Goal: Task Accomplishment & Management: Manage account settings

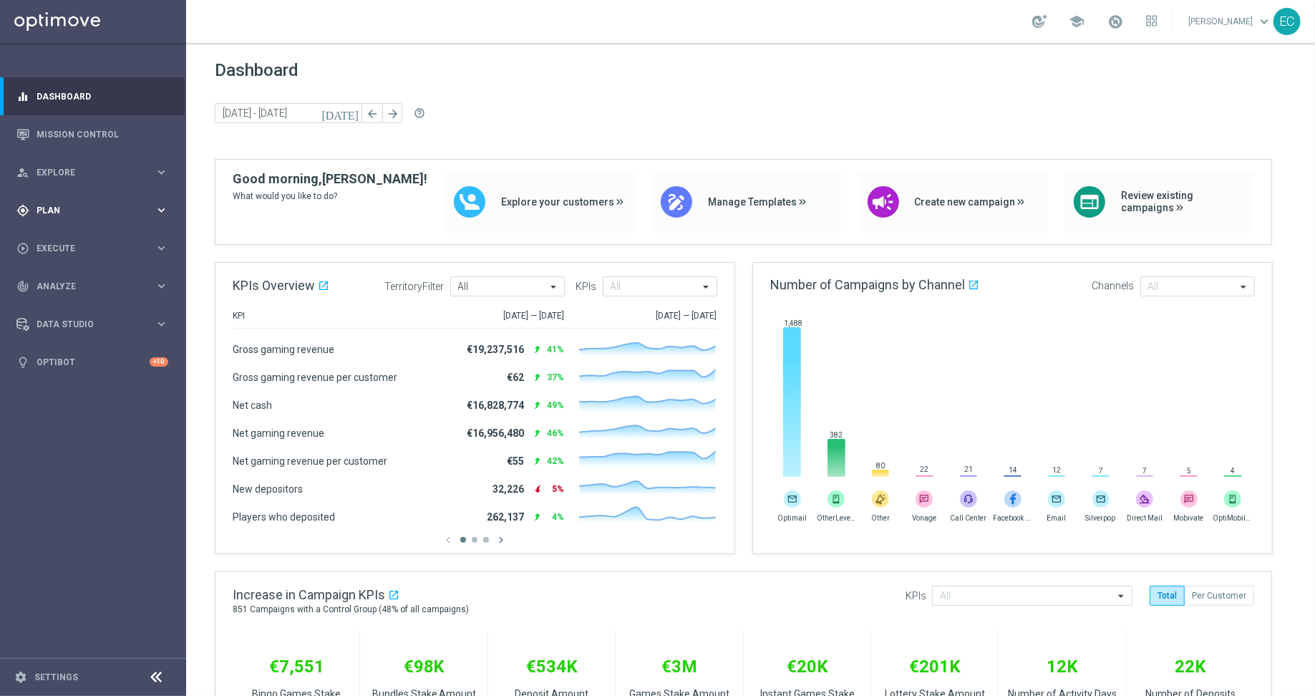
click at [41, 208] on span "Plan" at bounding box center [96, 210] width 118 height 9
click at [79, 241] on link "Target Groups" at bounding box center [93, 239] width 112 height 11
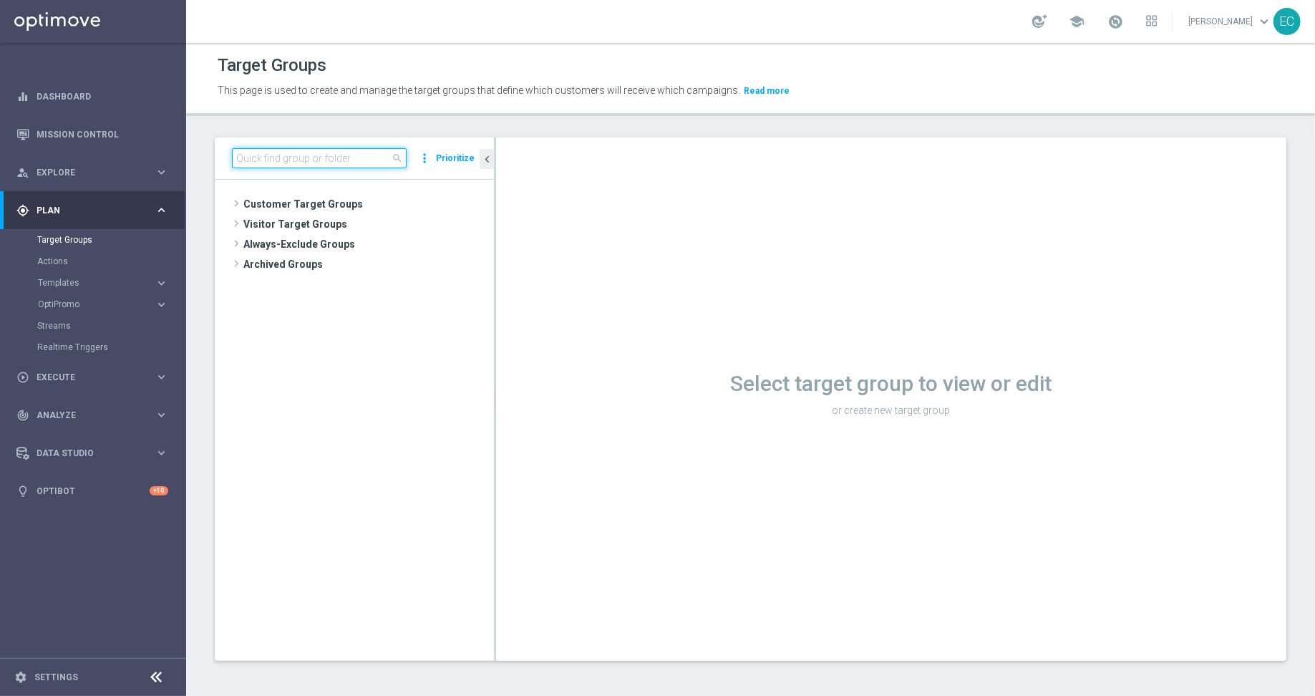
click at [306, 160] on input at bounding box center [319, 158] width 175 height 20
paste input "DE Push - Link to casino game"
type input "DE Push - Link to casino game"
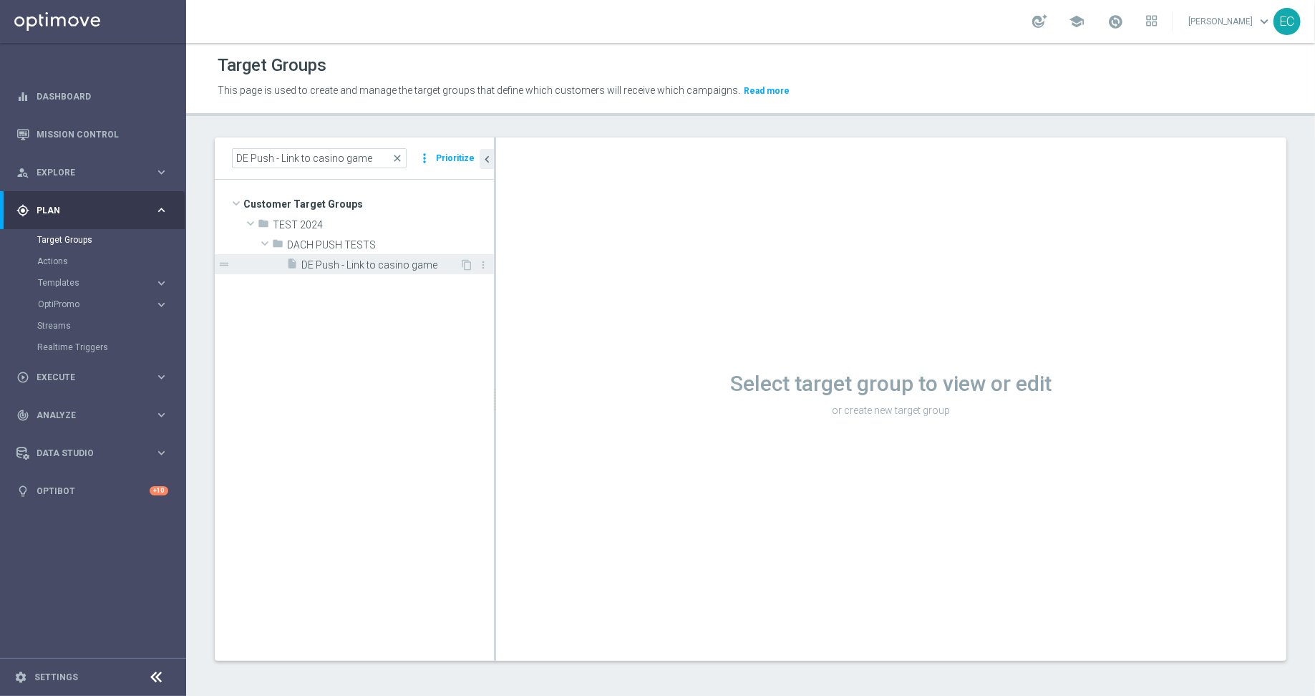
click at [403, 264] on span "DE Push - Link to casino game" at bounding box center [380, 265] width 158 height 12
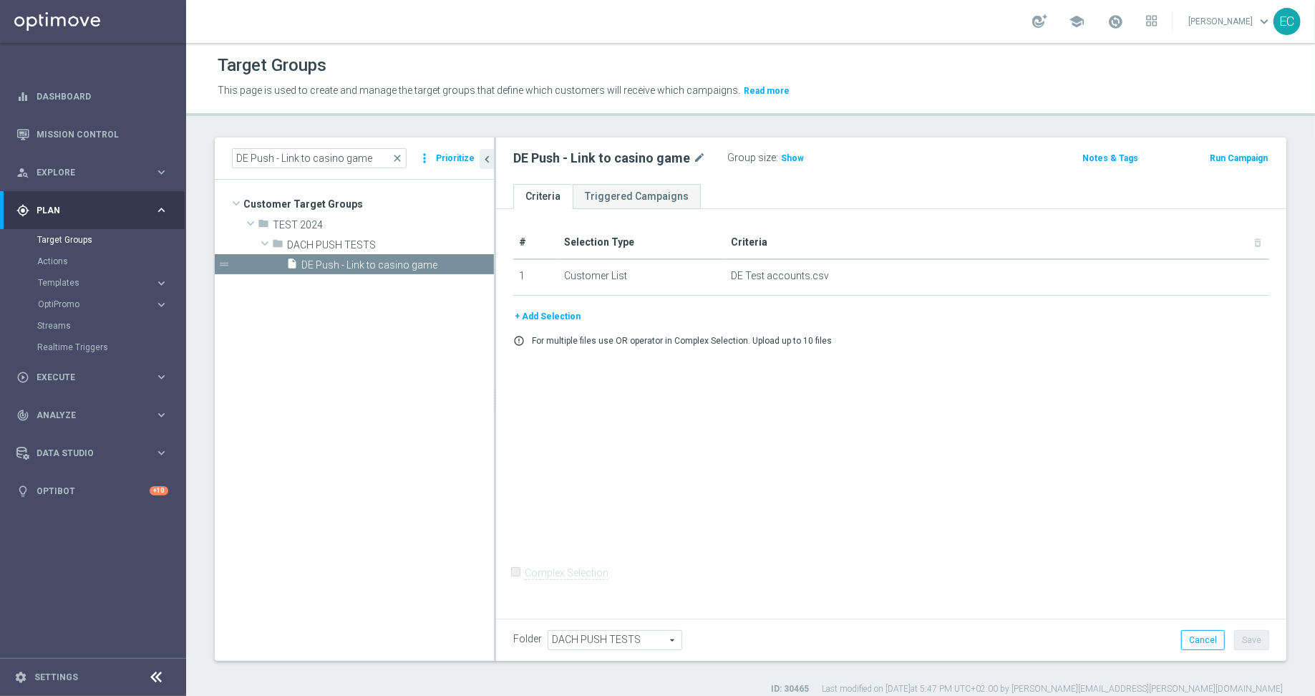
click at [778, 167] on div "Group size : Show" at bounding box center [799, 158] width 143 height 20
click at [785, 157] on span "Show" at bounding box center [792, 158] width 23 height 10
click at [1221, 158] on button "Run Campaign" at bounding box center [1239, 158] width 61 height 16
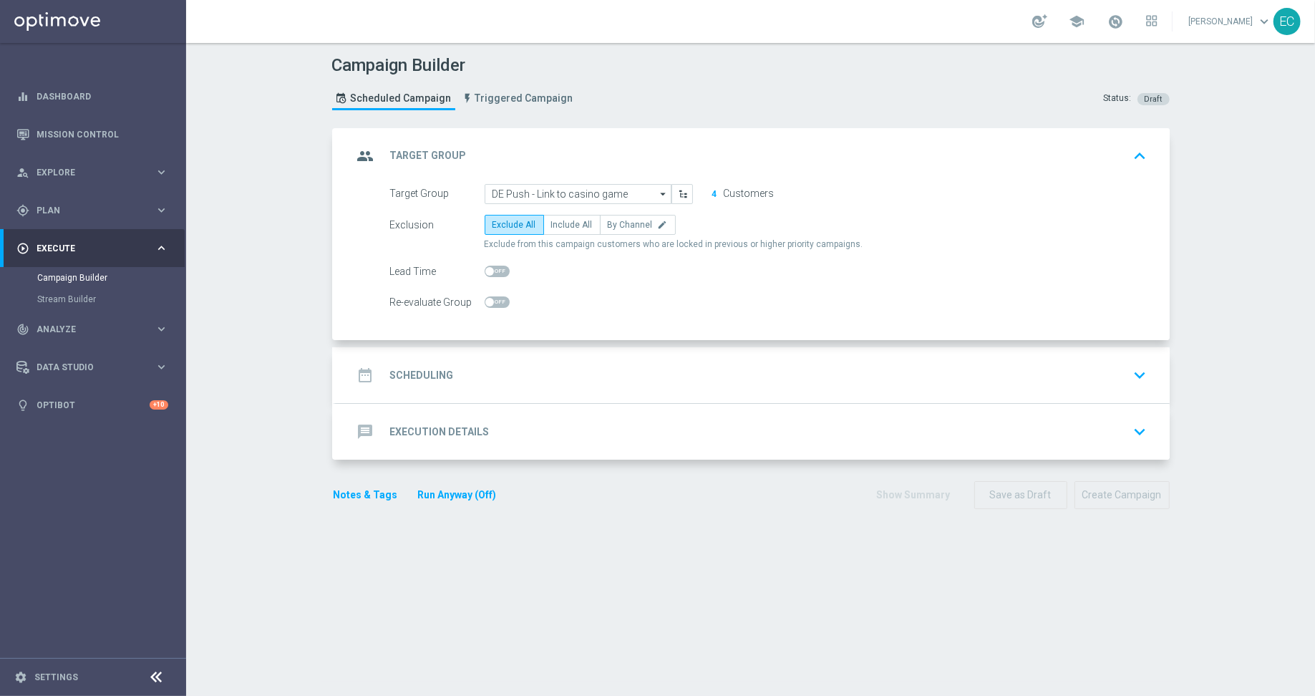
click at [568, 236] on div "Exclusion Exclude All Include All By Channel edit Exclude from this campaign cu…" at bounding box center [769, 233] width 758 height 36
click at [555, 220] on span "Include All" at bounding box center [572, 225] width 42 height 10
click at [555, 223] on input "Include All" at bounding box center [555, 227] width 9 height 9
radio input "true"
click at [551, 377] on div "date_range Scheduling keyboard_arrow_down" at bounding box center [753, 375] width 800 height 27
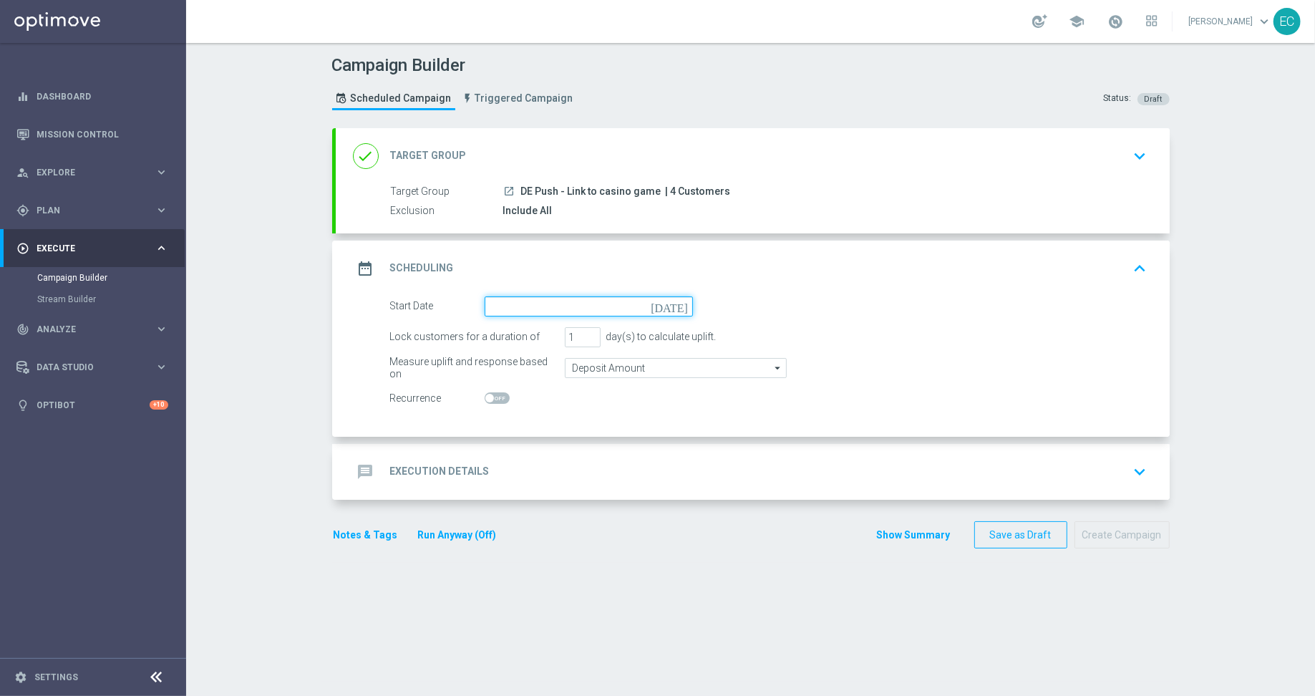
click at [584, 311] on input at bounding box center [589, 306] width 208 height 20
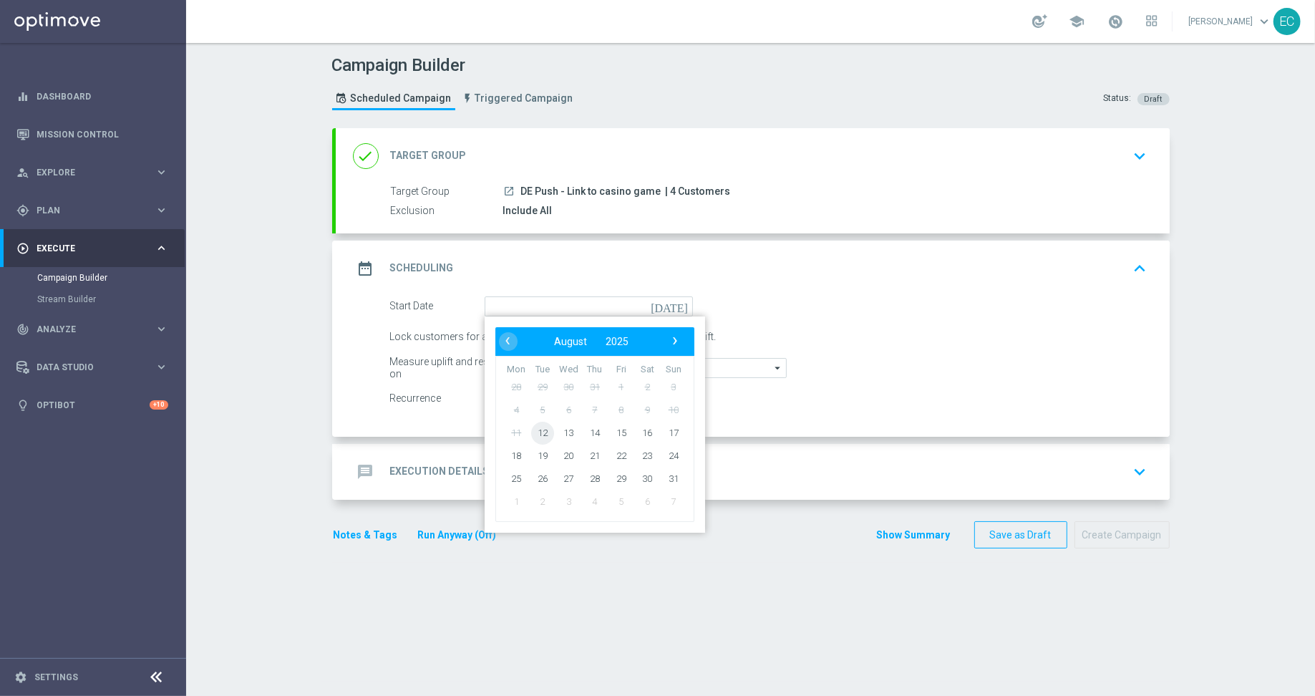
click at [542, 435] on span "12" at bounding box center [542, 432] width 23 height 23
type input "[DATE]"
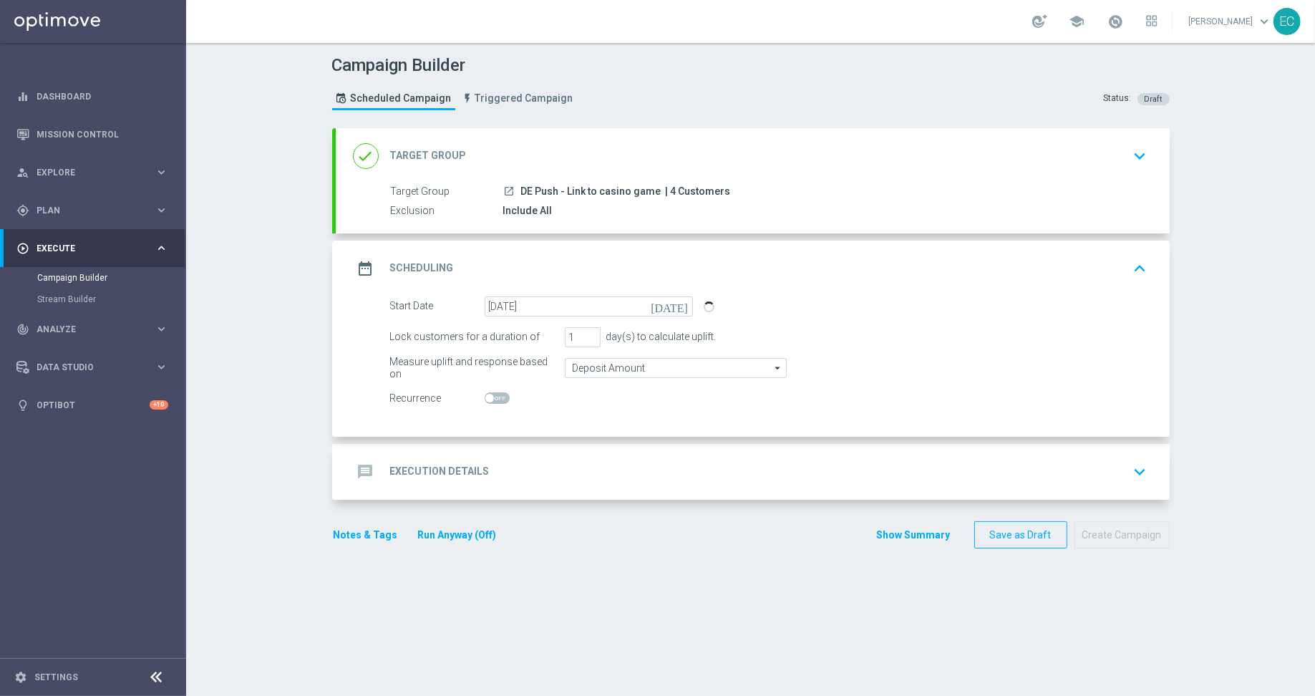
click at [526, 475] on div "message Execution Details keyboard_arrow_down" at bounding box center [753, 471] width 800 height 27
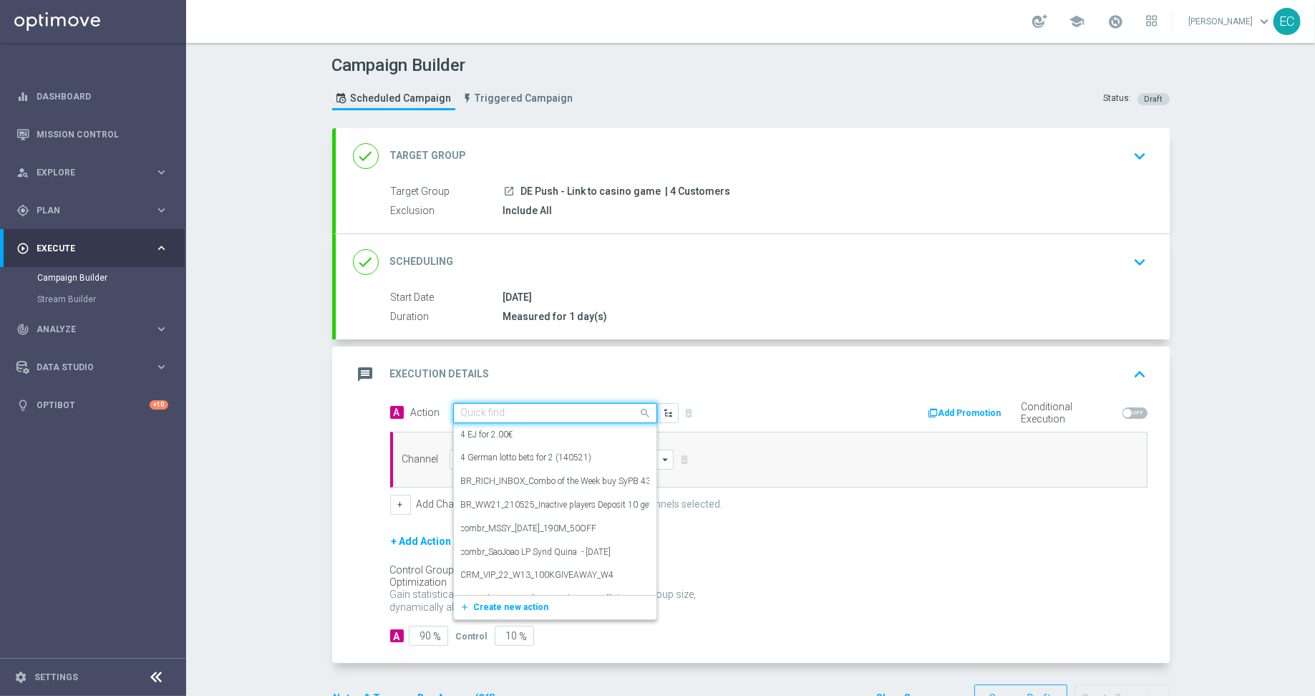
click at [531, 417] on div "Quick find" at bounding box center [555, 413] width 204 height 20
click at [535, 610] on button "add_new Create new action" at bounding box center [553, 607] width 198 height 16
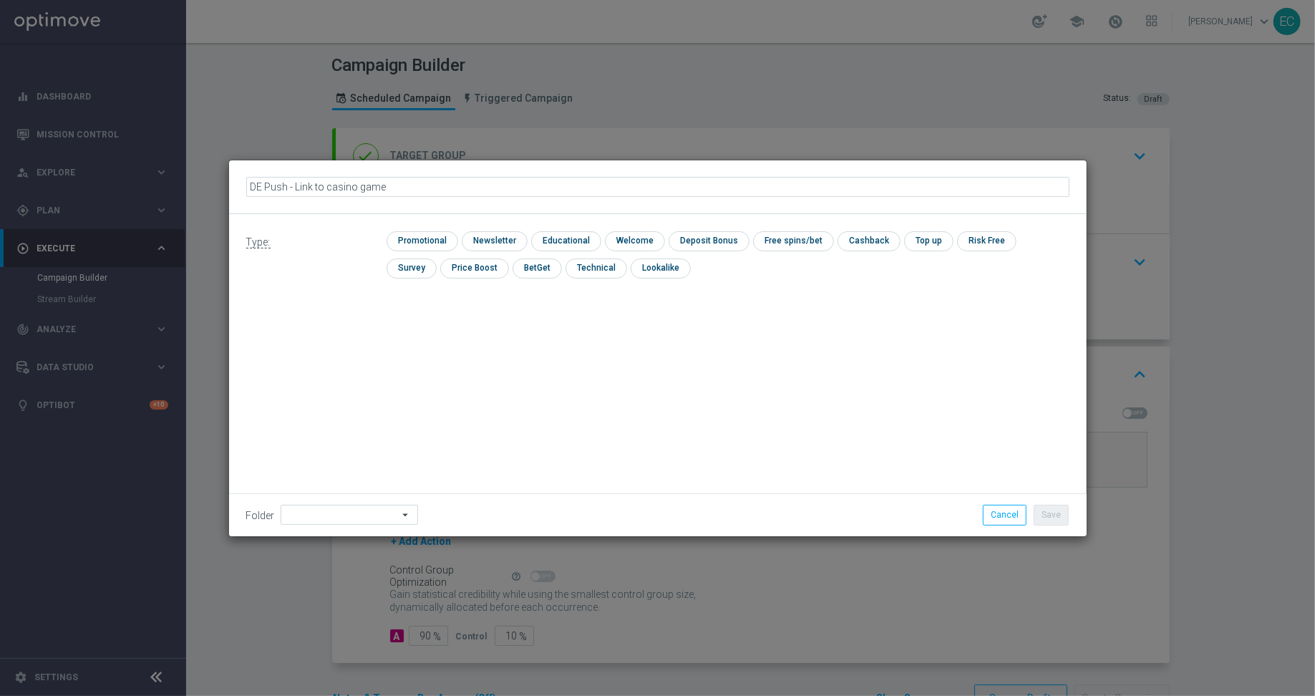
type input "DE Push - Link to casino game"
click at [371, 289] on div "Type: check Promotional check Newsletter check Educational check Welcome check …" at bounding box center [658, 260] width 858 height 92
click at [410, 241] on input "checkbox" at bounding box center [421, 240] width 68 height 19
checkbox input "true"
click at [1035, 507] on li "Save" at bounding box center [1051, 515] width 42 height 20
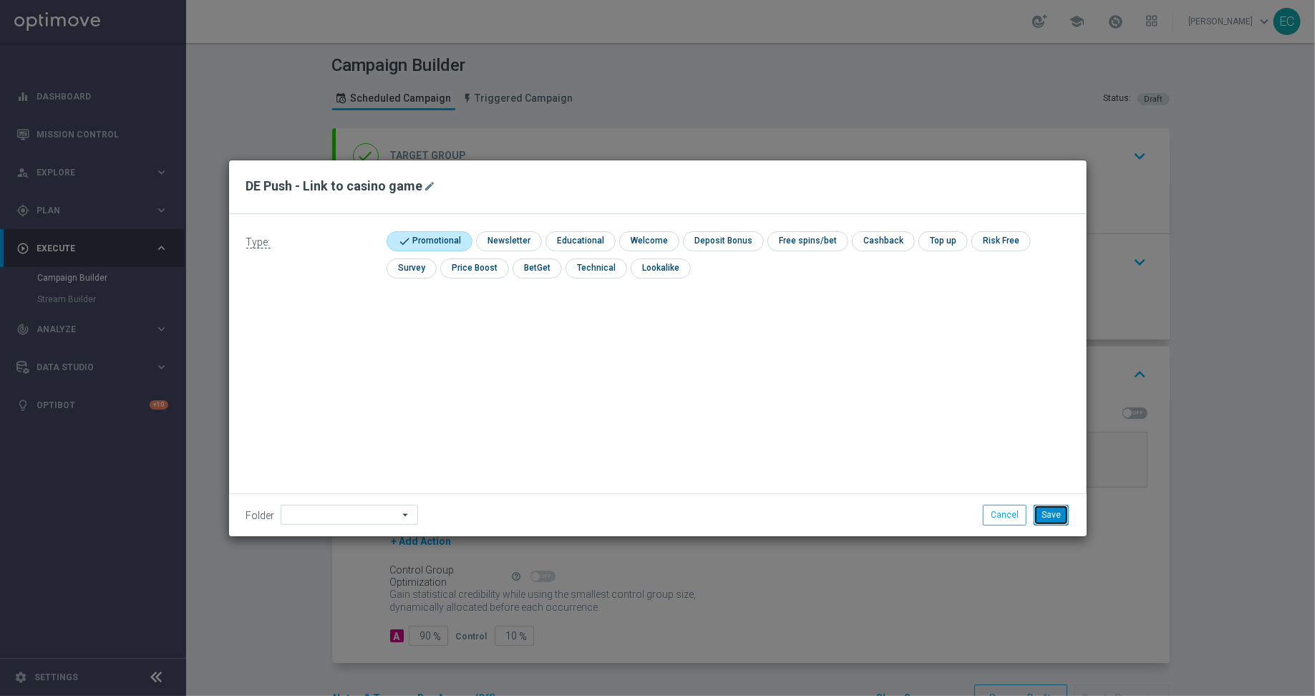
click at [1042, 507] on button "Save" at bounding box center [1051, 515] width 35 height 20
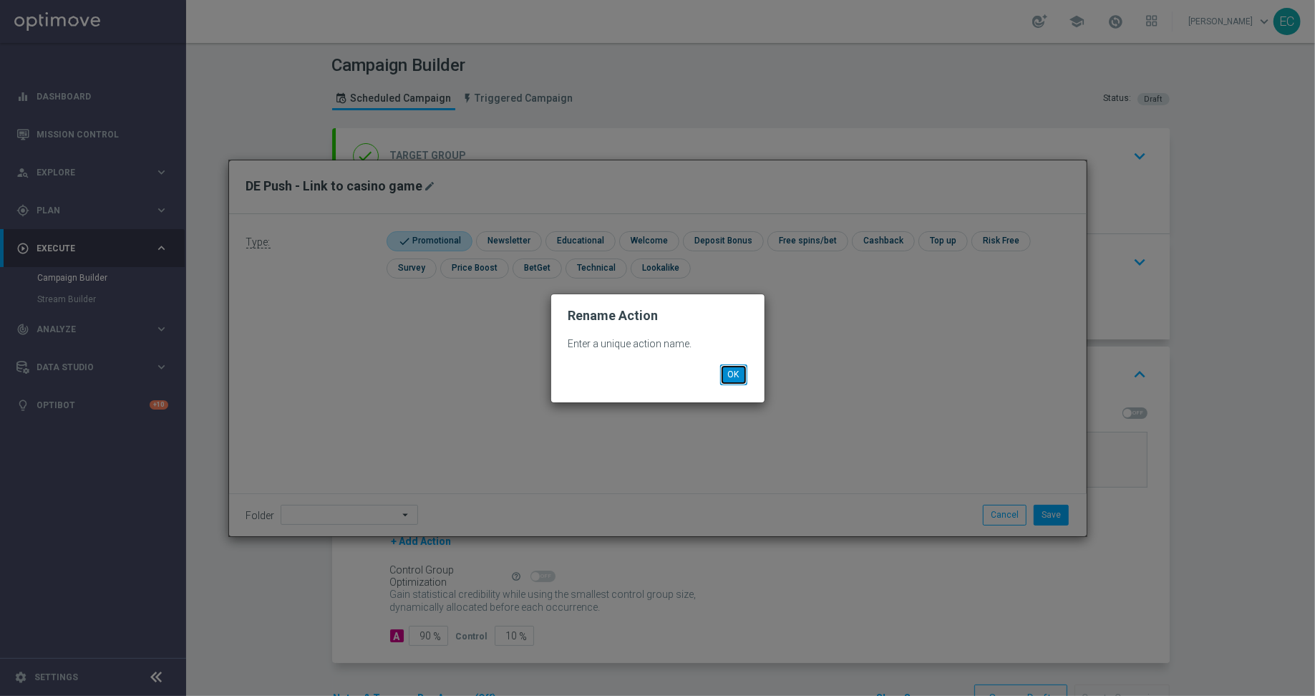
click at [735, 372] on button "OK" at bounding box center [733, 374] width 27 height 20
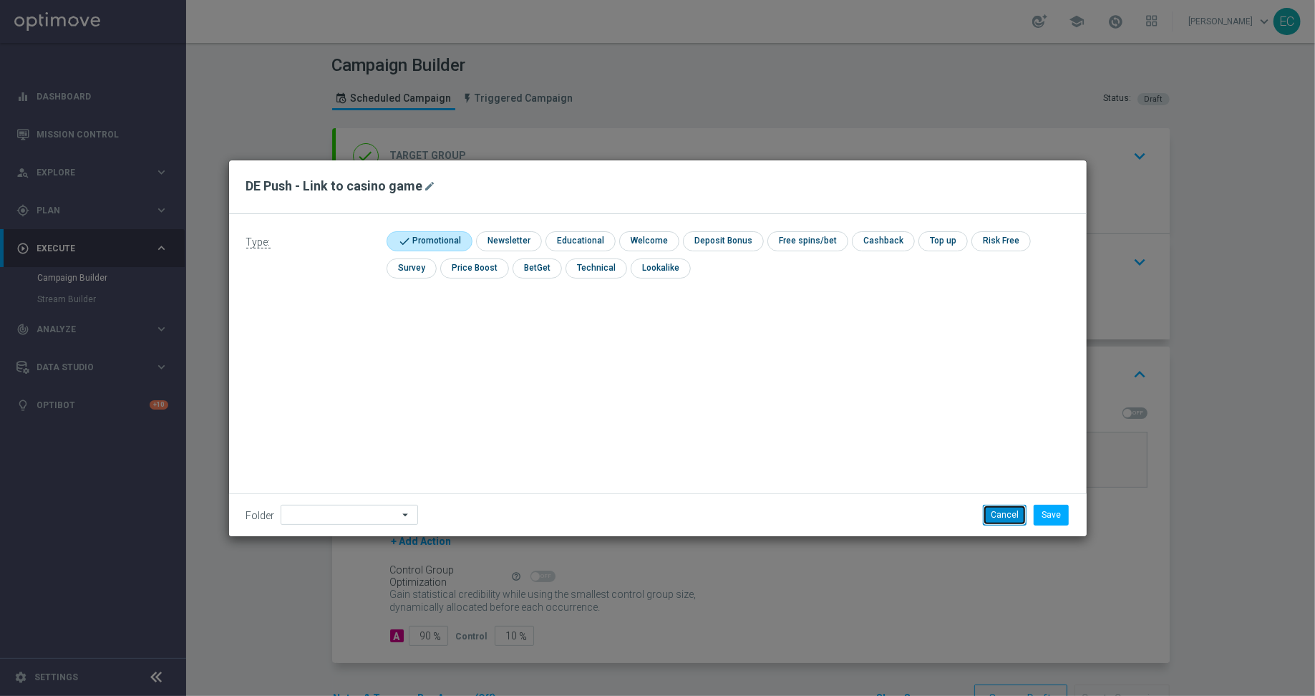
click at [1005, 523] on button "Cancel" at bounding box center [1005, 515] width 44 height 20
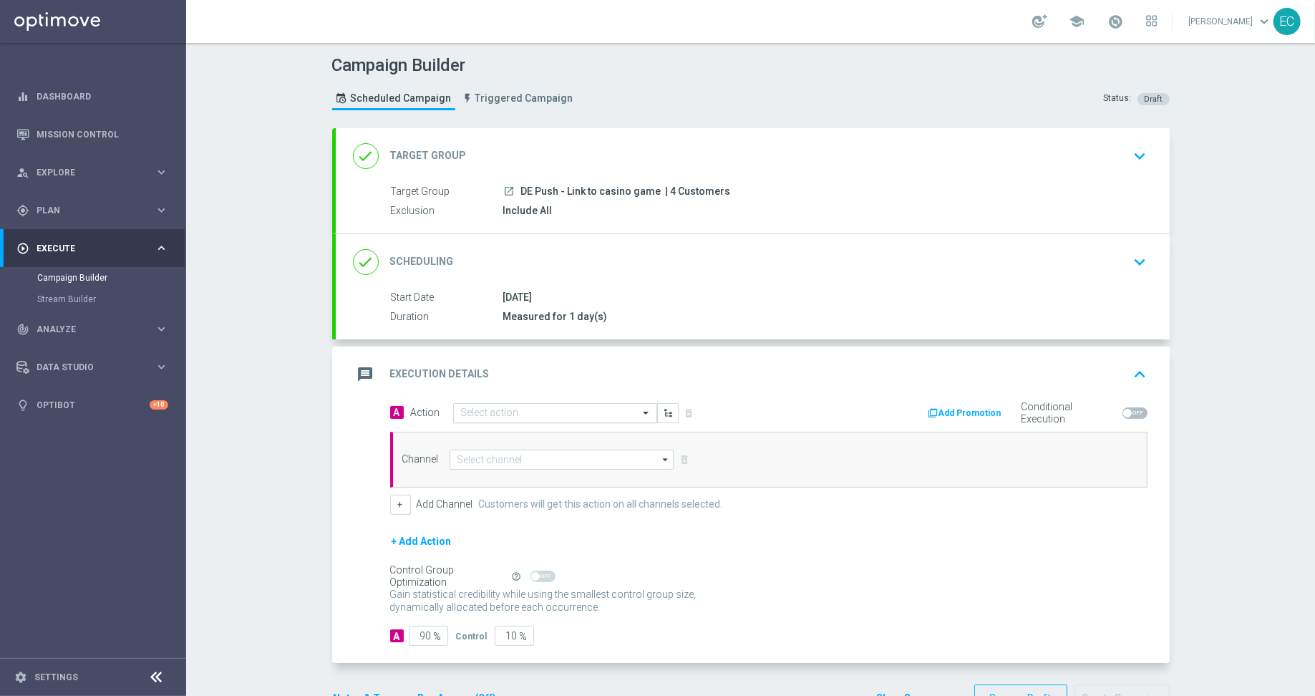
click at [513, 419] on div "Select action" at bounding box center [555, 413] width 204 height 20
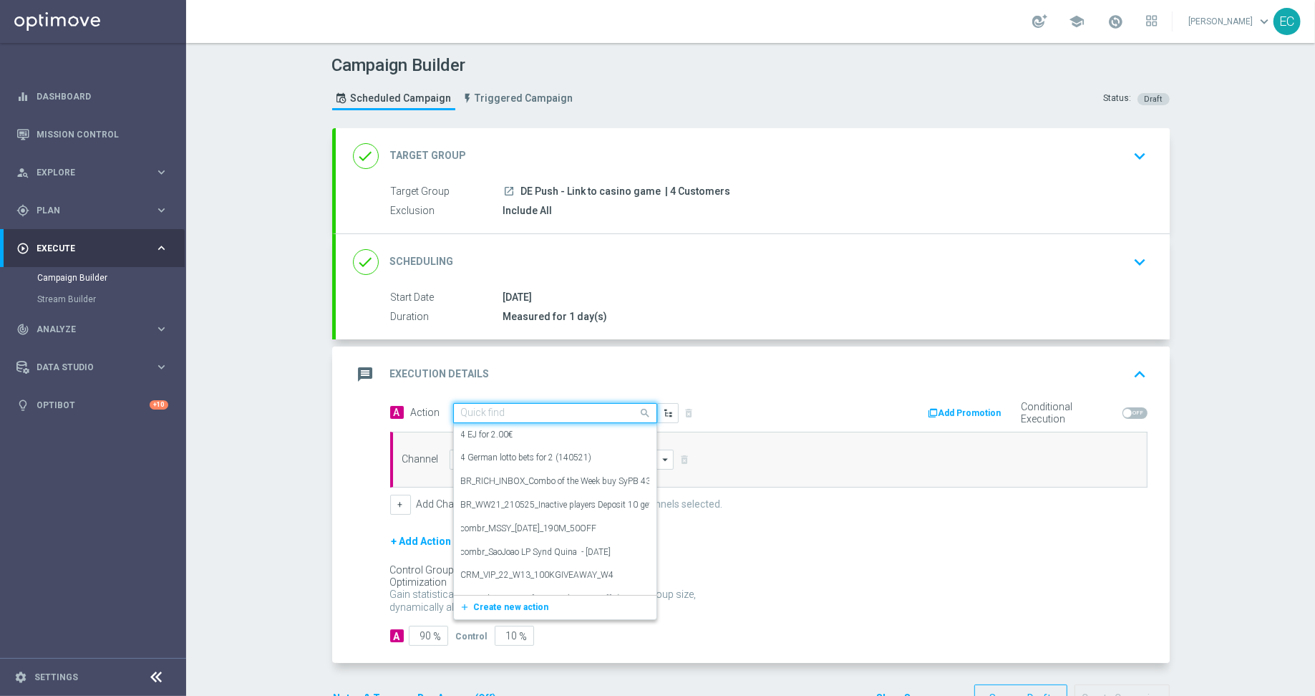
paste input "DE Push - Link to casino game"
type input "DE Push - Link to casino game"
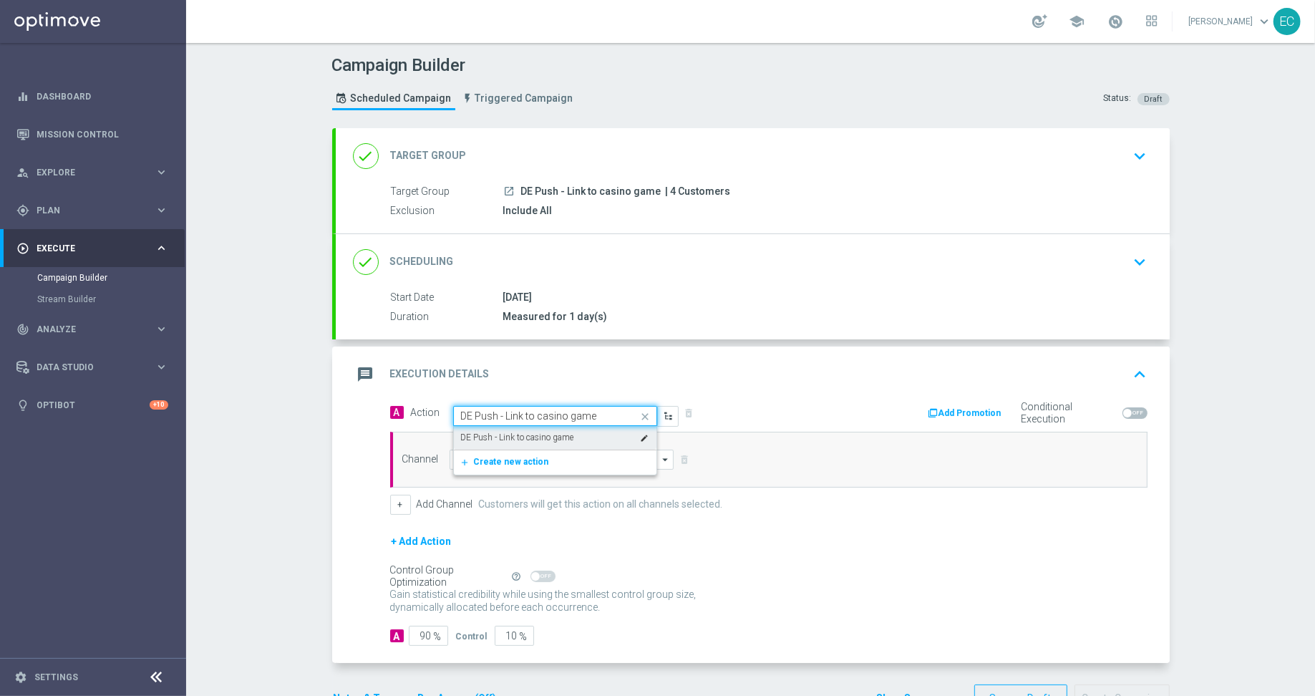
click at [554, 435] on label "DE Push - Link to casino game" at bounding box center [517, 438] width 113 height 12
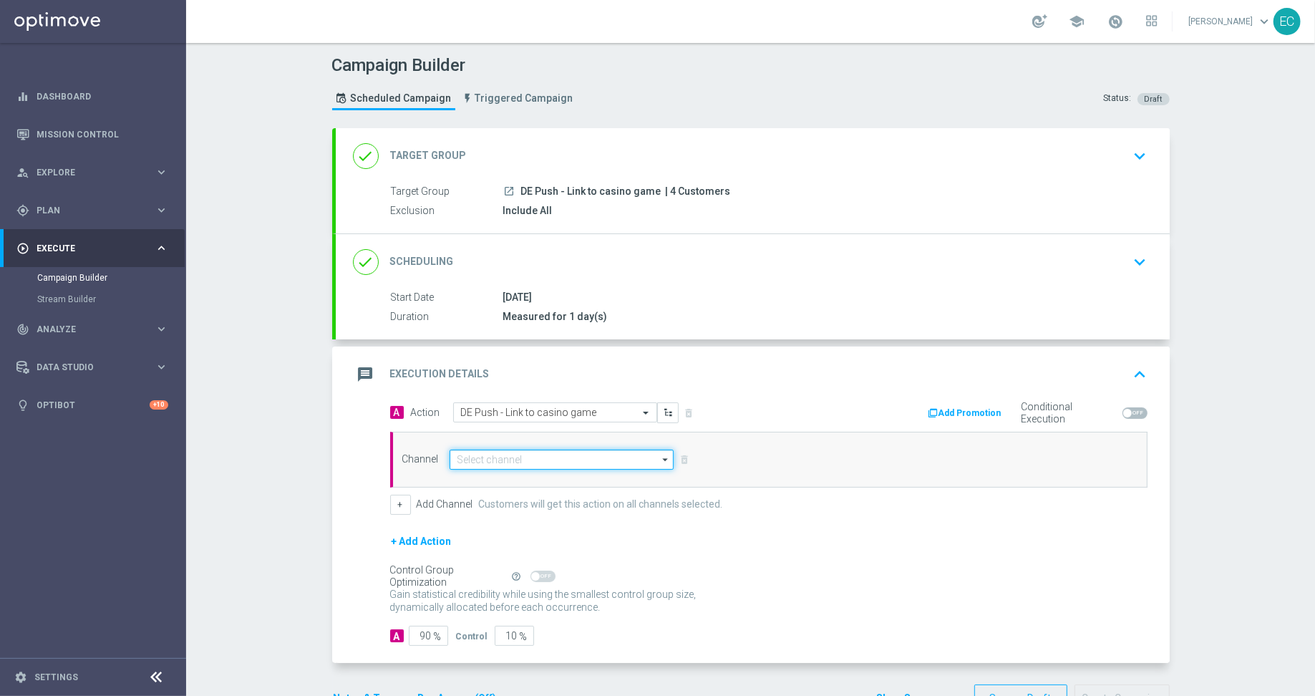
click at [522, 450] on input at bounding box center [562, 460] width 225 height 20
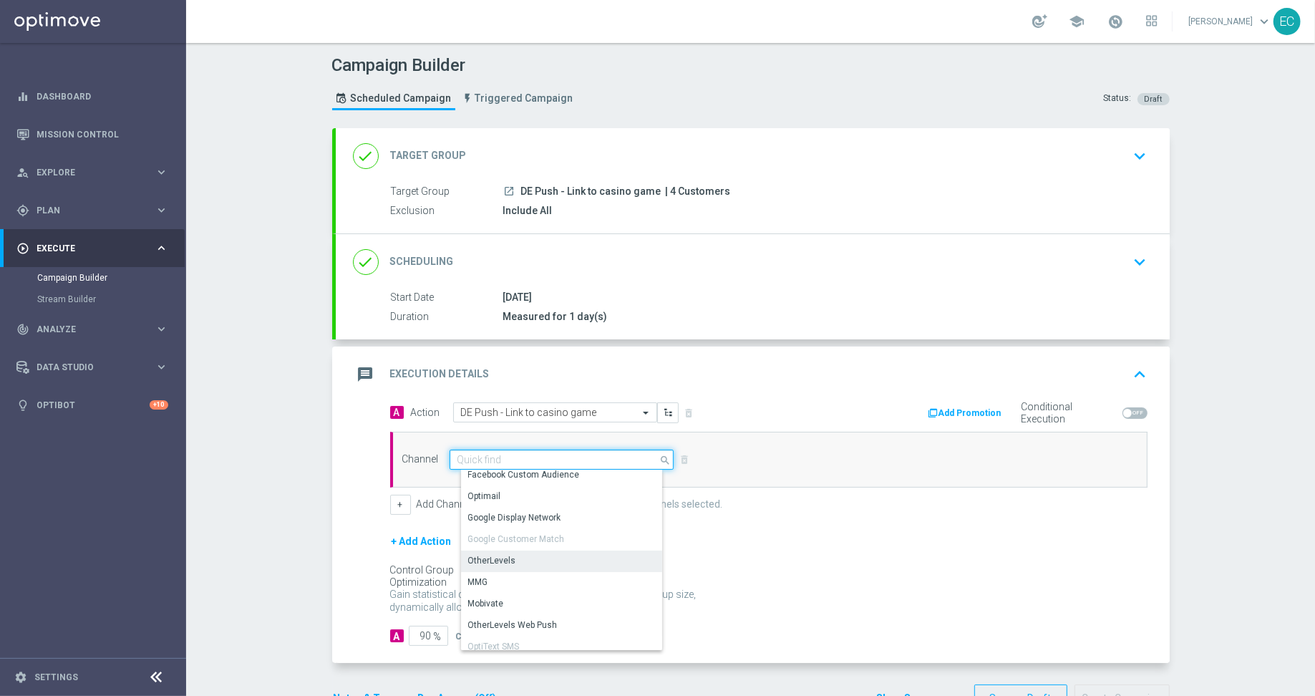
scroll to position [364, 0]
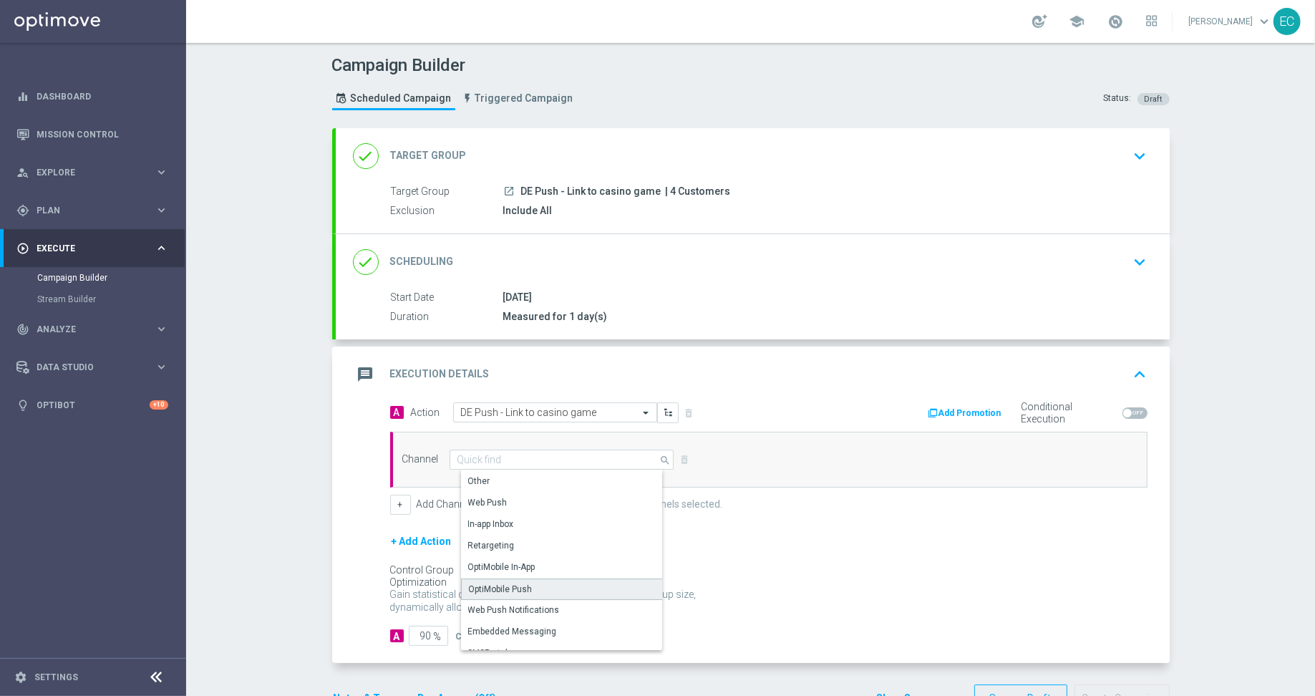
click at [542, 579] on div "OptiMobile Push" at bounding box center [568, 589] width 214 height 21
type input "OptiMobile Push"
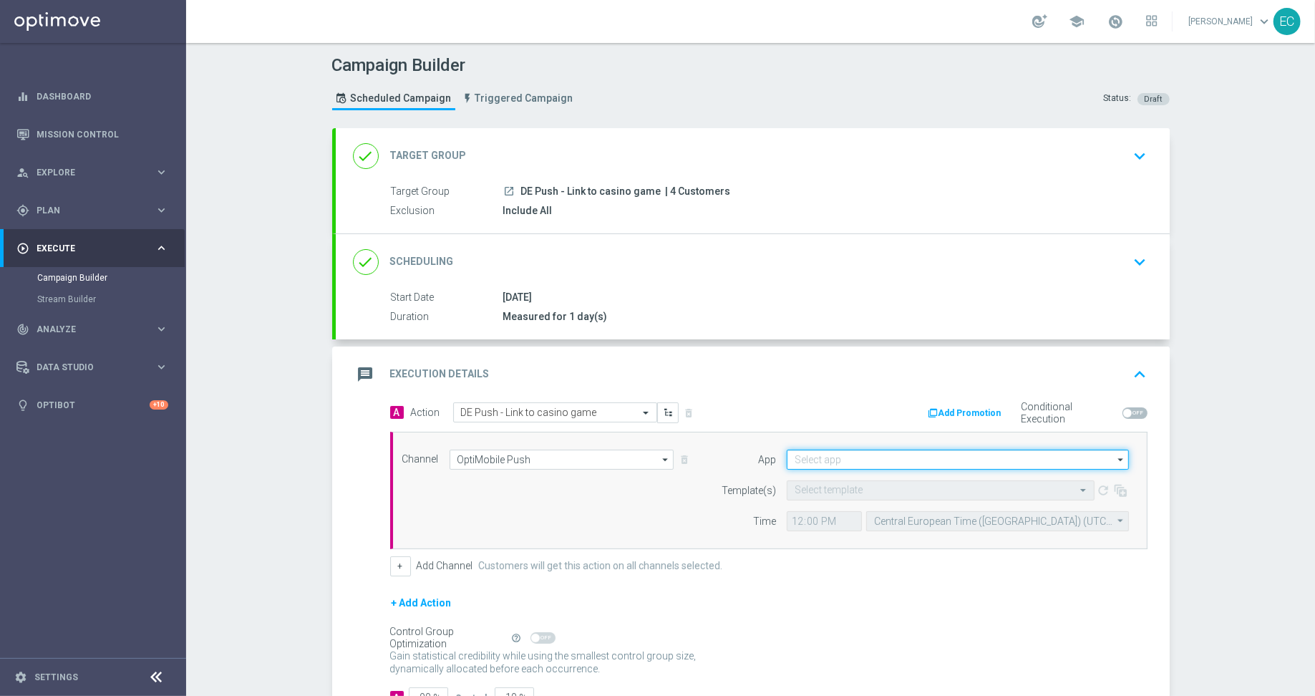
click at [877, 466] on input at bounding box center [958, 460] width 342 height 20
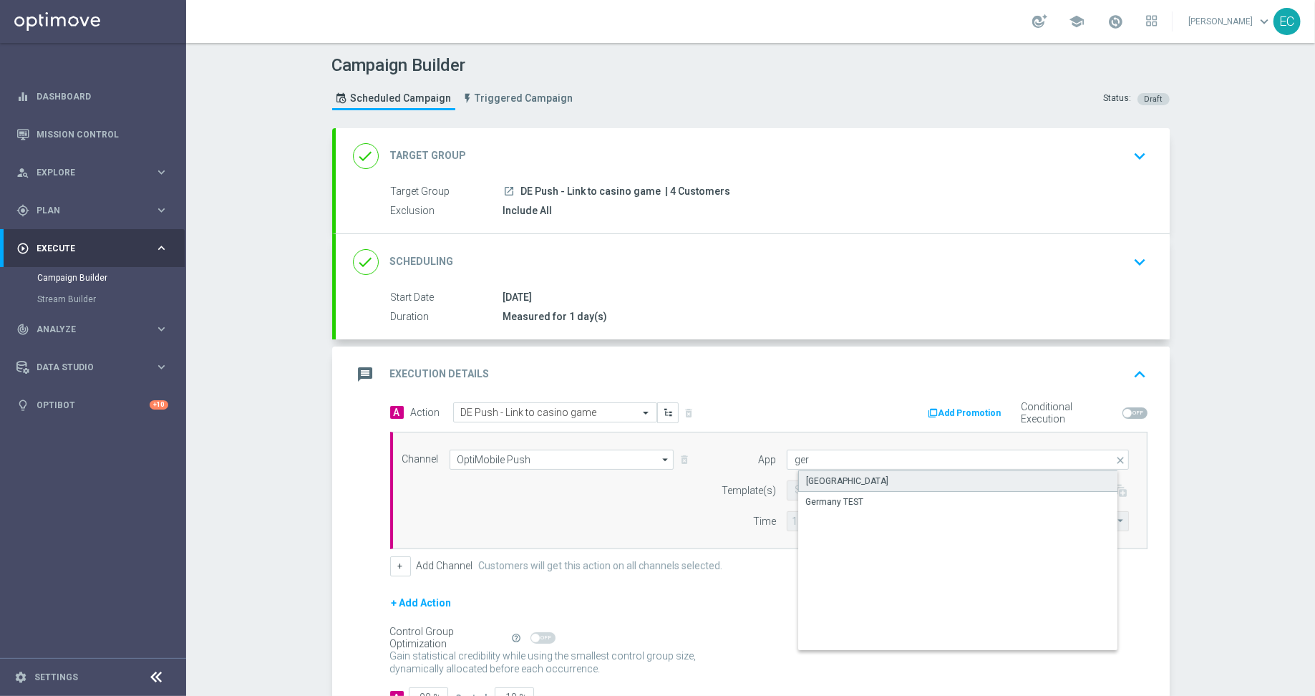
click at [856, 484] on div "[GEOGRAPHIC_DATA]" at bounding box center [969, 480] width 343 height 21
type input "[GEOGRAPHIC_DATA]"
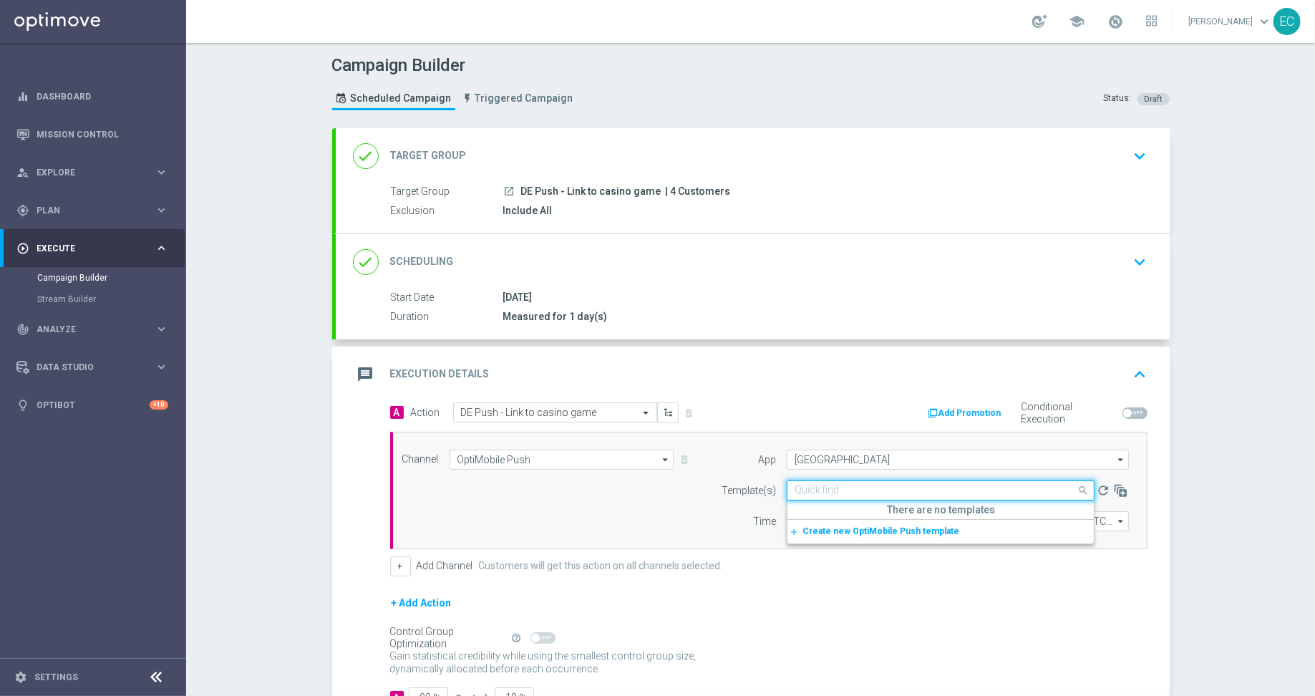
click at [820, 485] on input "text" at bounding box center [927, 491] width 264 height 12
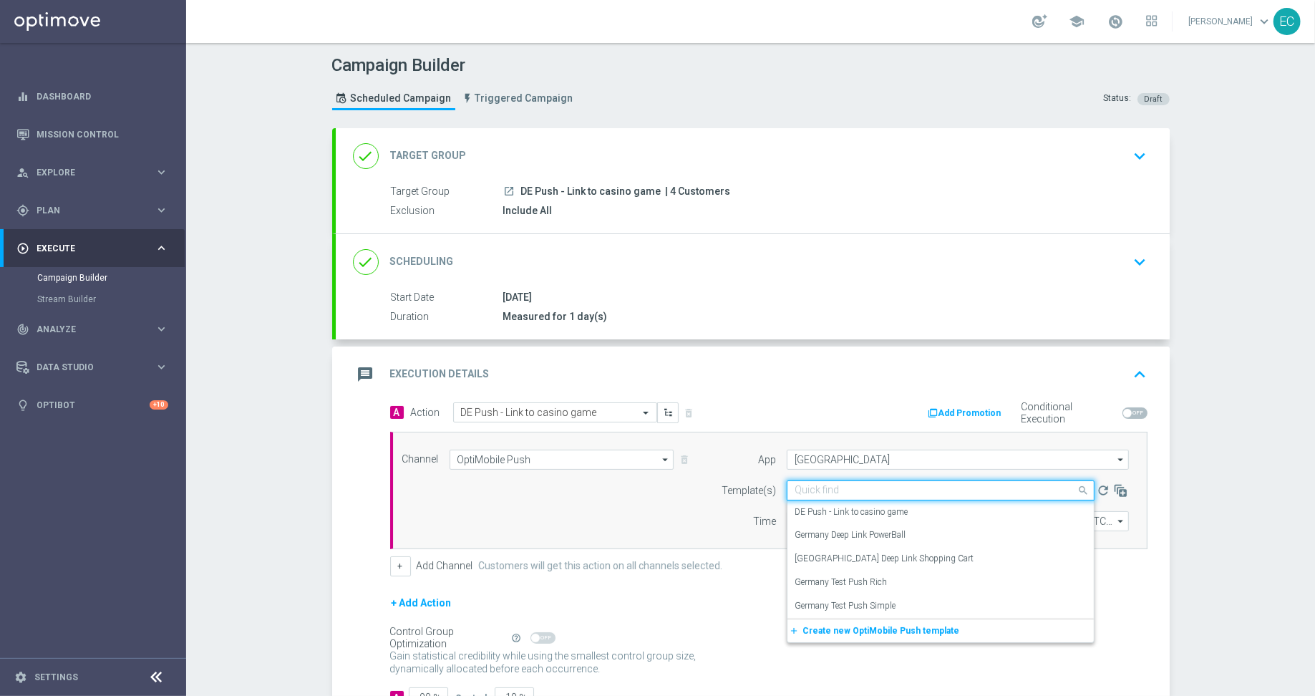
paste input "DE Push - Link to casino game"
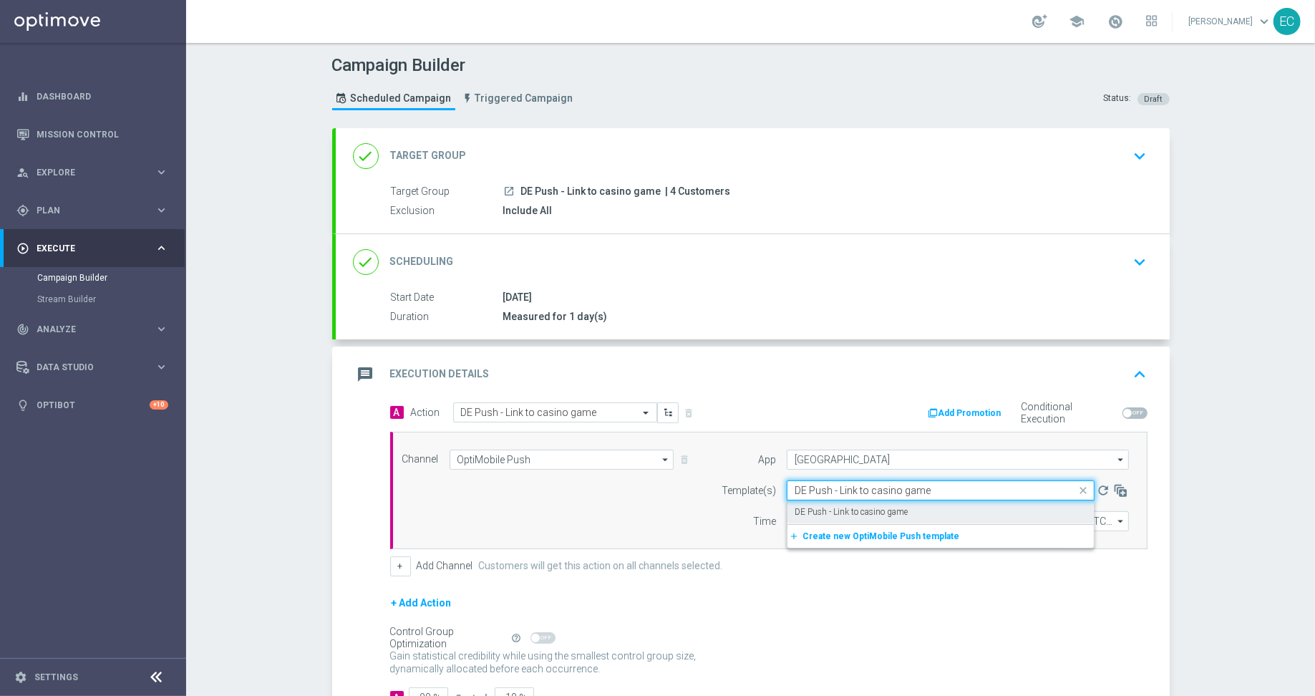
click at [881, 502] on div "DE Push - Link to casino game" at bounding box center [941, 513] width 292 height 24
type input "DE Push - Link to casino game"
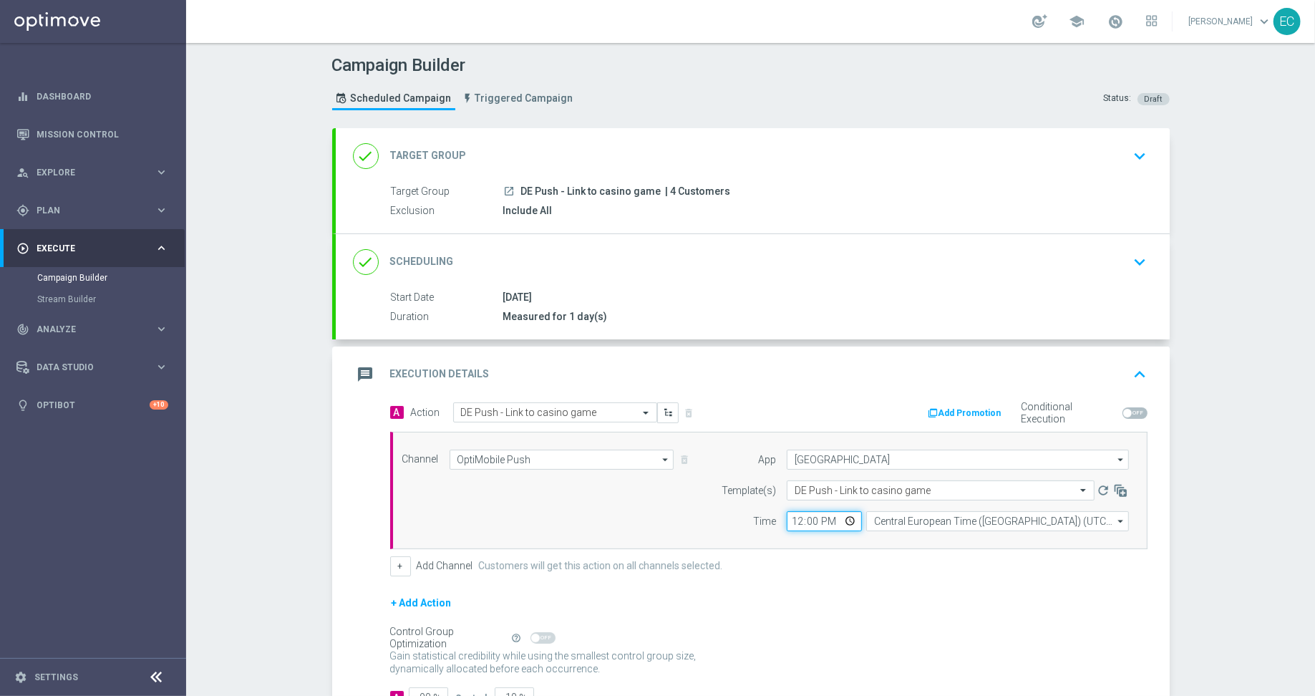
click at [787, 519] on input "12:00" at bounding box center [824, 521] width 75 height 20
type input "09:50"
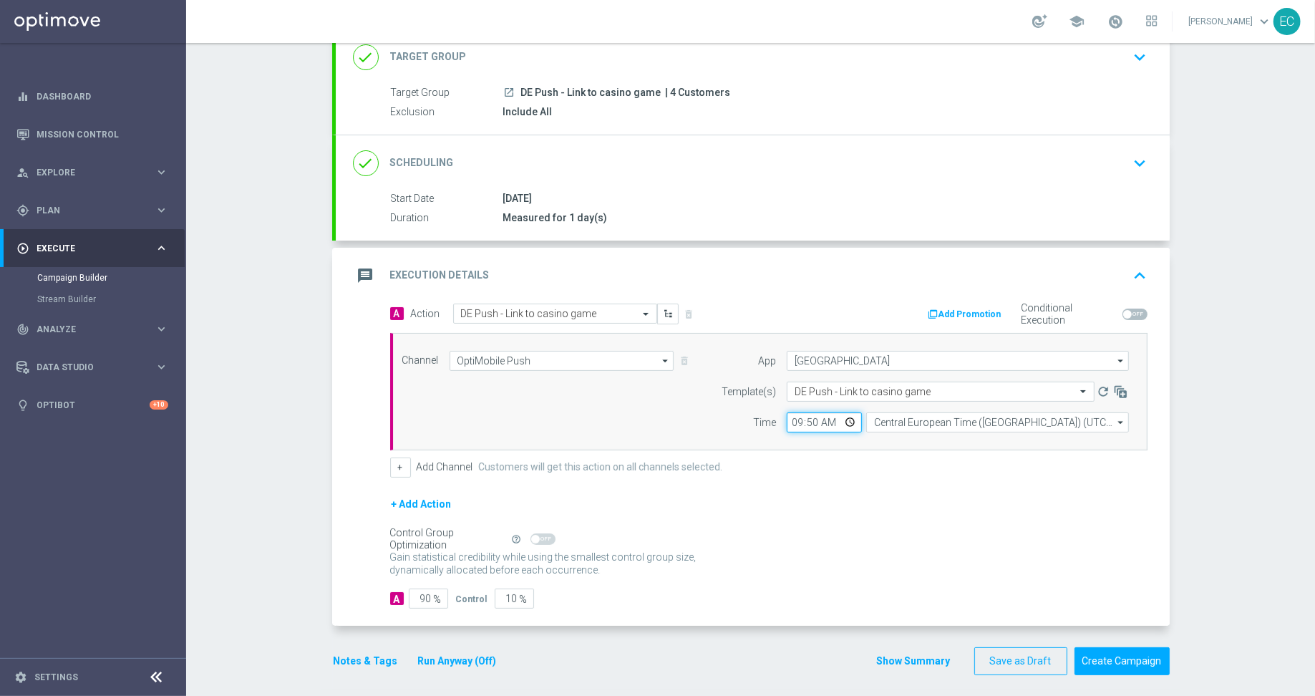
scroll to position [102, 0]
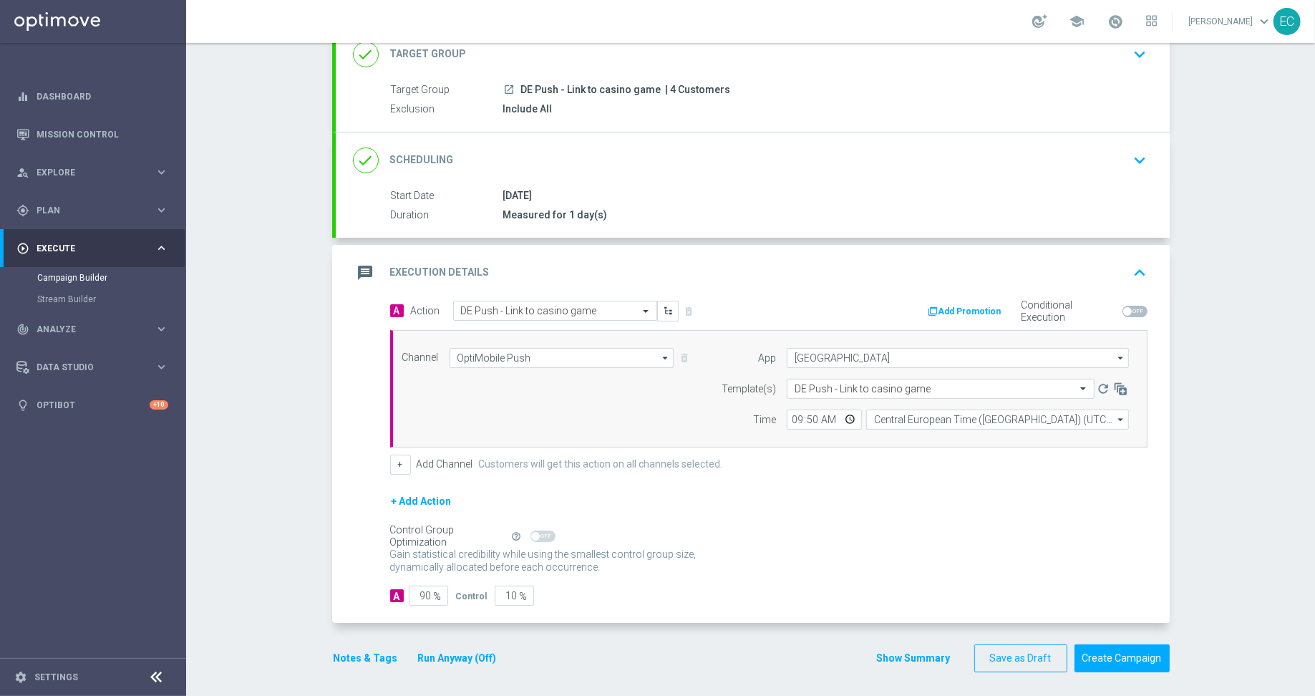
click at [434, 591] on span "%" at bounding box center [438, 597] width 8 height 12
click at [418, 591] on input "90" at bounding box center [428, 596] width 39 height 20
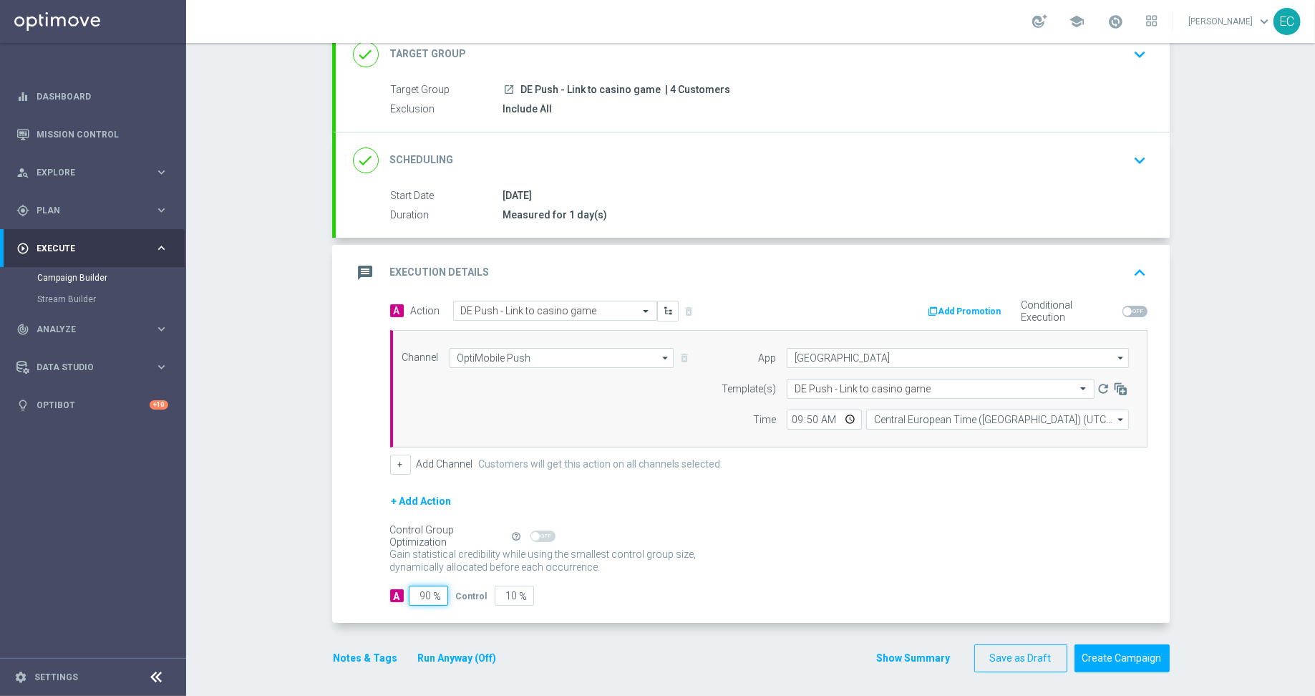
click at [418, 591] on input "90" at bounding box center [428, 596] width 39 height 20
type input "1"
type input "99"
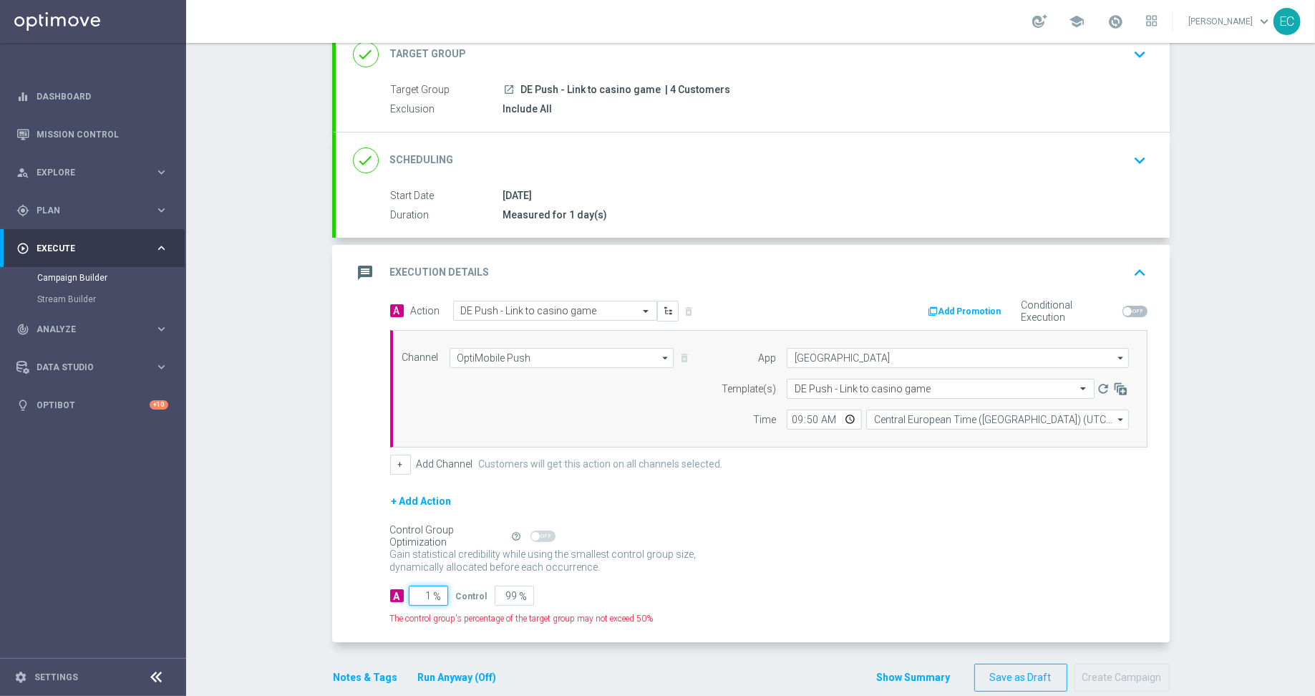
type input "10"
type input "90"
type input "100"
type input "0"
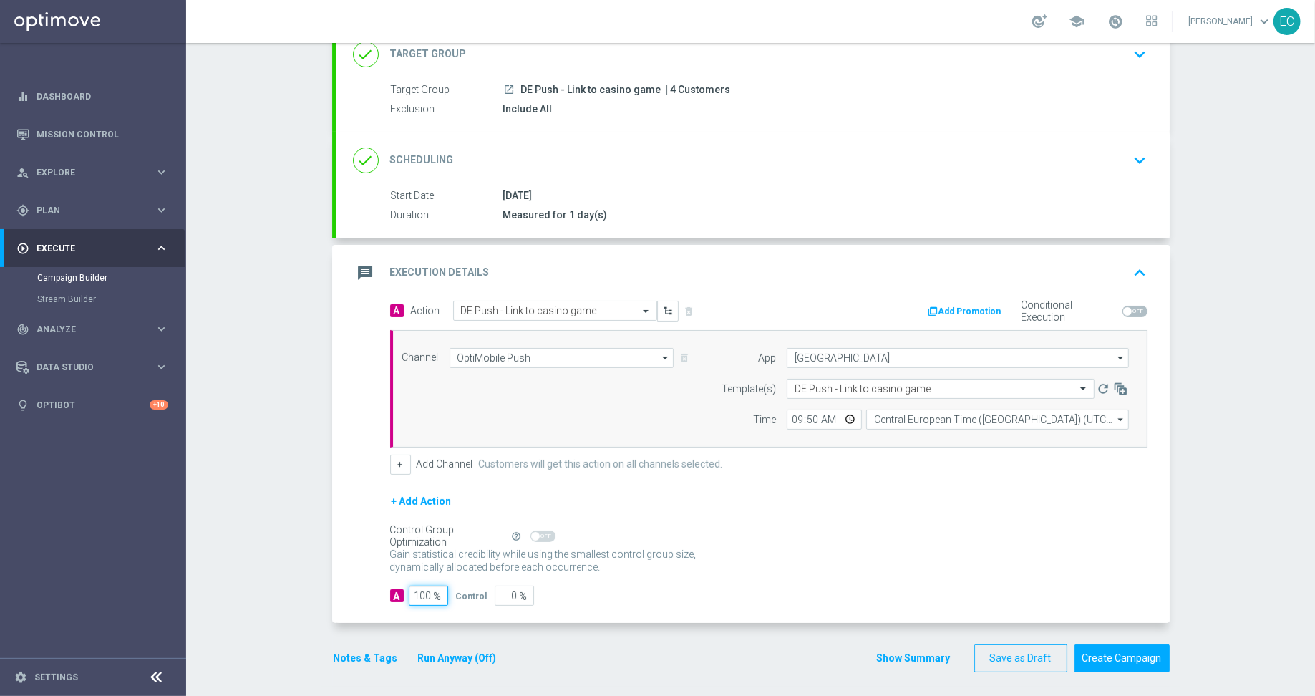
type input "100"
click at [352, 651] on button "Notes & Tags" at bounding box center [365, 658] width 67 height 18
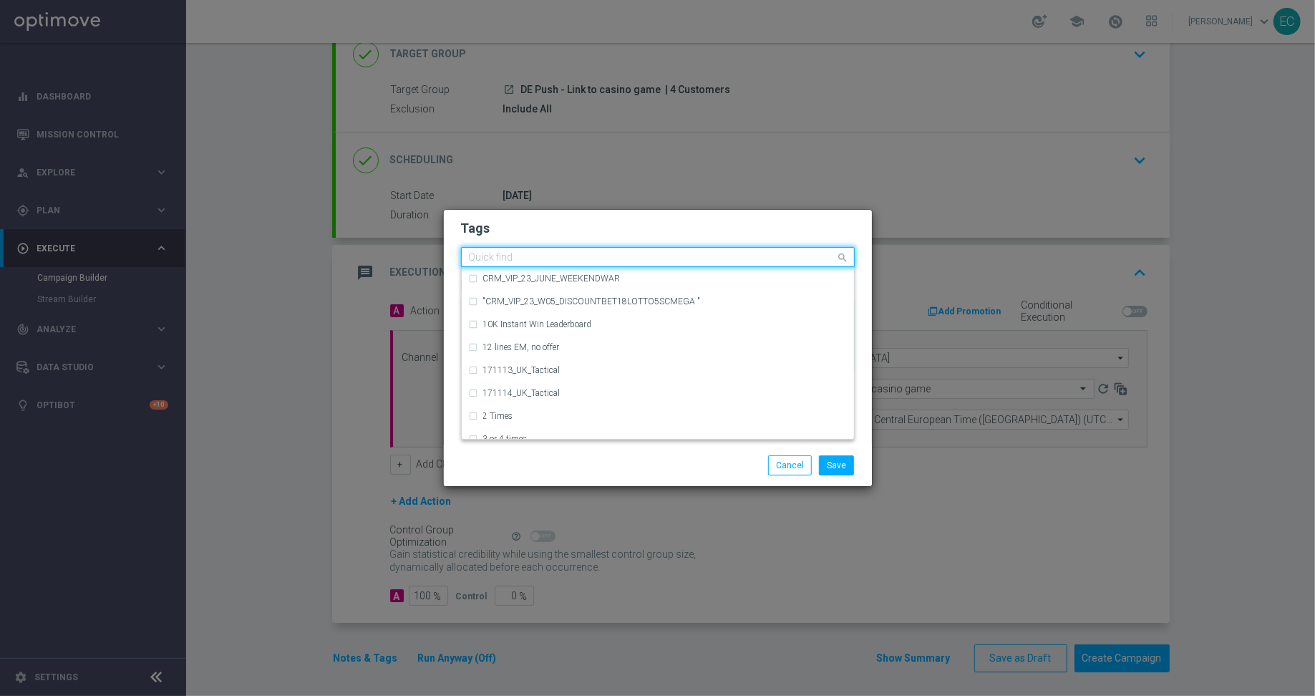
click at [555, 259] on input "text" at bounding box center [652, 258] width 367 height 12
paste input "DE_Push_Test"
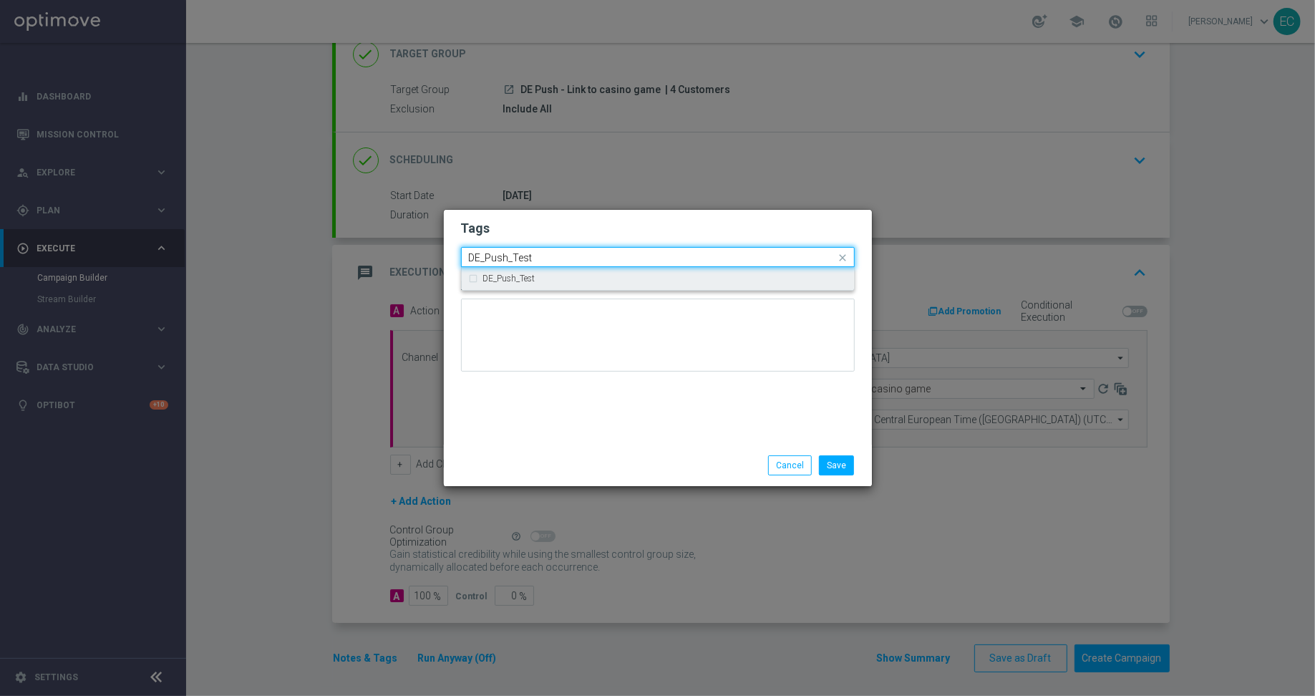
click at [564, 275] on div "DE_Push_Test" at bounding box center [665, 278] width 364 height 9
type input "DE_Push_Test"
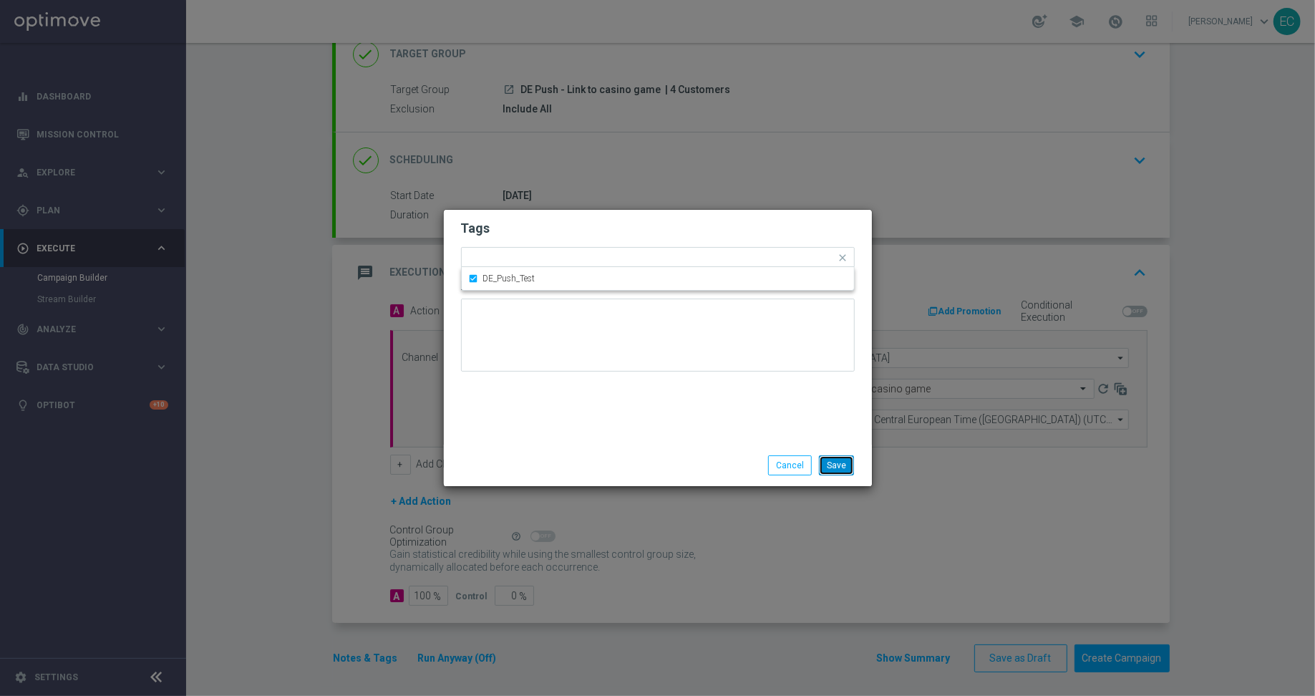
click at [839, 467] on button "Save" at bounding box center [836, 465] width 35 height 20
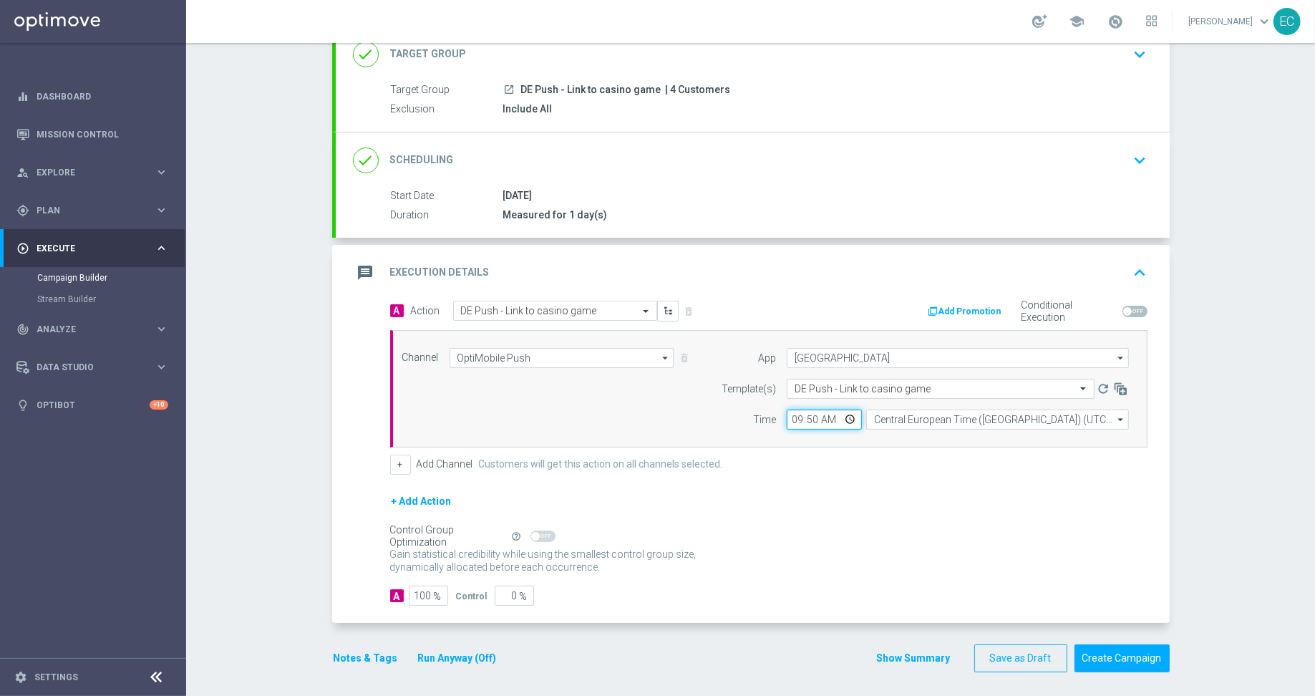
click at [810, 416] on input "09:50" at bounding box center [824, 420] width 75 height 20
type input "09:52"
click at [903, 515] on div "+ Add Action" at bounding box center [769, 511] width 758 height 36
click at [1119, 646] on button "Create Campaign" at bounding box center [1122, 658] width 95 height 28
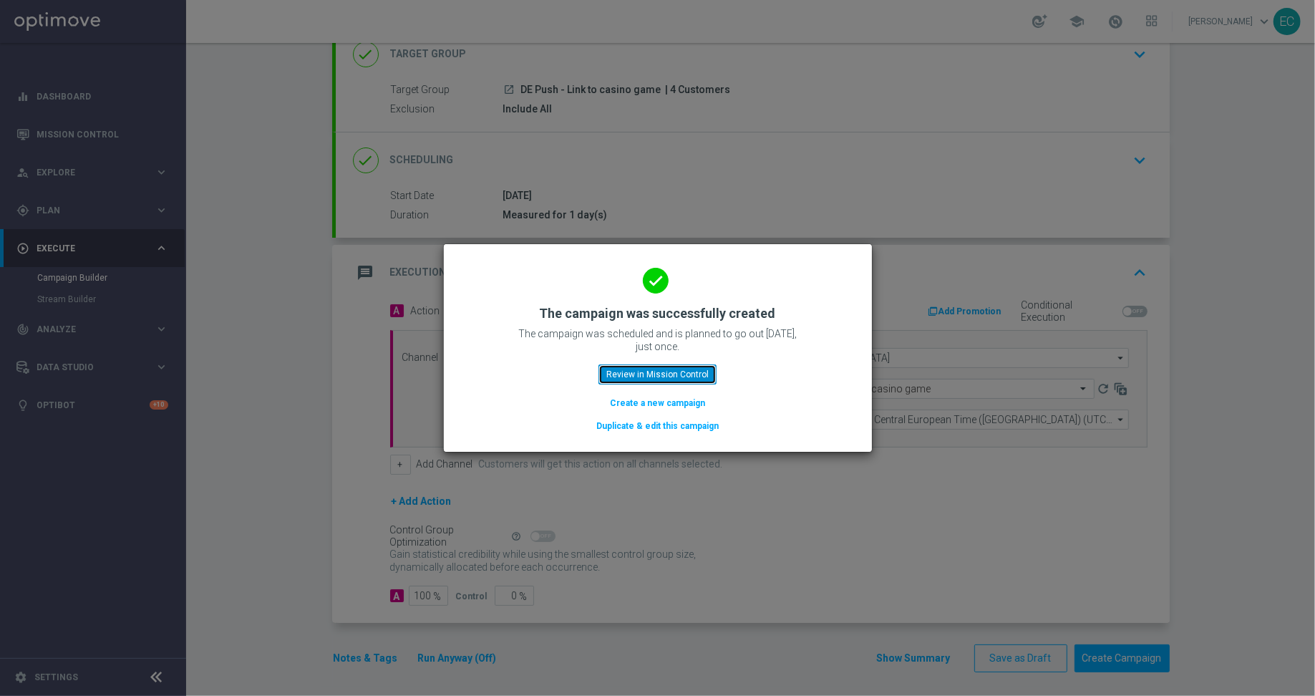
click at [664, 375] on button "Review in Mission Control" at bounding box center [658, 374] width 118 height 20
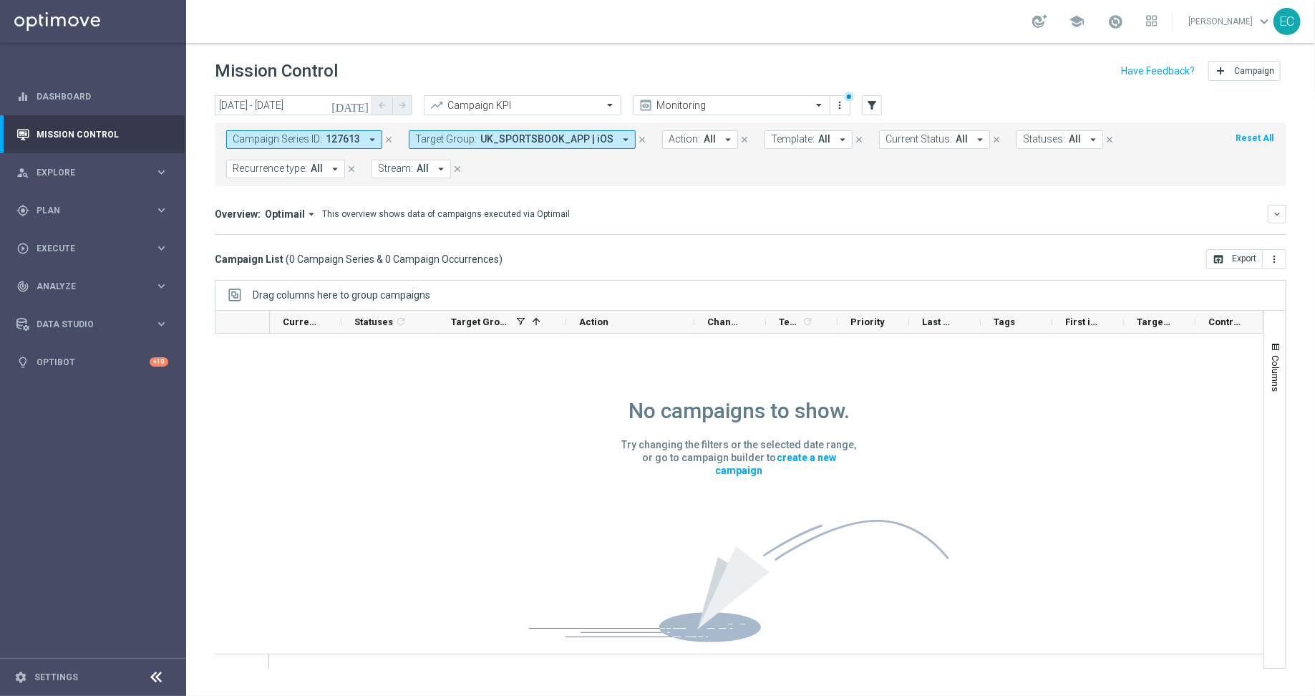
click at [637, 140] on icon "close" at bounding box center [642, 140] width 10 height 10
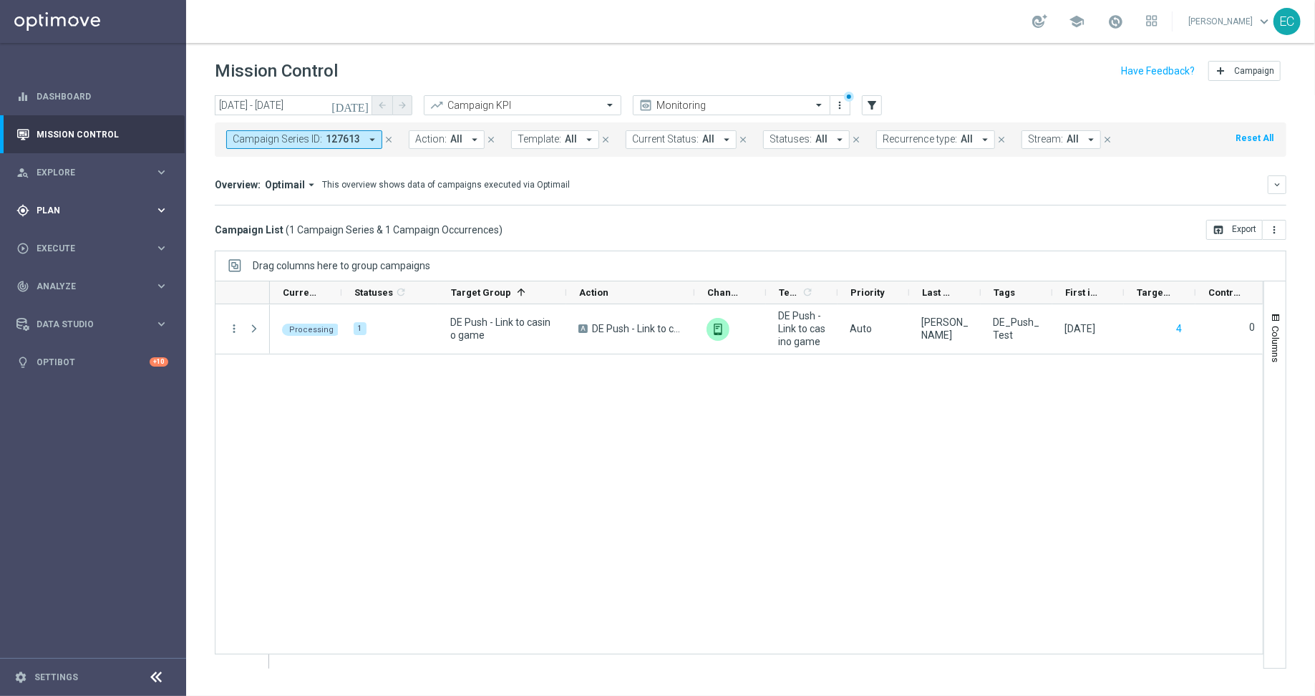
click at [116, 208] on span "Plan" at bounding box center [96, 210] width 118 height 9
click at [91, 286] on span "Templates" at bounding box center [89, 283] width 102 height 9
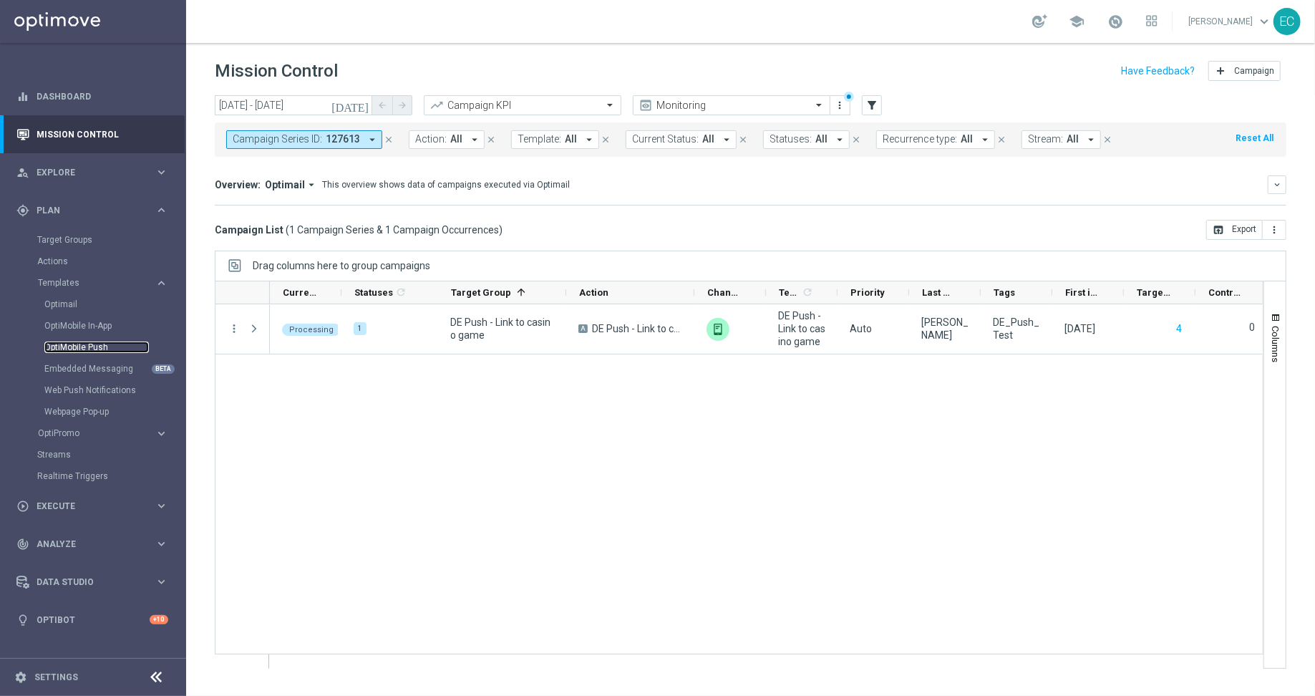
click at [98, 346] on link "OptiMobile Push" at bounding box center [96, 347] width 105 height 11
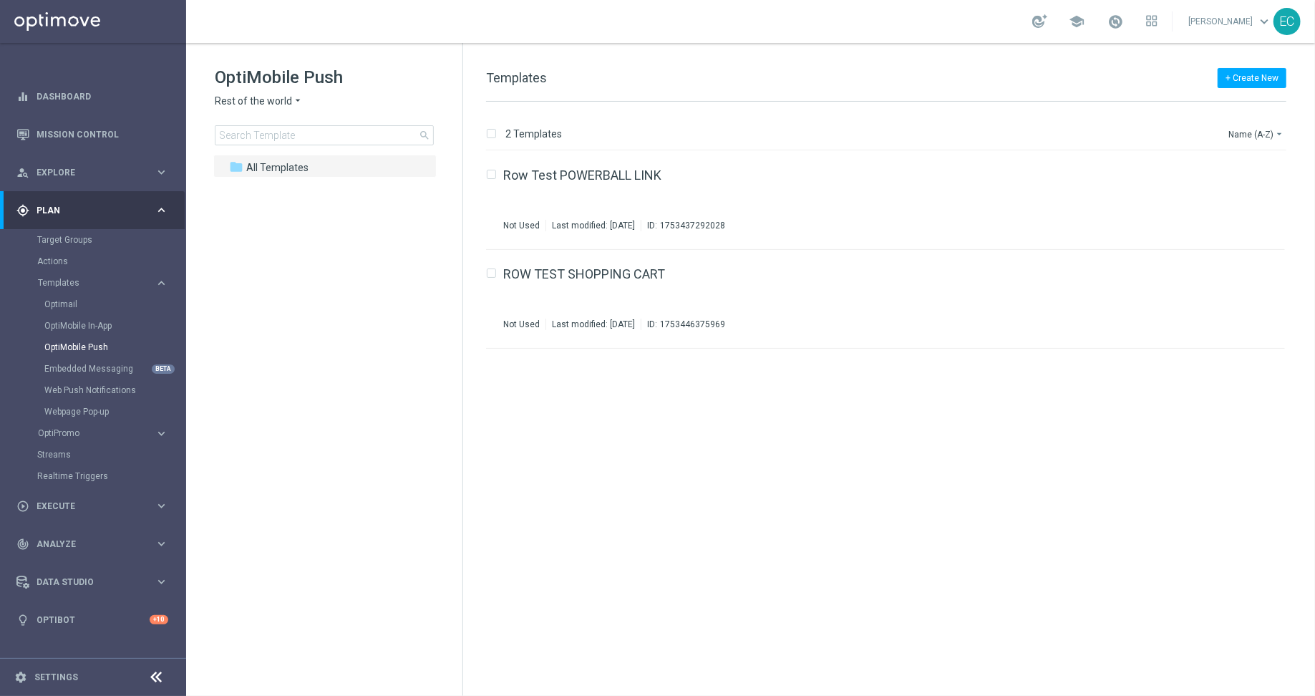
click at [272, 108] on div "OptiMobile Push Rest of the world arrow_drop_down × Rest of the world search" at bounding box center [339, 105] width 248 height 79
click at [272, 105] on span "Rest of the world" at bounding box center [253, 102] width 77 height 14
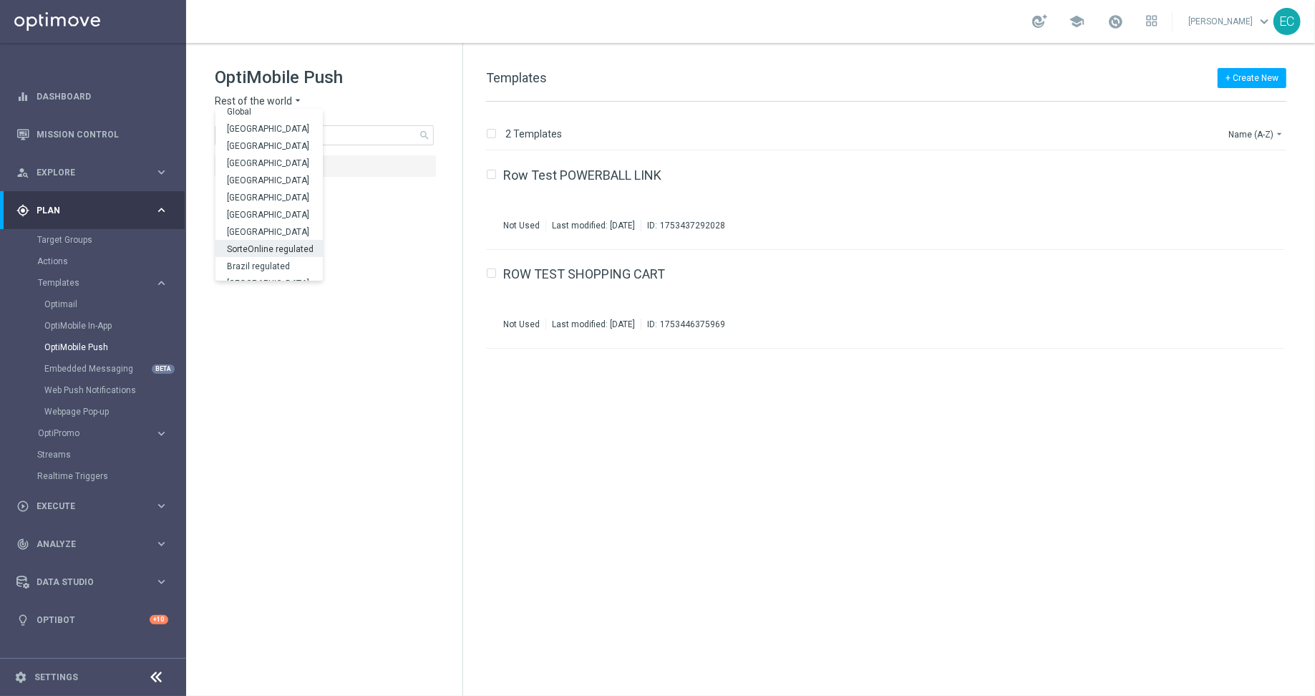
scroll to position [447, 0]
click at [275, 221] on div "[GEOGRAPHIC_DATA]" at bounding box center [269, 220] width 107 height 17
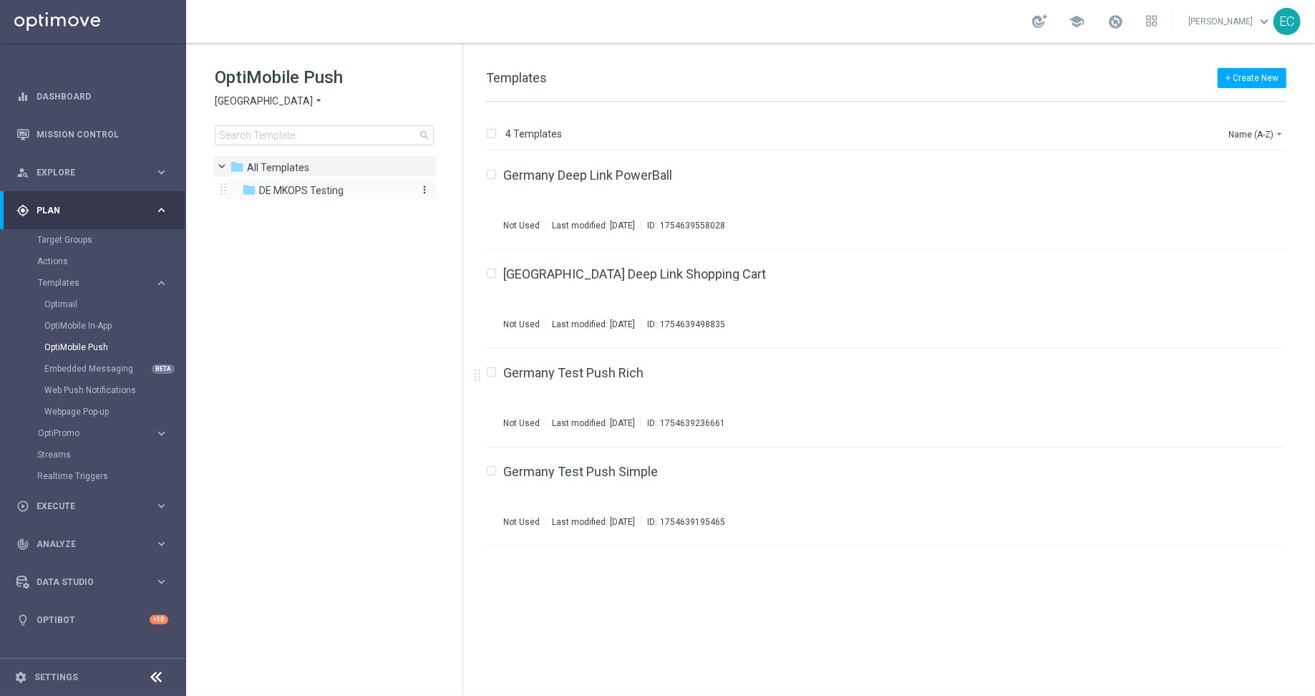
click at [329, 188] on span "DE MKOPS Testing" at bounding box center [301, 190] width 84 height 13
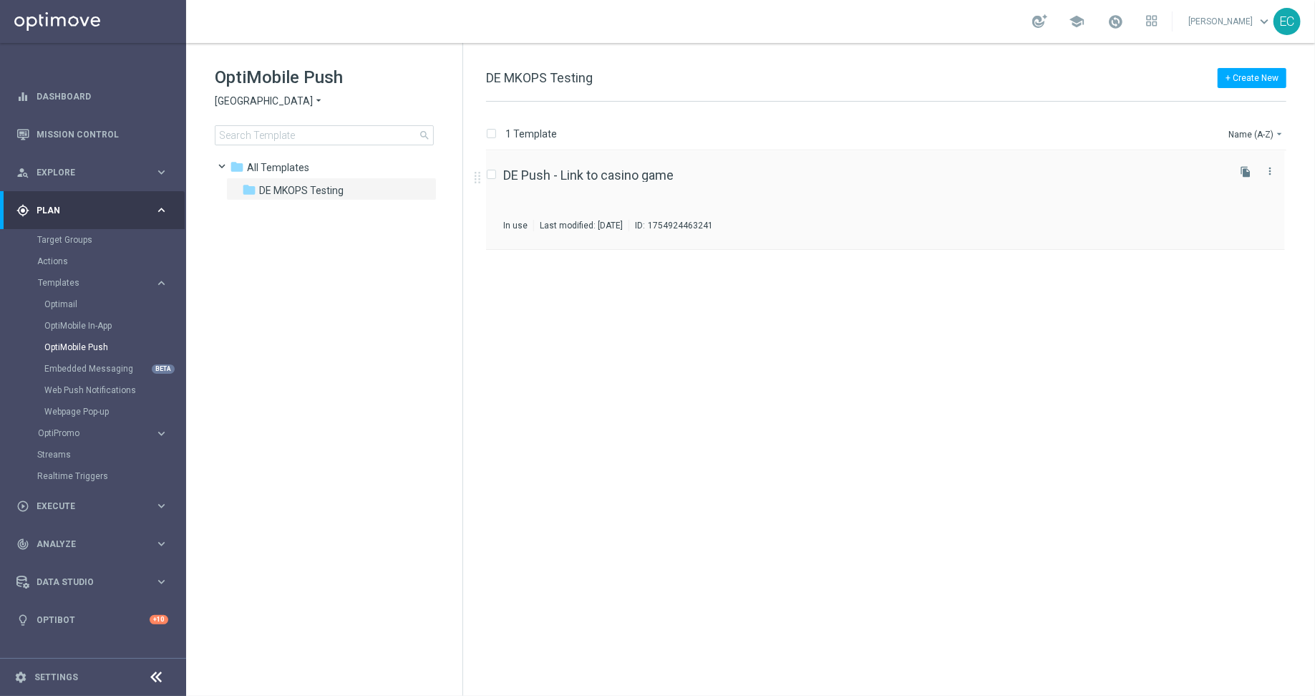
click at [496, 173] on div "Press SPACE to select this row." at bounding box center [494, 175] width 17 height 13
click at [491, 173] on input "Press SPACE to select this row." at bounding box center [490, 176] width 9 height 9
checkbox input "true"
click at [492, 172] on input "Press SPACE to select this row." at bounding box center [490, 176] width 9 height 9
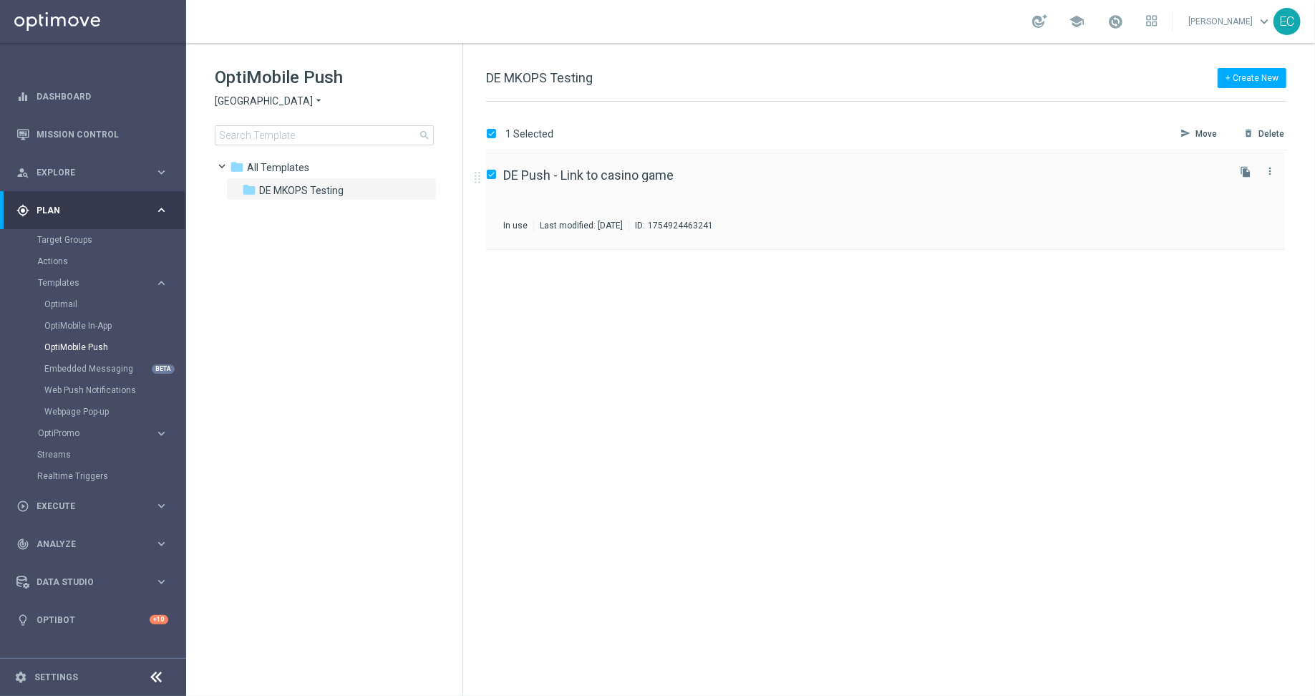
checkbox input "false"
click at [1250, 173] on icon "file_copy" at bounding box center [1245, 171] width 11 height 11
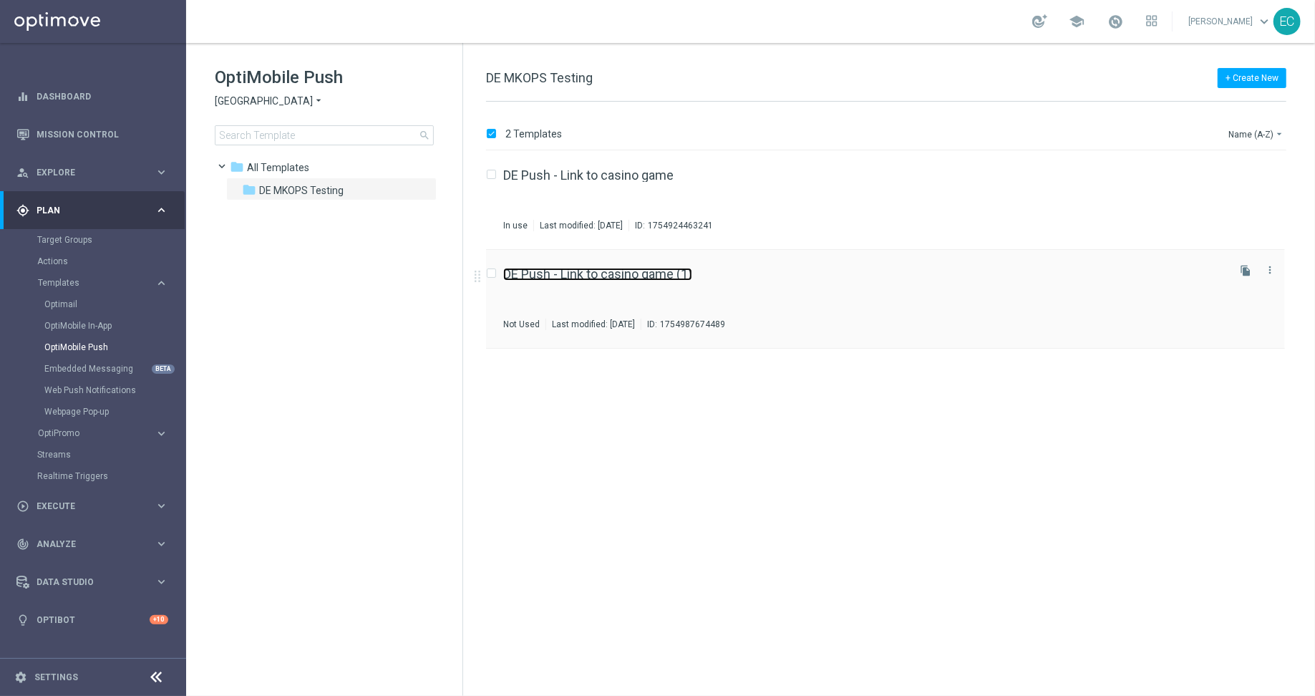
click at [629, 272] on link "DE Push - Link to casino game (1)" at bounding box center [597, 274] width 189 height 13
click at [1241, 271] on icon "file_copy" at bounding box center [1245, 270] width 11 height 11
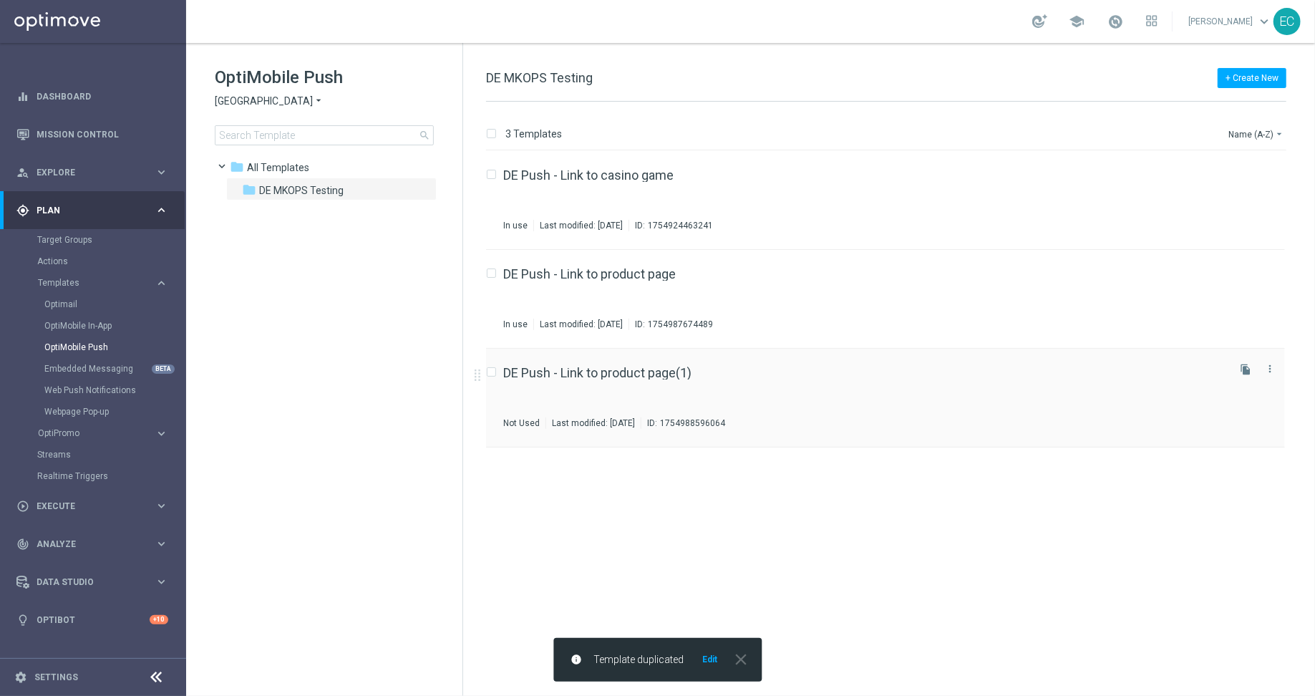
click at [662, 364] on div "DE Push - Link to product page(1) Not Used Last modified: Tuesday, August 12, 2…" at bounding box center [885, 398] width 799 height 99
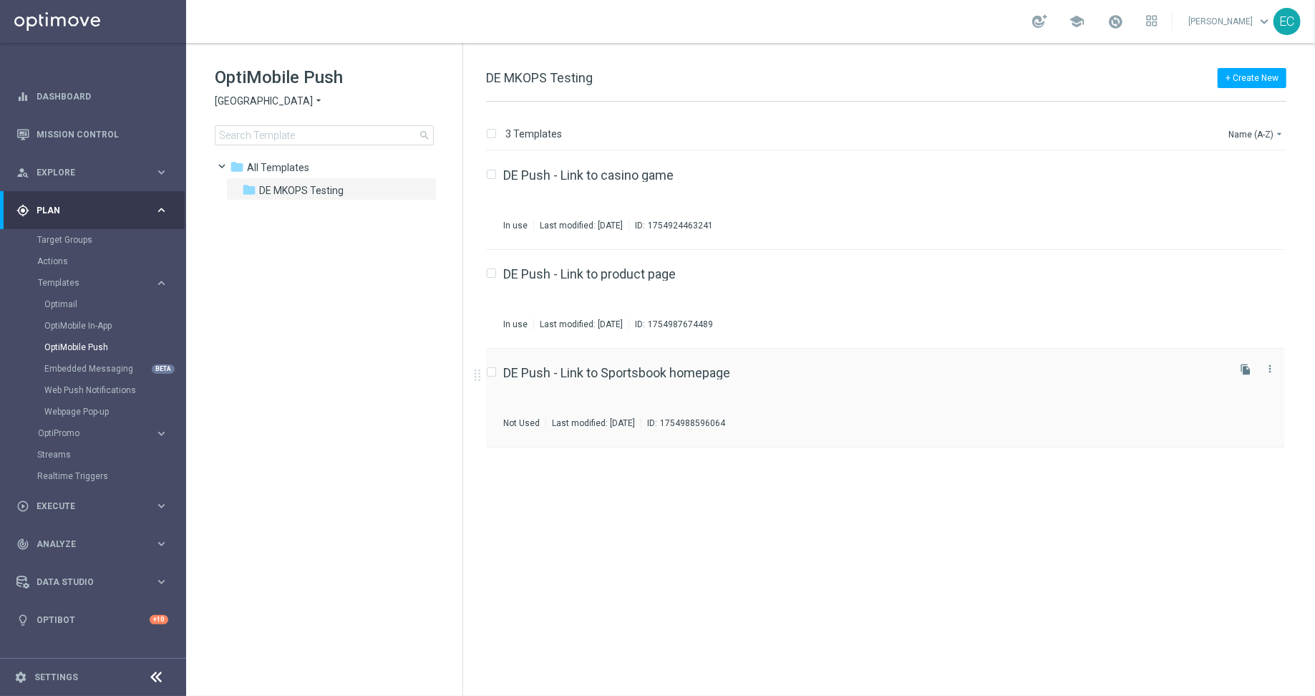
click at [685, 382] on div "DE Push - Link to Sportsbook homepage Not Used Last modified: Tuesday, August 1…" at bounding box center [864, 398] width 722 height 62
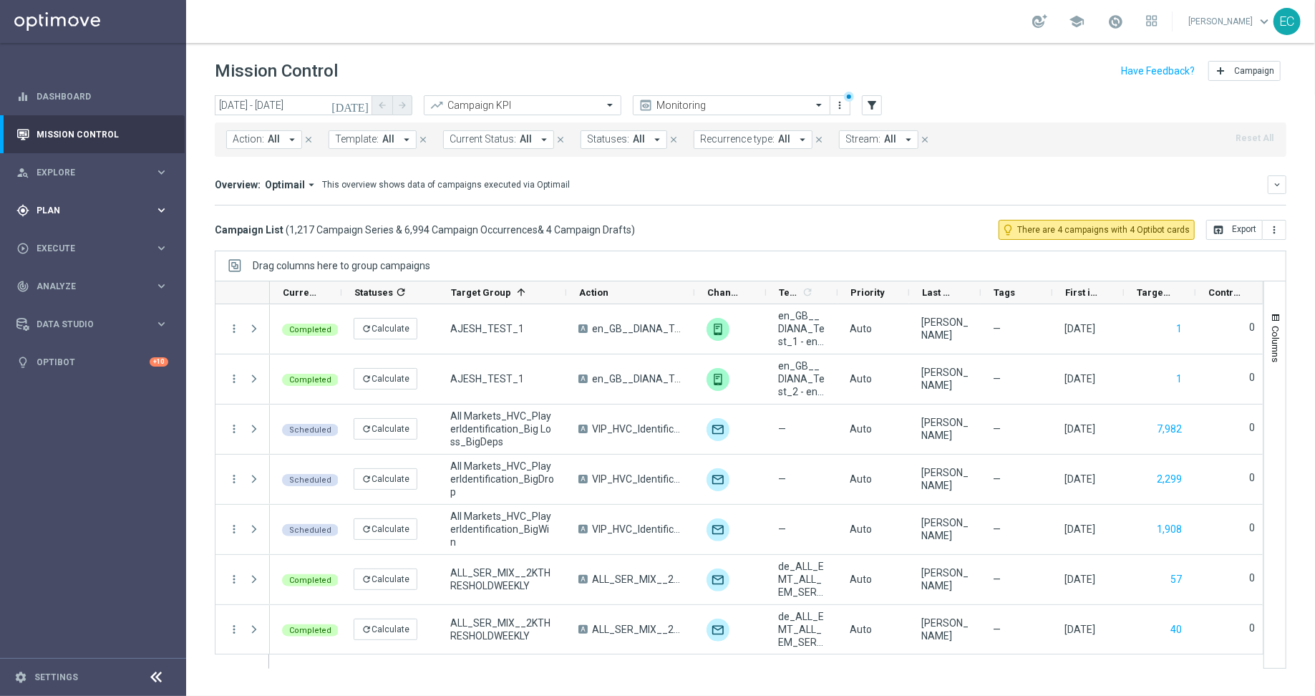
click at [71, 208] on span "Plan" at bounding box center [96, 210] width 118 height 9
click at [79, 309] on button "OptiPromo keyboard_arrow_right" at bounding box center [103, 304] width 132 height 11
click at [90, 286] on span "Templates" at bounding box center [89, 283] width 102 height 9
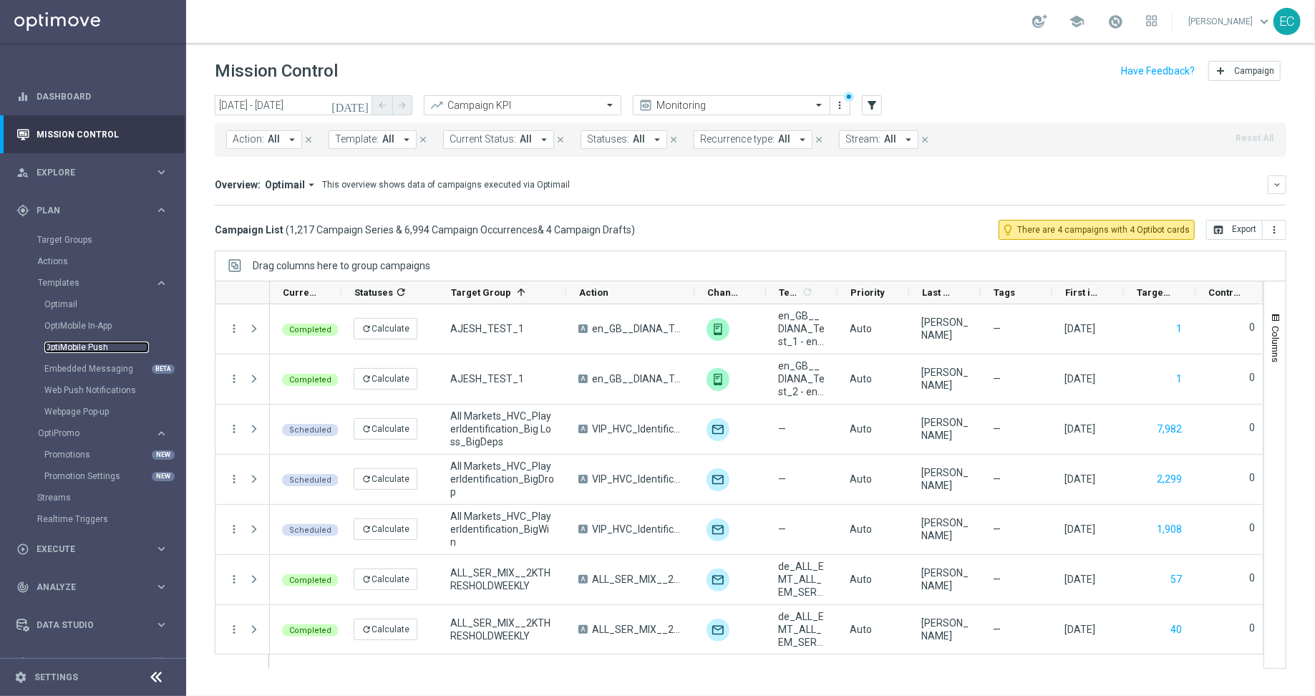
click at [98, 347] on link "OptiMobile Push" at bounding box center [96, 347] width 105 height 11
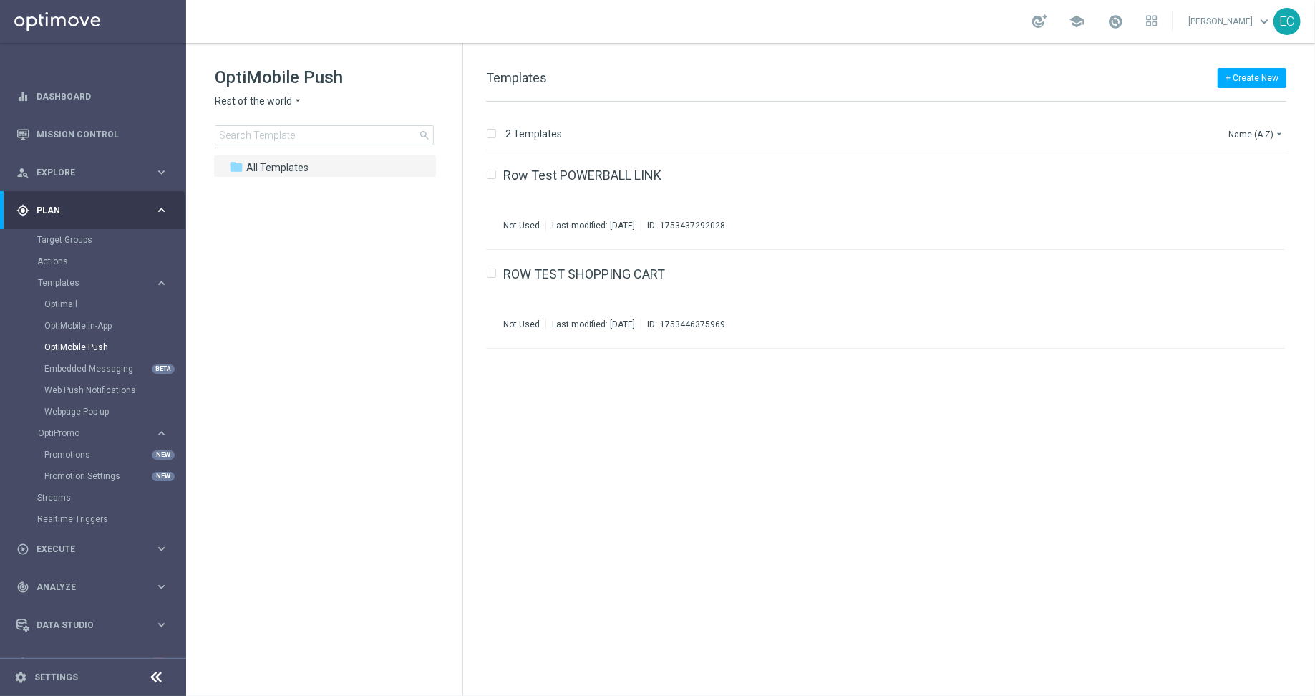
click at [274, 105] on span "Rest of the world" at bounding box center [253, 102] width 77 height 14
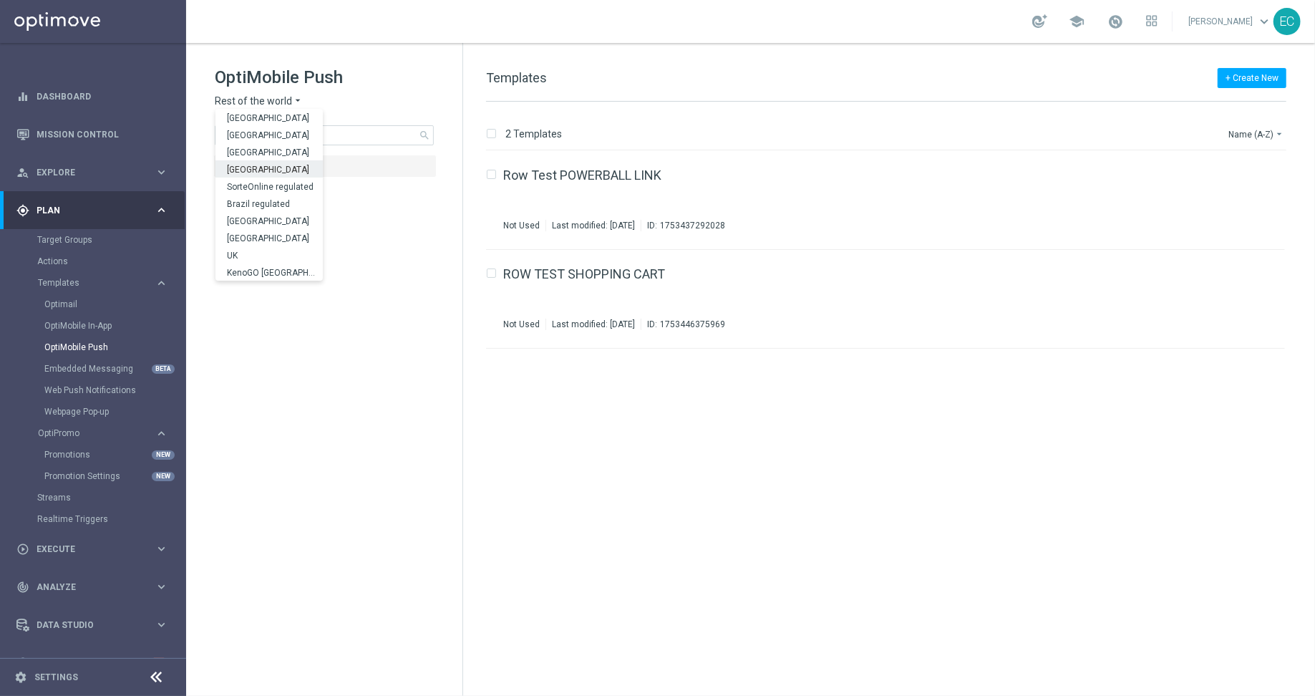
scroll to position [445, 0]
click at [270, 216] on div "[GEOGRAPHIC_DATA]" at bounding box center [269, 221] width 107 height 17
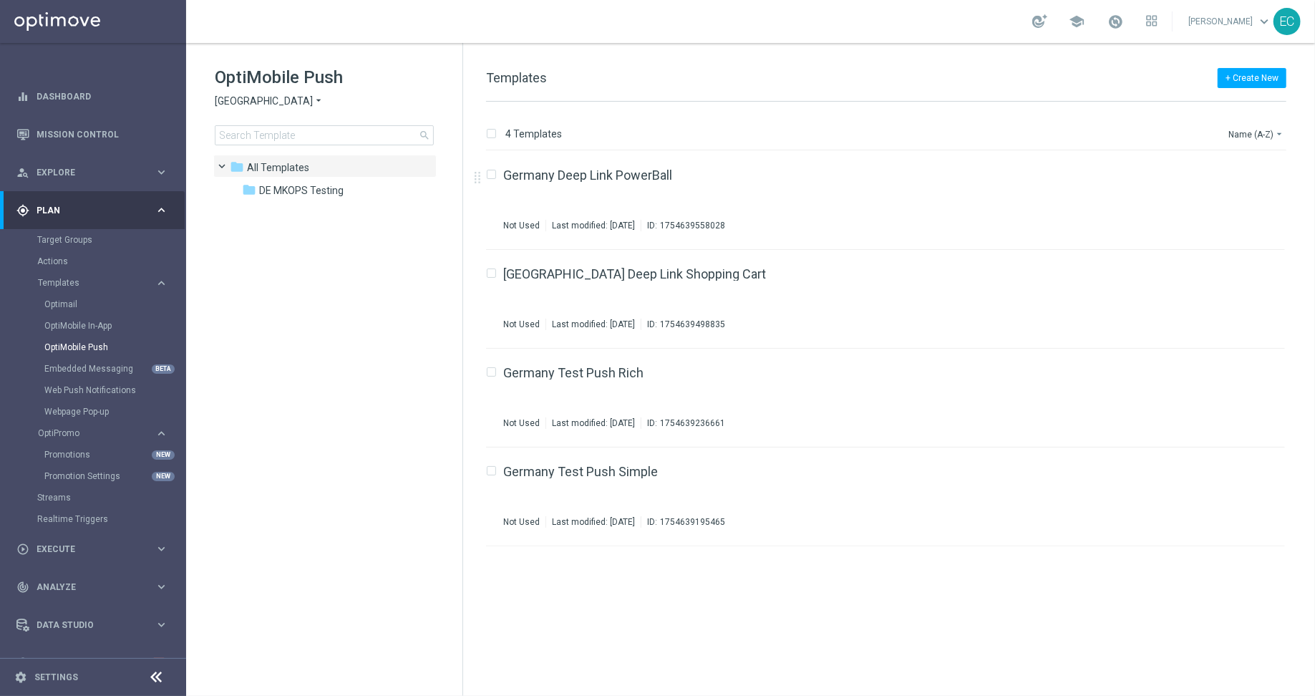
click at [242, 107] on span "[GEOGRAPHIC_DATA]" at bounding box center [264, 102] width 98 height 14
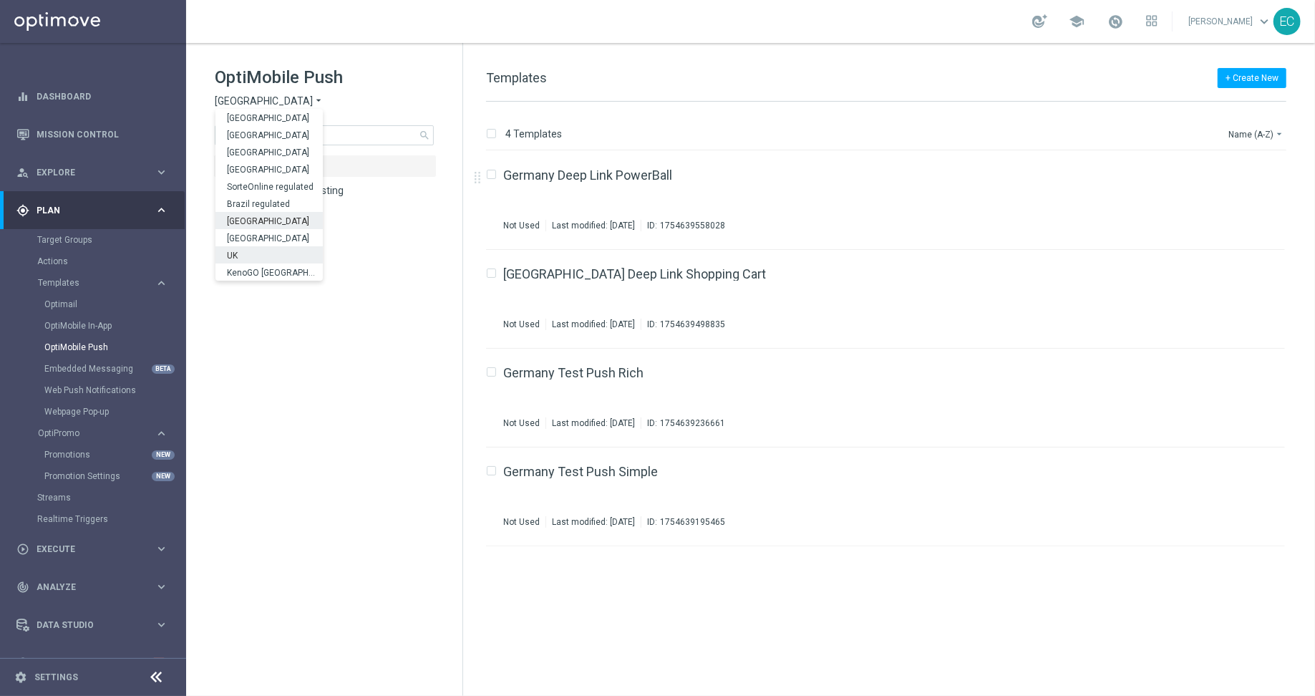
click at [267, 248] on div "UK" at bounding box center [269, 254] width 107 height 17
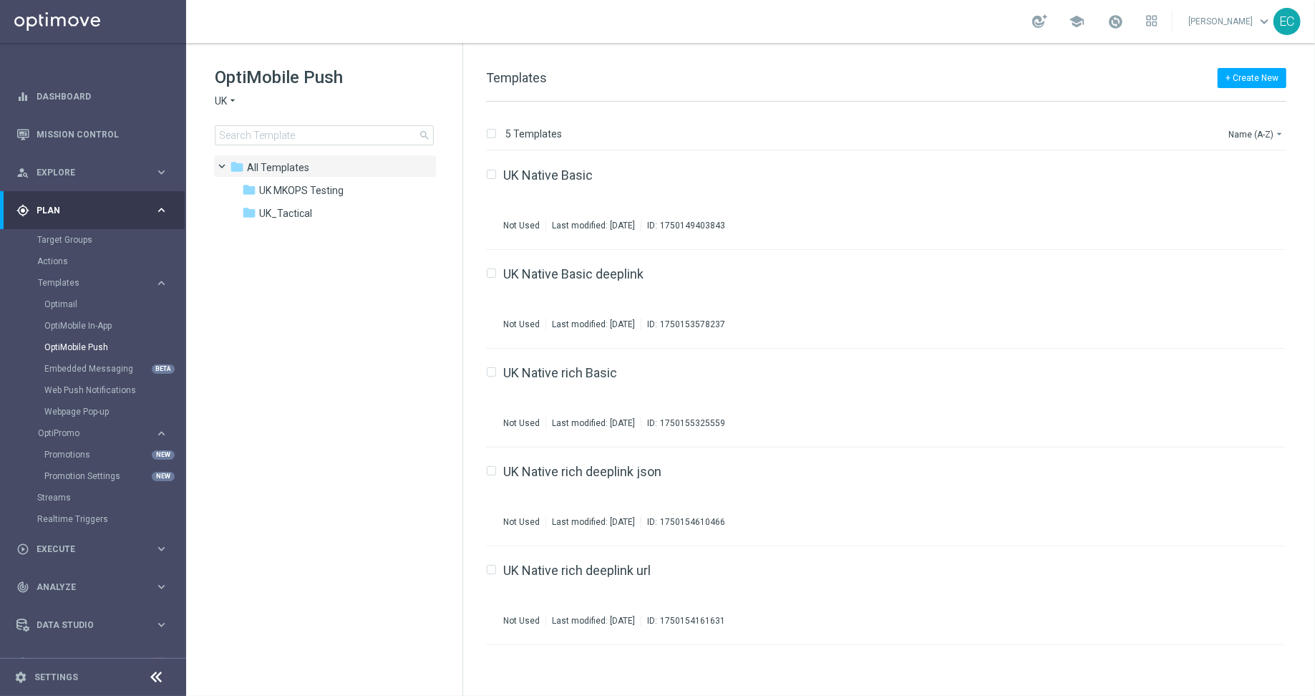
click at [228, 99] on icon "arrow_drop_down" at bounding box center [232, 102] width 11 height 14
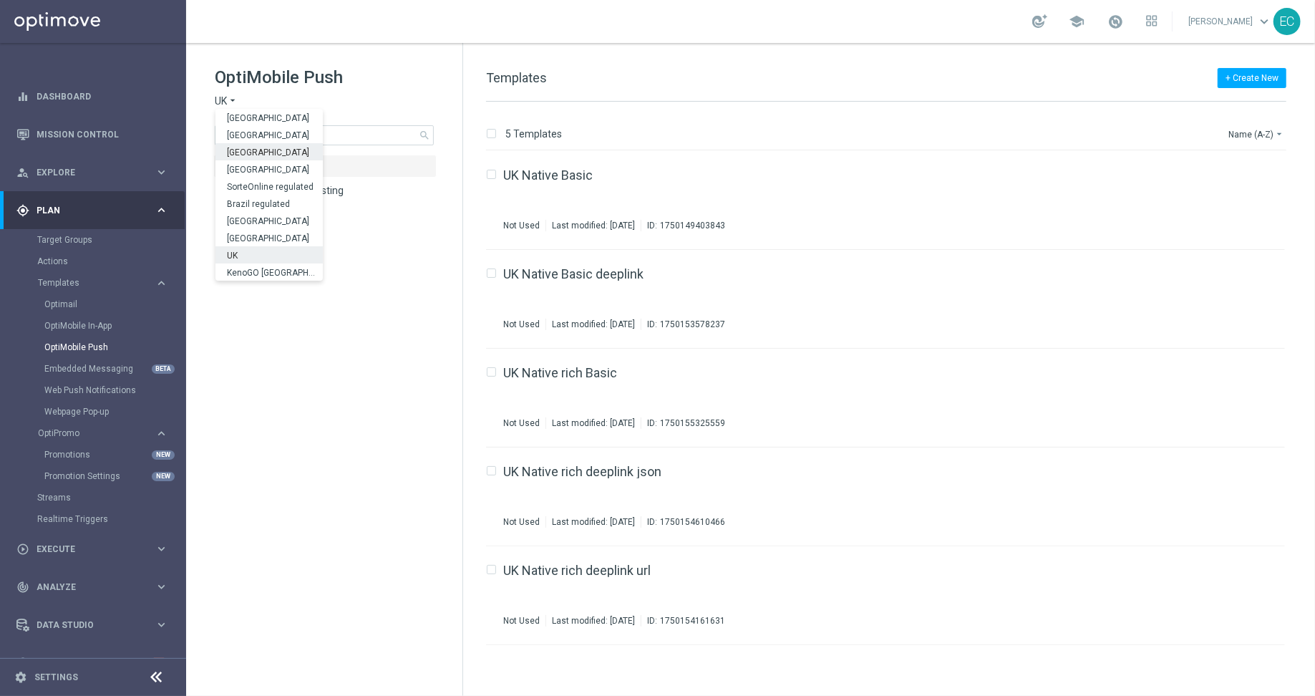
click at [272, 151] on div "[GEOGRAPHIC_DATA]" at bounding box center [269, 151] width 107 height 17
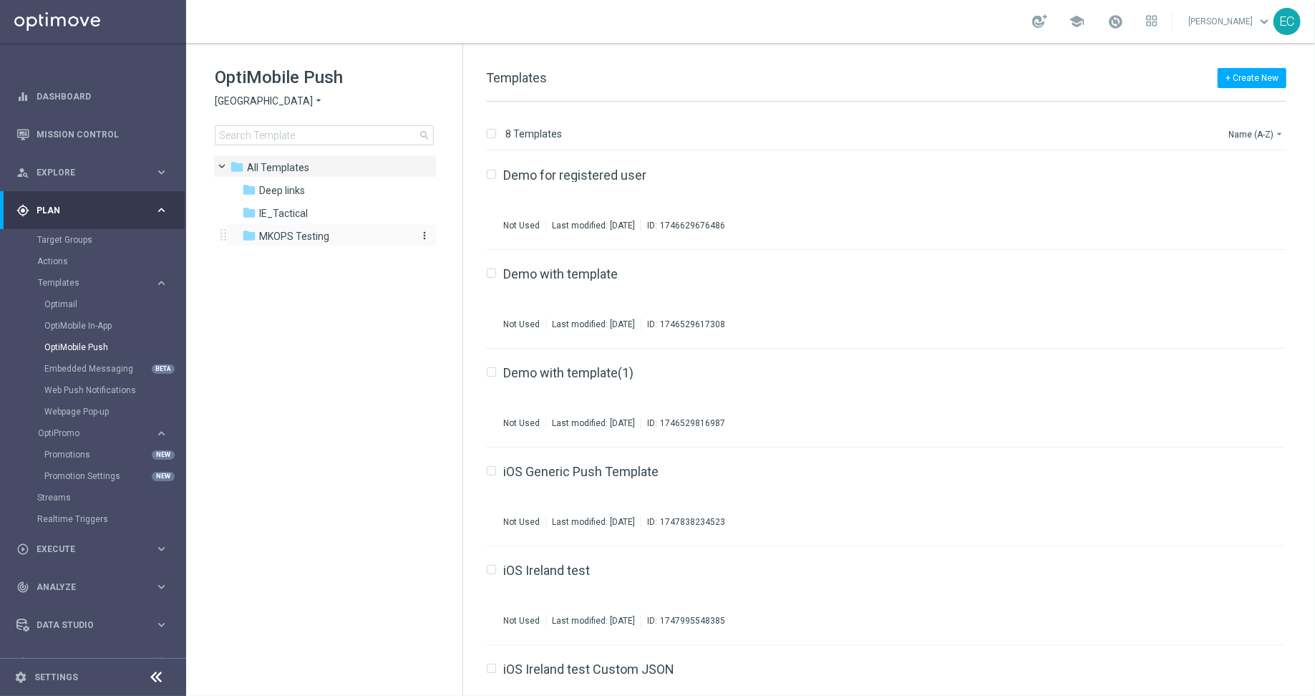
click at [321, 235] on span "MKOPS Testing" at bounding box center [294, 236] width 70 height 13
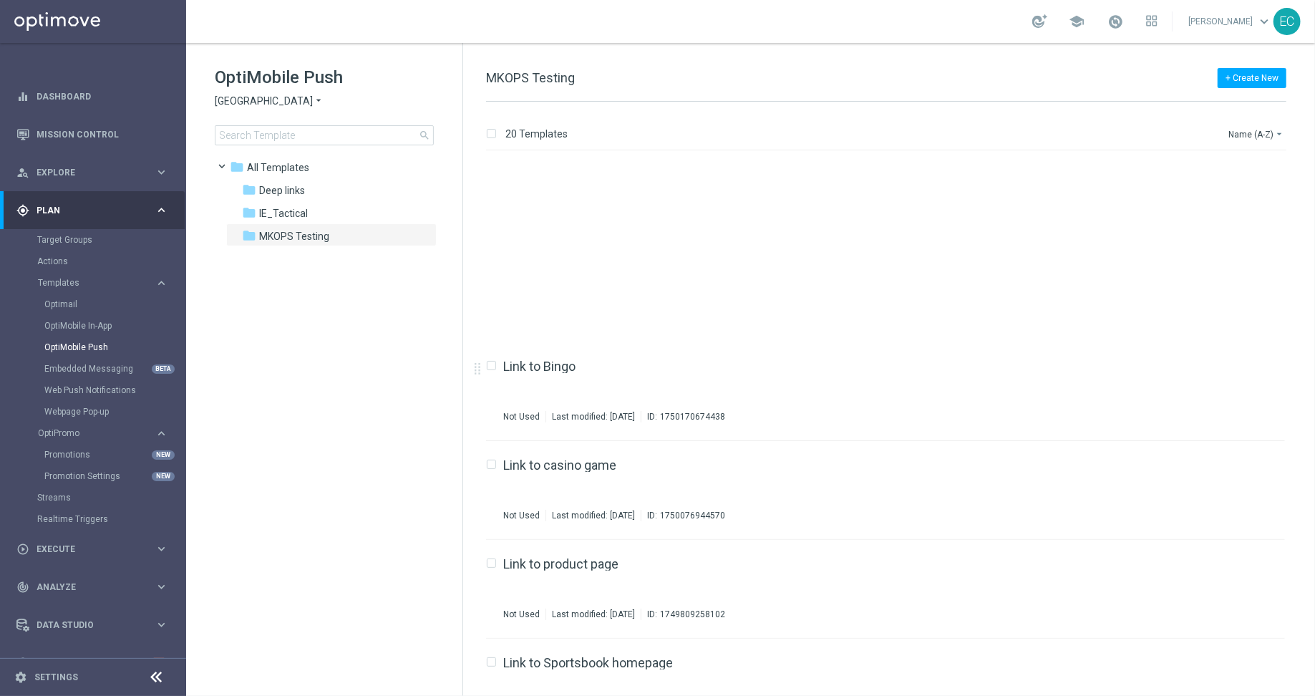
scroll to position [1149, 0]
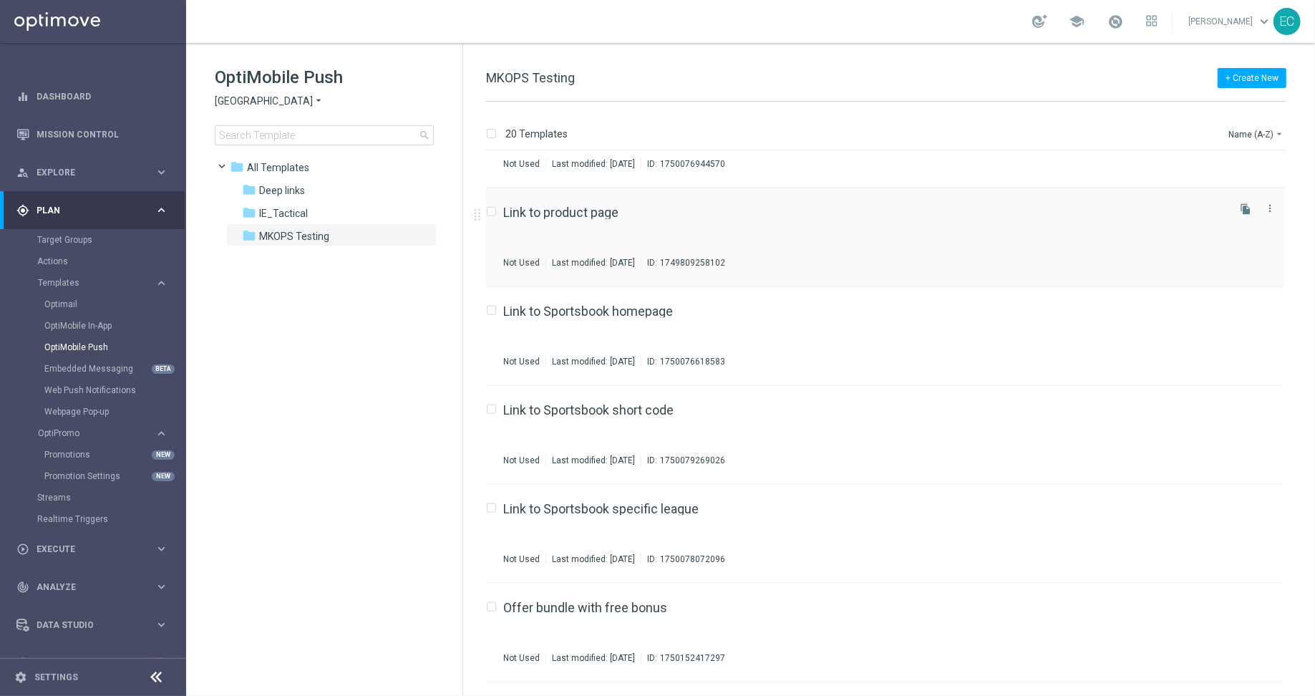
click at [647, 211] on div "Link to product page" at bounding box center [864, 212] width 722 height 13
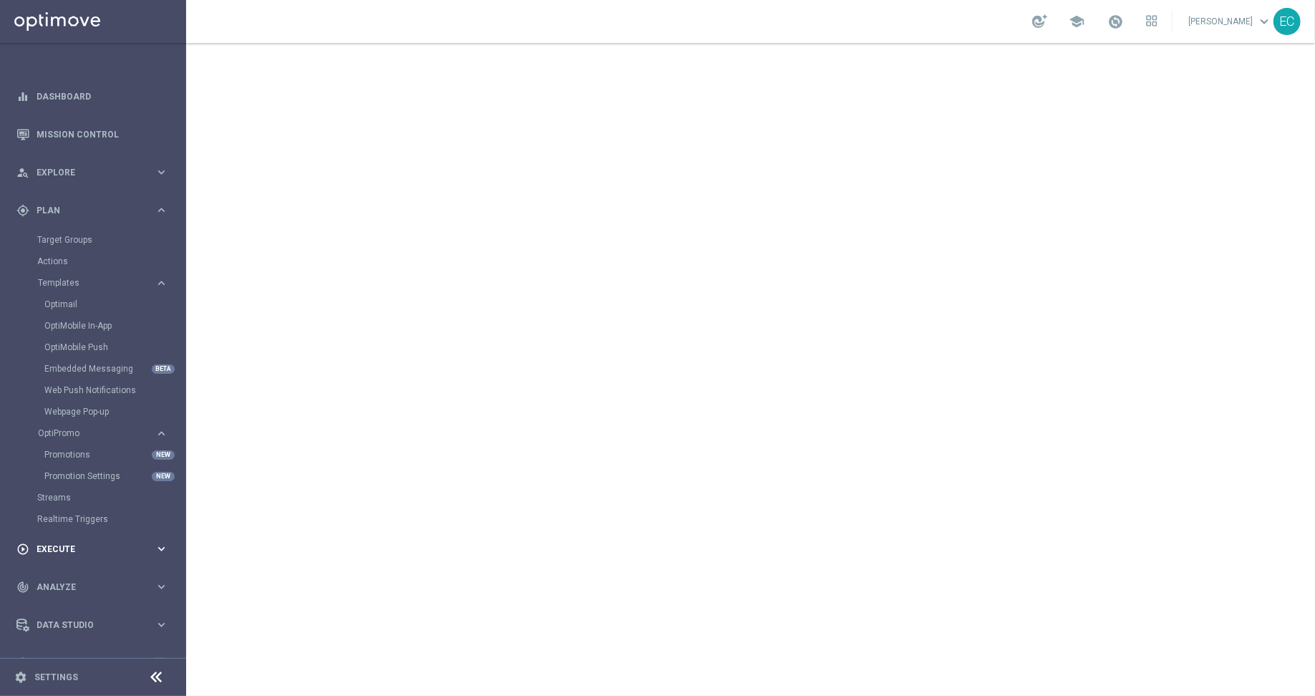
click at [78, 551] on span "Execute" at bounding box center [96, 549] width 118 height 9
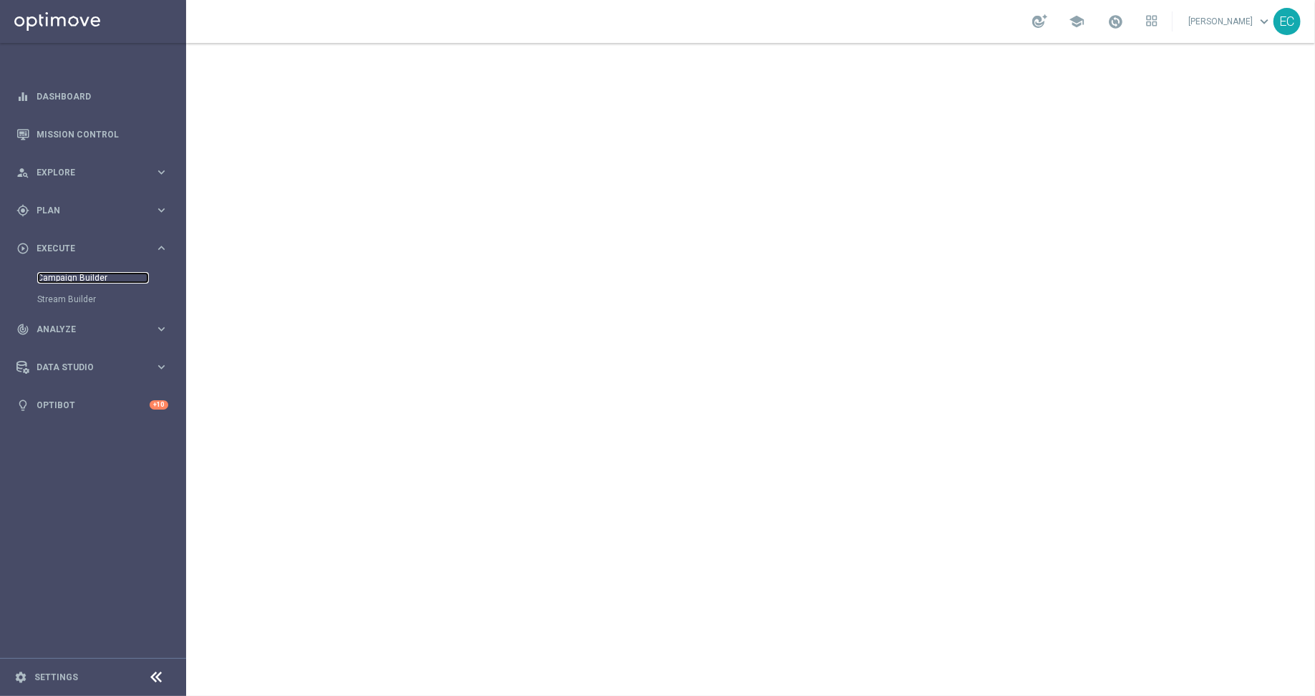
click at [85, 279] on link "Campaign Builder" at bounding box center [93, 277] width 112 height 11
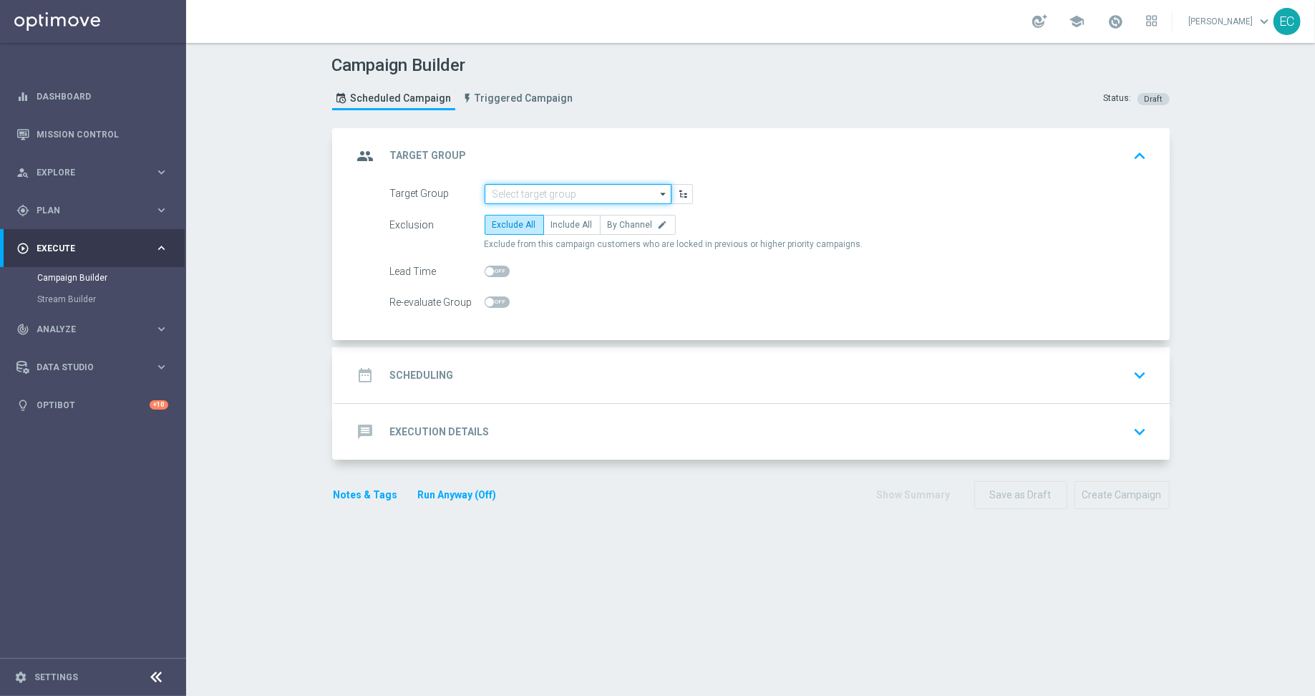
click at [582, 195] on input at bounding box center [578, 194] width 187 height 20
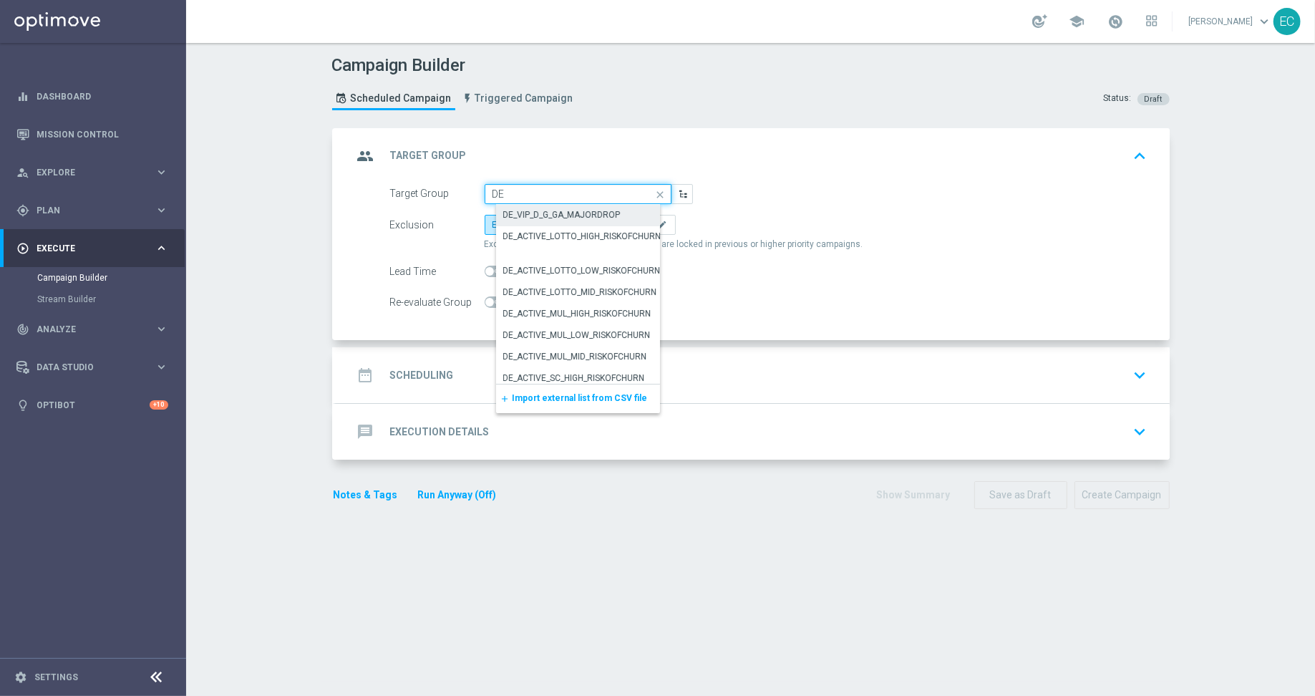
type input "D"
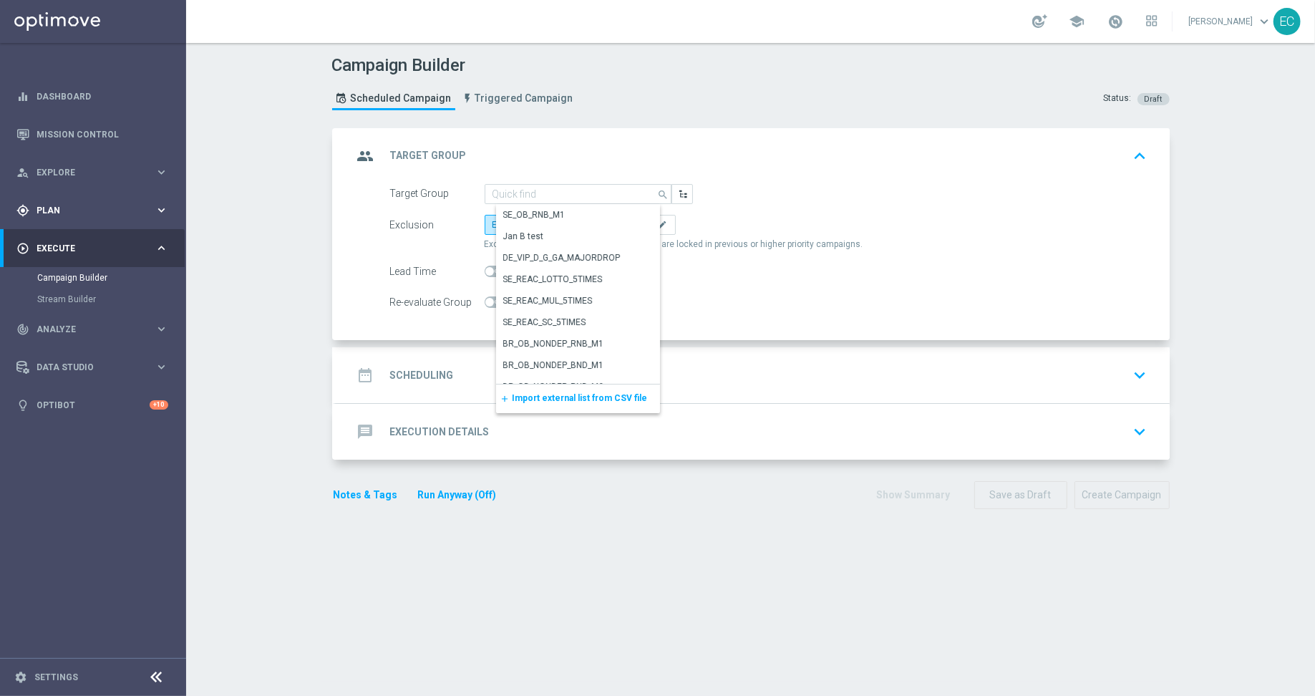
click at [72, 203] on div "gps_fixed Plan keyboard_arrow_right" at bounding box center [92, 210] width 185 height 38
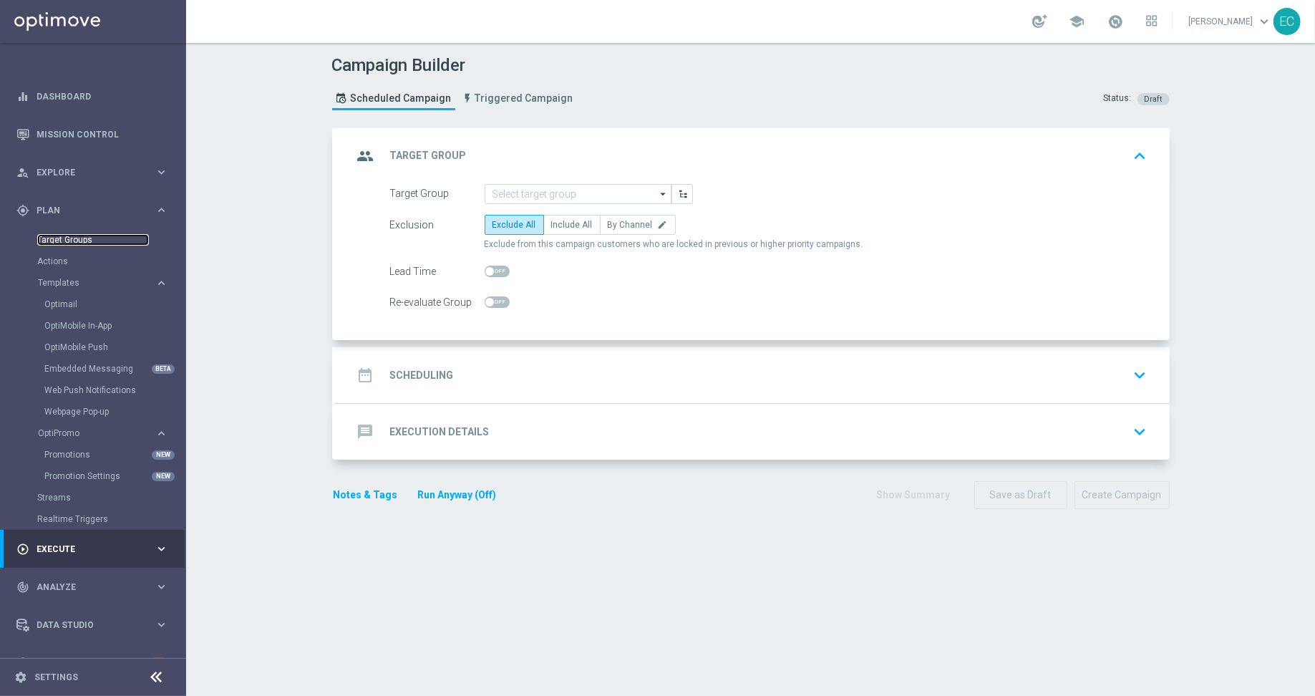
click at [96, 236] on link "Target Groups" at bounding box center [93, 239] width 112 height 11
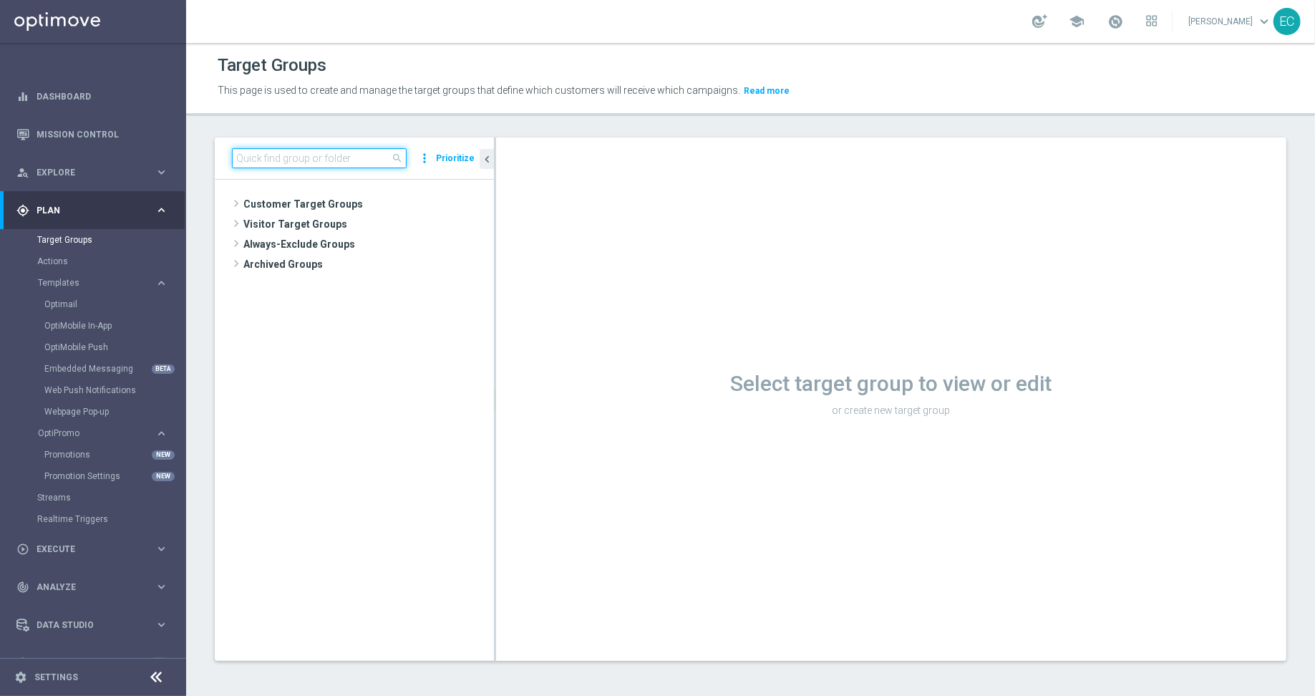
click at [340, 157] on input at bounding box center [319, 158] width 175 height 20
paste input "DE Push - Link to casino game"
type input "DE Push - Link to casino game"
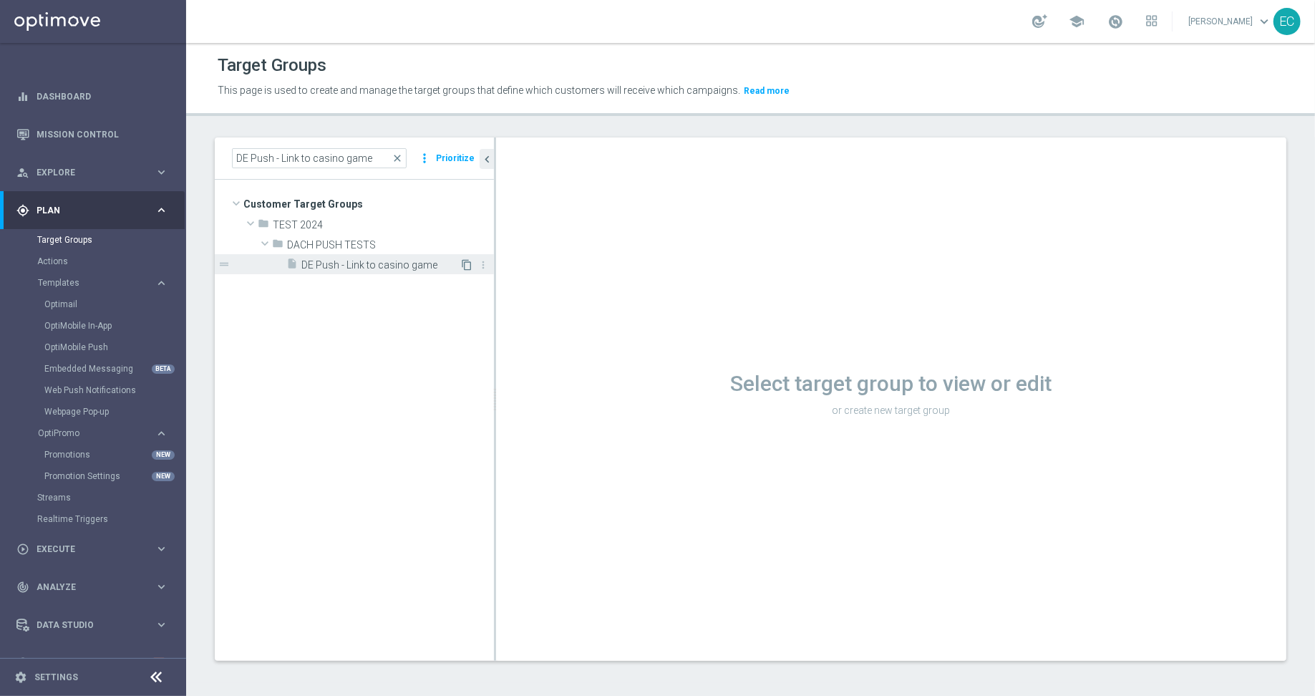
click at [465, 266] on icon "content_copy" at bounding box center [466, 264] width 11 height 11
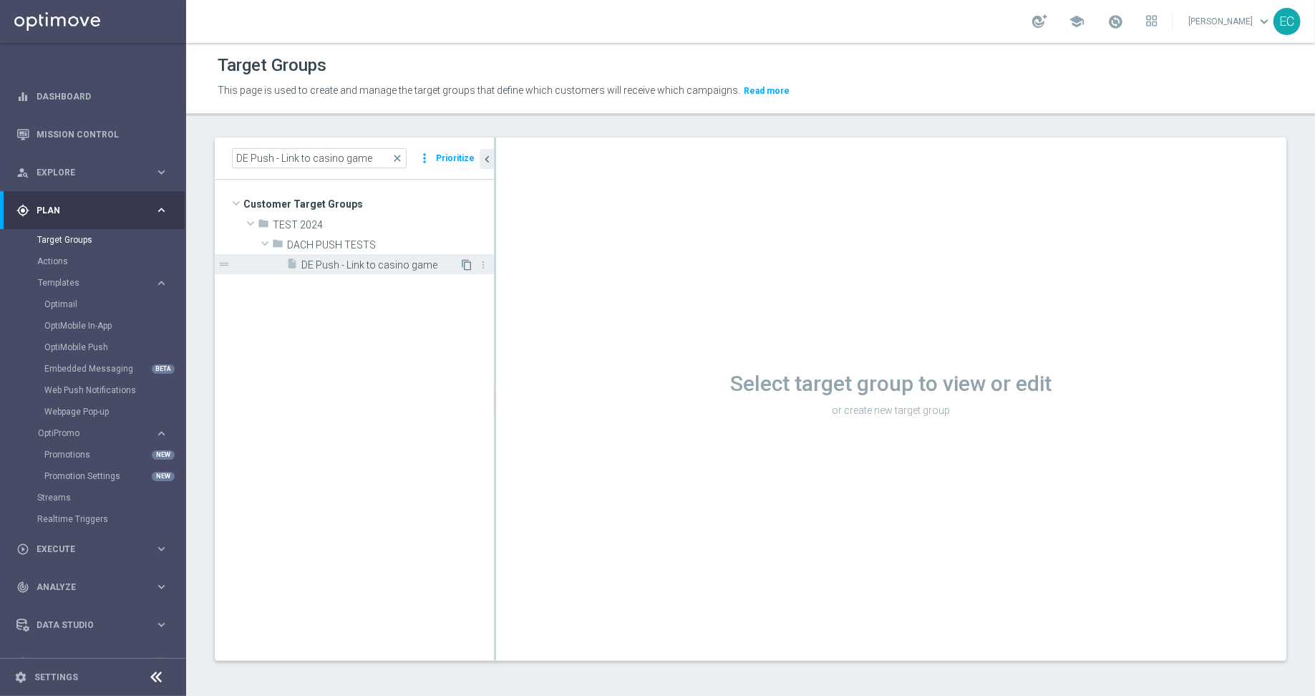
click at [465, 266] on icon "content_copy" at bounding box center [466, 264] width 11 height 11
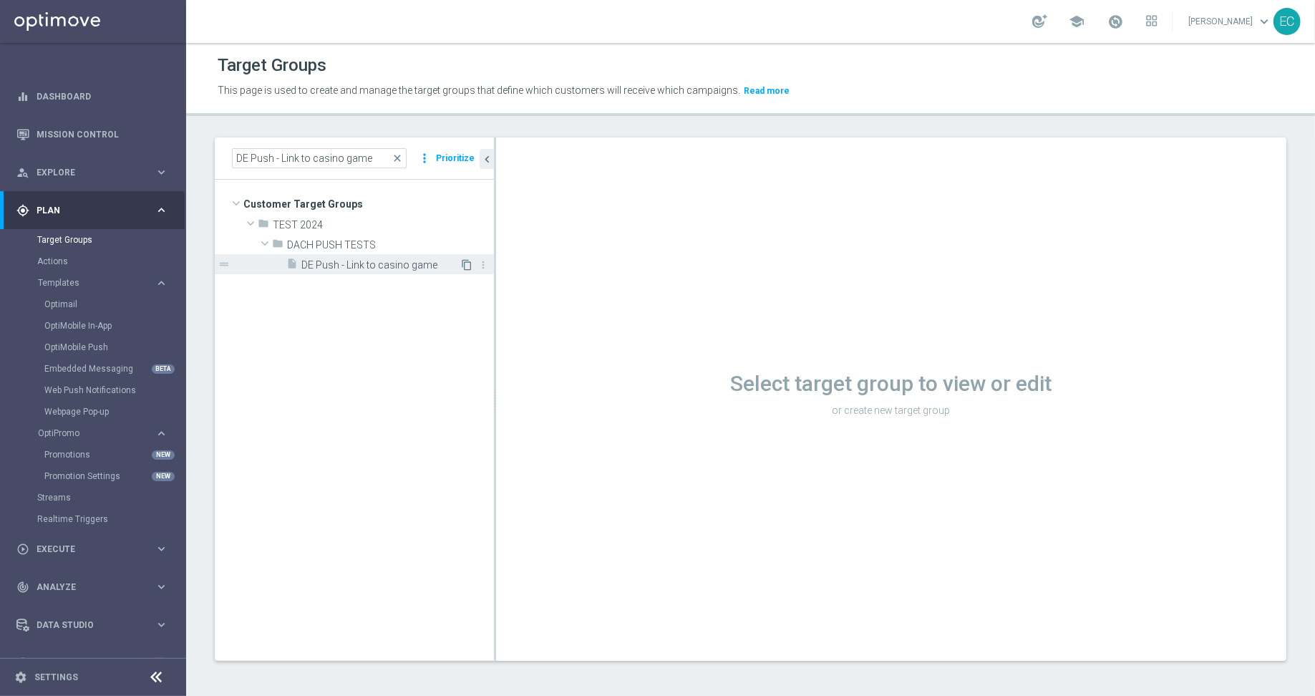
click at [465, 266] on icon "content_copy" at bounding box center [466, 264] width 11 height 11
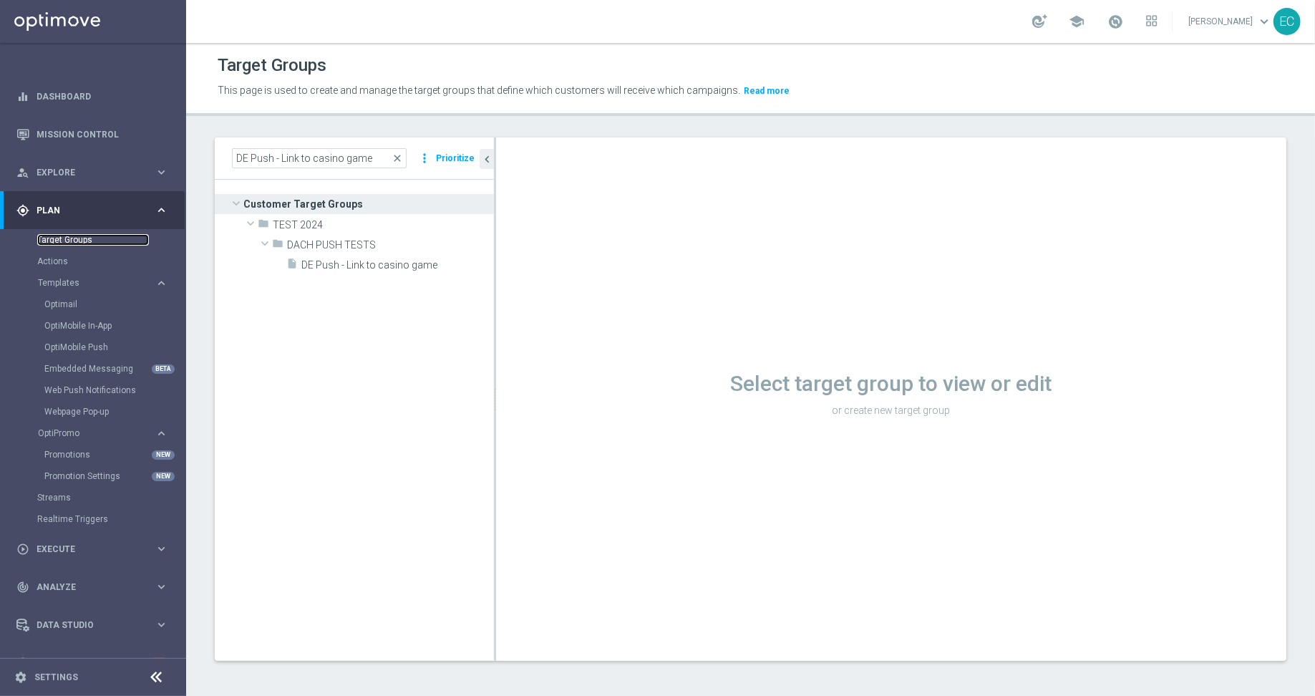
click at [77, 234] on link "Target Groups" at bounding box center [93, 239] width 112 height 11
click at [67, 256] on link "Actions" at bounding box center [93, 261] width 112 height 11
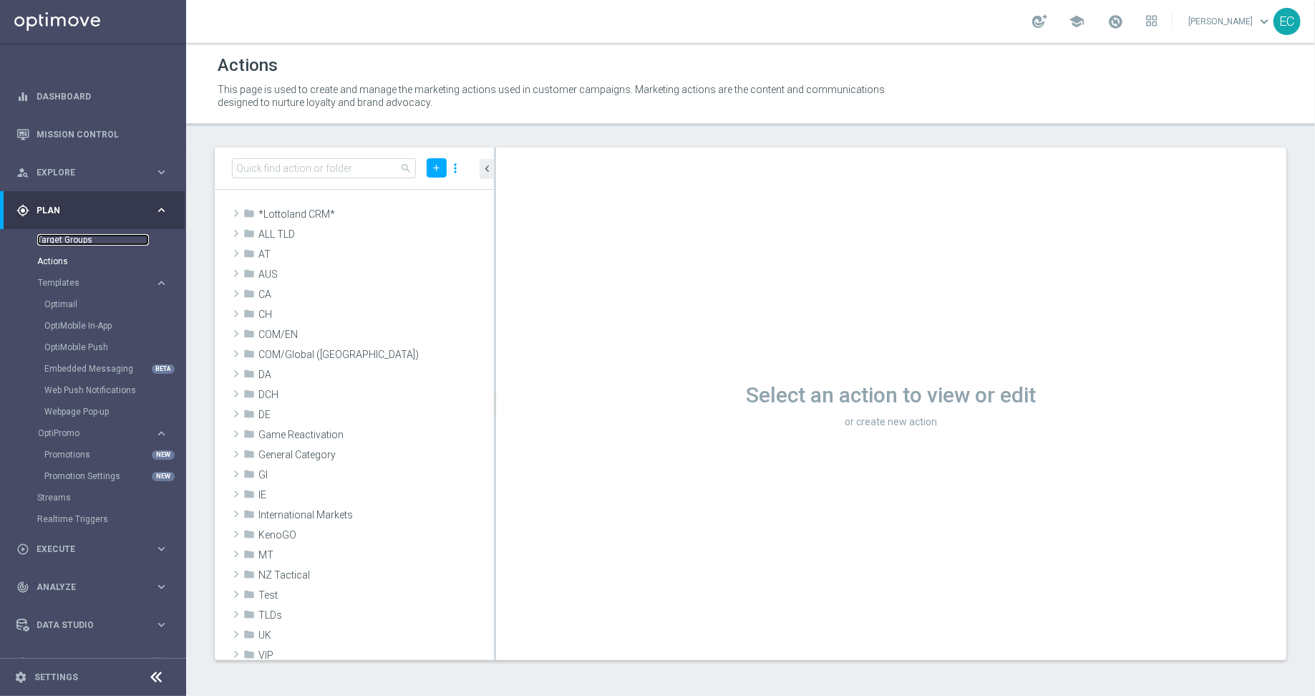
click at [64, 236] on link "Target Groups" at bounding box center [93, 239] width 112 height 11
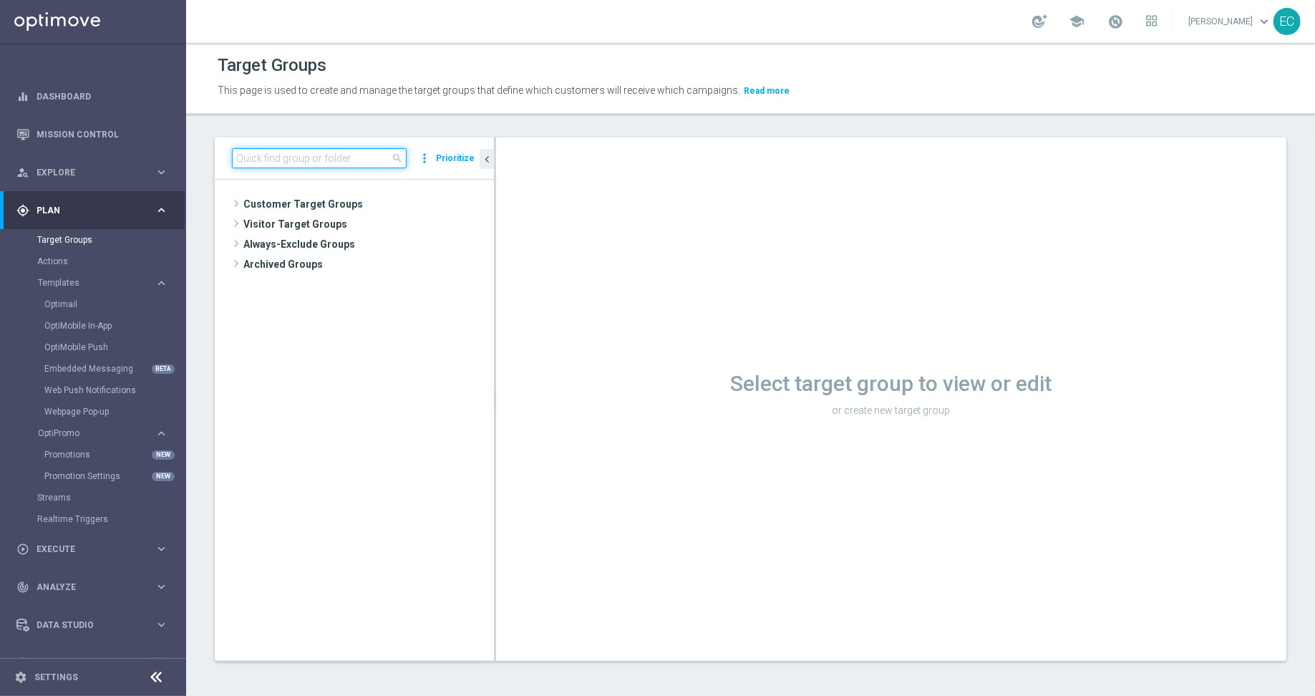
click at [309, 159] on input at bounding box center [319, 158] width 175 height 20
paste input "DE Push - Link to casino game"
type input "DE Push - Link to casino game"
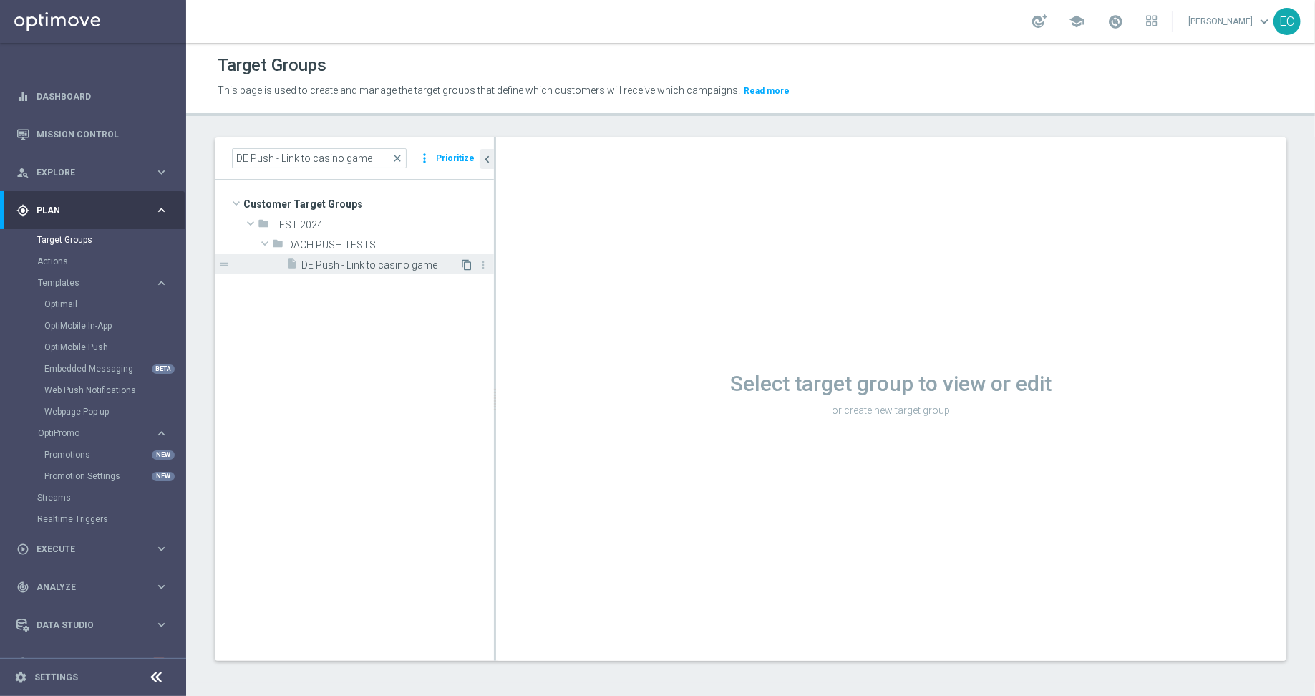
click at [468, 265] on icon "content_copy" at bounding box center [466, 264] width 11 height 11
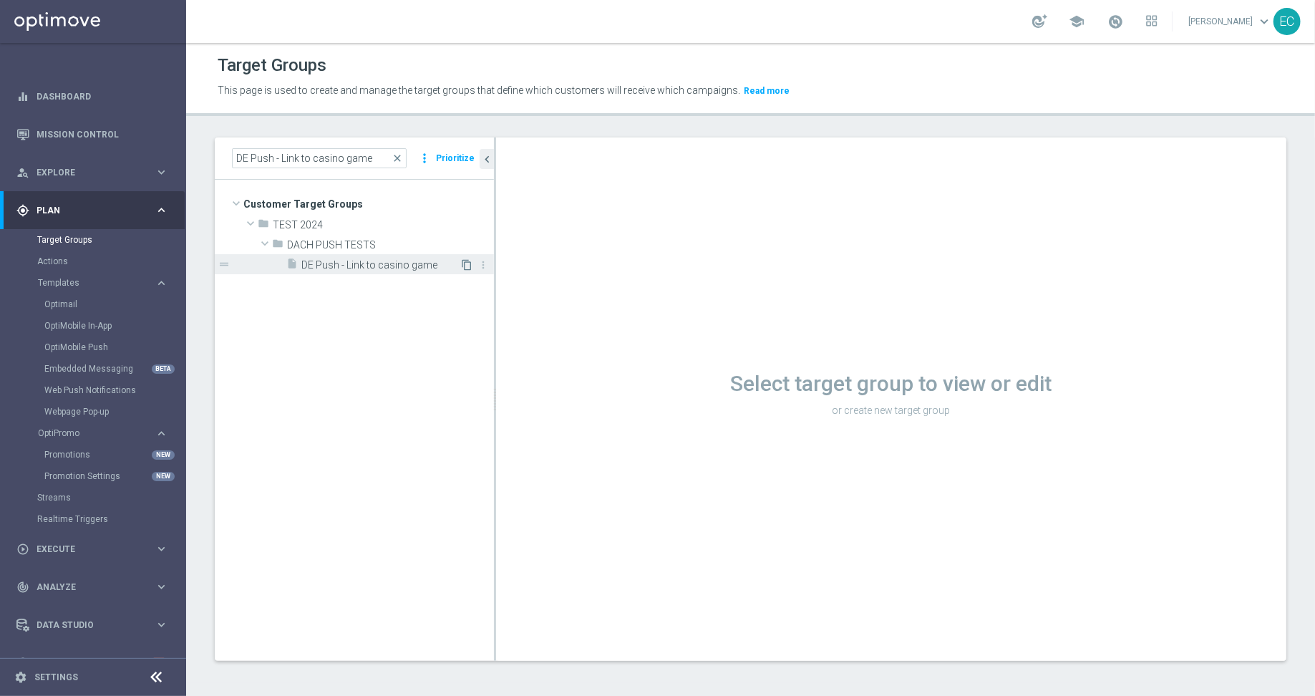
click at [468, 265] on icon "content_copy" at bounding box center [466, 264] width 11 height 11
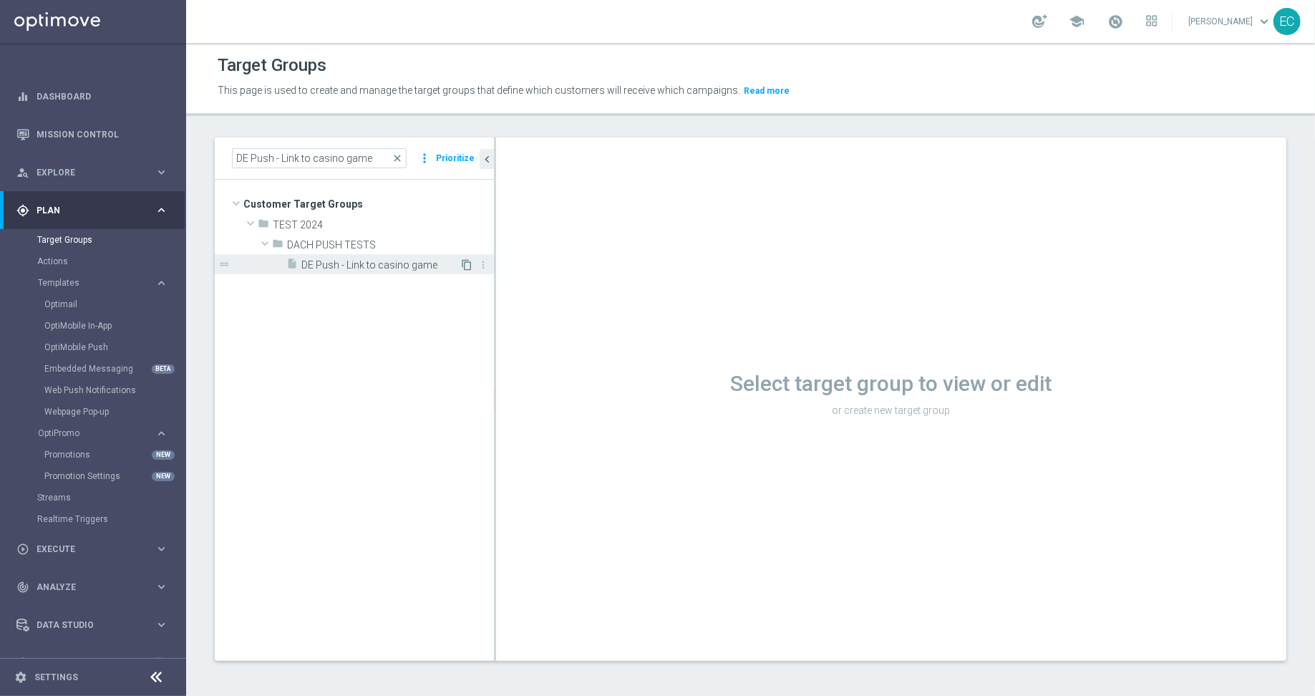
click at [468, 265] on icon "content_copy" at bounding box center [466, 264] width 11 height 11
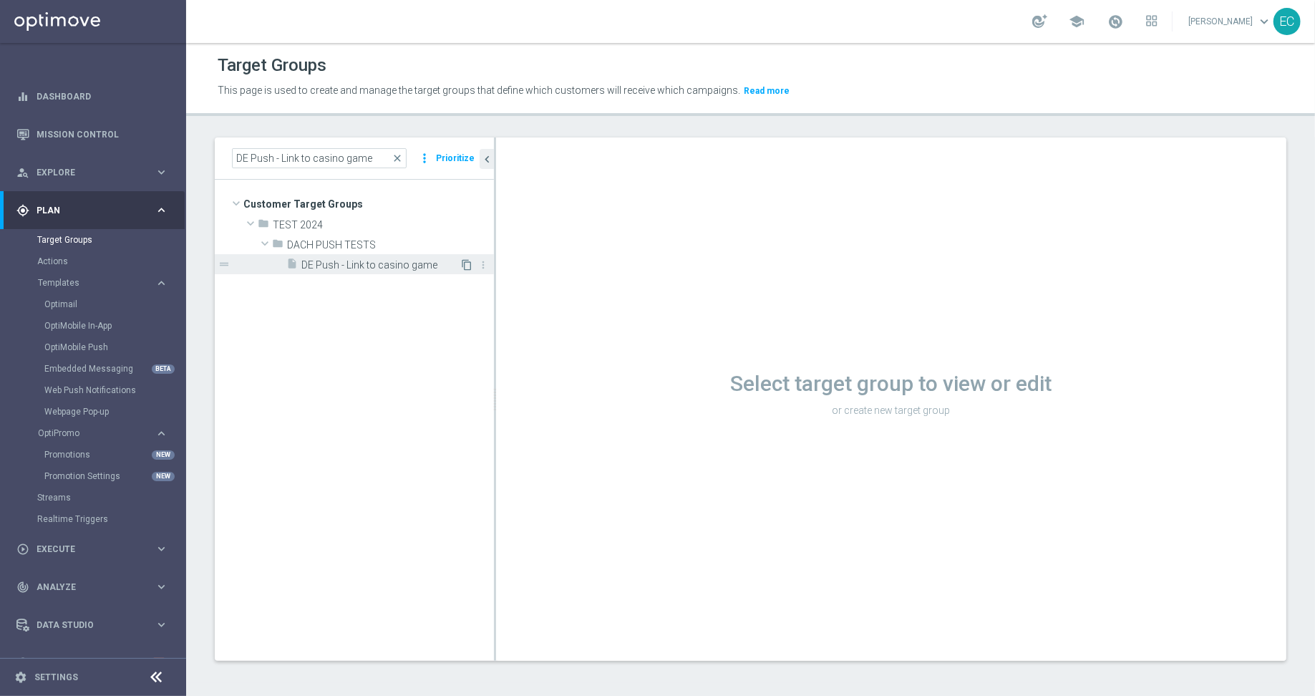
click at [468, 265] on icon "content_copy" at bounding box center [466, 264] width 11 height 11
click at [357, 258] on div "insert_drive_file DE Push - Link to casino game" at bounding box center [372, 264] width 173 height 20
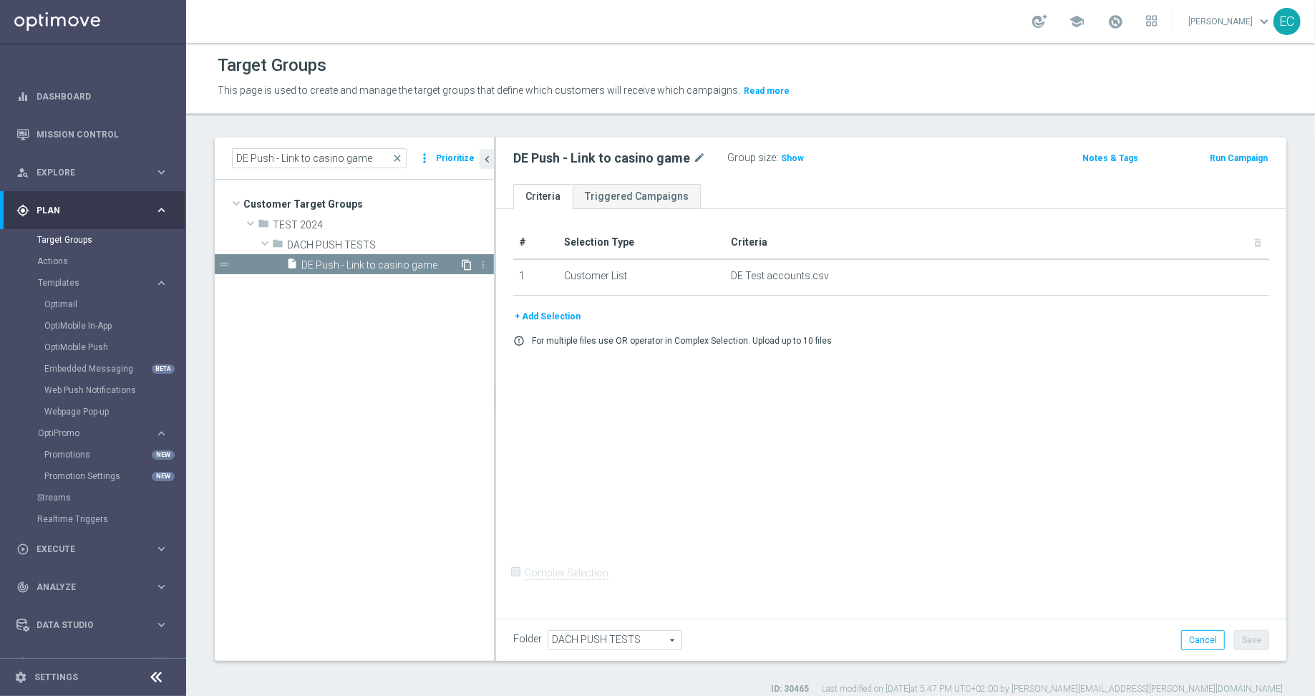
click at [462, 261] on icon "content_copy" at bounding box center [466, 264] width 11 height 11
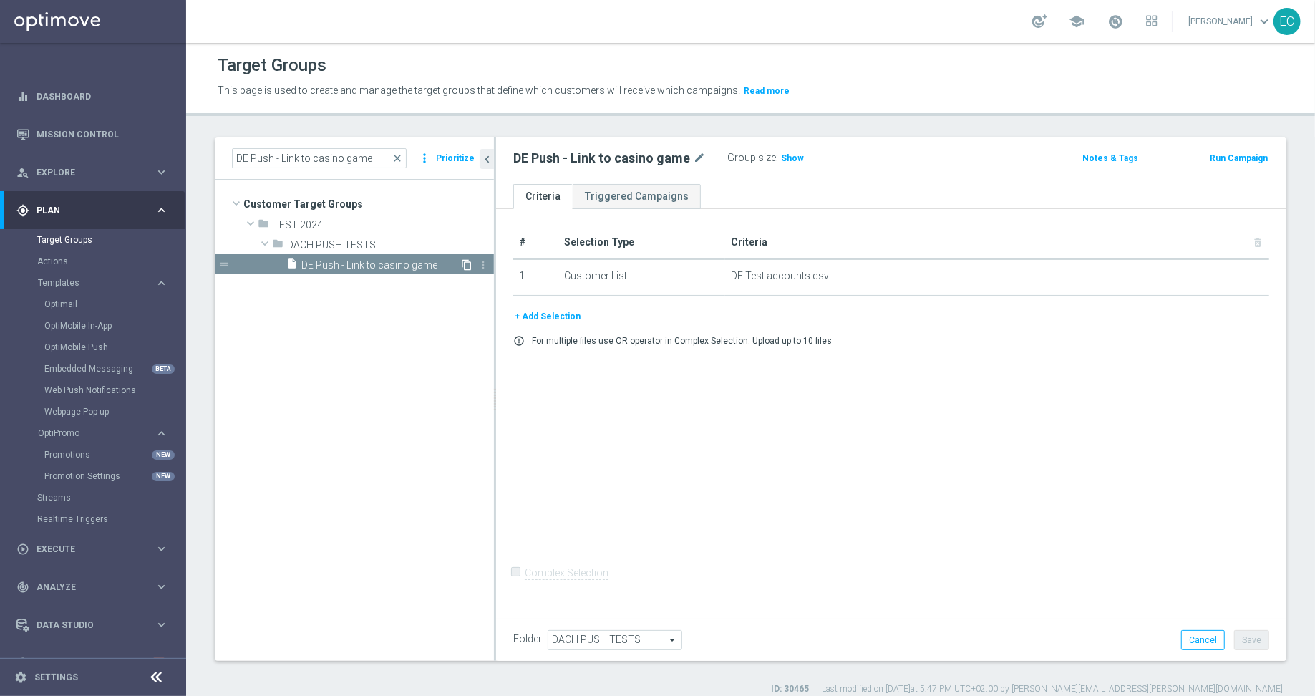
click at [462, 261] on icon "content_copy" at bounding box center [466, 264] width 11 height 11
click at [461, 261] on icon "content_copy" at bounding box center [466, 264] width 11 height 11
click at [463, 262] on icon "content_copy" at bounding box center [466, 264] width 11 height 11
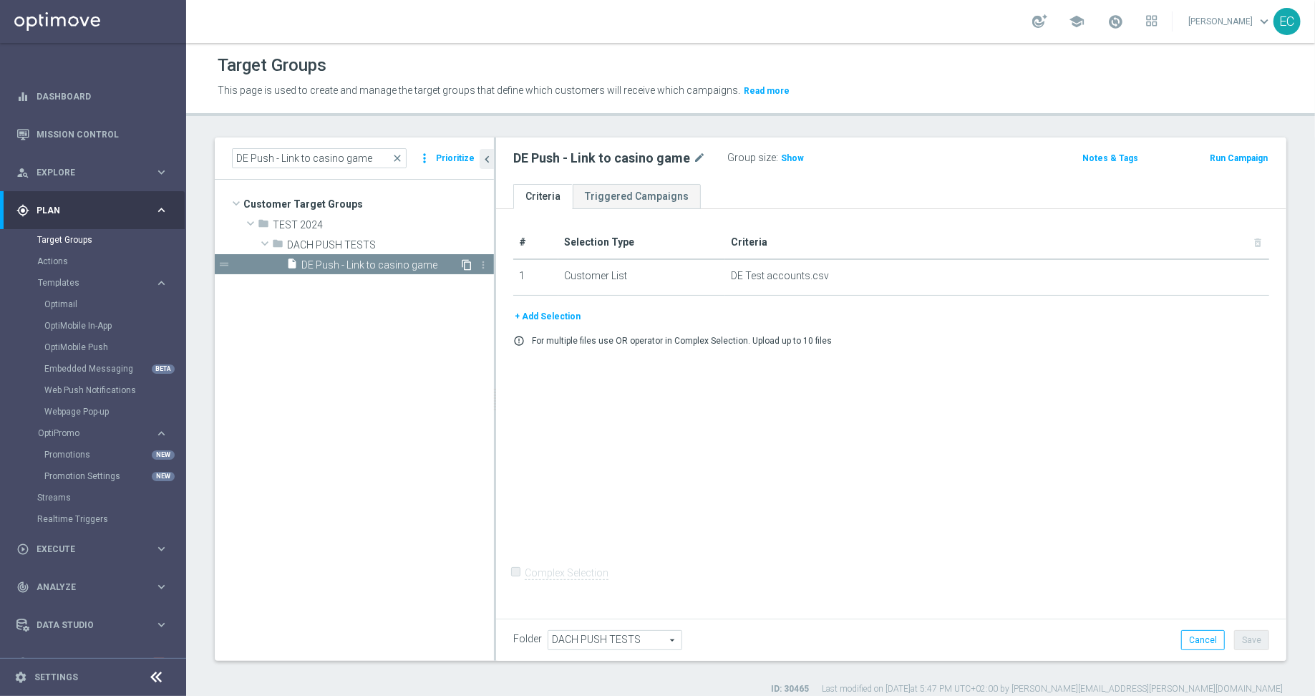
click at [463, 262] on icon "content_copy" at bounding box center [466, 264] width 11 height 11
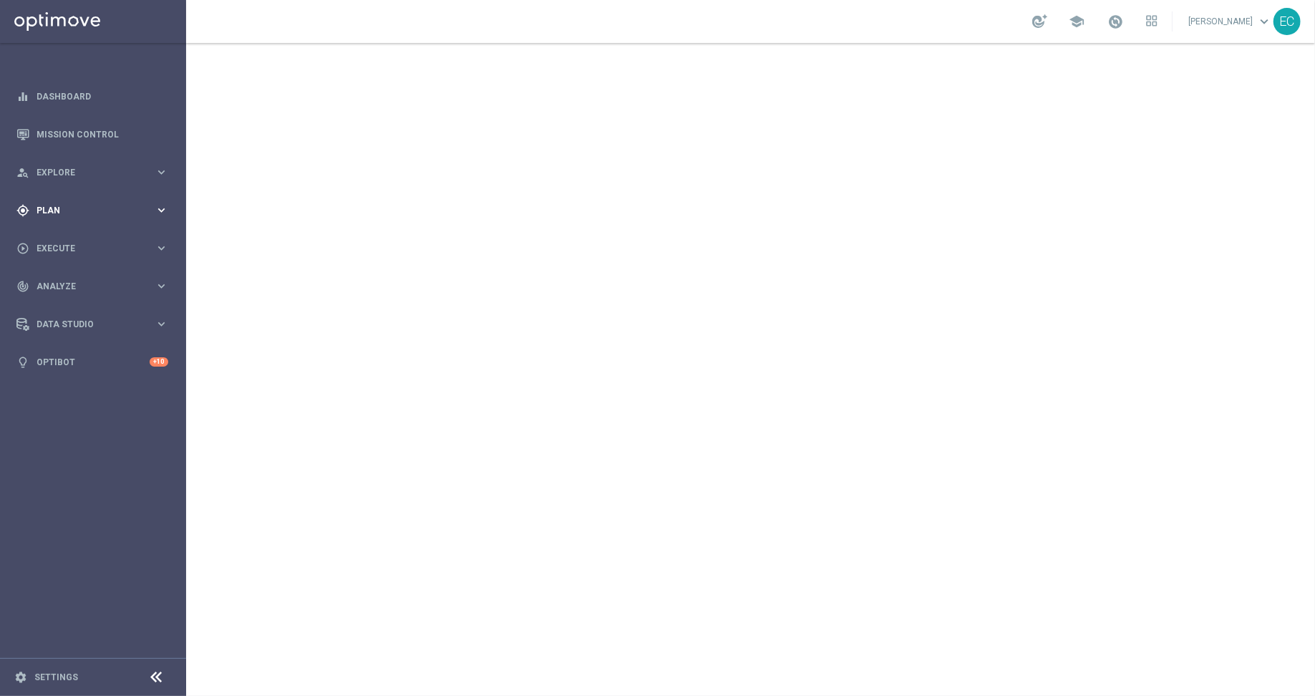
click at [116, 217] on div "gps_fixed Plan keyboard_arrow_right" at bounding box center [92, 210] width 185 height 38
click at [84, 236] on link "Target Groups" at bounding box center [93, 239] width 112 height 11
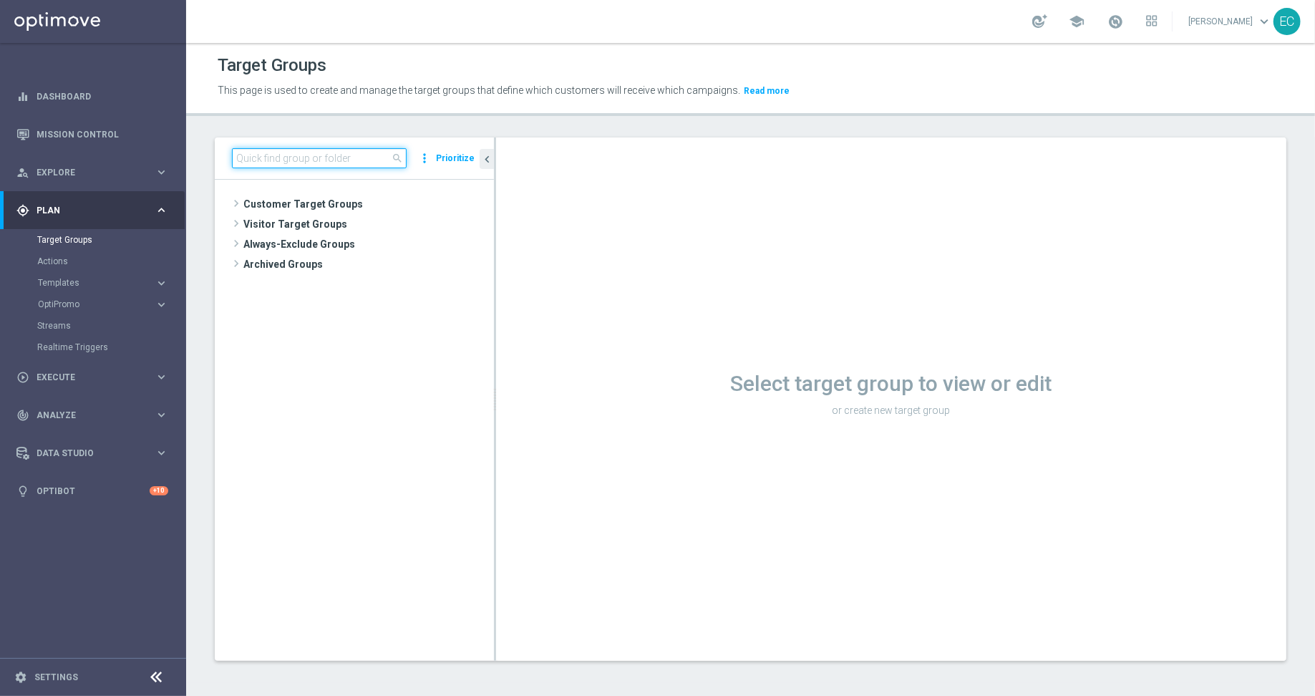
click at [328, 161] on input at bounding box center [319, 158] width 175 height 20
paste input "[URL][DOMAIN_NAME]"
click at [358, 162] on input "[URL][DOMAIN_NAME]" at bounding box center [319, 158] width 175 height 20
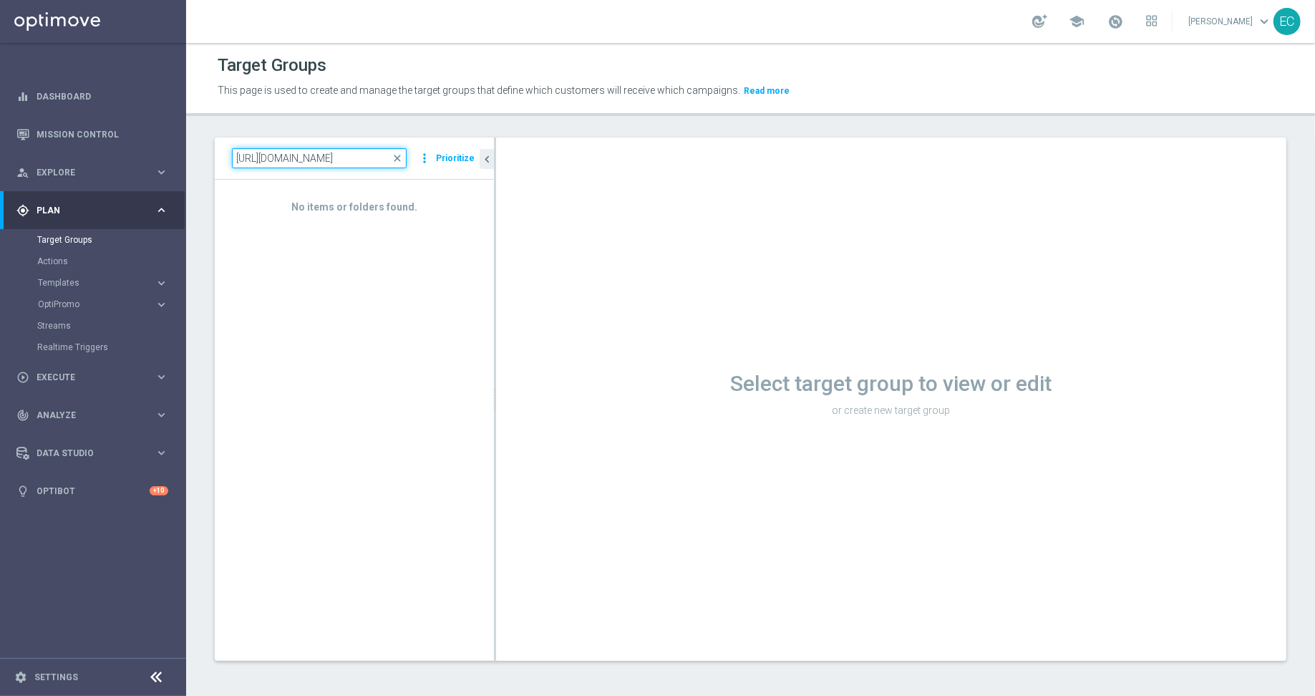
click at [351, 165] on input "[URL][DOMAIN_NAME]" at bounding box center [319, 158] width 175 height 20
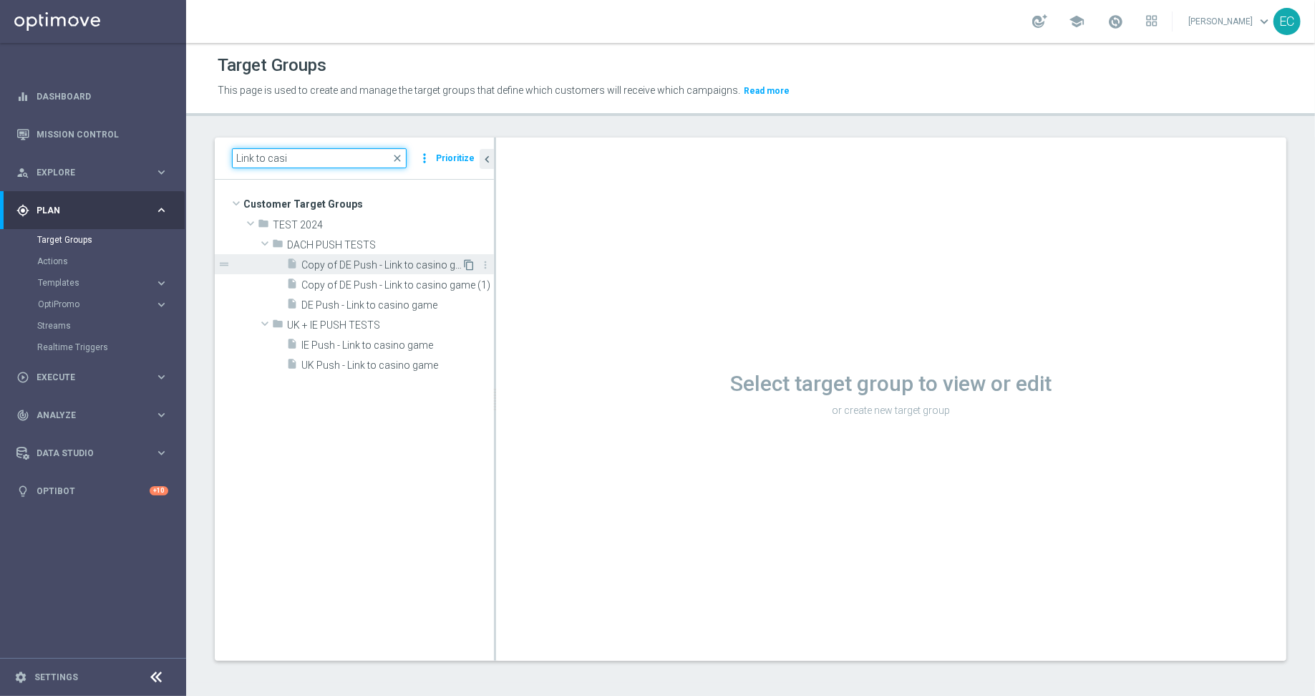
type input "Link to casi"
click at [468, 264] on icon "content_copy" at bounding box center [468, 264] width 11 height 11
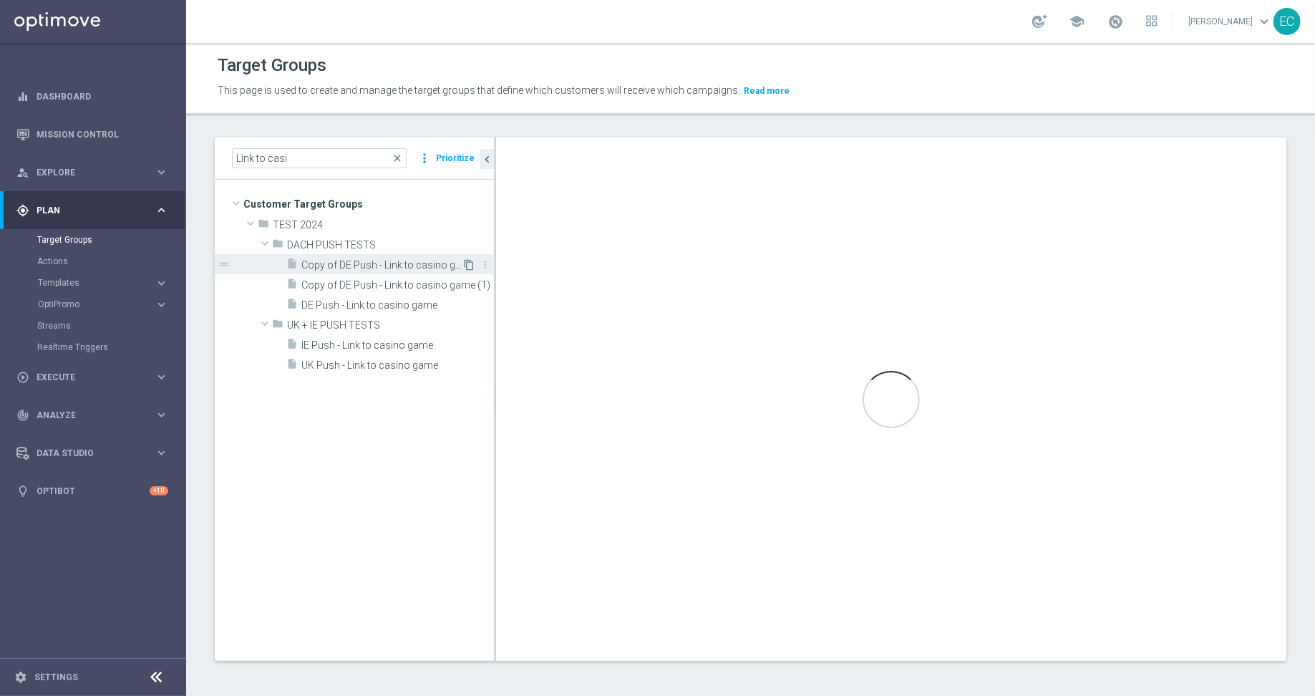
click at [468, 264] on icon "content_copy" at bounding box center [468, 264] width 11 height 11
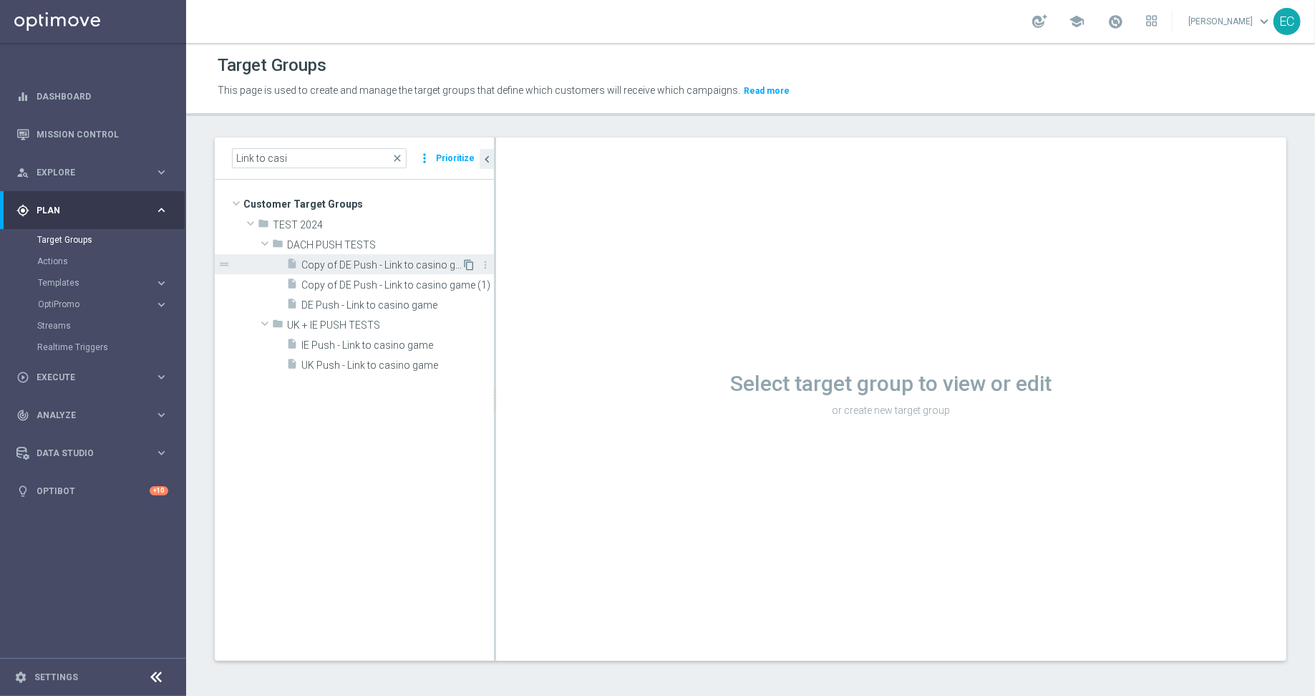
click at [468, 264] on icon "content_copy" at bounding box center [468, 264] width 11 height 11
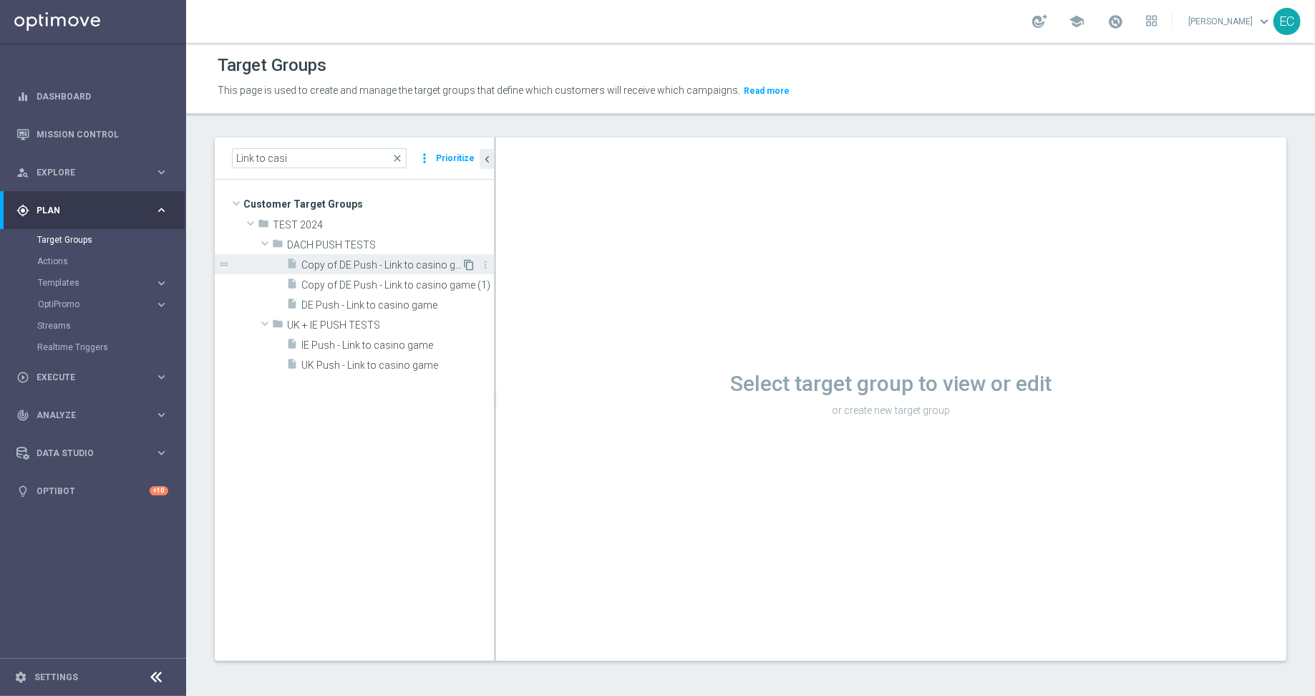
click at [468, 264] on icon "content_copy" at bounding box center [468, 264] width 11 height 11
click at [441, 289] on span "Copy of DE Push - Link to casino game (1)" at bounding box center [381, 285] width 160 height 12
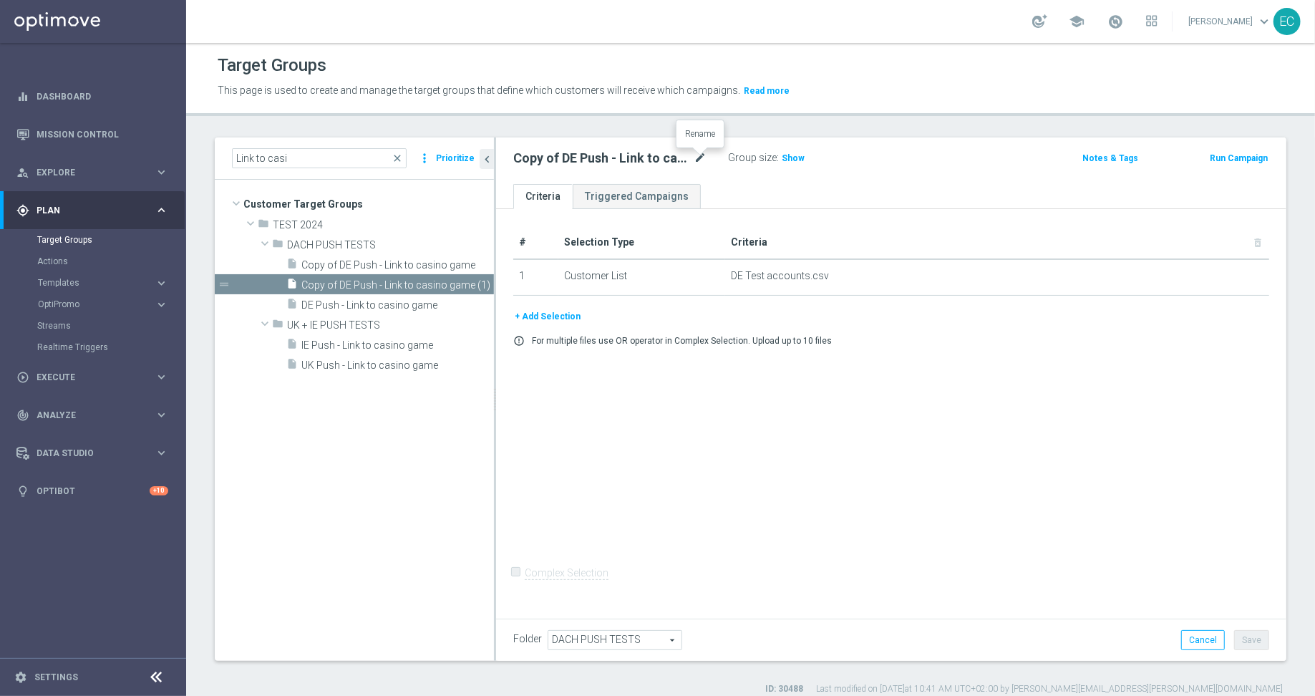
click at [699, 155] on icon "mode_edit" at bounding box center [700, 158] width 13 height 17
type input "DE Push - Link to product page"
click at [996, 468] on div "# Selection Type Criteria delete_forever 1 Customer List DE Test accounts.csv d…" at bounding box center [891, 411] width 791 height 405
click at [1237, 634] on button "Save" at bounding box center [1252, 640] width 35 height 20
click at [786, 160] on span "Show" at bounding box center [793, 158] width 23 height 10
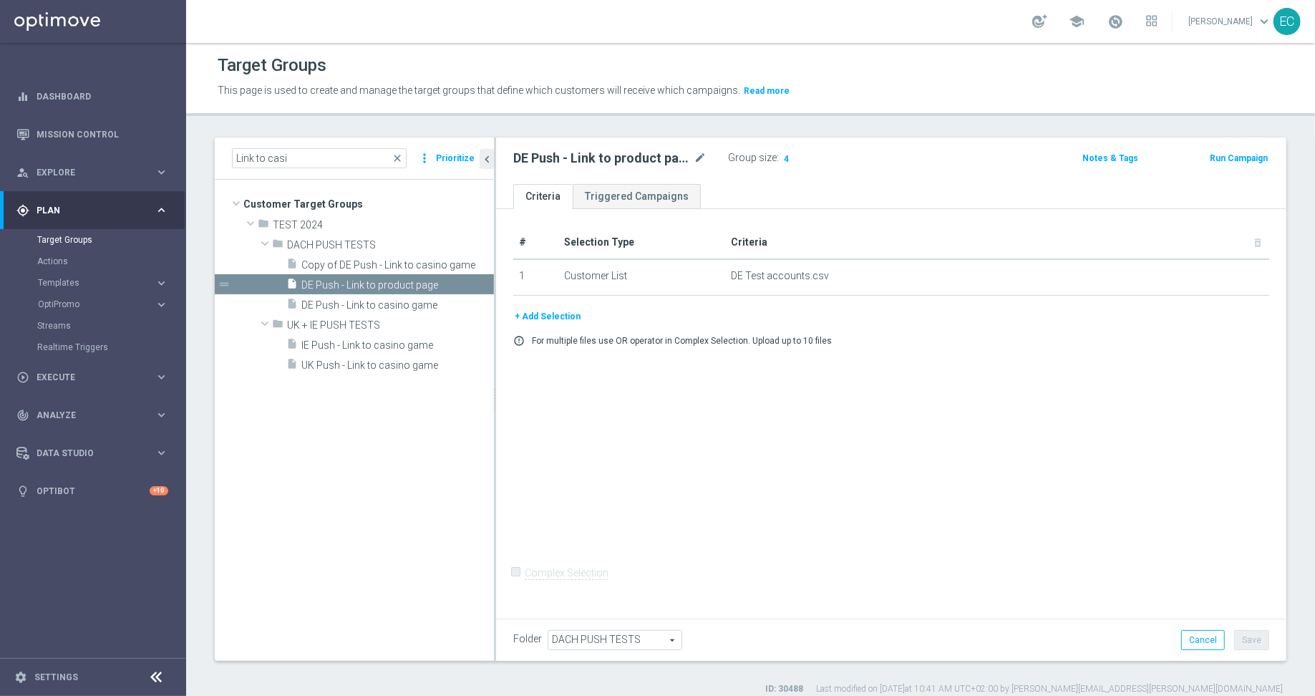
click at [1214, 157] on button "Run Campaign" at bounding box center [1239, 158] width 61 height 16
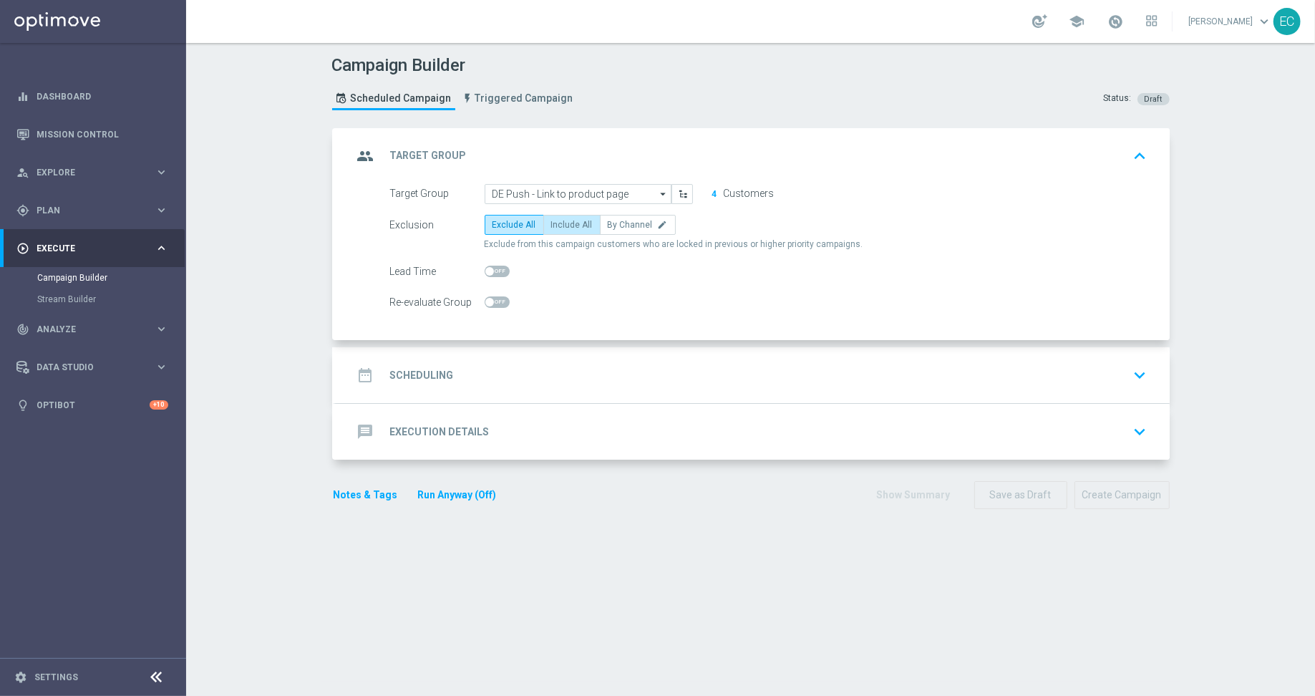
click at [568, 227] on span "Include All" at bounding box center [572, 225] width 42 height 10
click at [561, 227] on input "Include All" at bounding box center [555, 227] width 9 height 9
radio input "true"
click at [525, 369] on div "date_range Scheduling keyboard_arrow_down" at bounding box center [753, 375] width 800 height 27
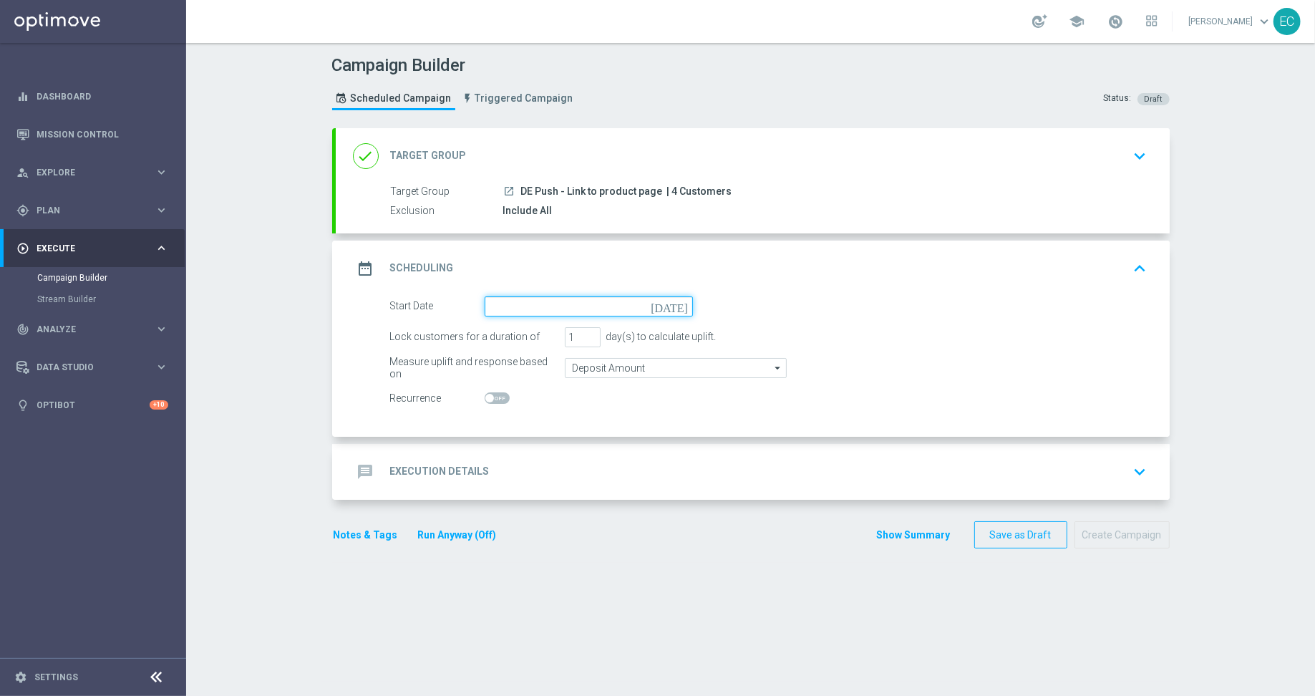
click at [657, 310] on input at bounding box center [589, 306] width 208 height 20
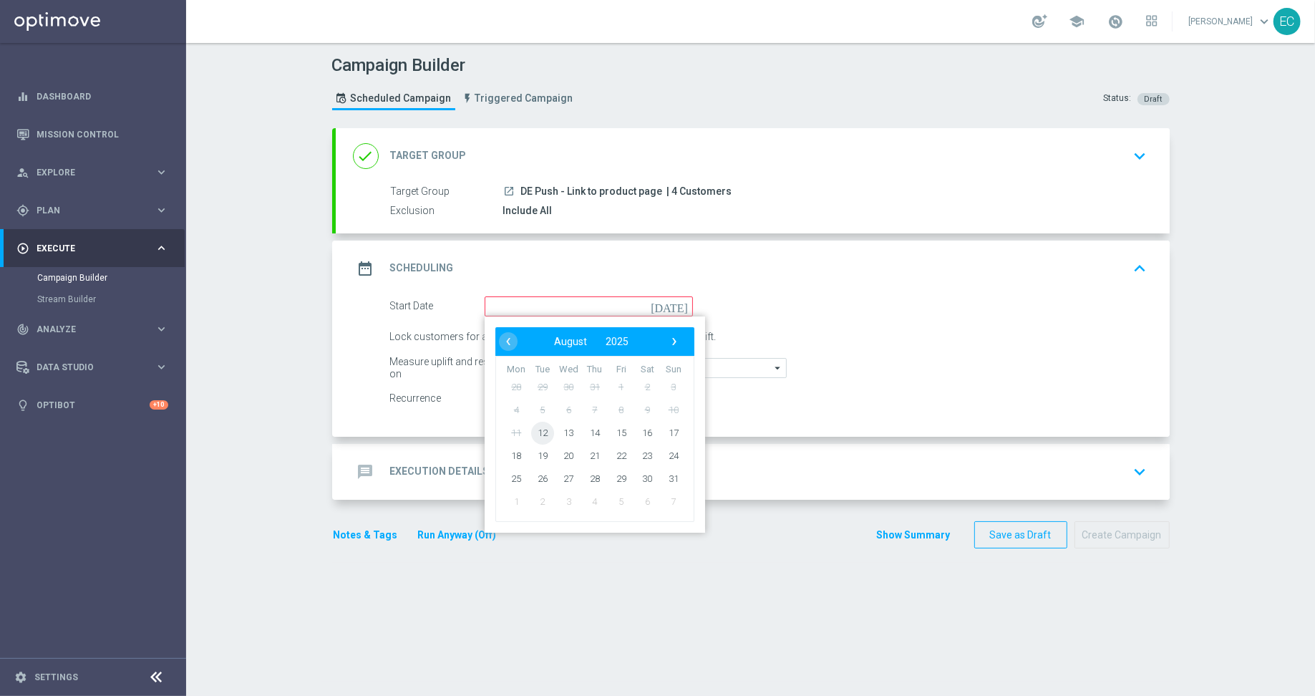
click at [542, 433] on span "12" at bounding box center [542, 432] width 23 height 23
type input "[DATE]"
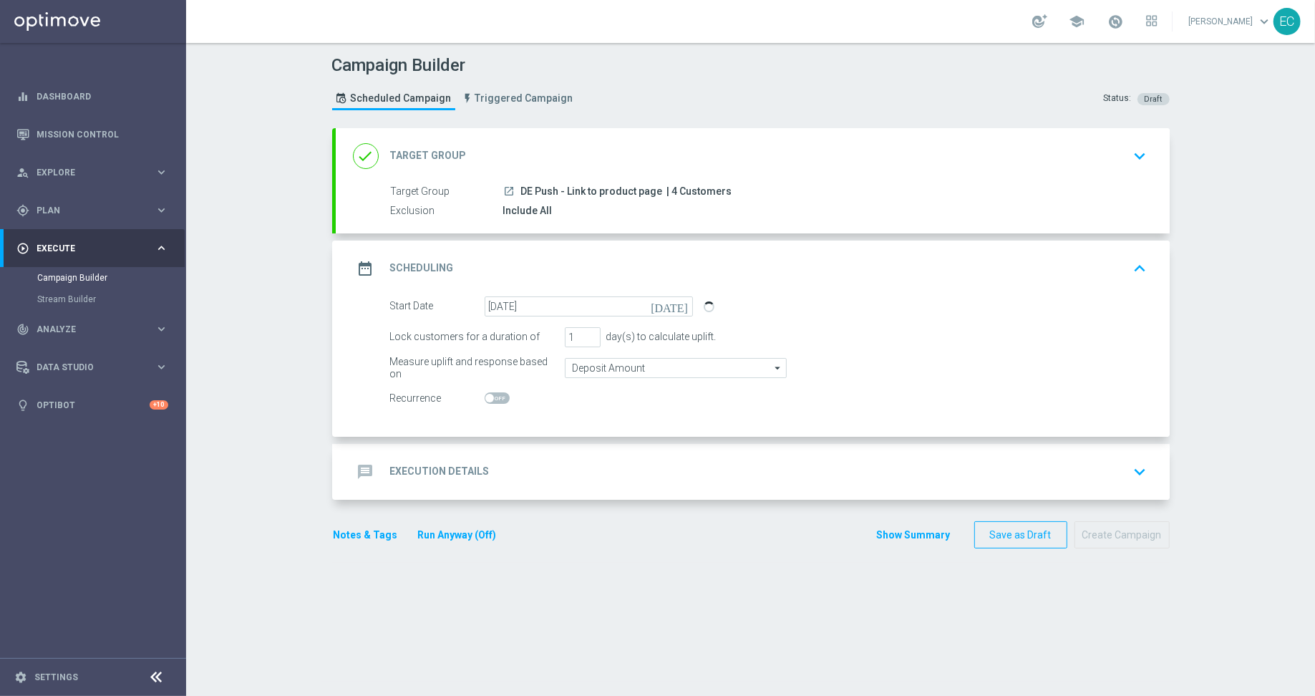
click at [588, 498] on form "done Target Group keyboard_arrow_down Target Group launch DE Push - Link to pro…" at bounding box center [751, 338] width 838 height 421
click at [580, 477] on div "message Execution Details keyboard_arrow_down" at bounding box center [753, 471] width 800 height 27
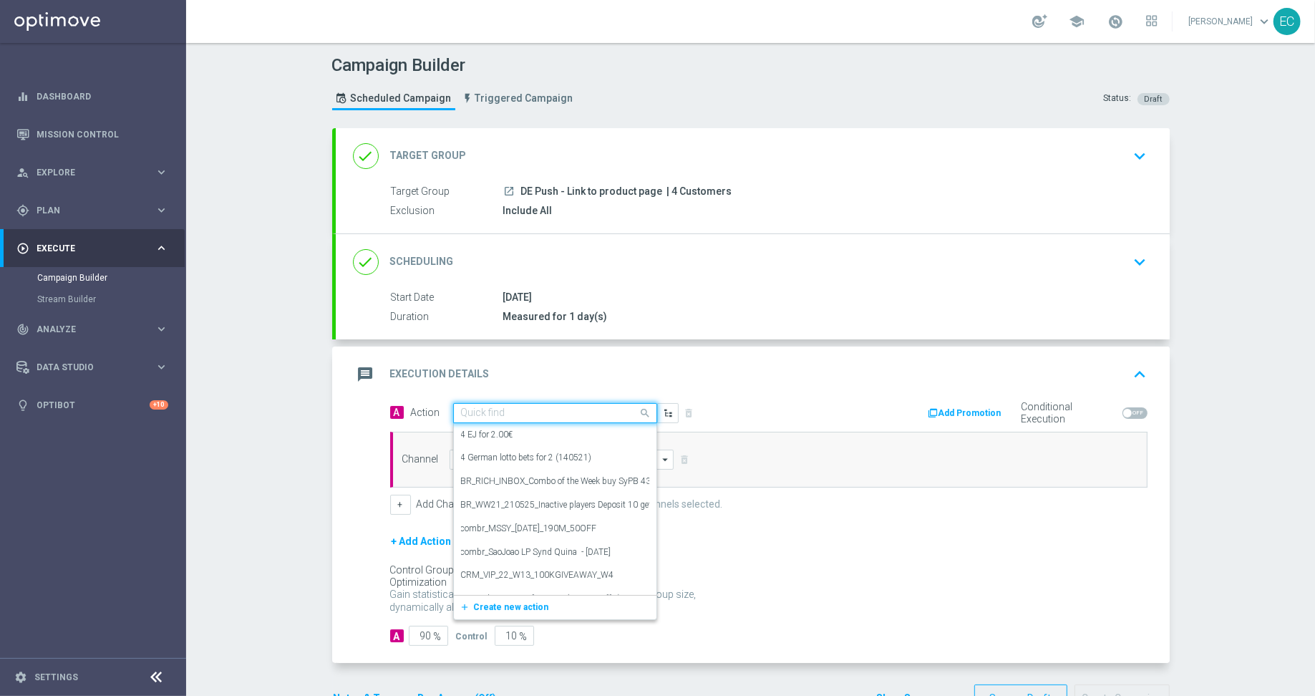
click at [552, 412] on input "text" at bounding box center [541, 413] width 160 height 12
click at [479, 602] on span "Create new action" at bounding box center [511, 607] width 75 height 10
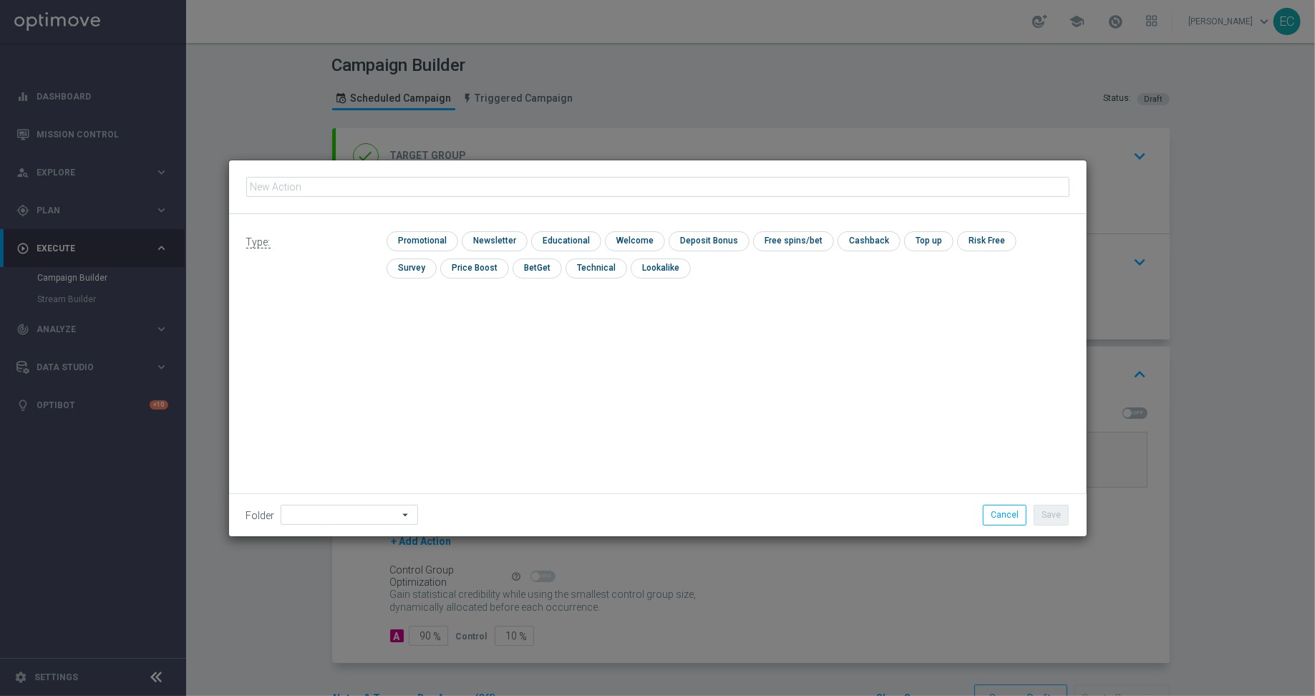
type input "DE Push - Link to product page"
click at [396, 229] on div "Type: check Promotional check Newsletter check Educational check Welcome check …" at bounding box center [658, 260] width 858 height 92
click at [408, 238] on input "checkbox" at bounding box center [421, 240] width 68 height 19
checkbox input "true"
click at [1062, 508] on button "Save" at bounding box center [1051, 515] width 35 height 20
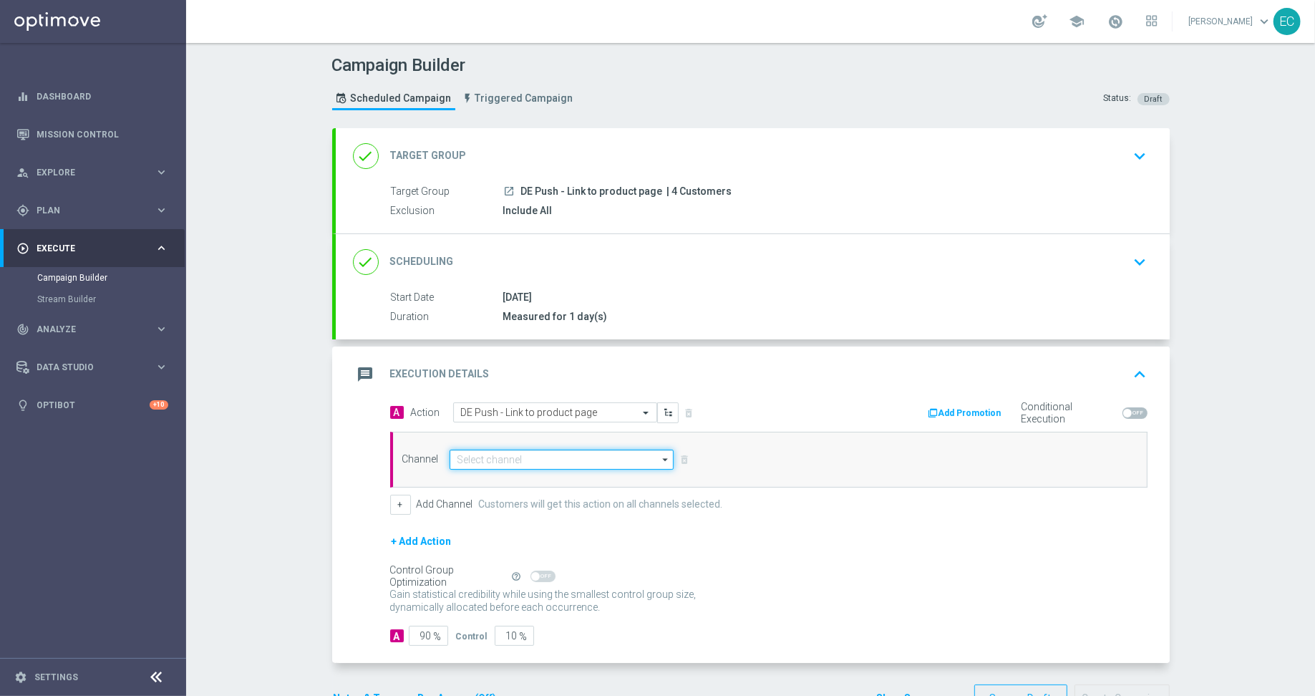
click at [585, 454] on input at bounding box center [562, 460] width 225 height 20
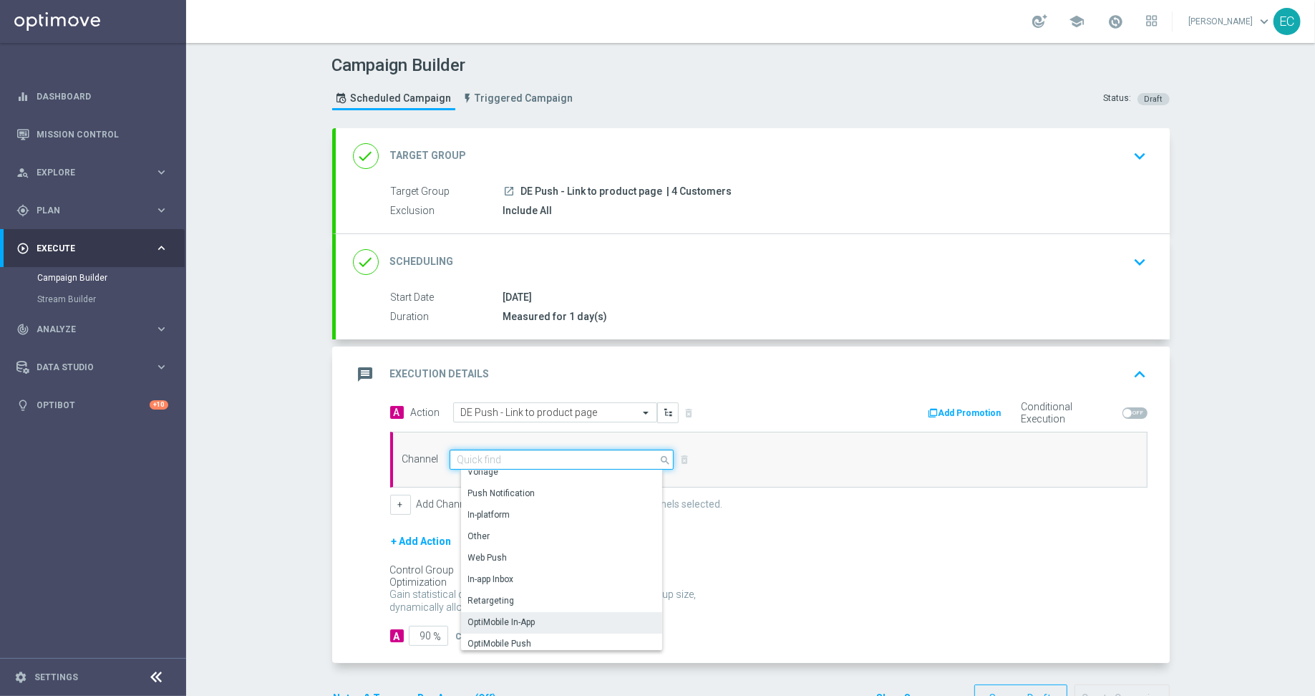
scroll to position [378, 0]
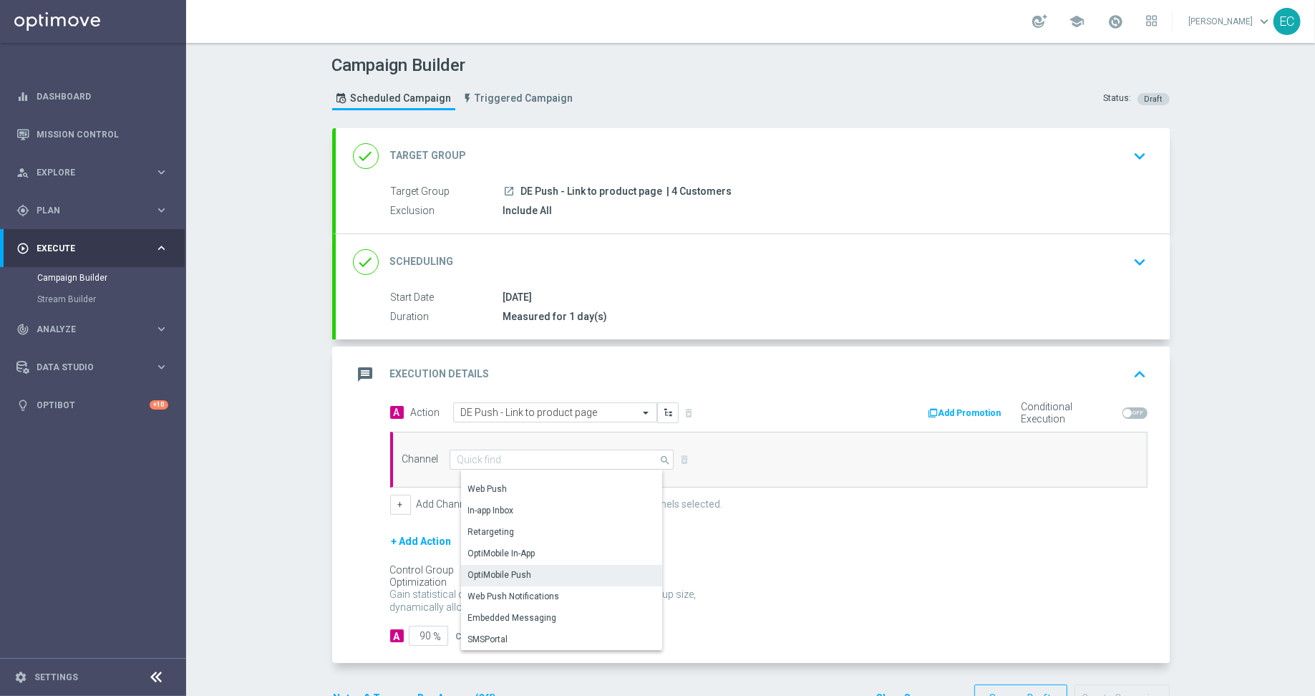
click at [551, 565] on div "OptiMobile Push" at bounding box center [568, 575] width 214 height 20
type input "OptiMobile Push"
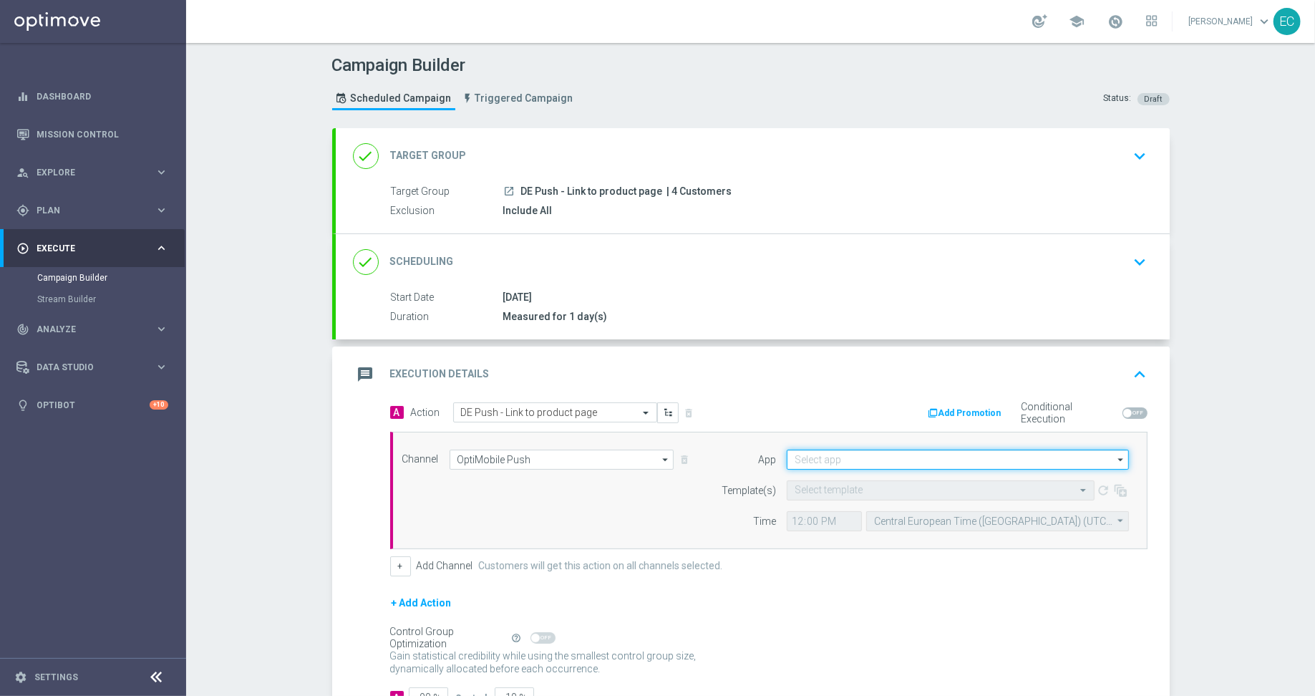
click at [894, 457] on input at bounding box center [958, 460] width 342 height 20
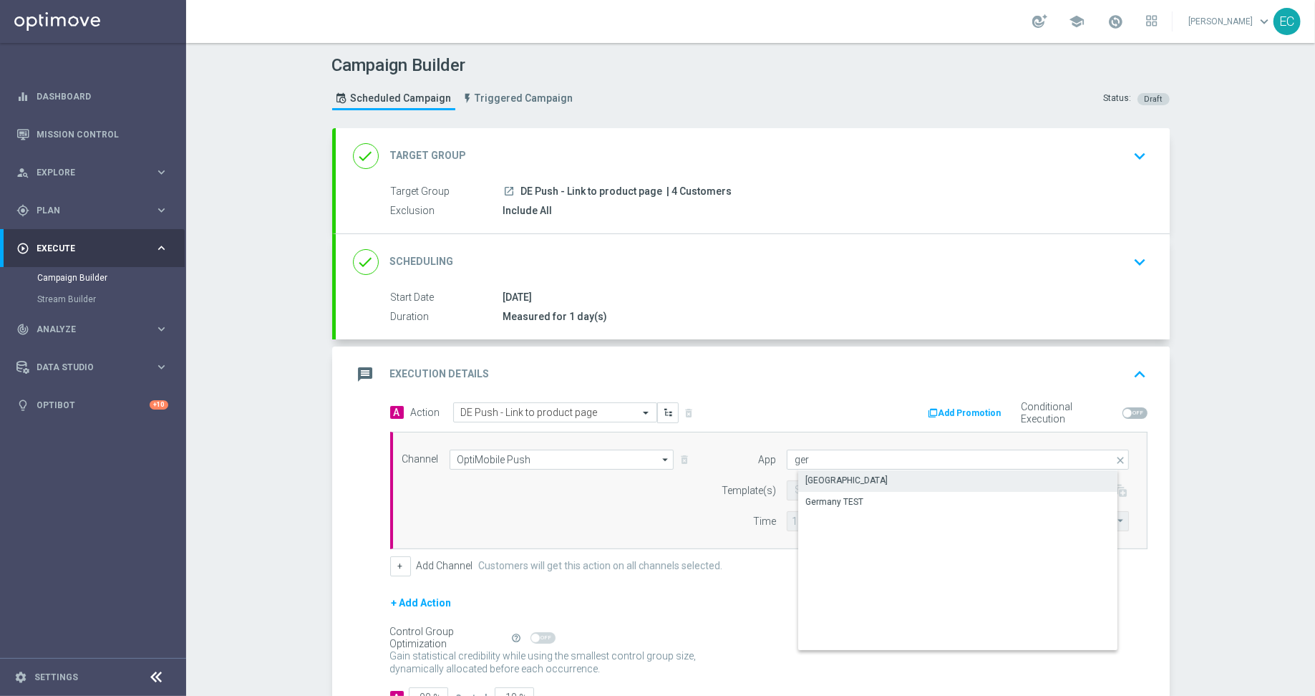
click at [865, 482] on div "[GEOGRAPHIC_DATA]" at bounding box center [969, 480] width 343 height 20
type input "[GEOGRAPHIC_DATA]"
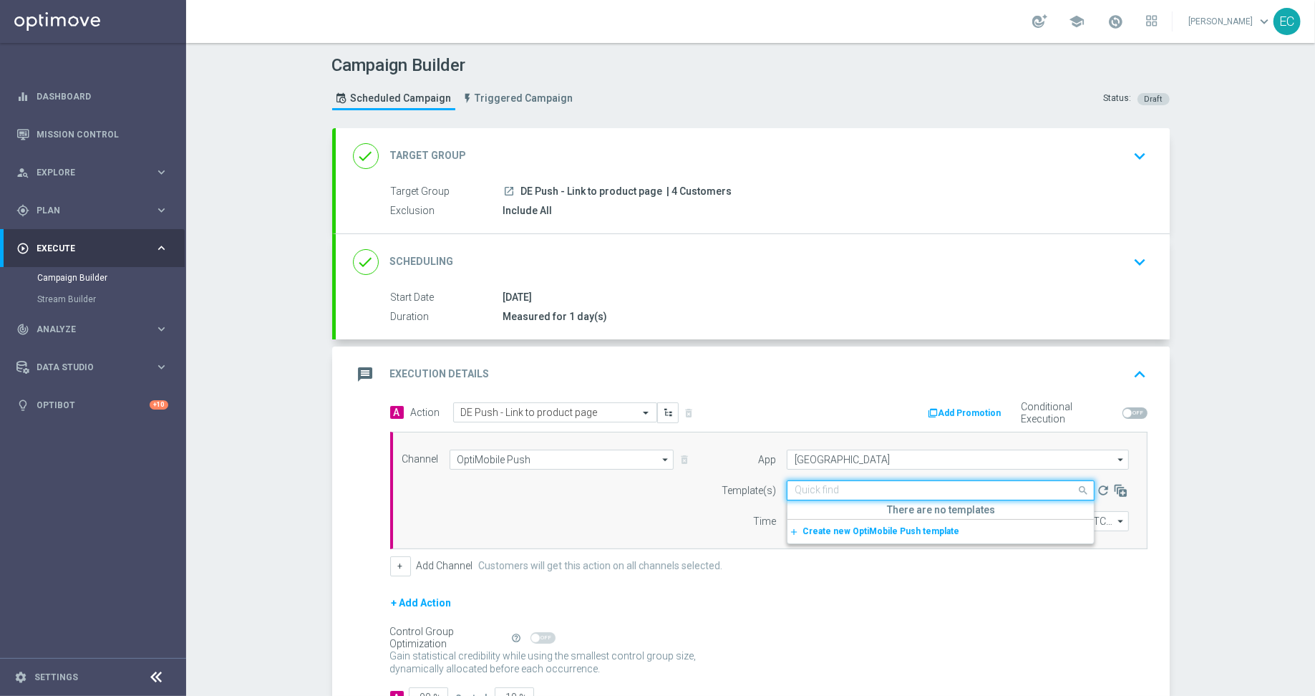
click at [795, 494] on div "Quick find" at bounding box center [941, 490] width 308 height 20
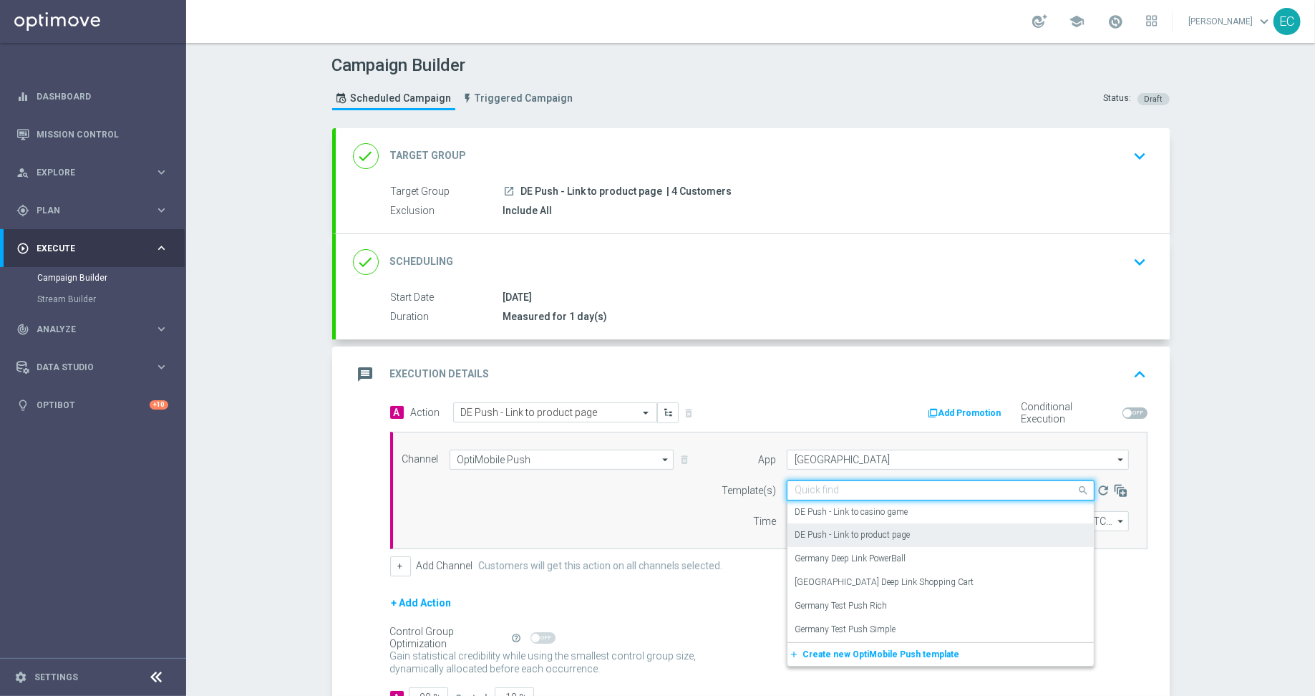
paste input "DE Push - Link to product page"
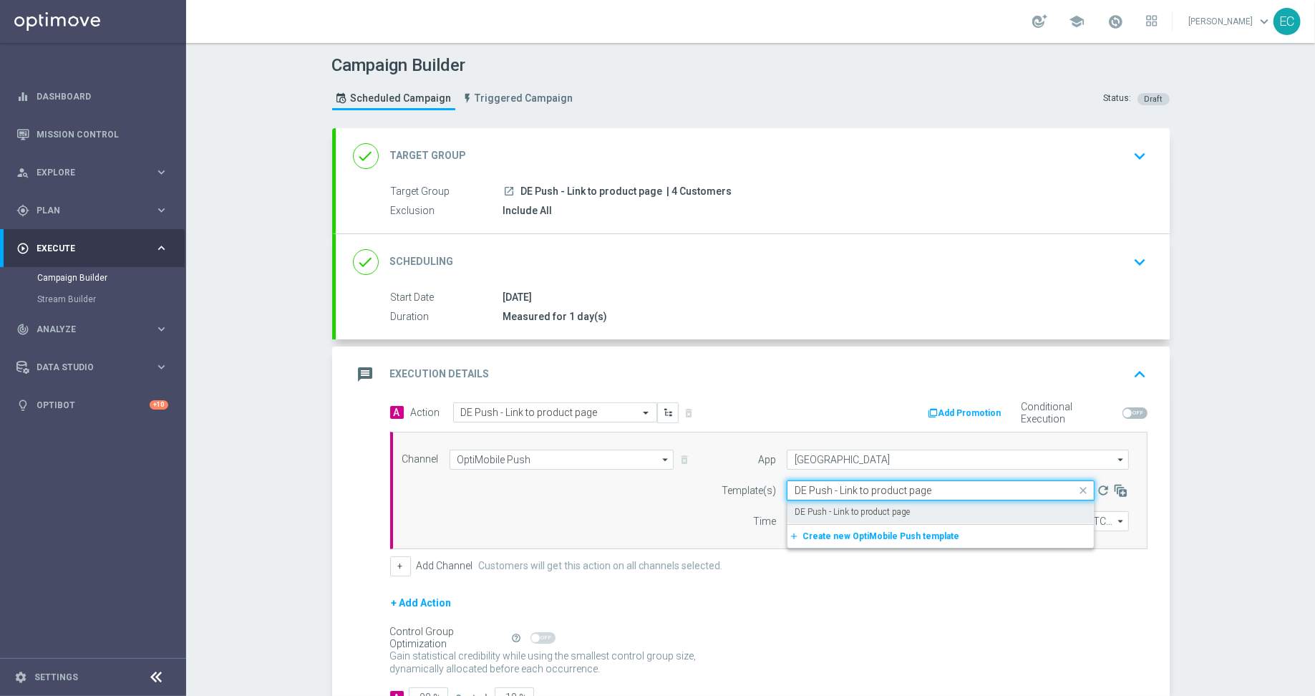
click at [908, 504] on div "DE Push - Link to product page" at bounding box center [941, 513] width 292 height 24
type input "DE Push - Link to product page"
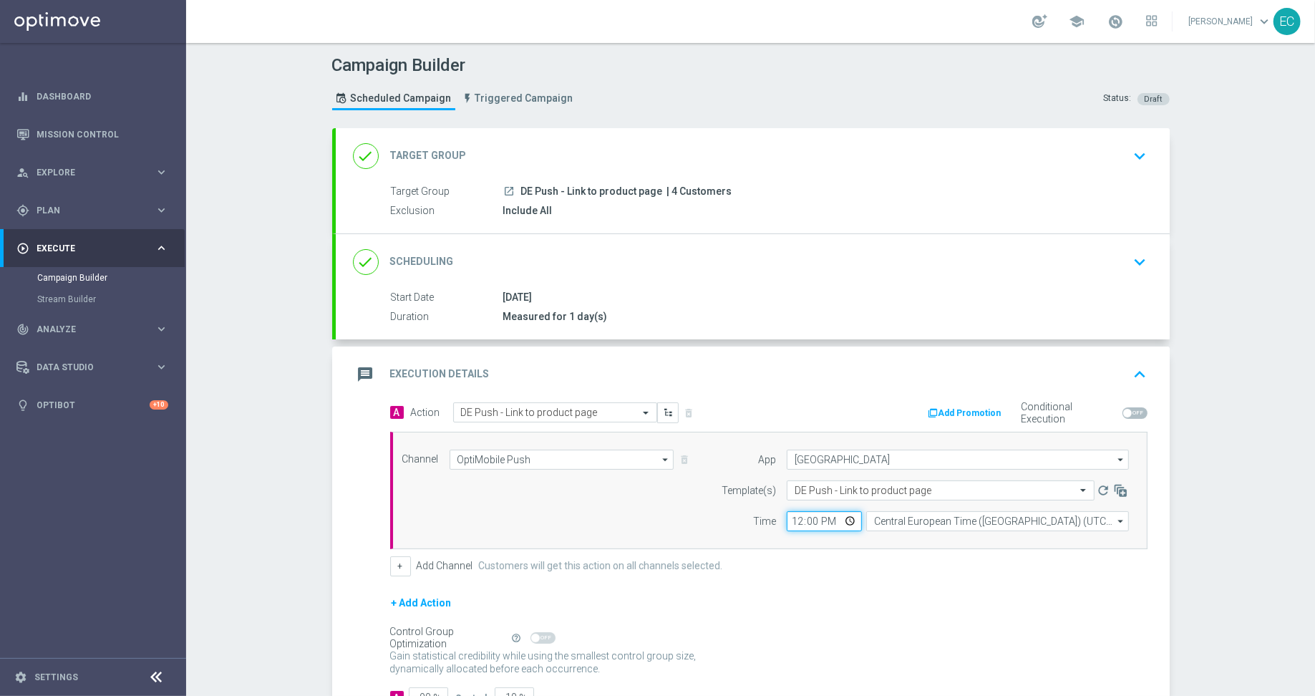
click at [795, 518] on input "12:00" at bounding box center [824, 521] width 75 height 20
type input "10:45"
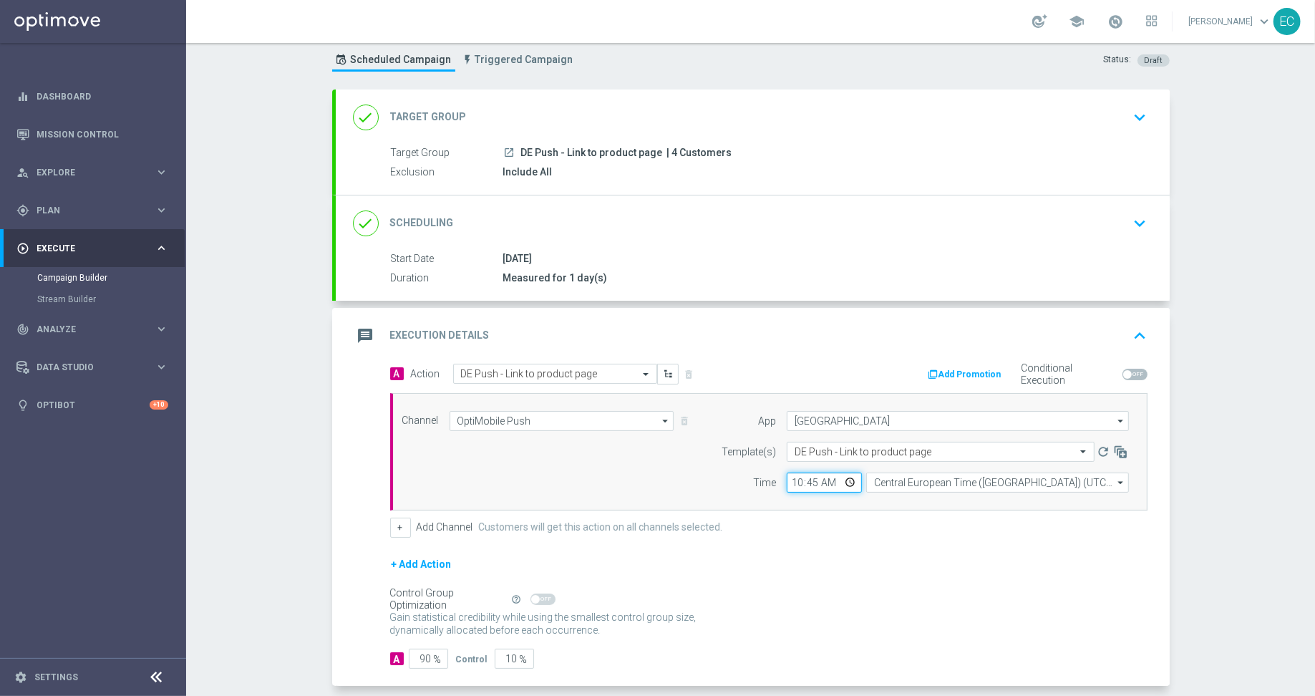
scroll to position [102, 0]
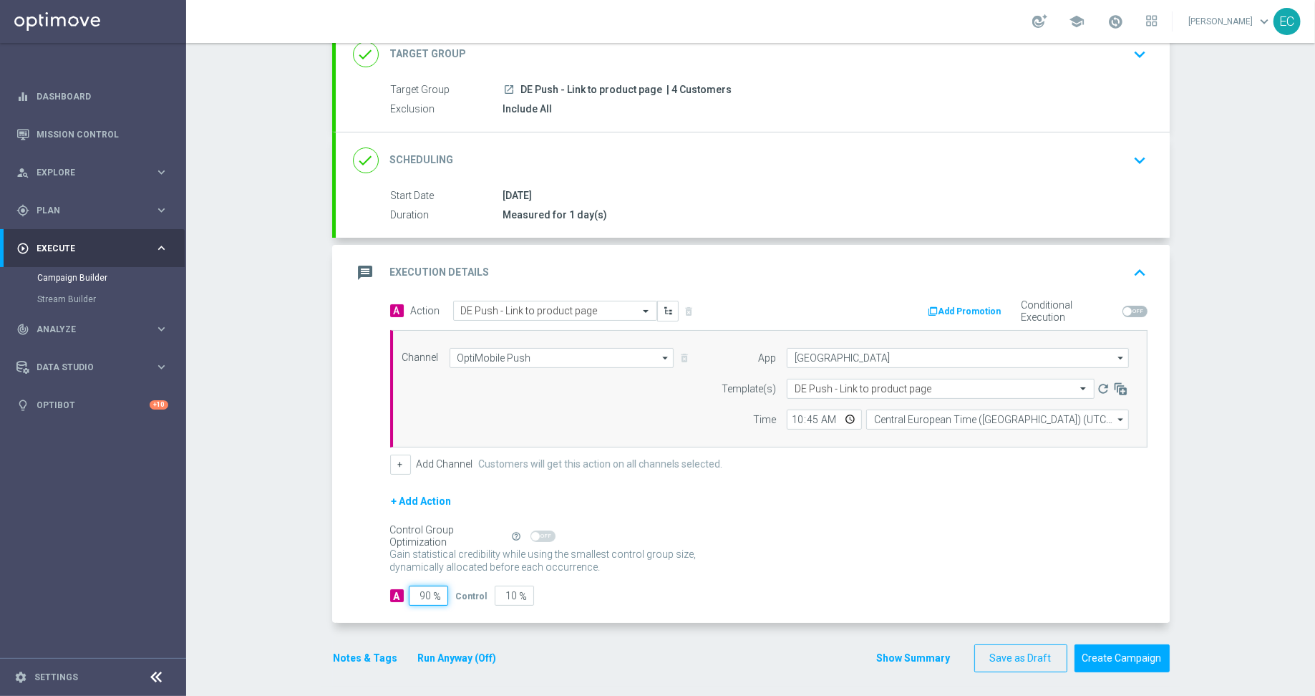
click at [409, 597] on input "90" at bounding box center [428, 596] width 39 height 20
type input "1"
type input "99"
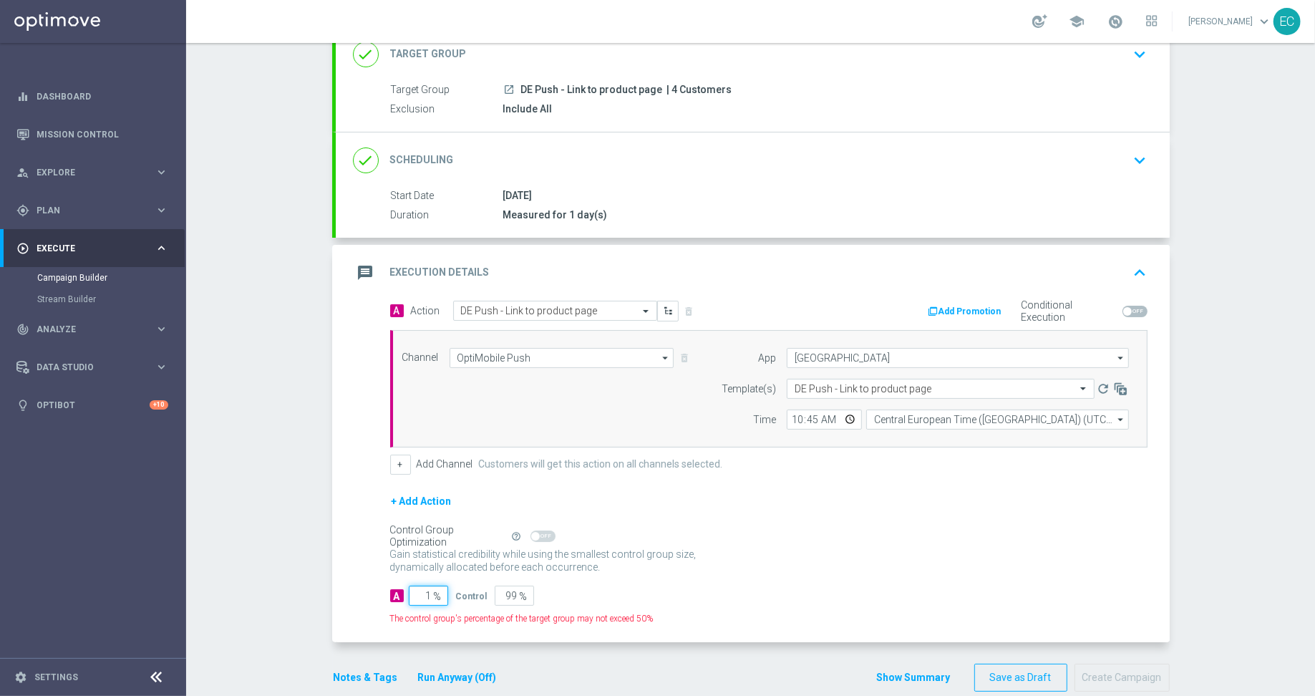
type input "10"
type input "90"
type input "100"
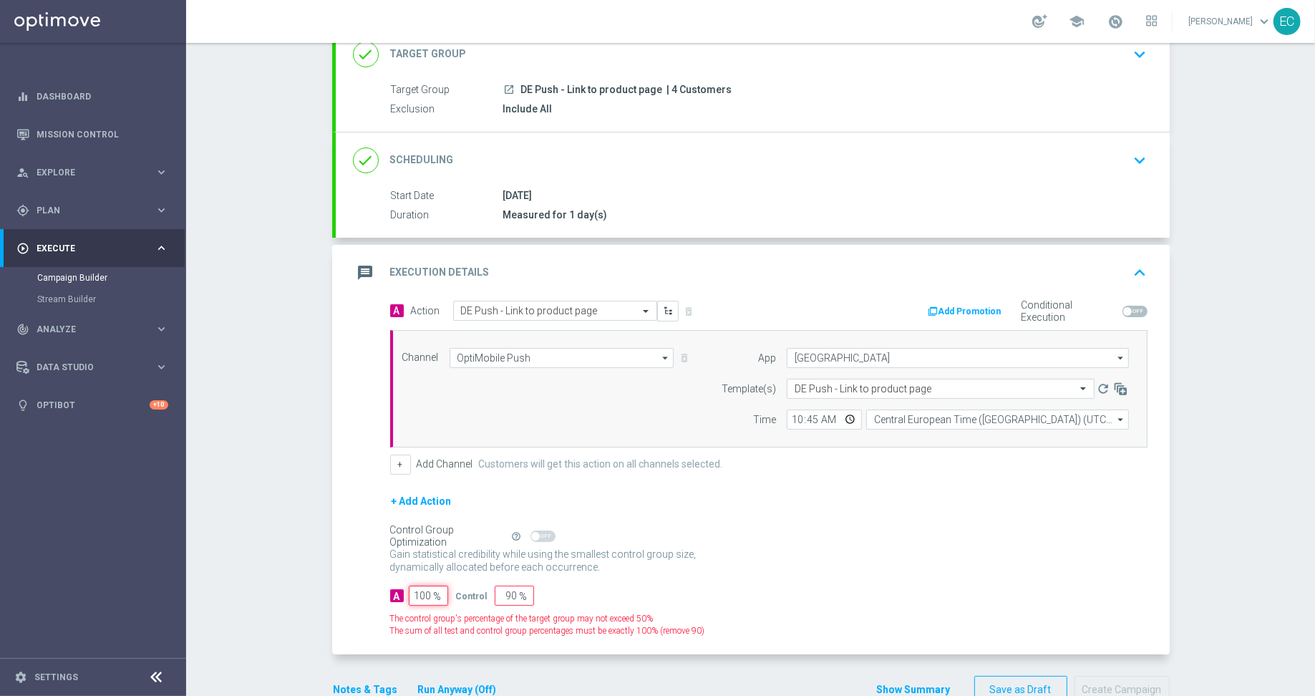
type input "0"
type input "100"
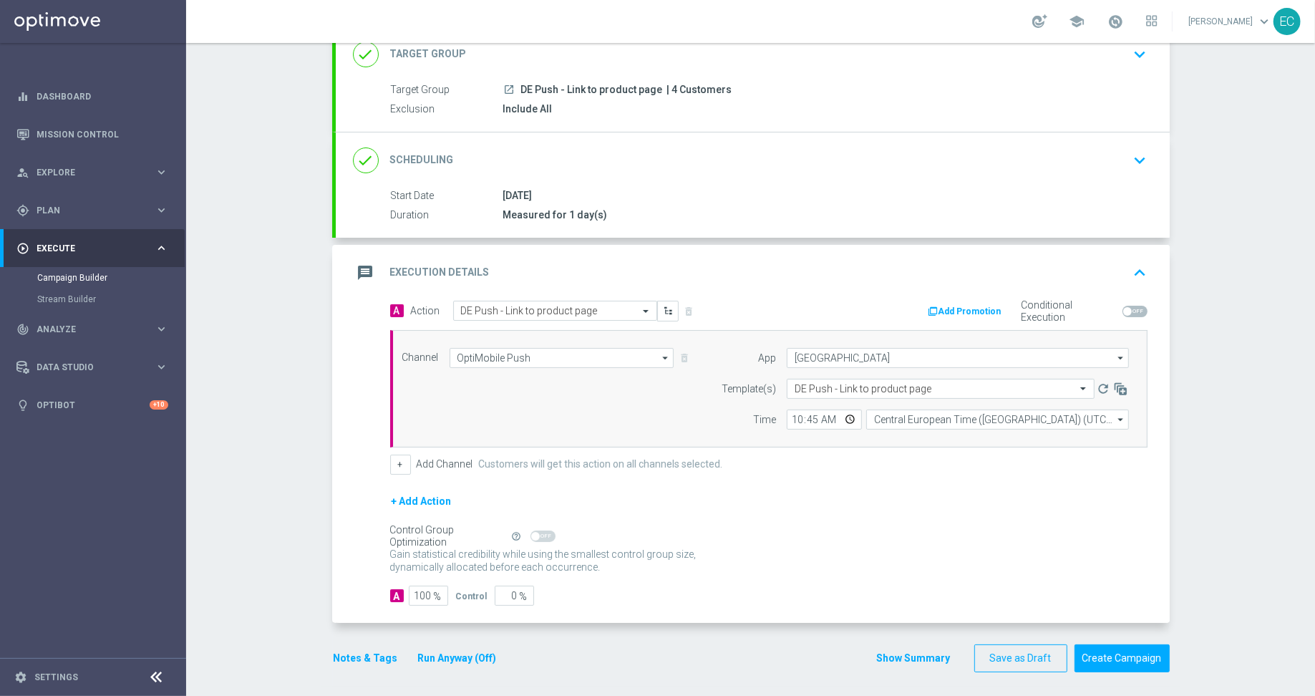
click at [360, 653] on button "Notes & Tags" at bounding box center [365, 658] width 67 height 18
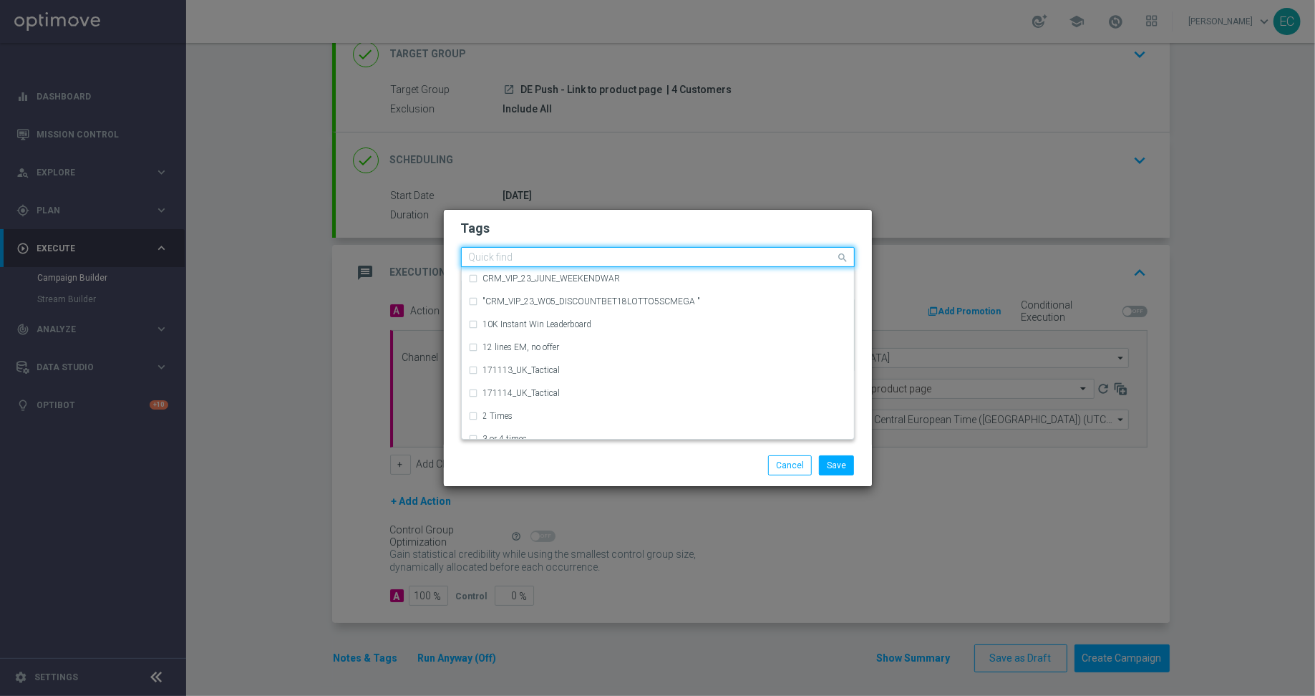
click at [564, 257] on input "text" at bounding box center [652, 258] width 367 height 12
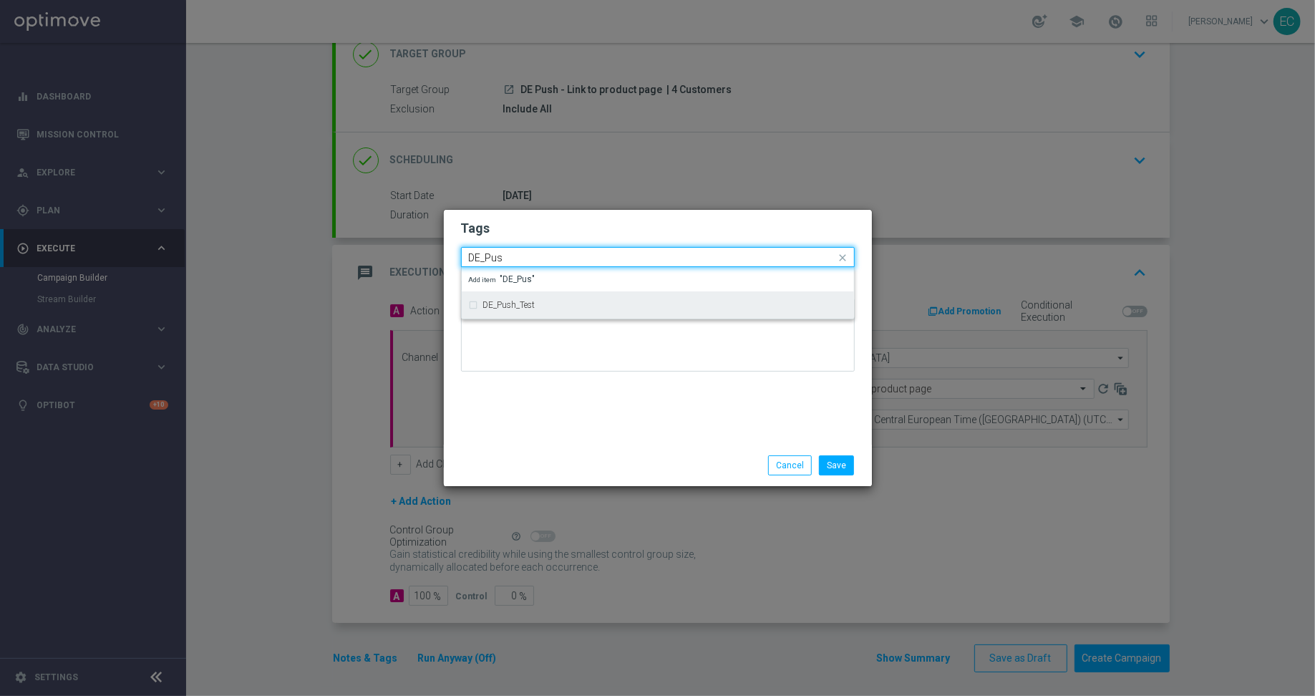
click at [564, 294] on div "DE_Push_Test" at bounding box center [658, 305] width 378 height 23
type input "DE_Pus"
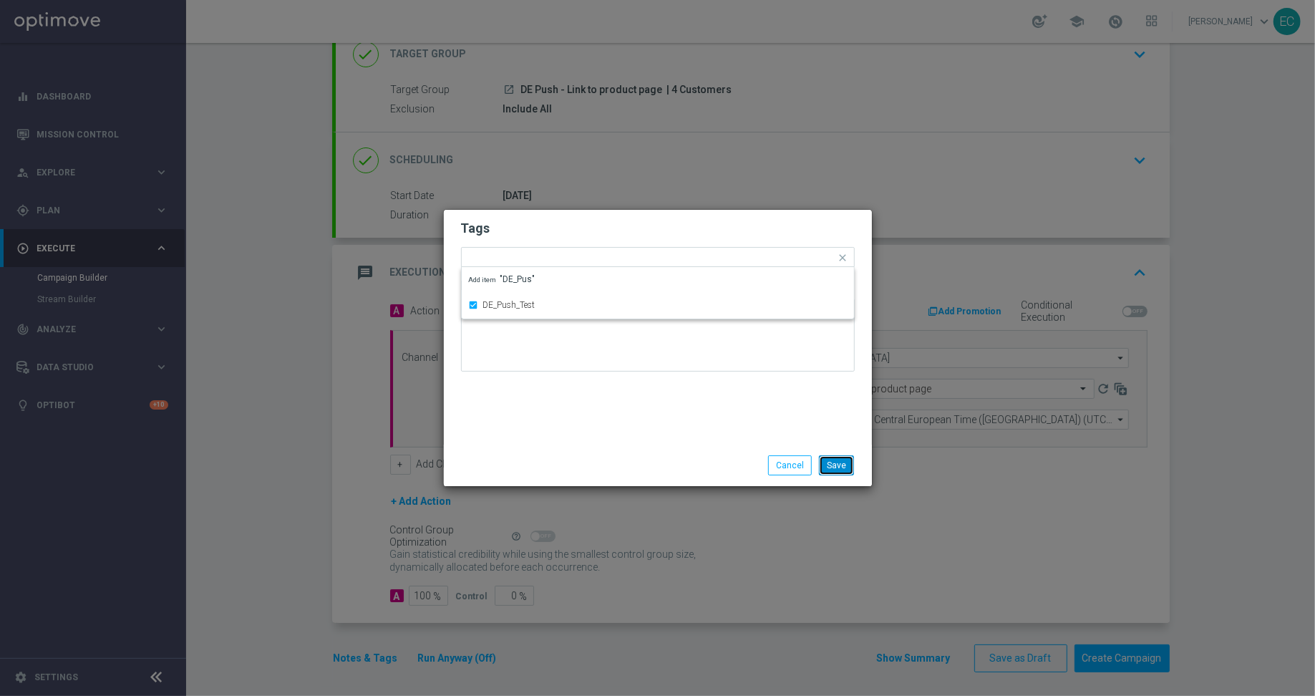
click at [839, 469] on button "Save" at bounding box center [836, 465] width 35 height 20
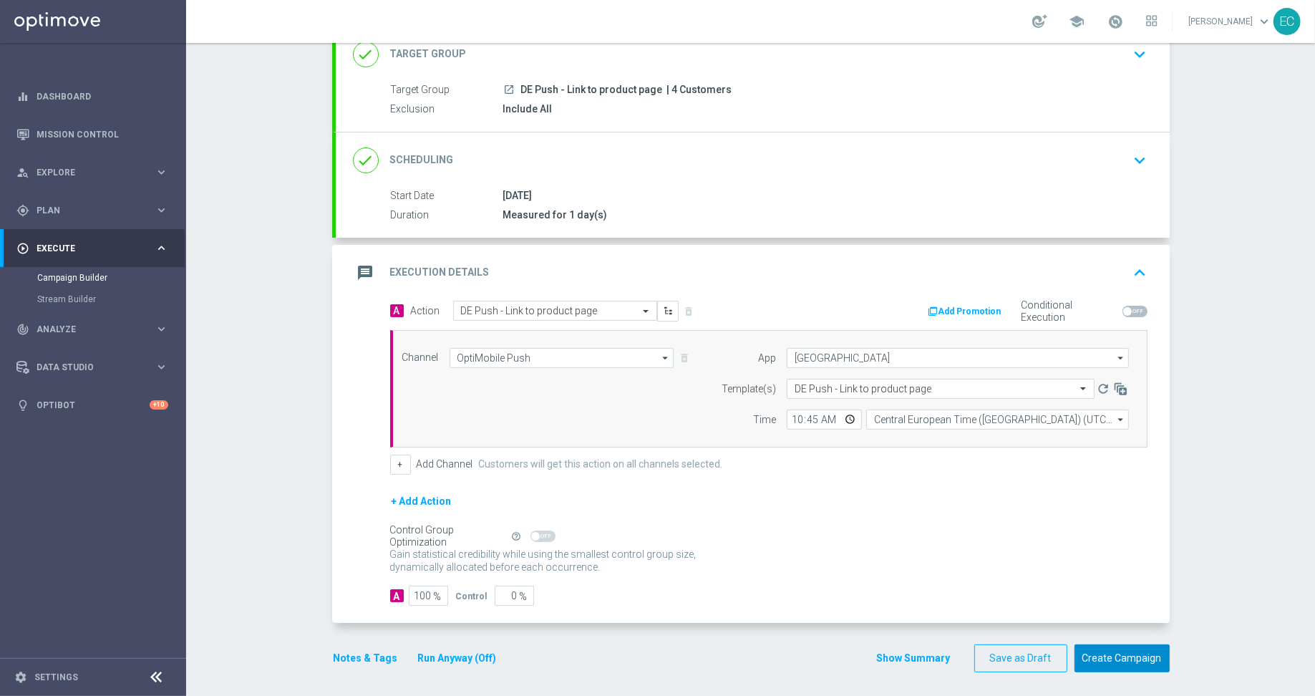
click at [1098, 654] on button "Create Campaign" at bounding box center [1122, 658] width 95 height 28
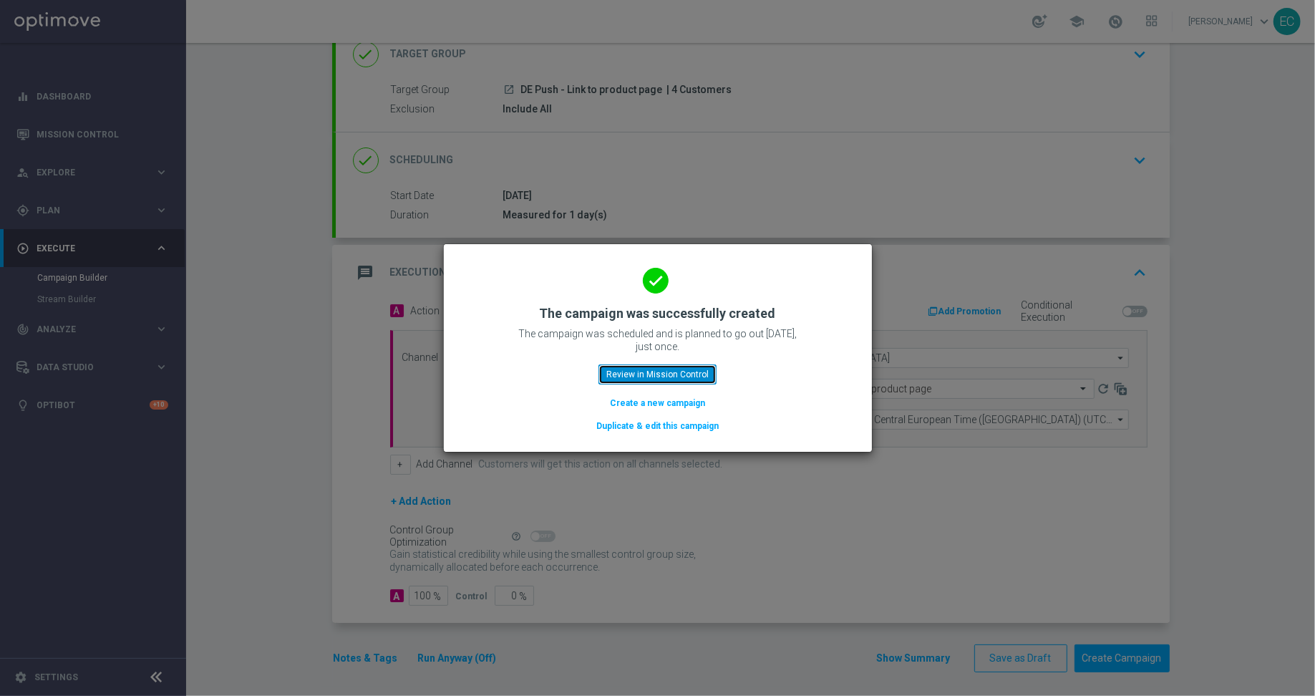
click at [671, 376] on button "Review in Mission Control" at bounding box center [658, 374] width 118 height 20
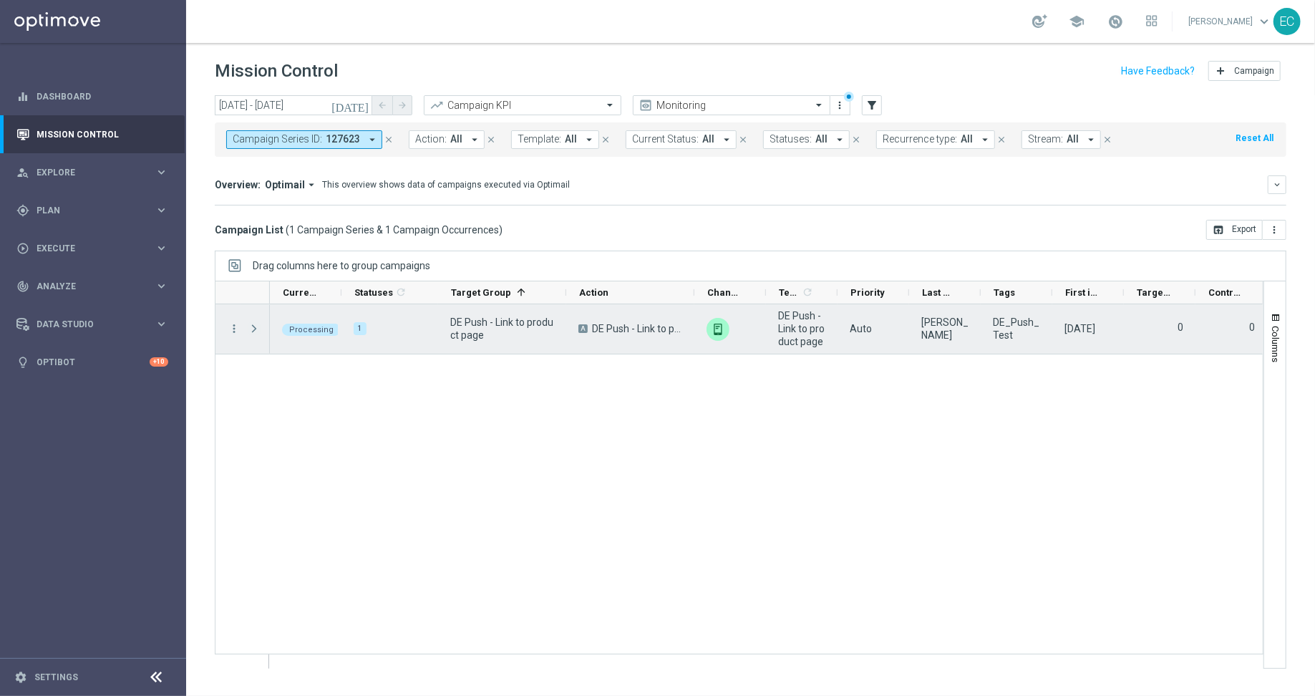
click at [249, 326] on span "Press SPACE to select this row." at bounding box center [254, 328] width 13 height 11
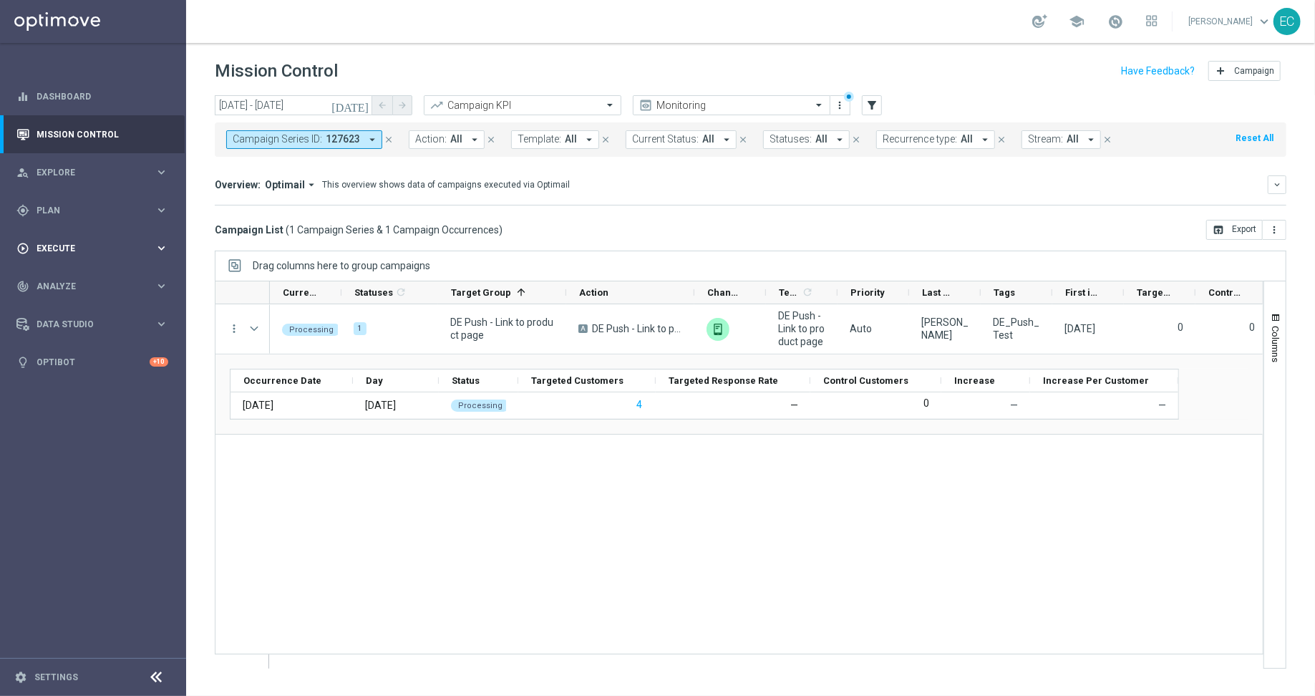
click at [66, 234] on div "play_circle_outline Execute keyboard_arrow_right" at bounding box center [92, 248] width 185 height 38
click at [69, 220] on div "gps_fixed Plan keyboard_arrow_right" at bounding box center [92, 210] width 185 height 38
click at [81, 243] on link "Target Groups" at bounding box center [93, 239] width 112 height 11
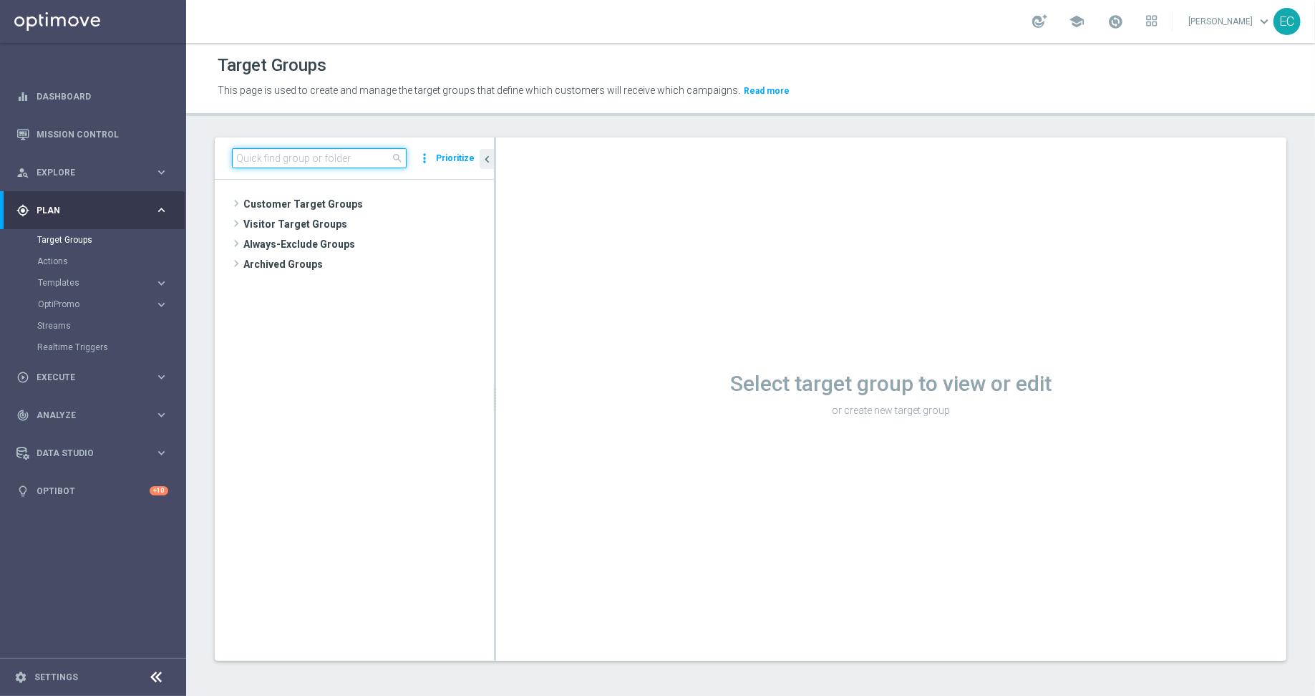
click at [307, 158] on input at bounding box center [319, 158] width 175 height 20
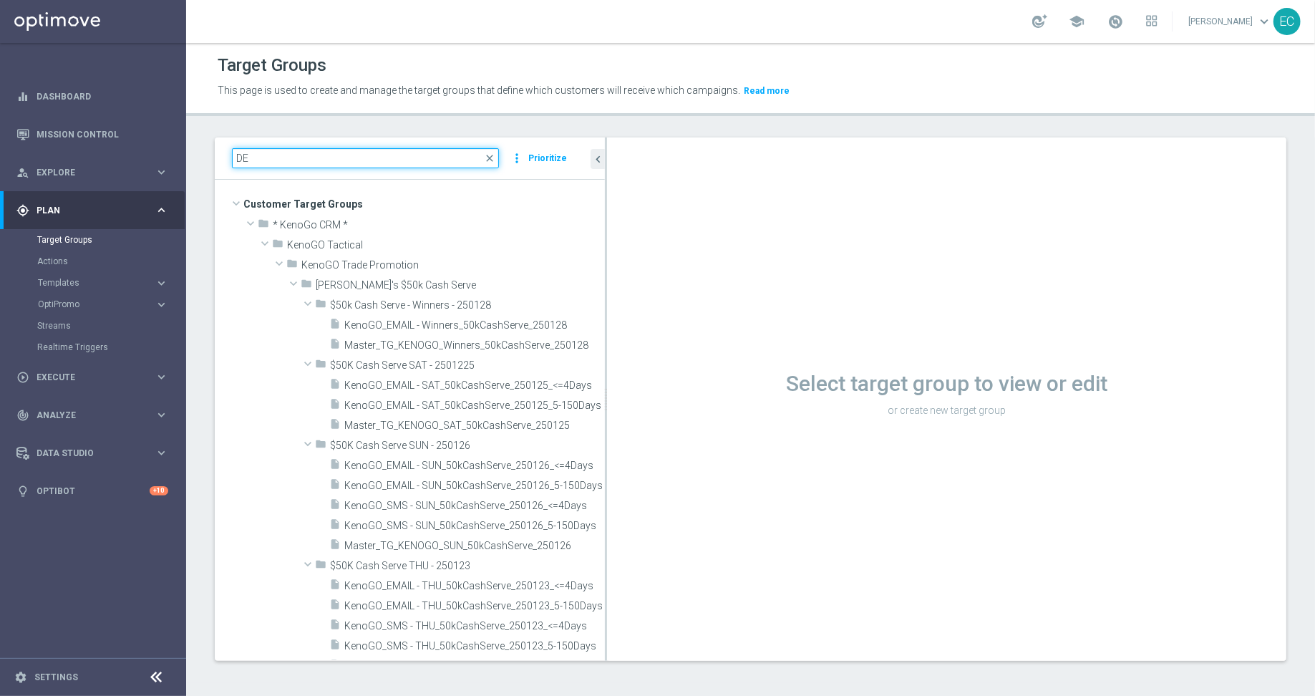
drag, startPoint x: 494, startPoint y: 325, endPoint x: 635, endPoint y: 317, distance: 141.3
click at [637, 317] on as-split "DE close more_vert Prioritize Customer Target Groups library_add create_new_fol…" at bounding box center [751, 398] width 1072 height 523
type input "D"
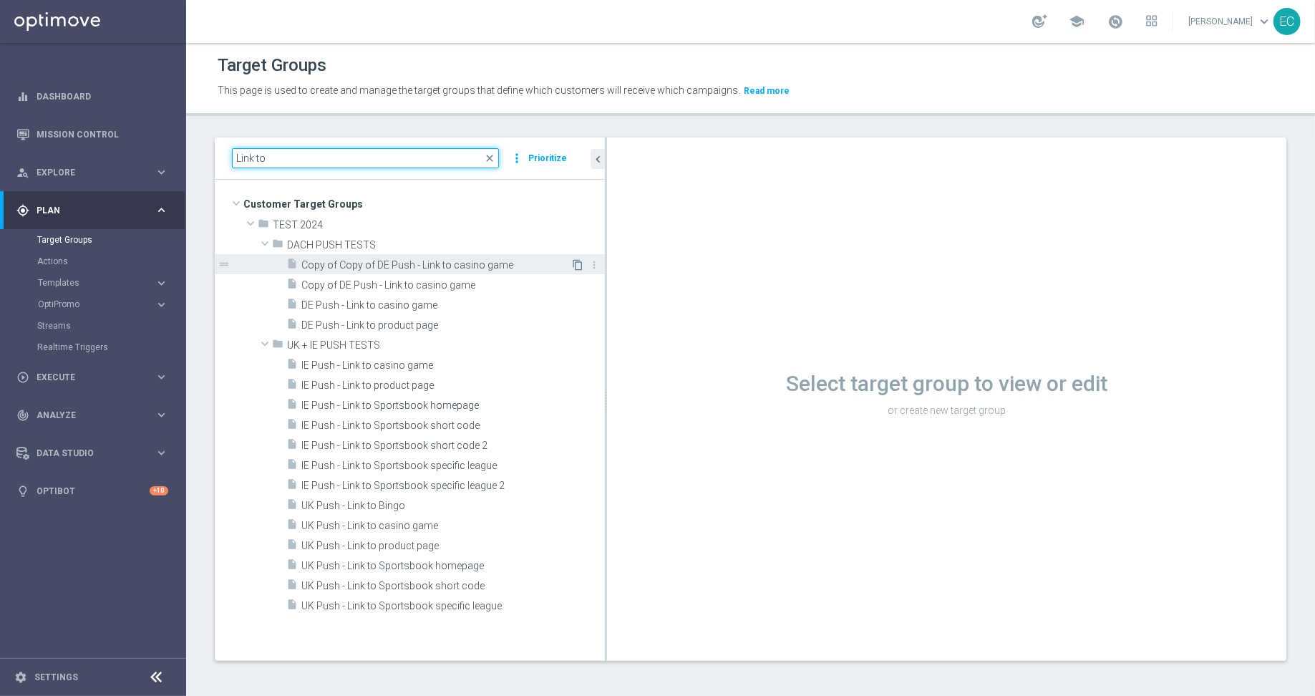
type input "Link to"
click at [576, 265] on icon "content_copy" at bounding box center [577, 264] width 11 height 11
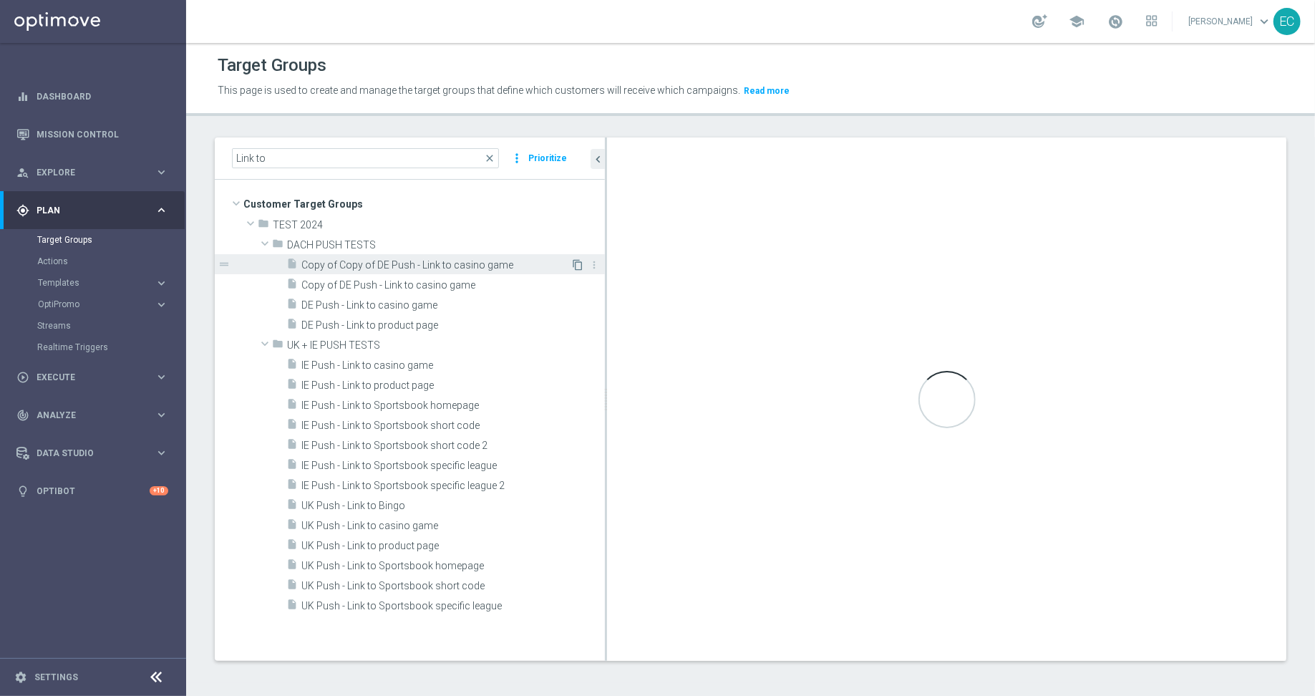
click at [576, 265] on icon "content_copy" at bounding box center [577, 264] width 11 height 11
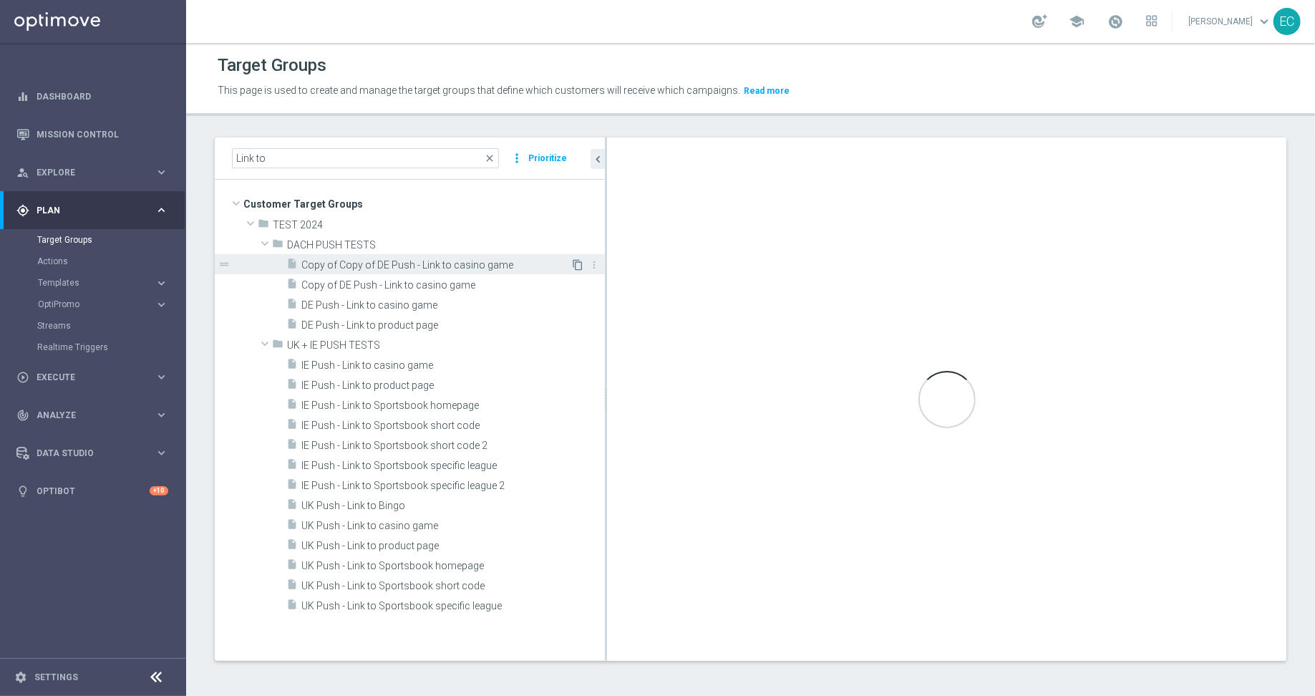
click at [576, 265] on icon "content_copy" at bounding box center [577, 264] width 11 height 11
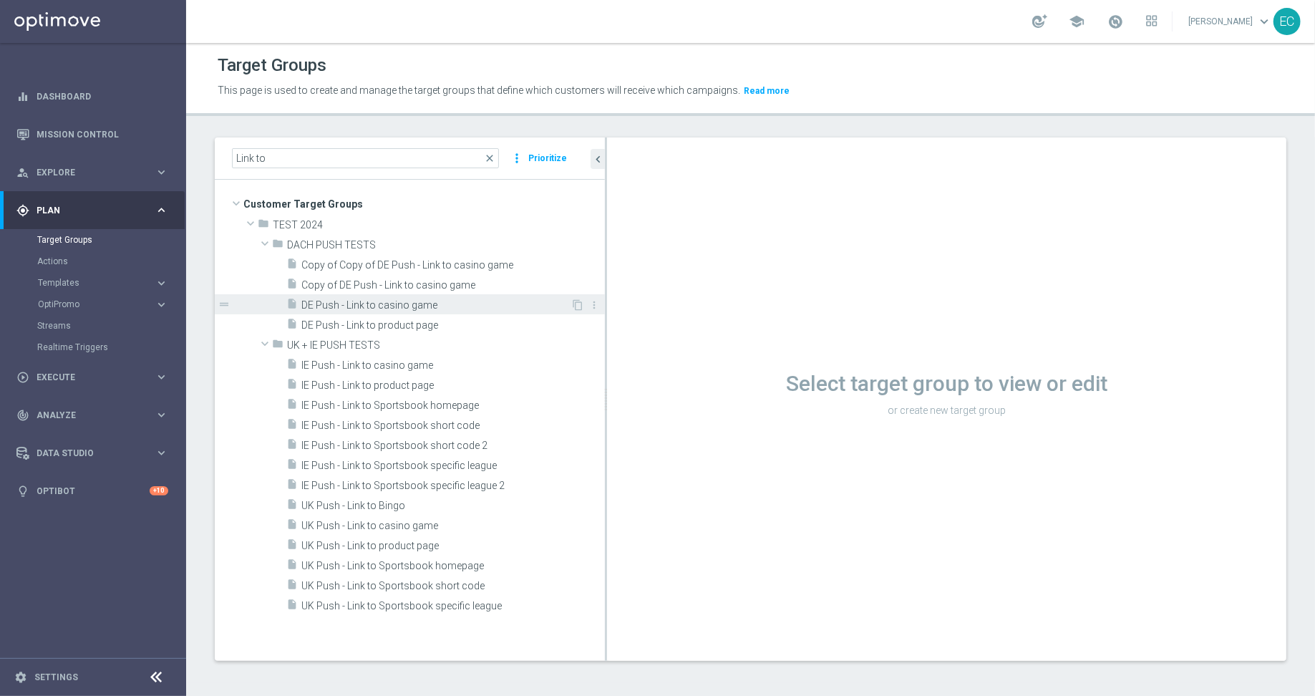
click at [516, 305] on span "DE Push - Link to casino game" at bounding box center [435, 305] width 269 height 12
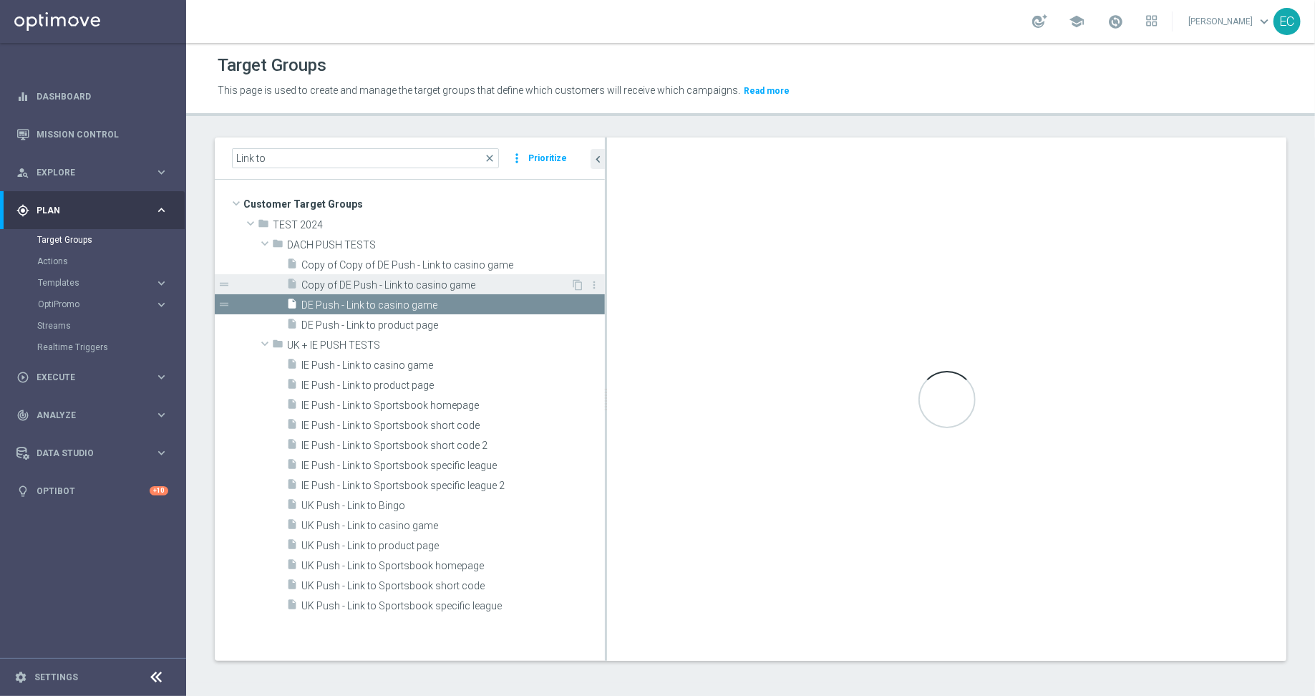
click at [508, 279] on span "Copy of DE Push - Link to casino game" at bounding box center [435, 285] width 269 height 12
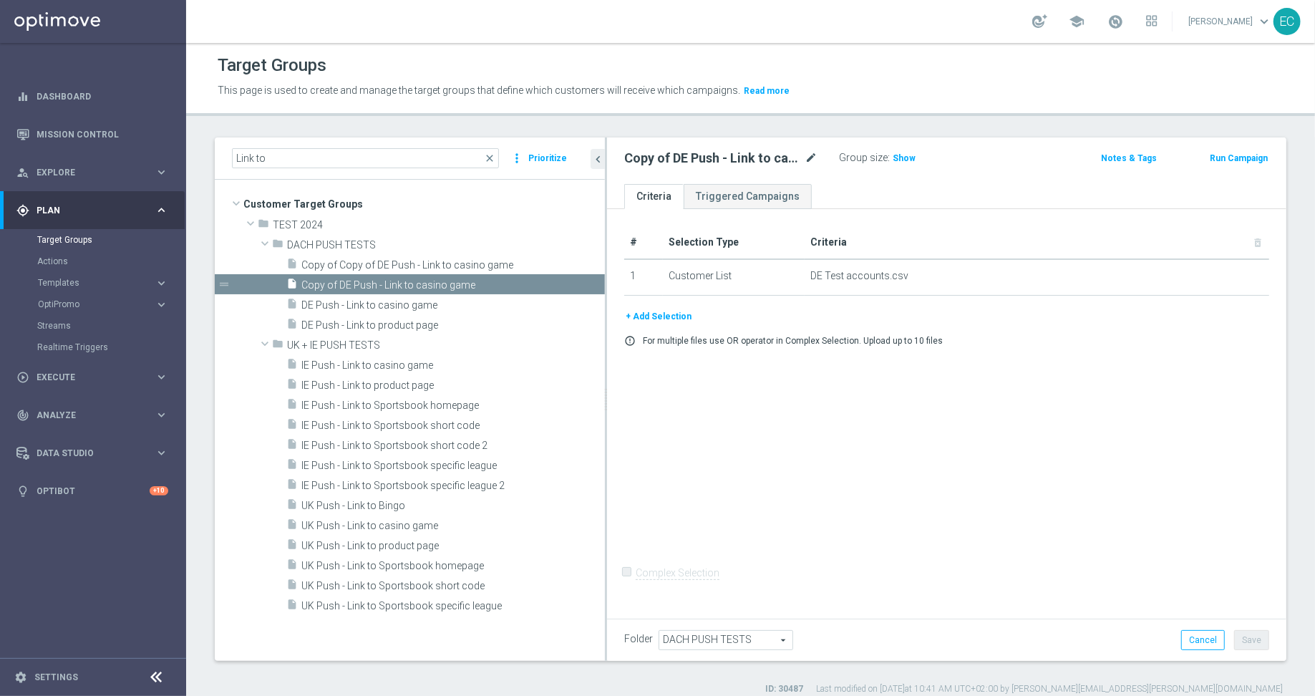
click at [813, 158] on icon "mode_edit" at bounding box center [811, 158] width 13 height 17
click at [786, 160] on input "Copy of DE Push - Link to casino game" at bounding box center [720, 160] width 193 height 20
paste input "[URL][DOMAIN_NAME]"
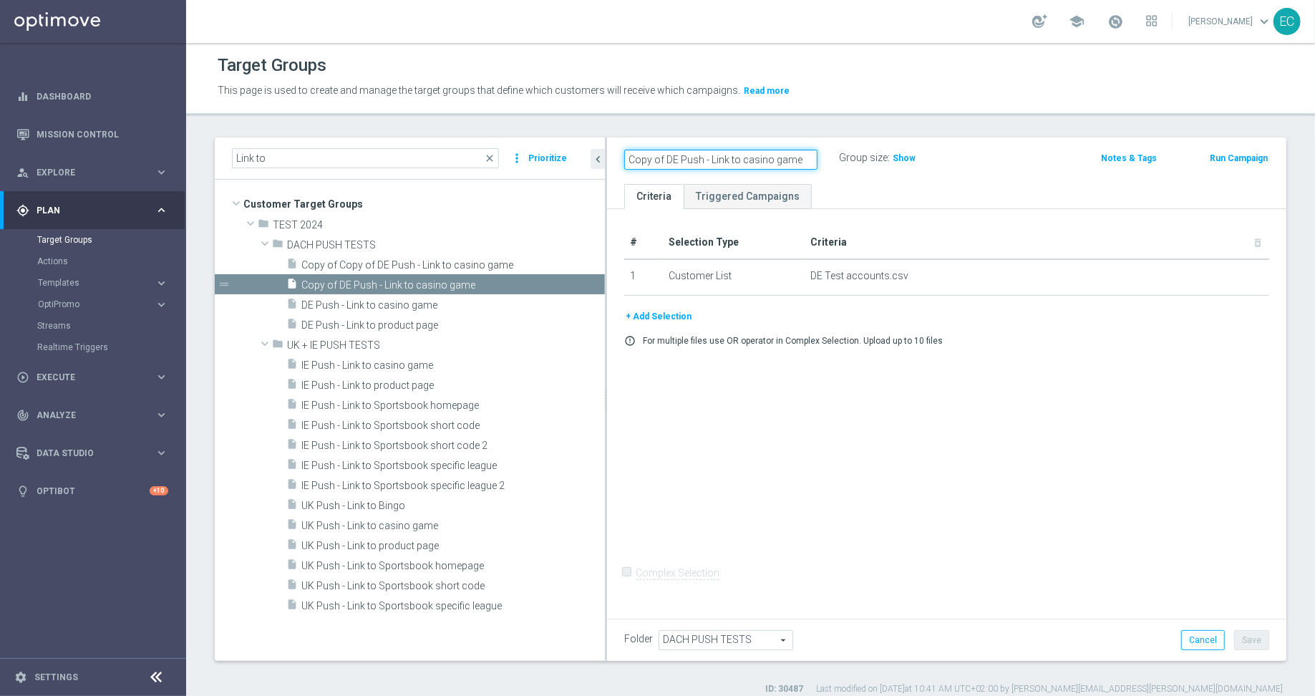
type input "Copy of DE Push - Link to casino [URL][DOMAIN_NAME]"
click at [786, 160] on input "Copy of DE Push - Link to casino [URL][DOMAIN_NAME]" at bounding box center [720, 160] width 193 height 20
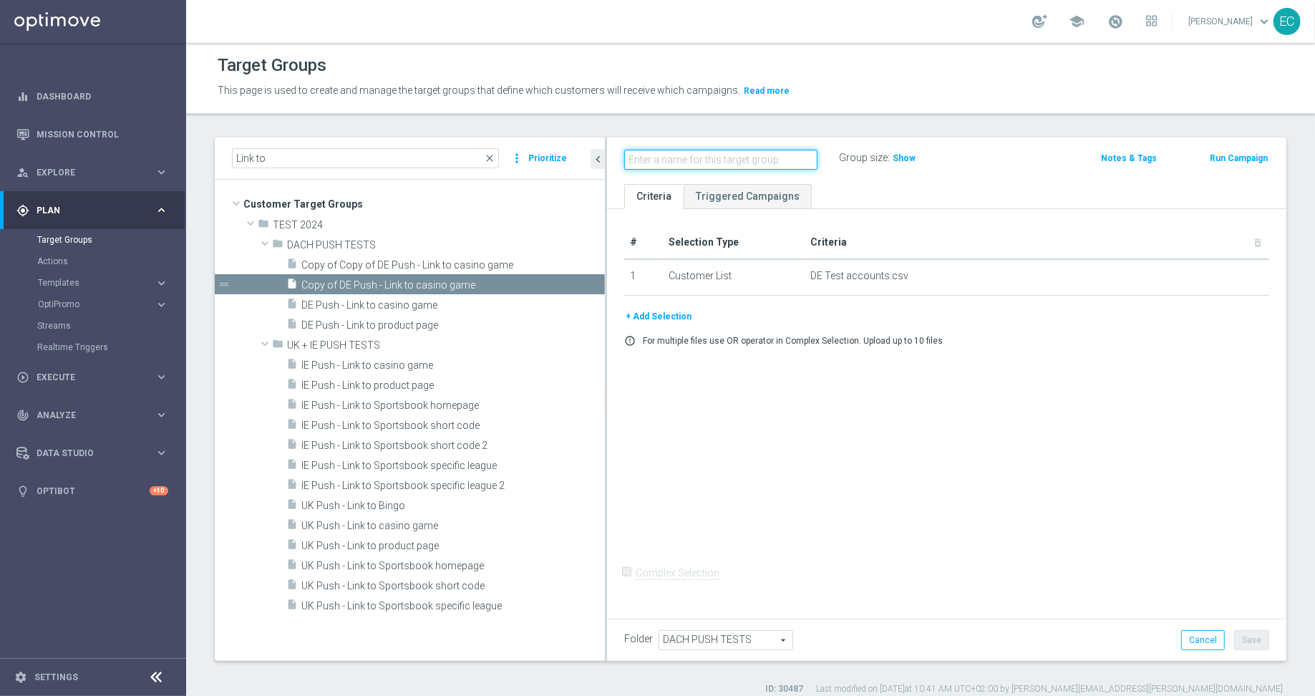
scroll to position [0, 0]
click at [705, 155] on input "text" at bounding box center [720, 160] width 193 height 20
paste input "DE Push - Link to Sportsbook homepage"
type input "DE Push - Link to Sportsbook homepage"
click at [755, 326] on div "+ Add Selection error_outline For multiple files use OR operator in Complex Sel…" at bounding box center [947, 333] width 667 height 49
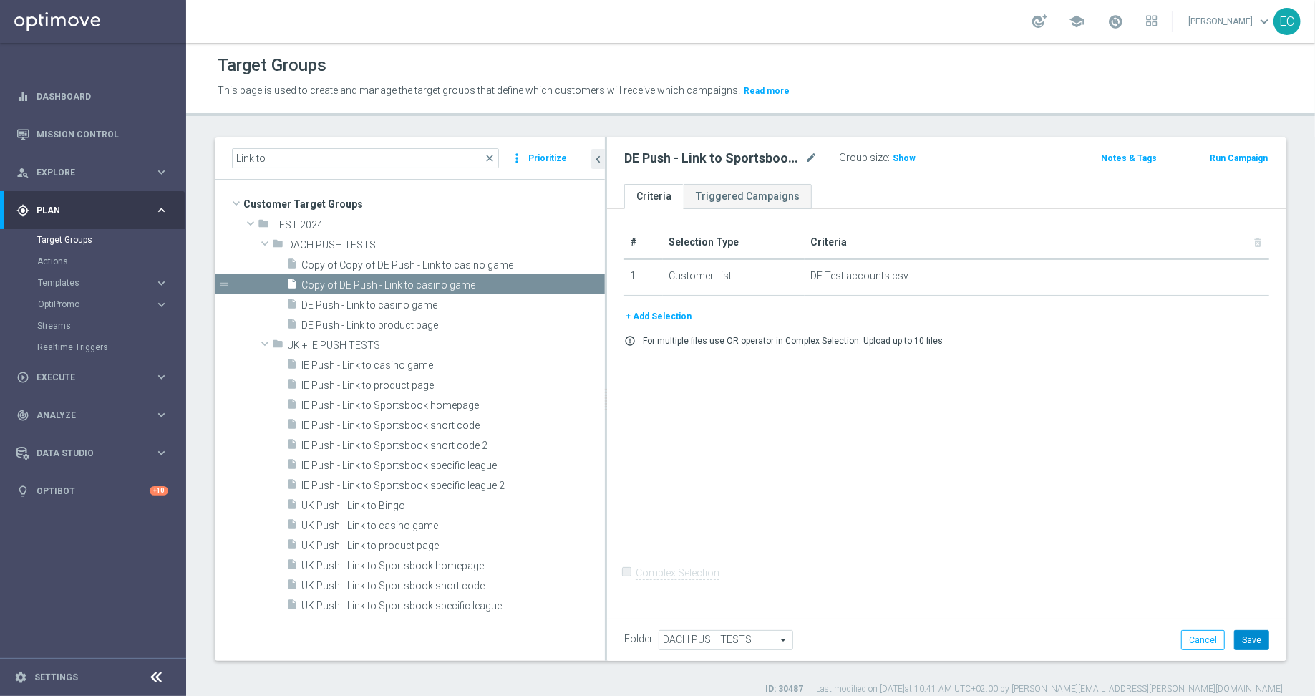
click at [1237, 634] on button "Save" at bounding box center [1252, 640] width 35 height 20
click at [1231, 158] on button "Run Campaign" at bounding box center [1239, 158] width 61 height 16
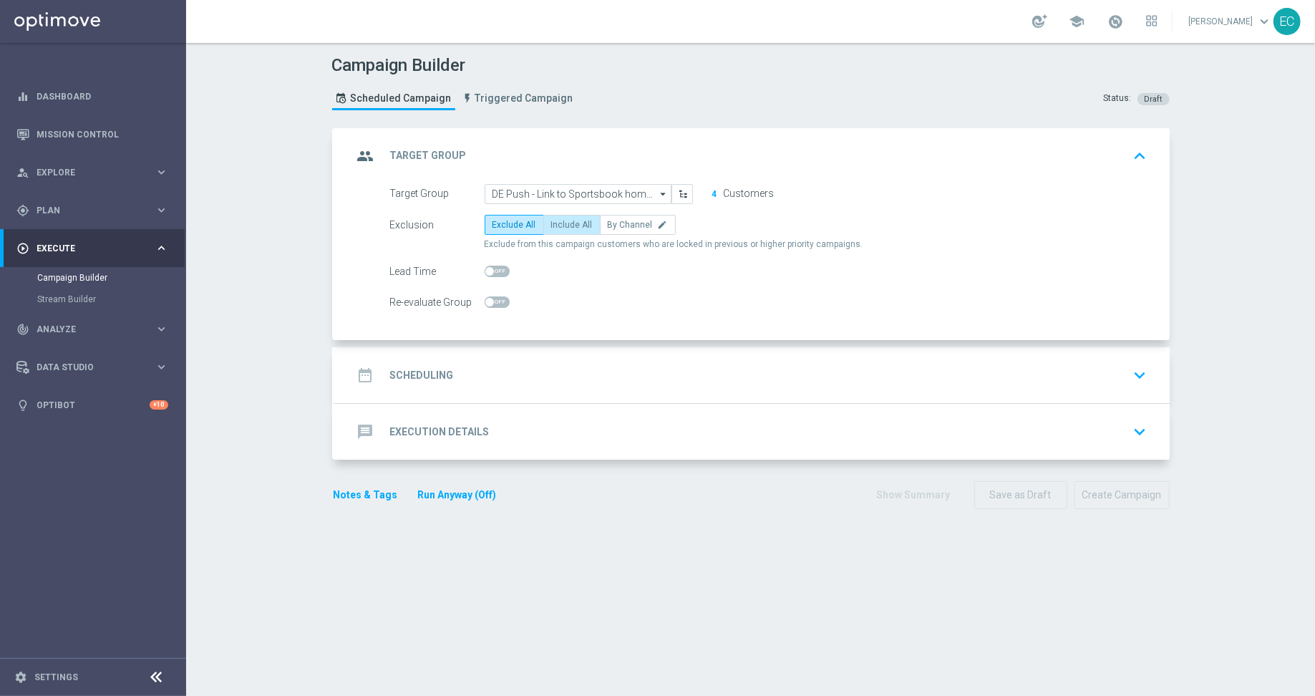
click at [564, 220] on span "Include All" at bounding box center [572, 225] width 42 height 10
click at [561, 223] on input "Include All" at bounding box center [555, 227] width 9 height 9
radio input "true"
click at [548, 352] on div "date_range Scheduling keyboard_arrow_down" at bounding box center [753, 375] width 834 height 56
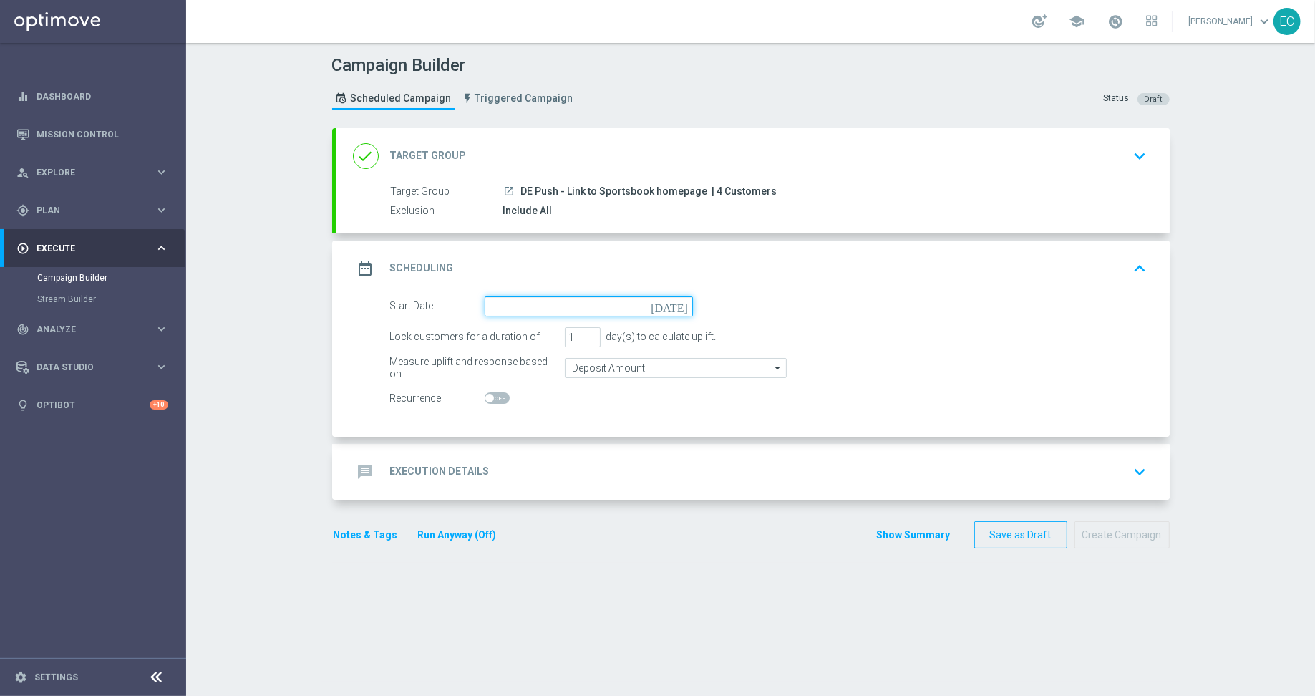
click at [601, 306] on input at bounding box center [589, 306] width 208 height 20
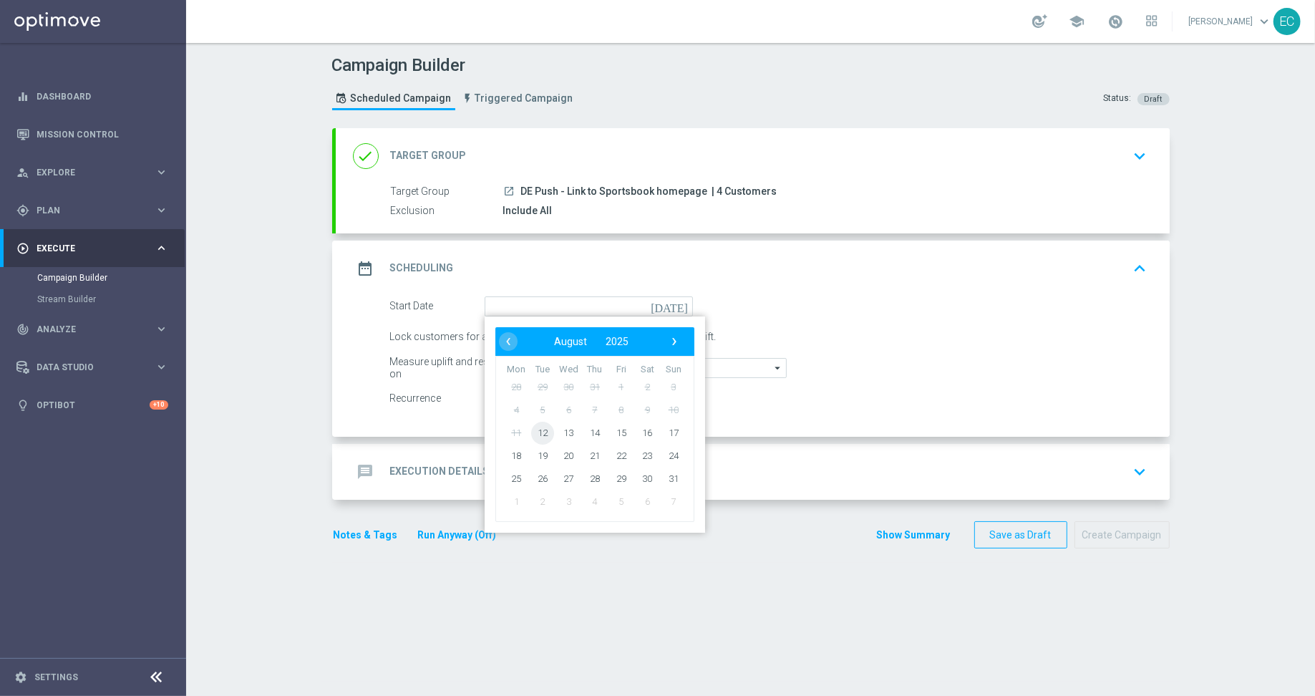
click at [545, 433] on span "12" at bounding box center [542, 432] width 23 height 23
type input "[DATE]"
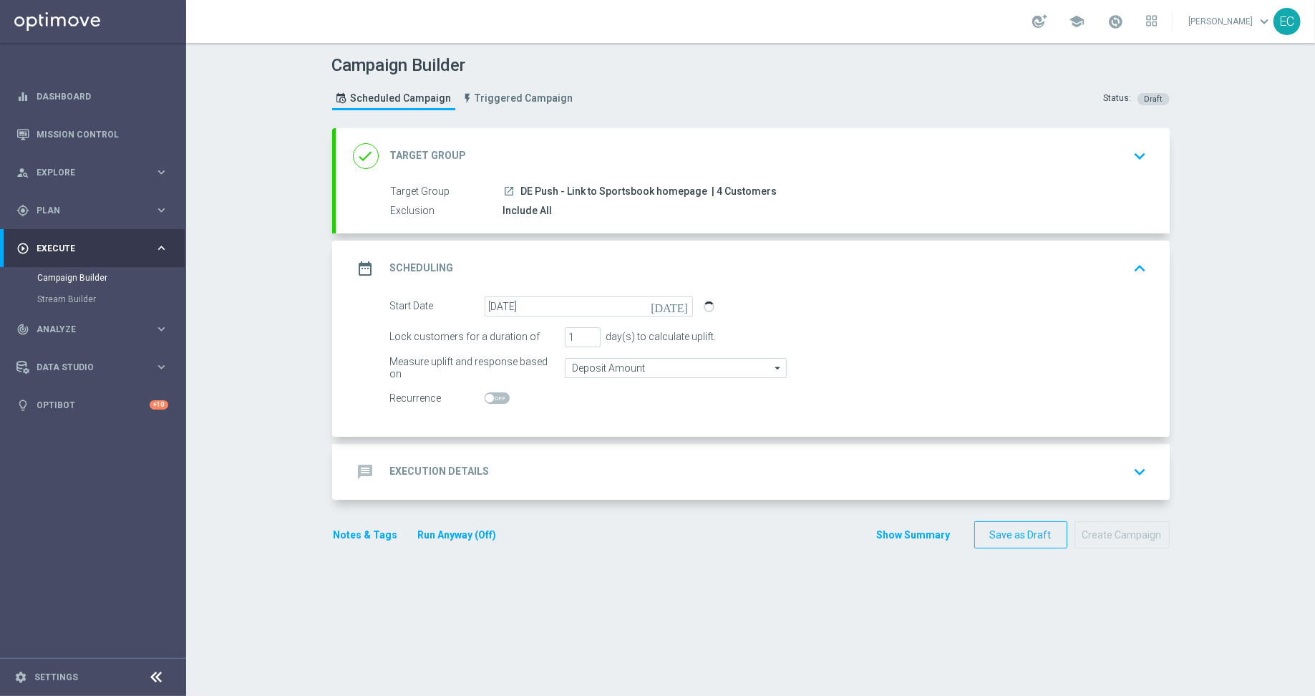
click at [500, 483] on div "message Execution Details keyboard_arrow_down" at bounding box center [753, 471] width 800 height 27
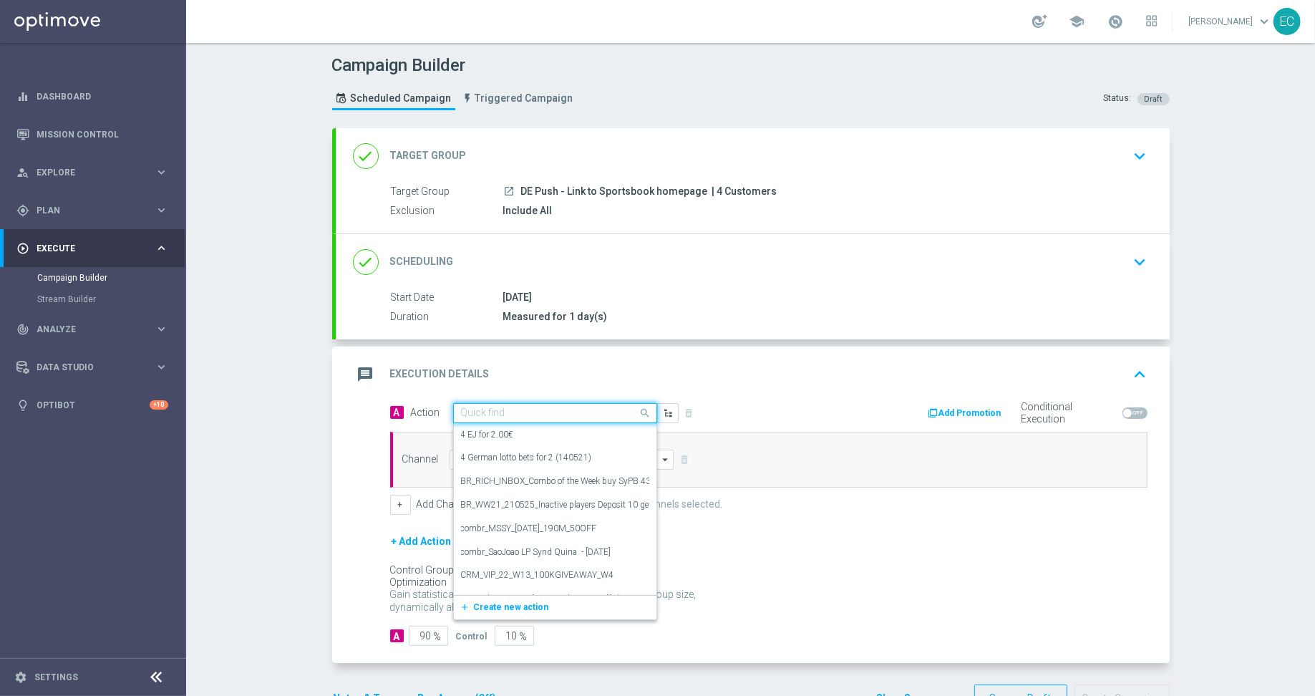
click at [559, 410] on input "text" at bounding box center [541, 413] width 160 height 12
click at [535, 608] on button "add_new Create new action" at bounding box center [553, 607] width 198 height 16
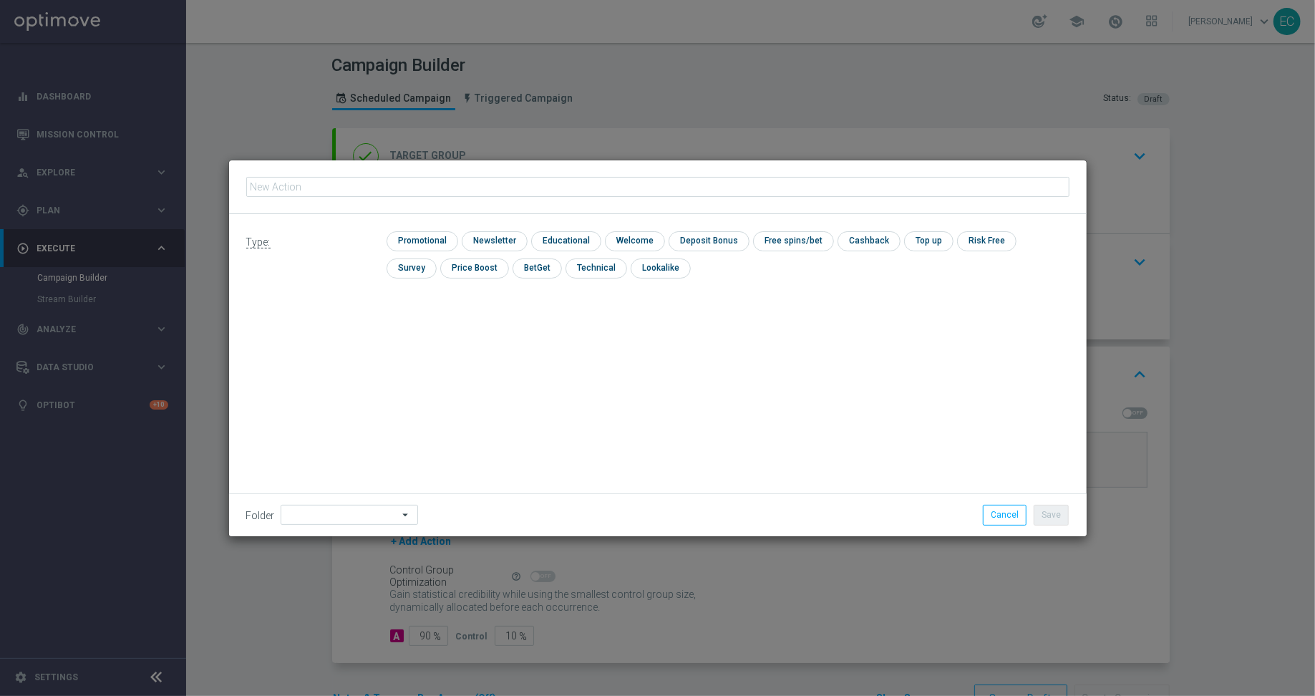
type input "DE Push - Link to Sportsbook homepage"
click at [421, 243] on input "checkbox" at bounding box center [421, 240] width 68 height 19
checkbox input "true"
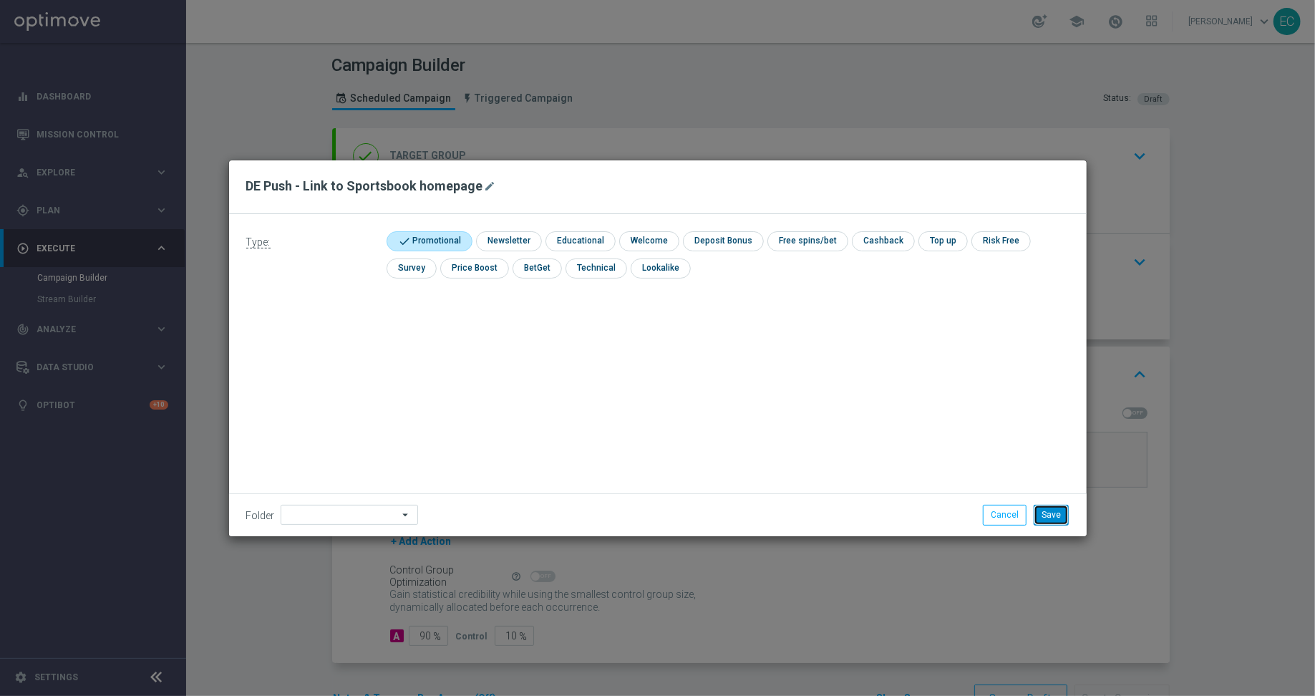
click at [1061, 520] on button "Save" at bounding box center [1051, 515] width 35 height 20
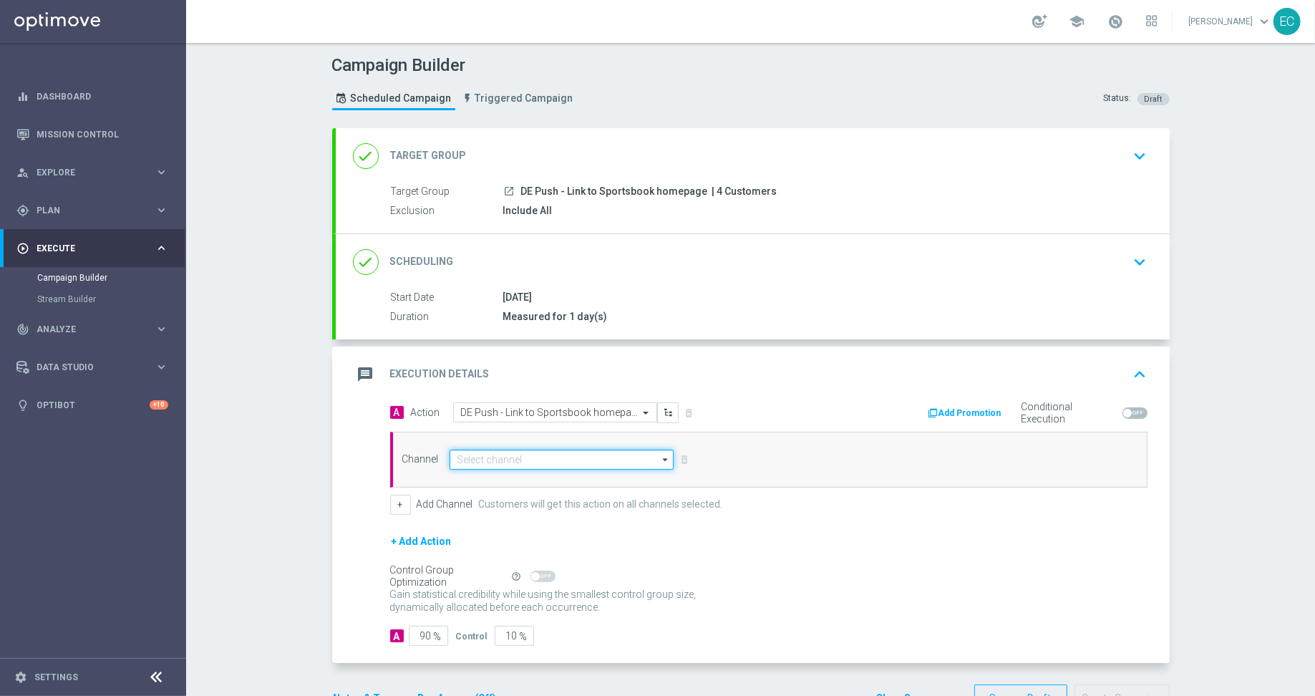
click at [531, 455] on input at bounding box center [562, 460] width 225 height 20
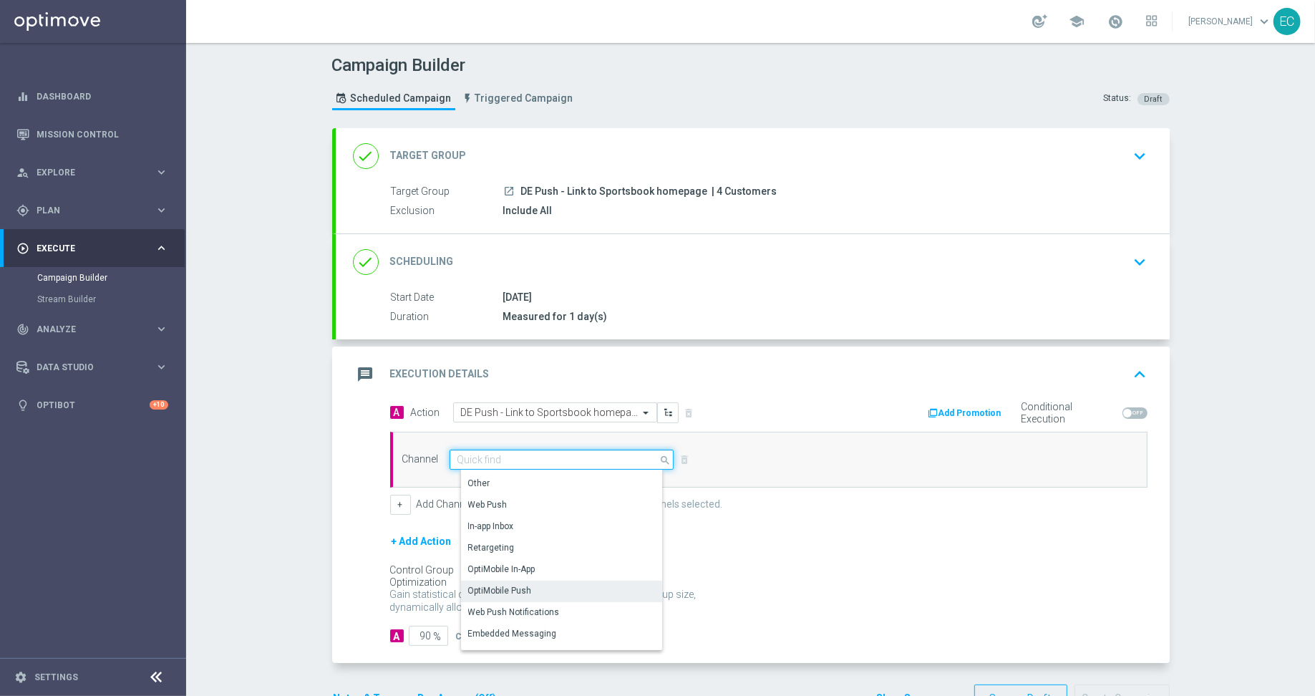
scroll to position [378, 0]
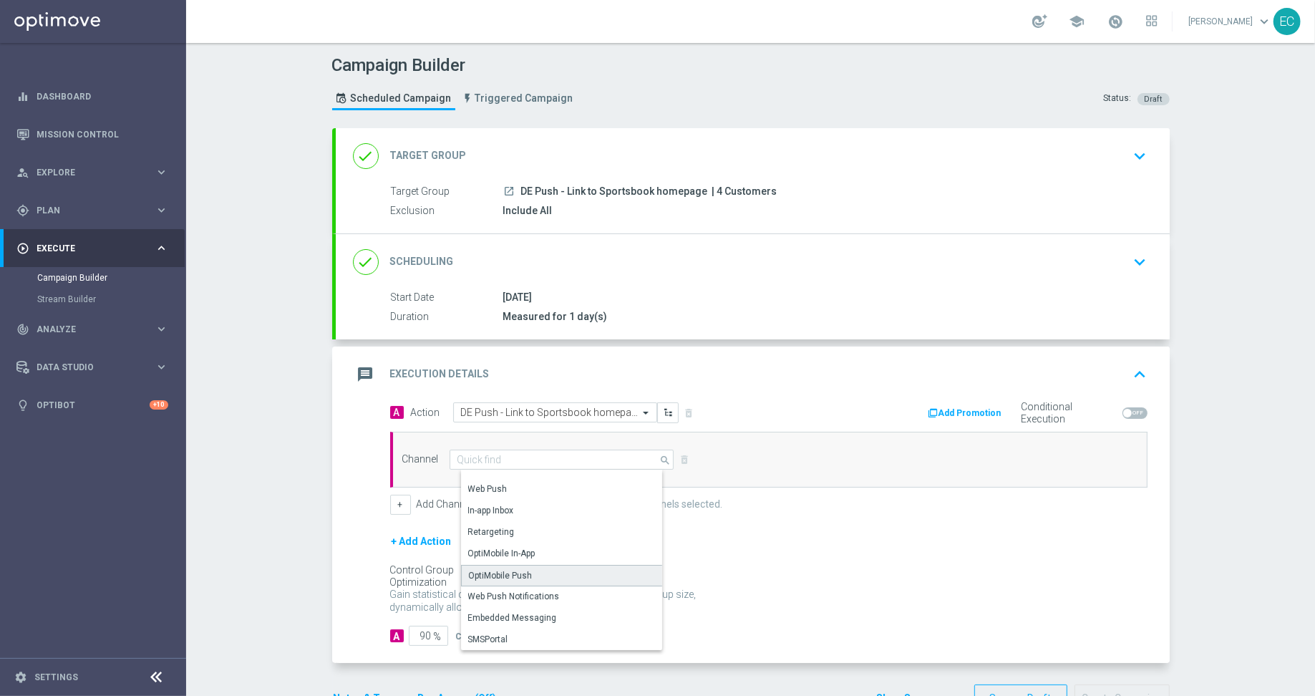
click at [568, 570] on div "OptiMobile Push" at bounding box center [568, 575] width 214 height 21
type input "OptiMobile Push"
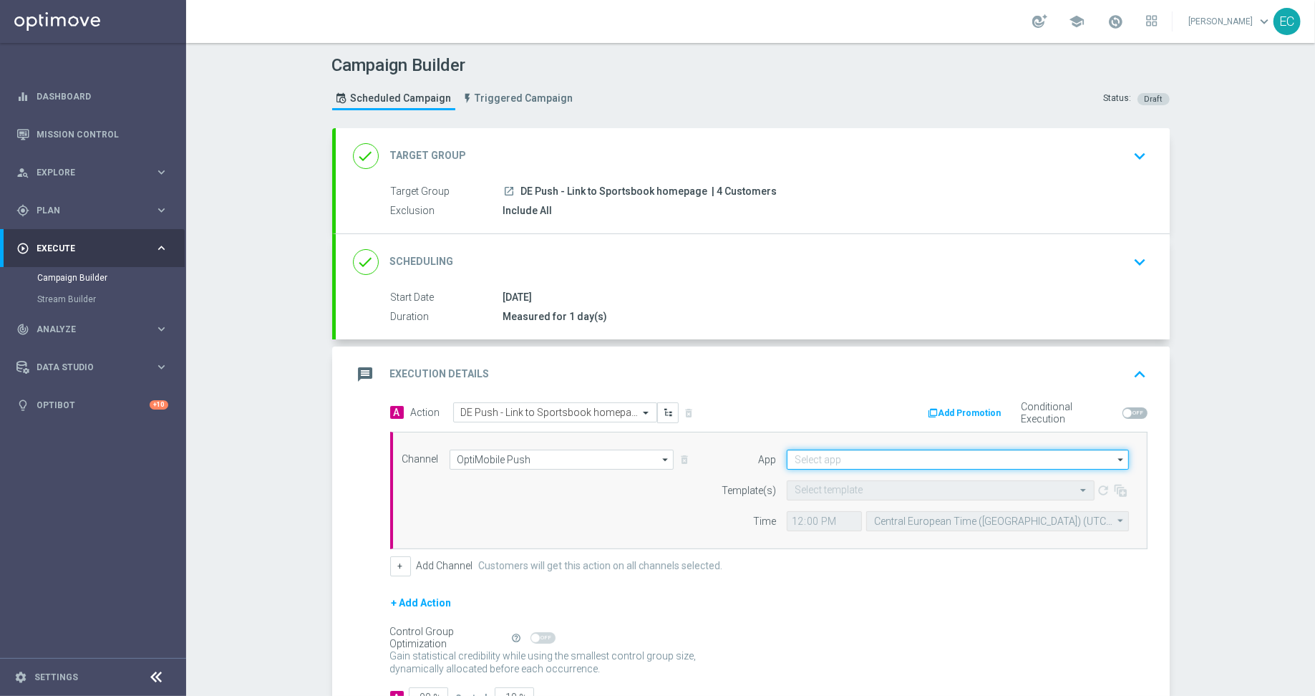
click at [914, 454] on input at bounding box center [958, 460] width 342 height 20
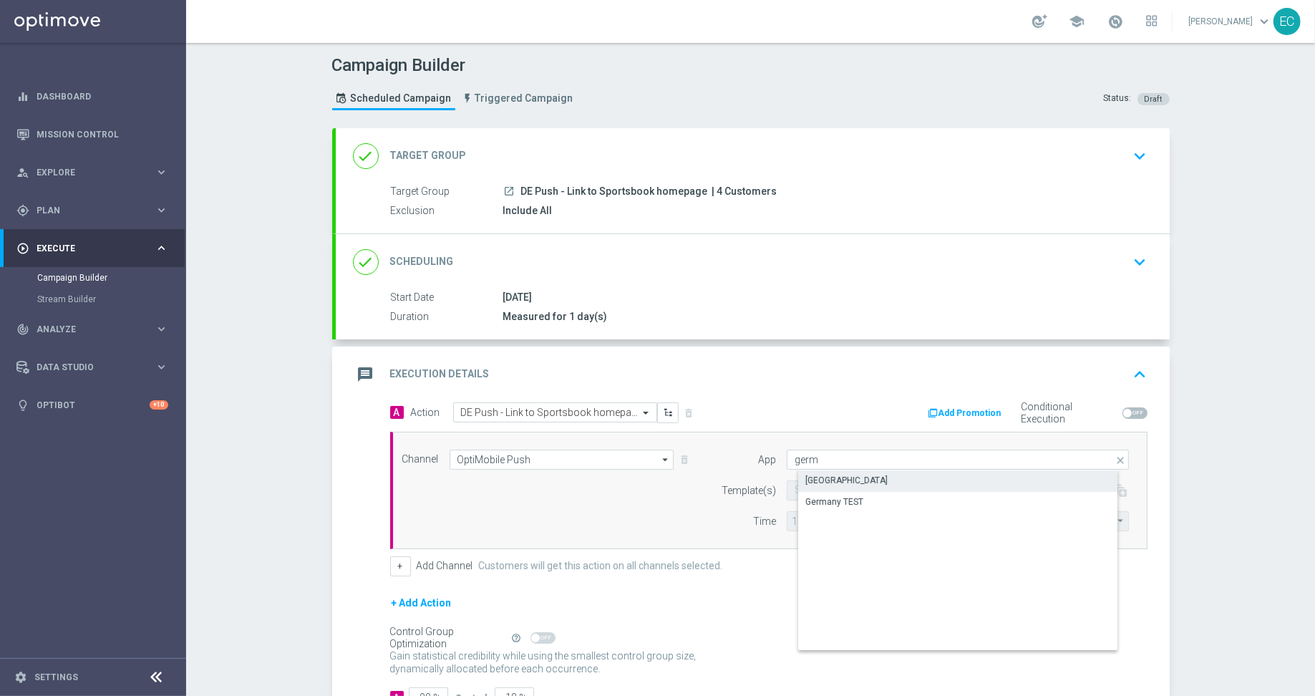
click at [878, 482] on div "[GEOGRAPHIC_DATA]" at bounding box center [969, 480] width 343 height 20
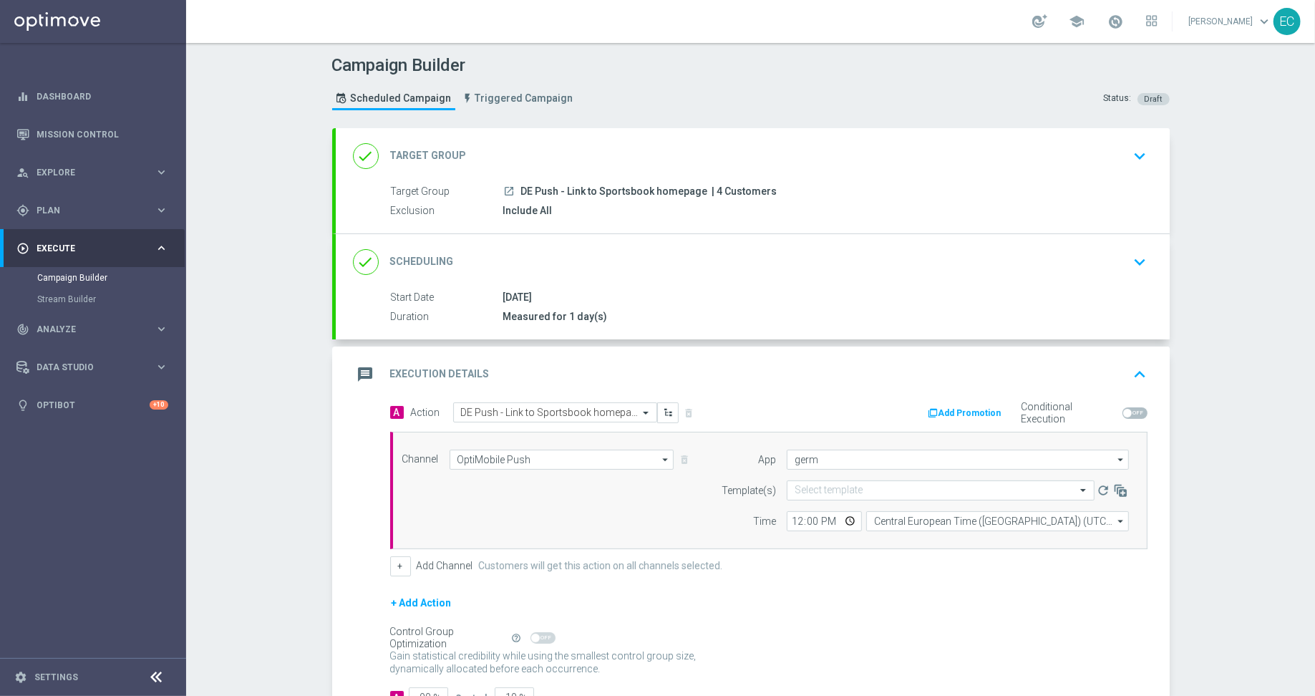
type input "[GEOGRAPHIC_DATA]"
click at [878, 485] on input "text" at bounding box center [927, 491] width 264 height 12
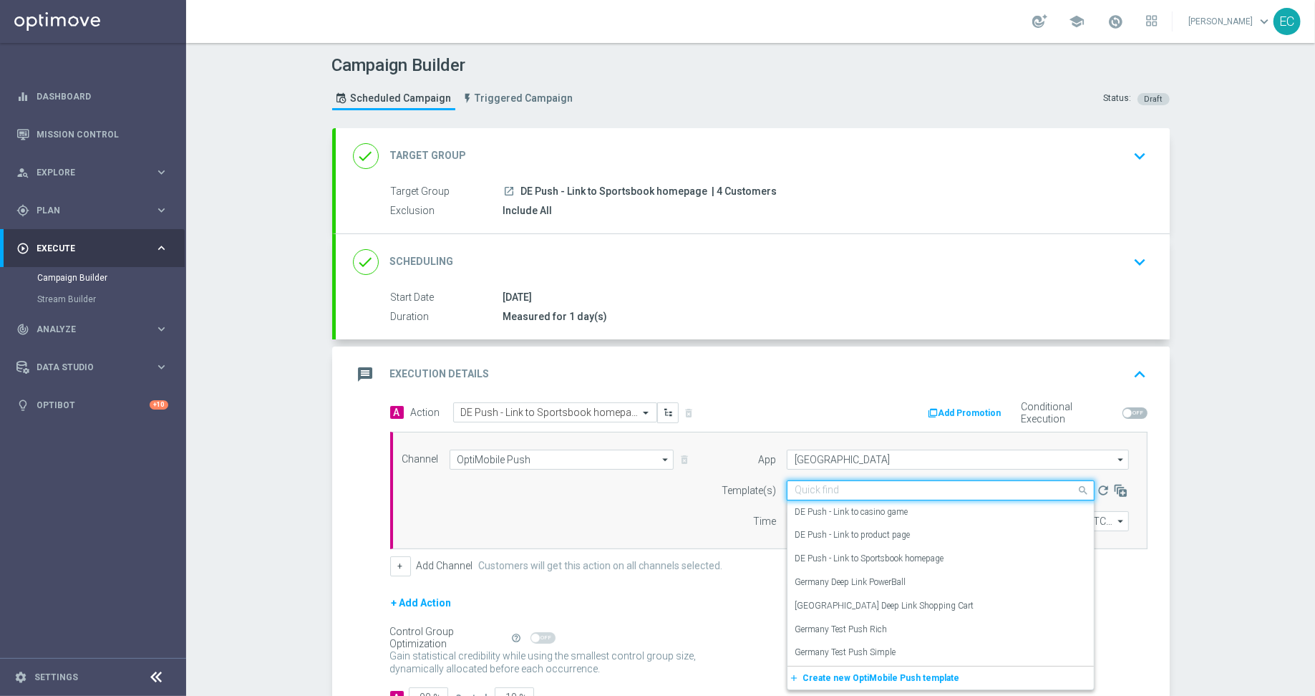
paste input "DE Push - Link to Sportsbook homepage"
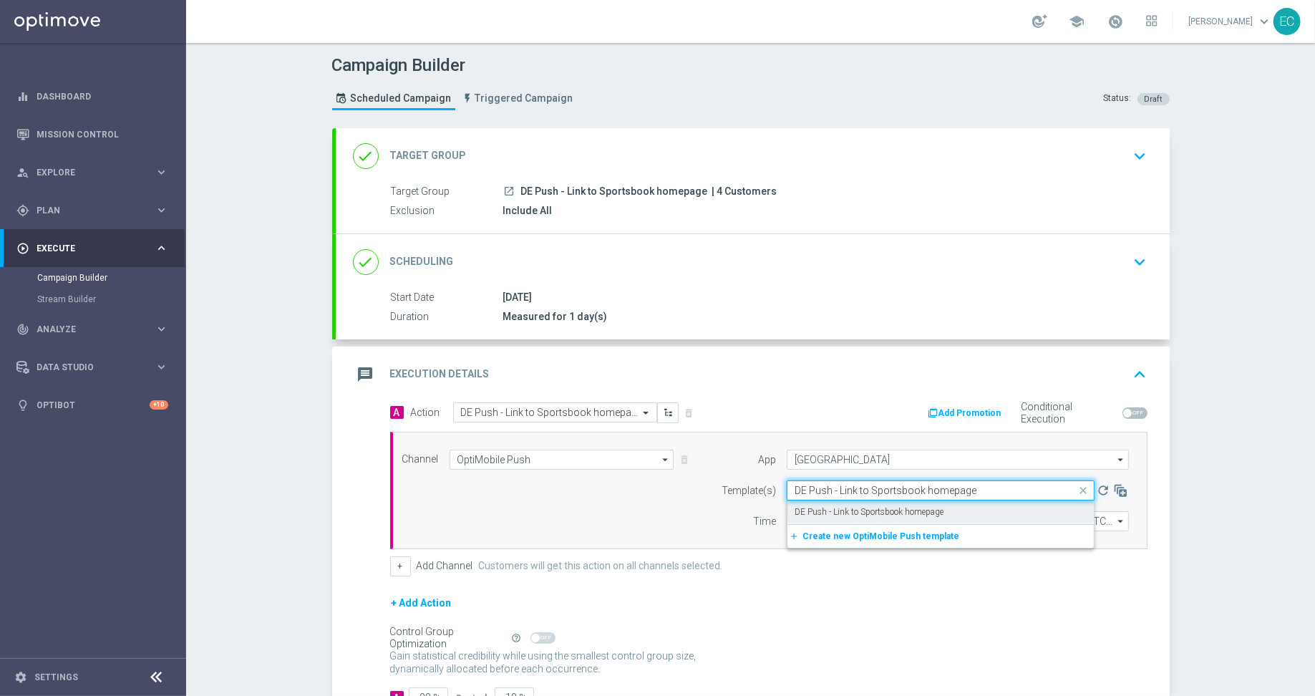
click at [904, 509] on label "DE Push - Link to Sportsbook homepage" at bounding box center [869, 512] width 149 height 12
type input "DE Push - Link to Sportsbook homepage"
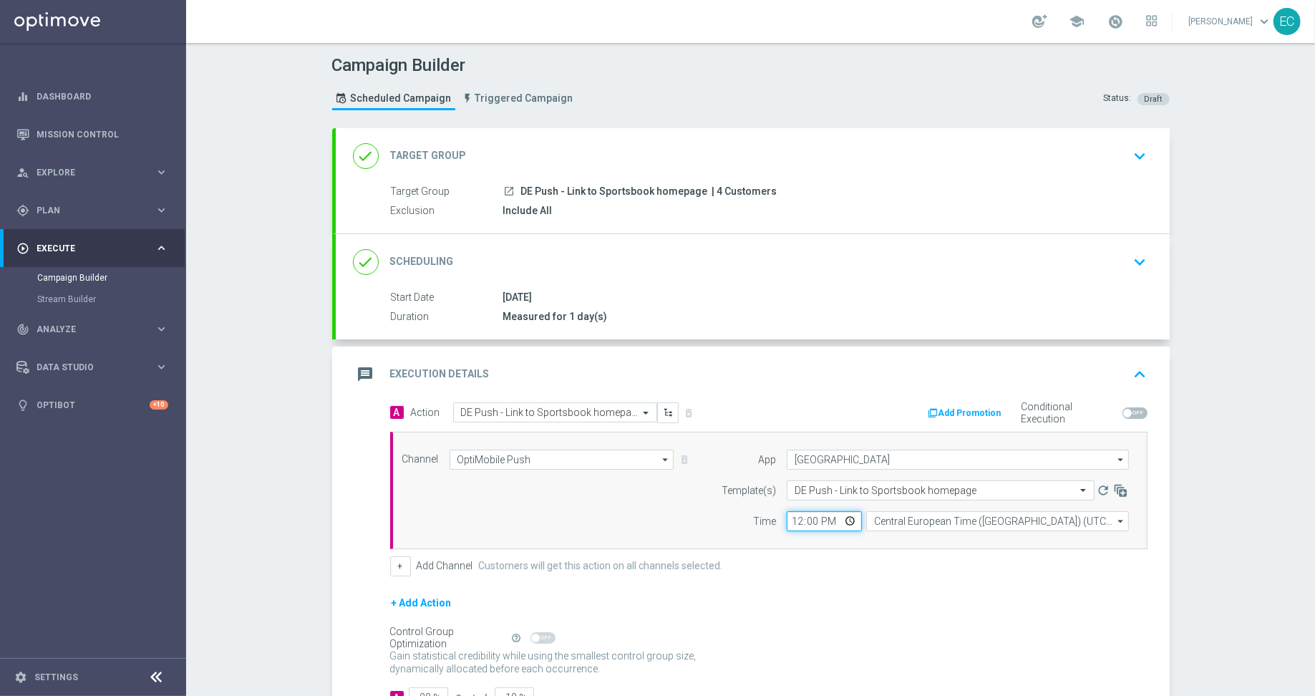
click at [787, 522] on input "12:00" at bounding box center [824, 521] width 75 height 20
type input "10:55"
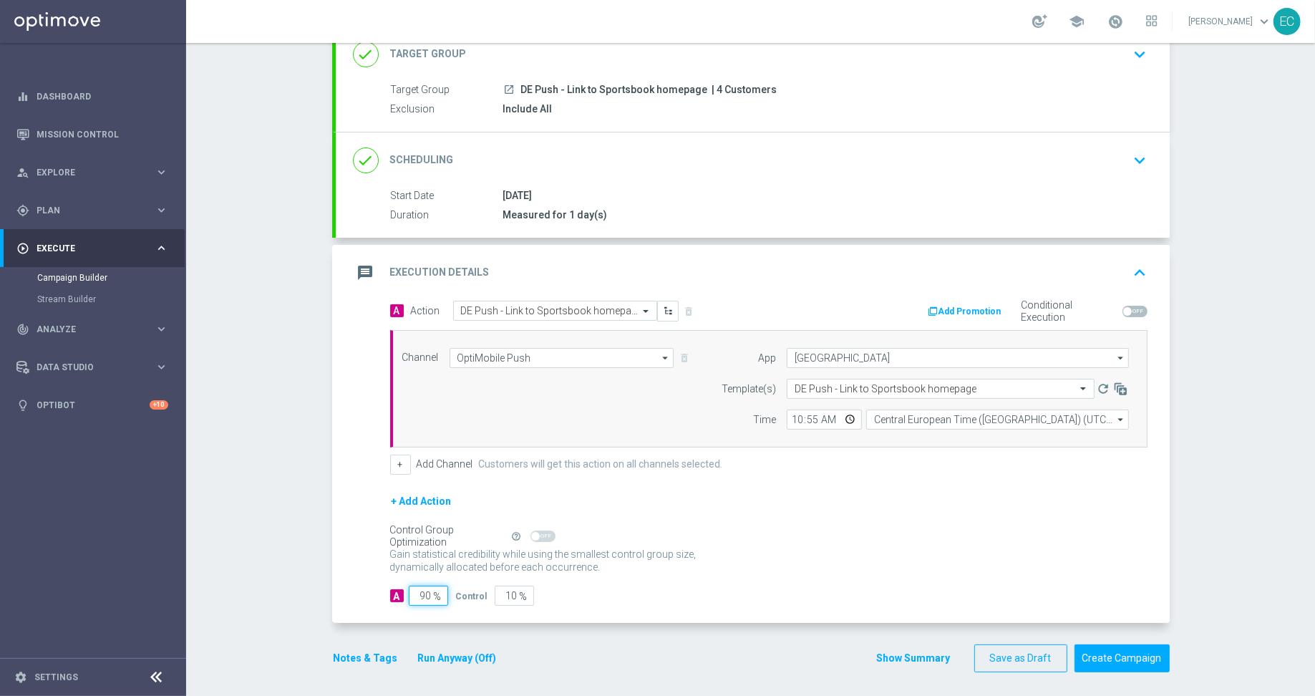
click at [411, 589] on input "90" at bounding box center [428, 596] width 39 height 20
type input "1"
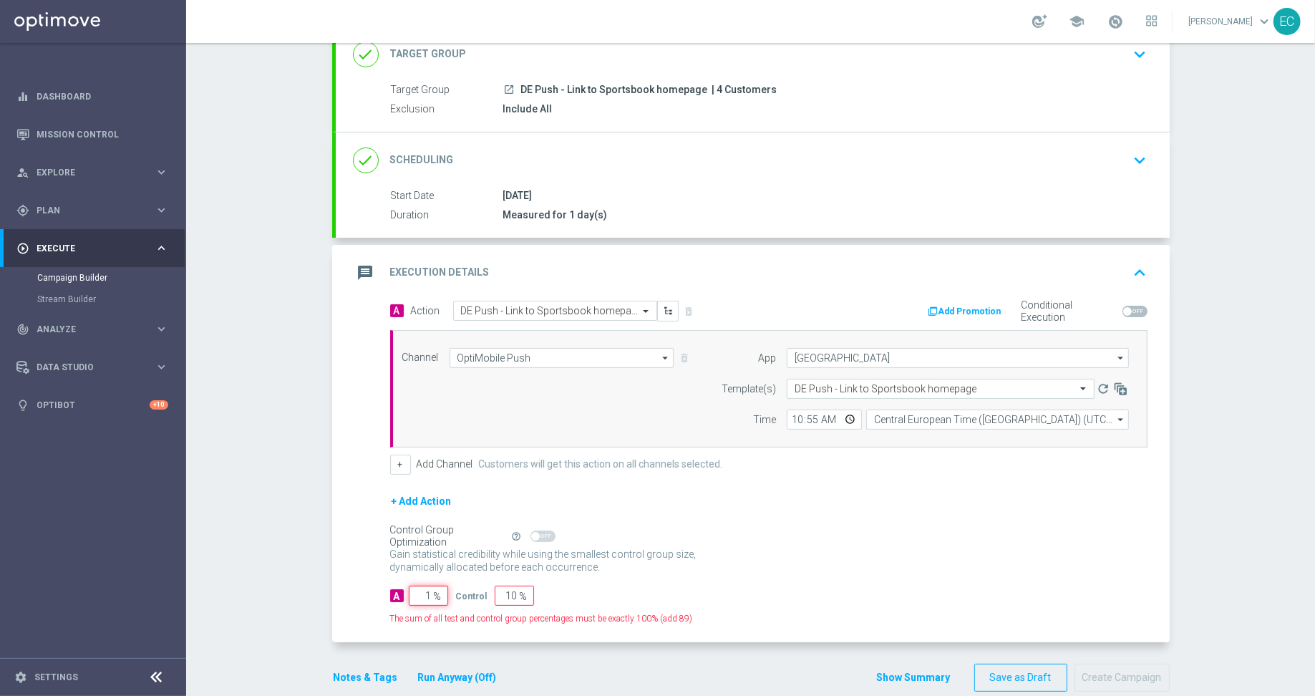
type input "99"
type input "10"
type input "90"
type input "100"
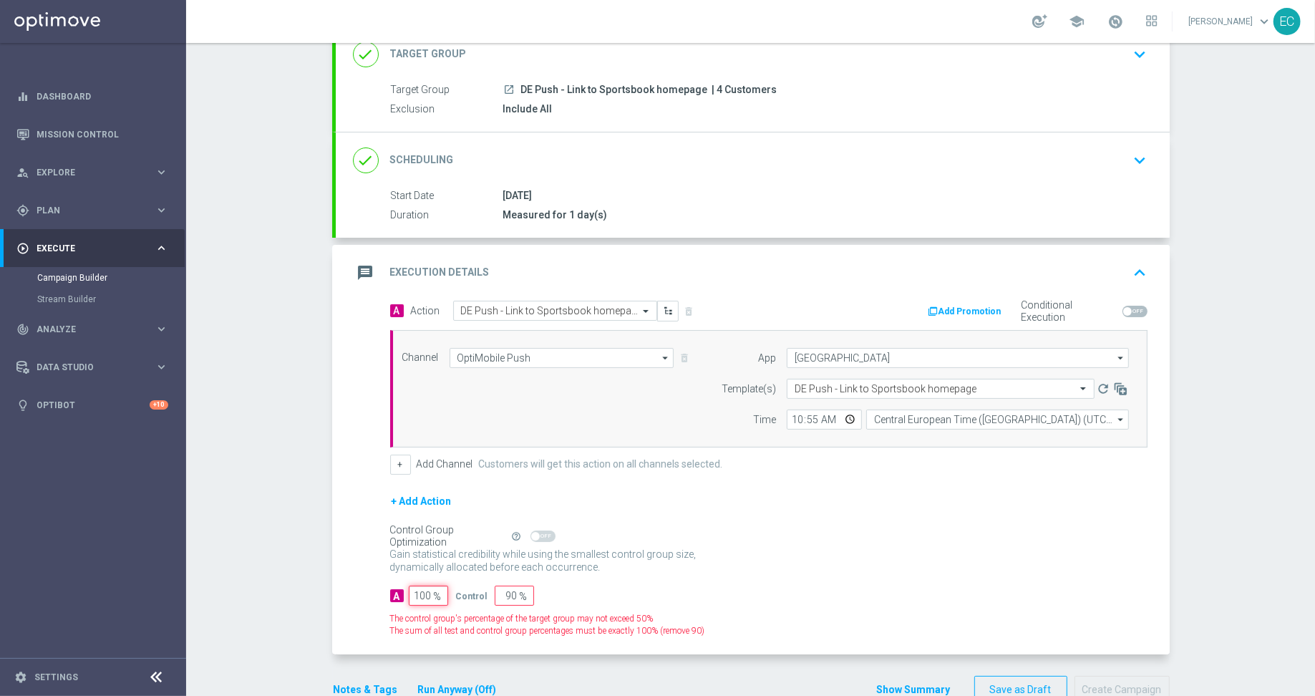
type input "0"
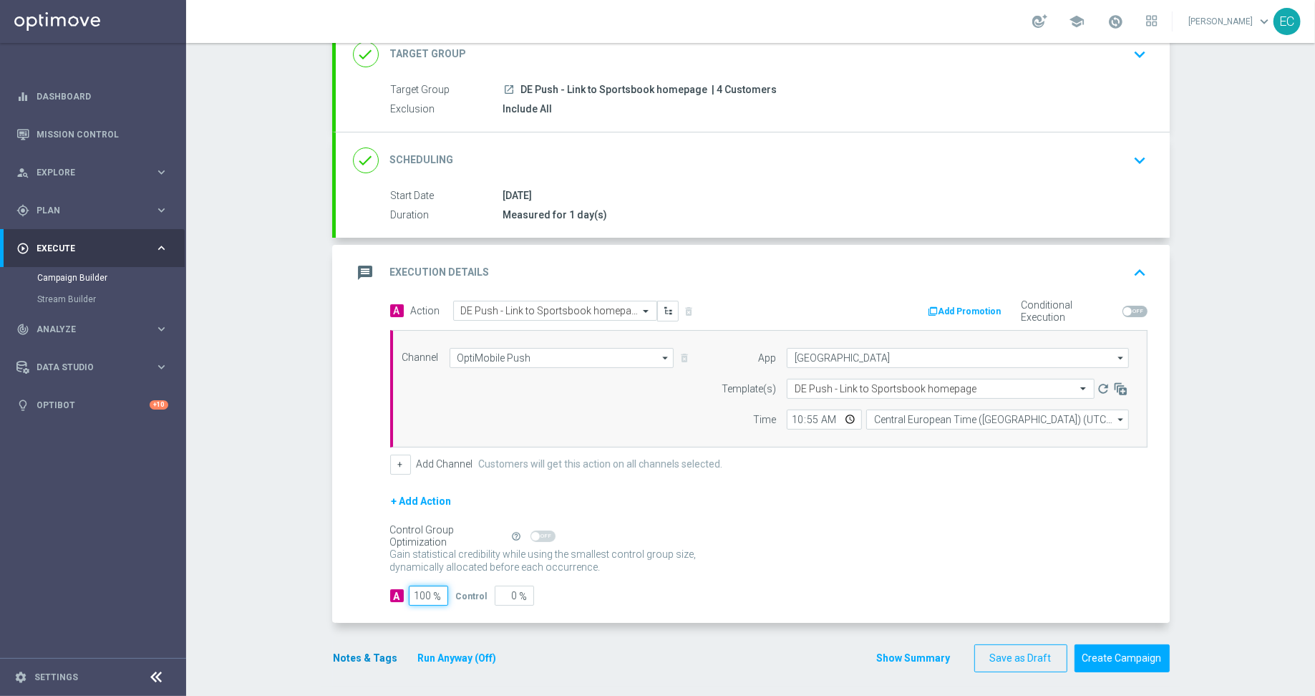
type input "100"
click at [368, 649] on button "Notes & Tags" at bounding box center [365, 658] width 67 height 18
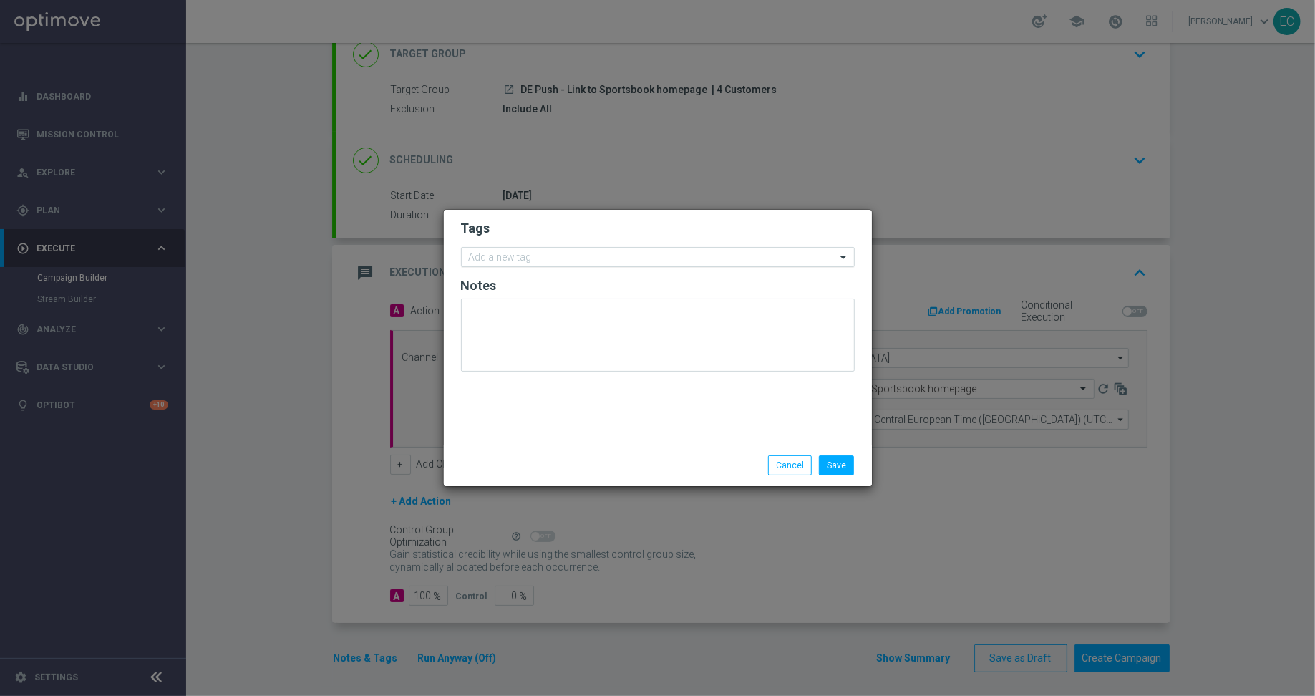
click at [597, 264] on input "text" at bounding box center [652, 258] width 367 height 12
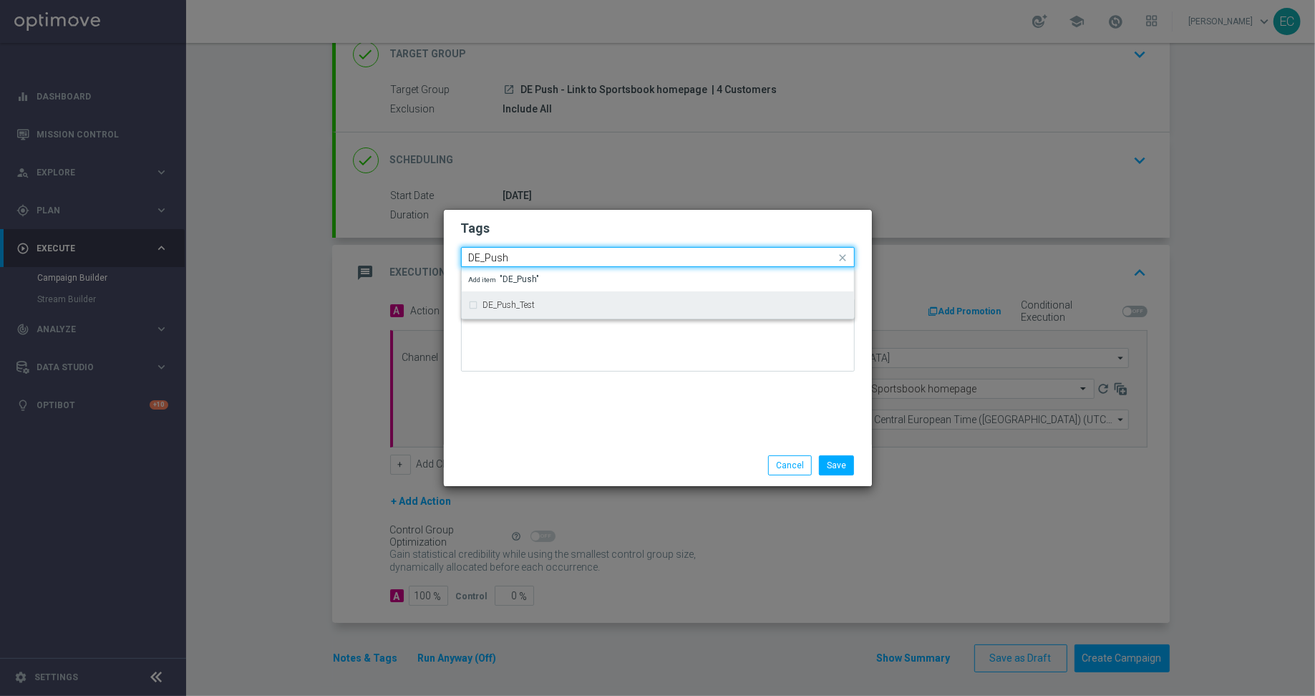
click at [586, 300] on div "DE_Push_Test" at bounding box center [658, 305] width 378 height 23
type input "DE_Push"
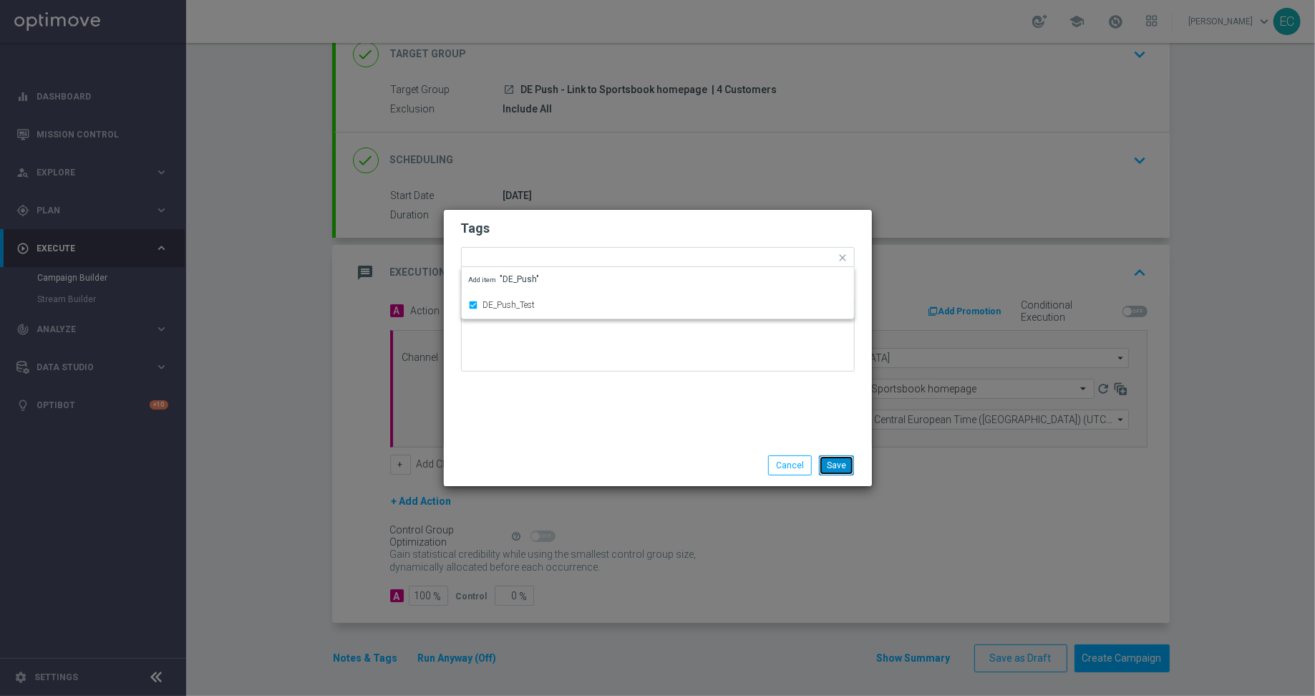
click at [841, 467] on button "Save" at bounding box center [836, 465] width 35 height 20
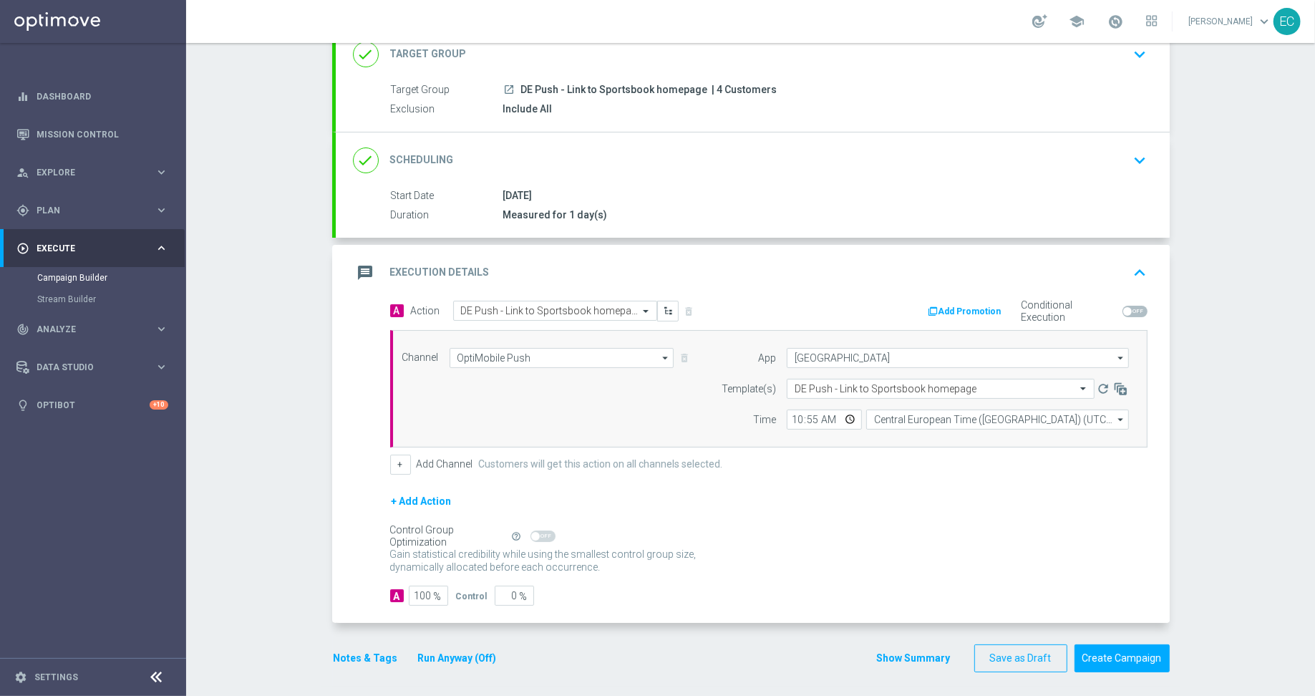
click at [377, 649] on button "Notes & Tags" at bounding box center [365, 658] width 67 height 18
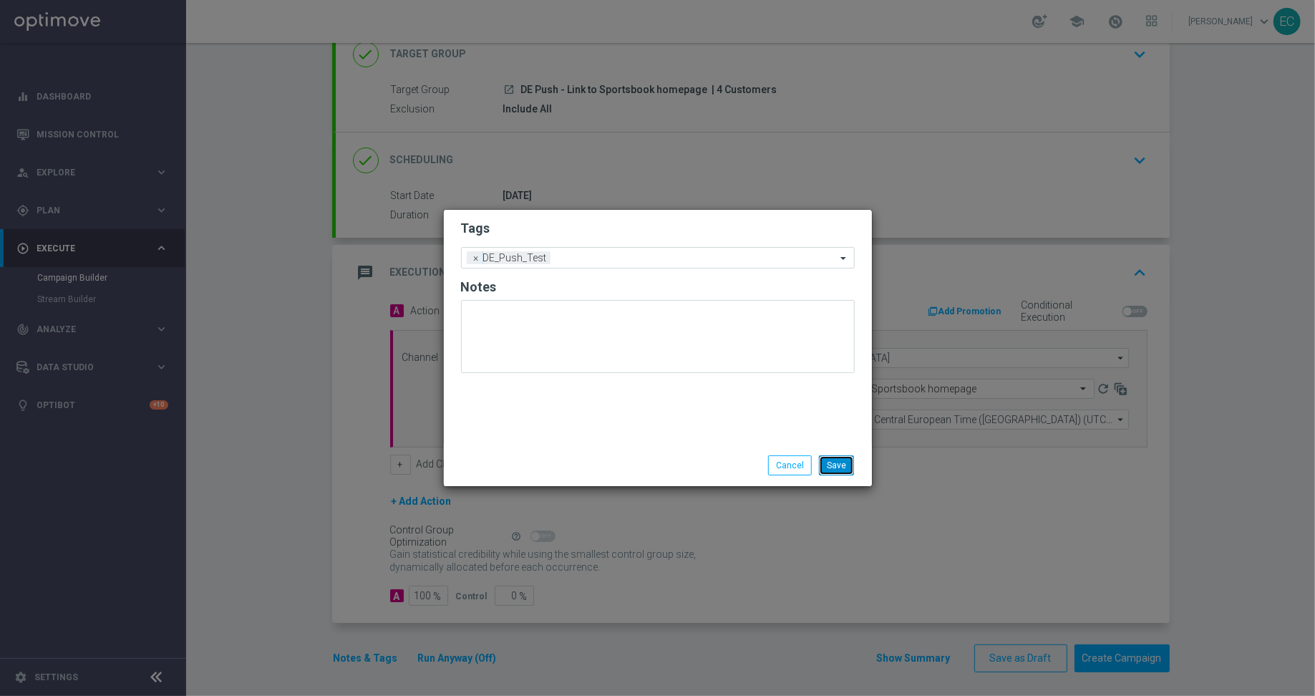
click at [836, 467] on button "Save" at bounding box center [836, 465] width 35 height 20
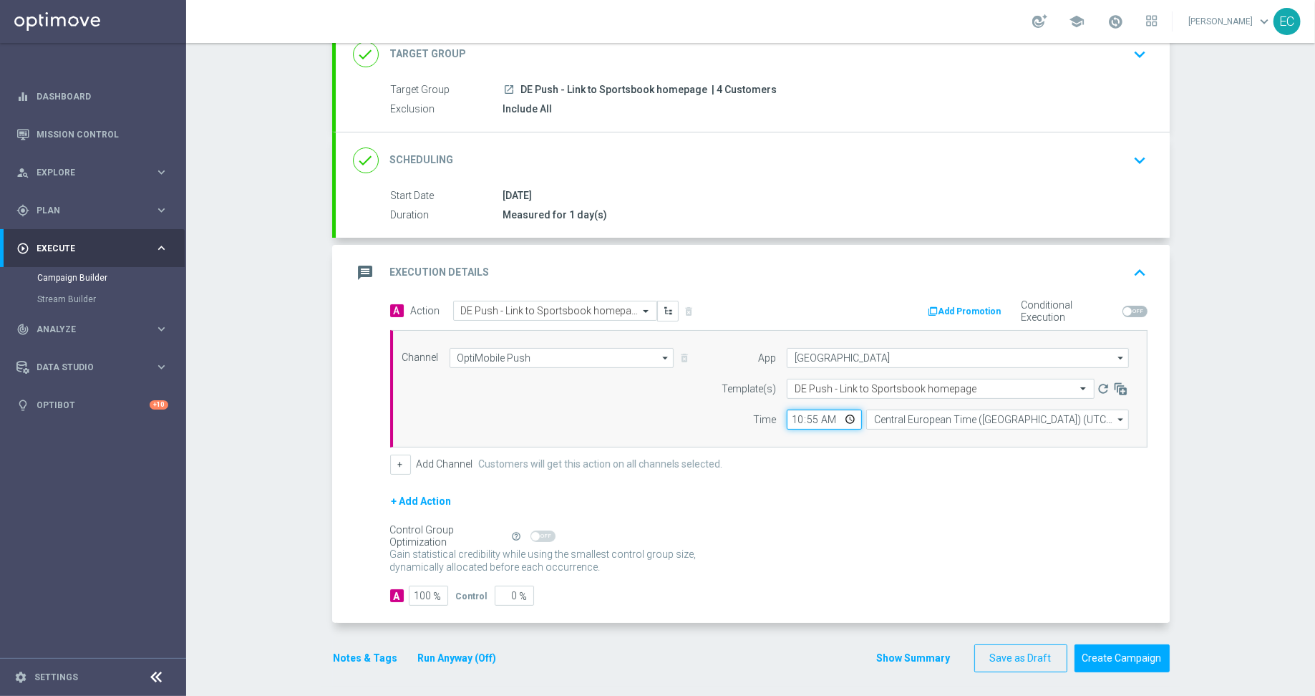
click at [805, 416] on input "10:55" at bounding box center [824, 420] width 75 height 20
type input "10:56"
click at [365, 659] on button "Notes & Tags" at bounding box center [365, 658] width 67 height 18
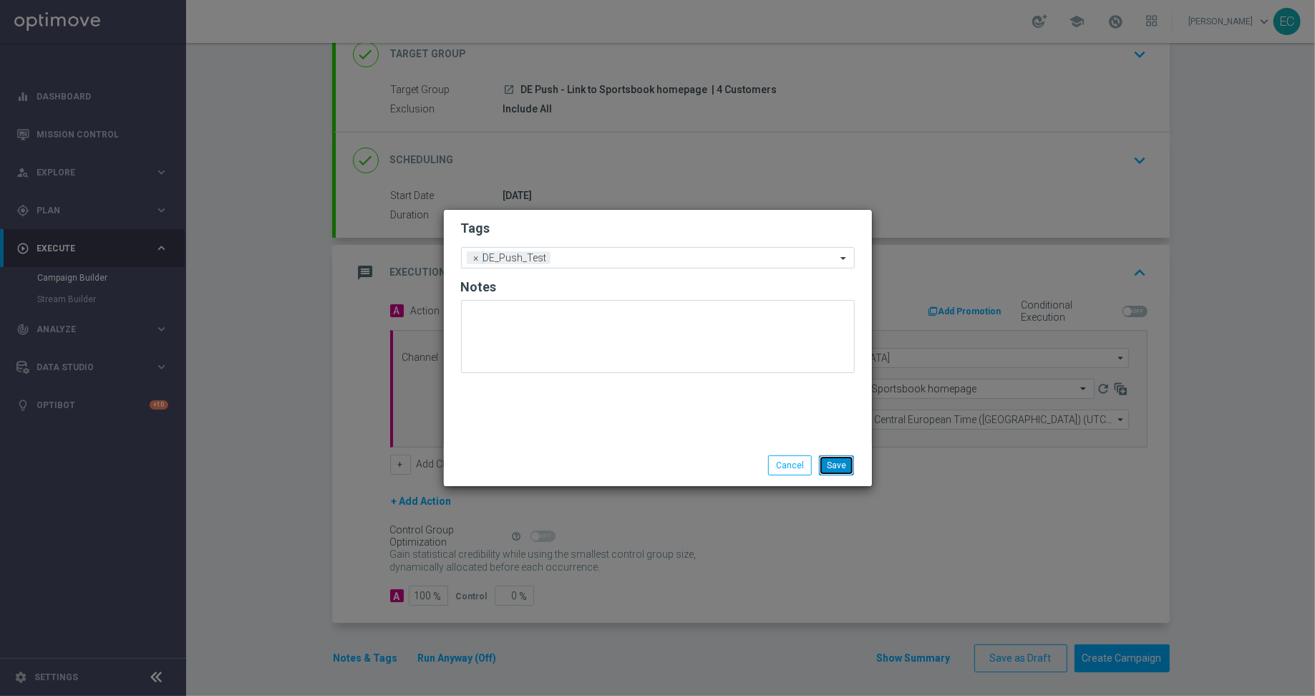
click at [844, 468] on button "Save" at bounding box center [836, 465] width 35 height 20
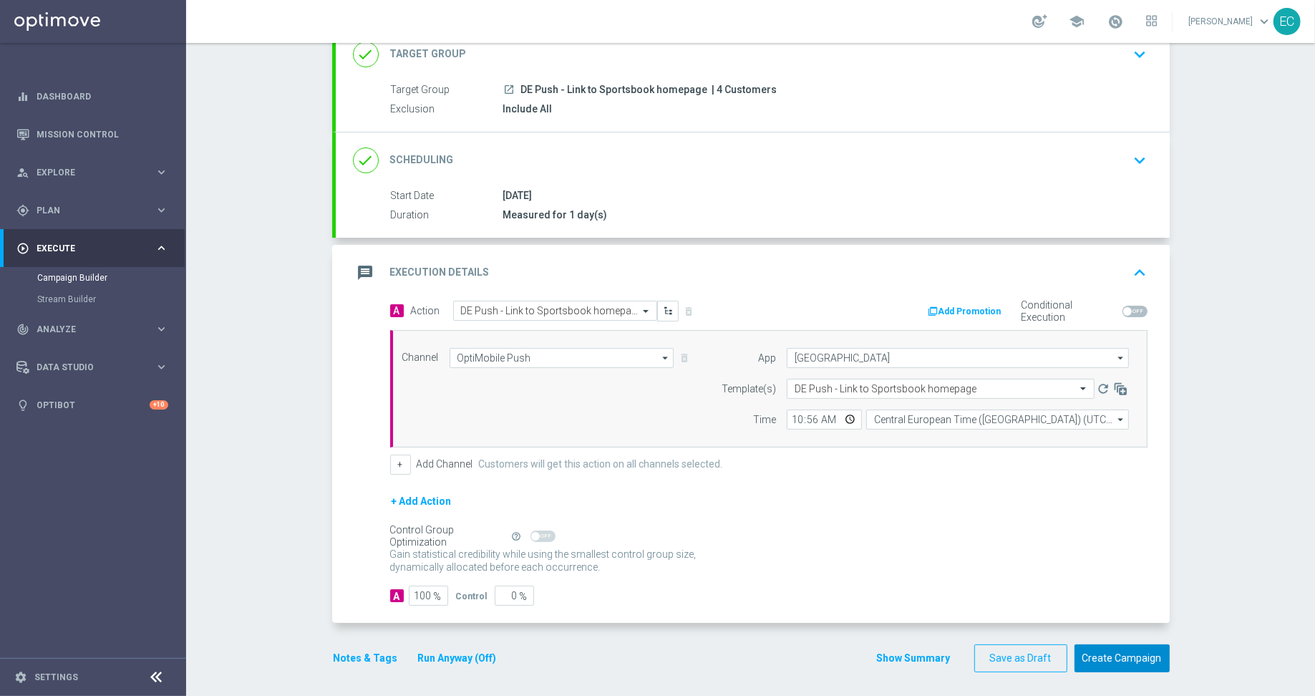
click at [1121, 652] on button "Create Campaign" at bounding box center [1122, 658] width 95 height 28
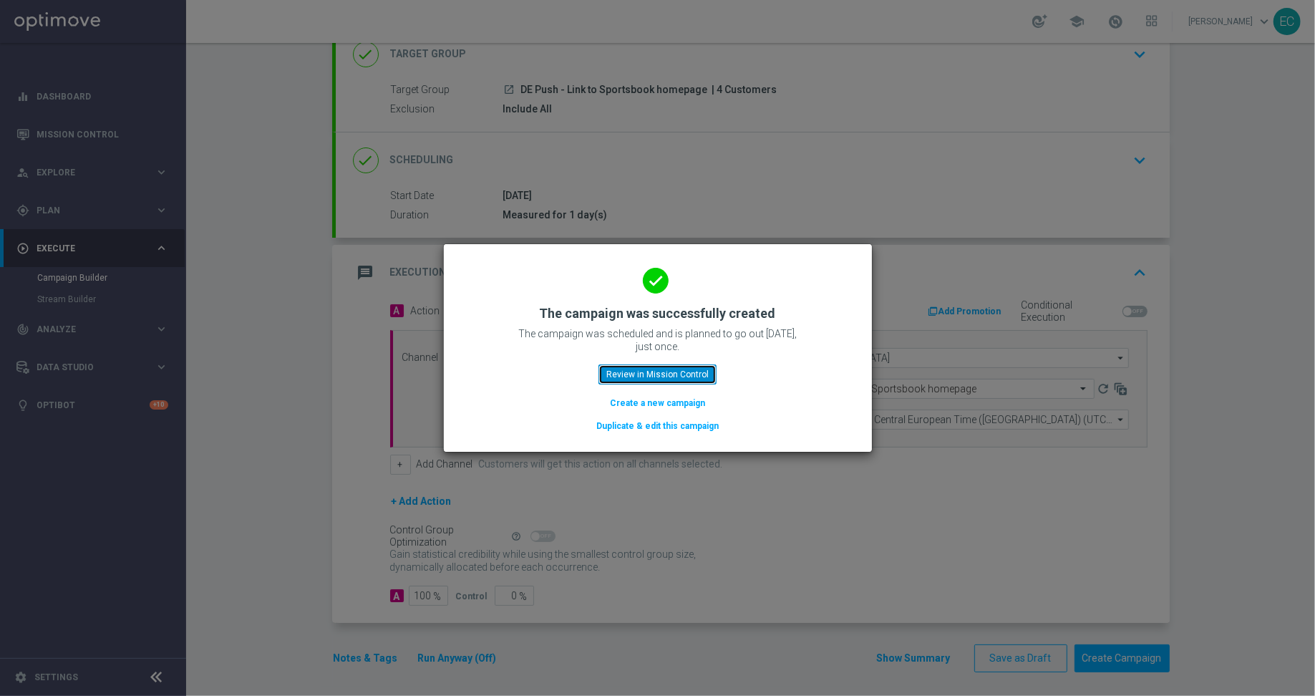
click at [655, 375] on button "Review in Mission Control" at bounding box center [658, 374] width 118 height 20
